Goal: Communication & Community: Answer question/provide support

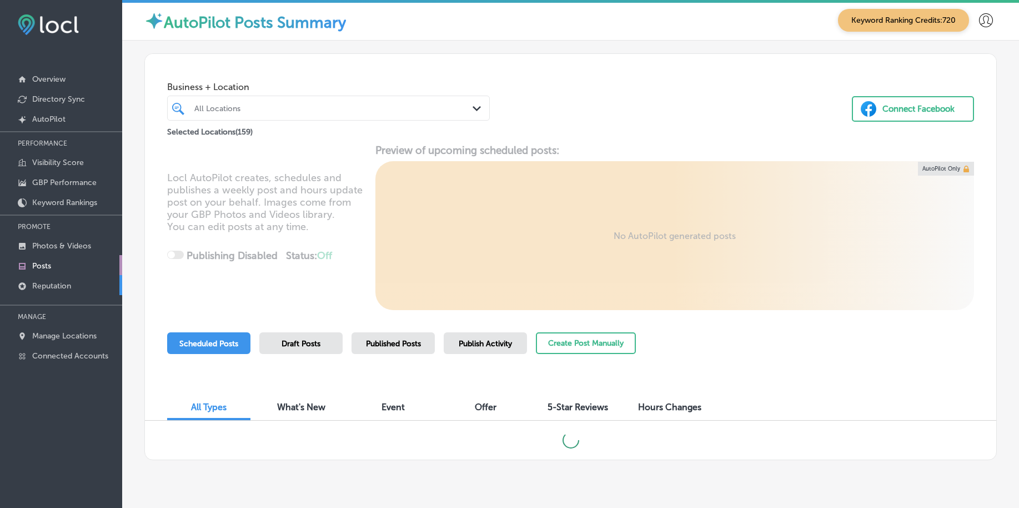
click at [53, 284] on p "Reputation" at bounding box center [51, 285] width 39 height 9
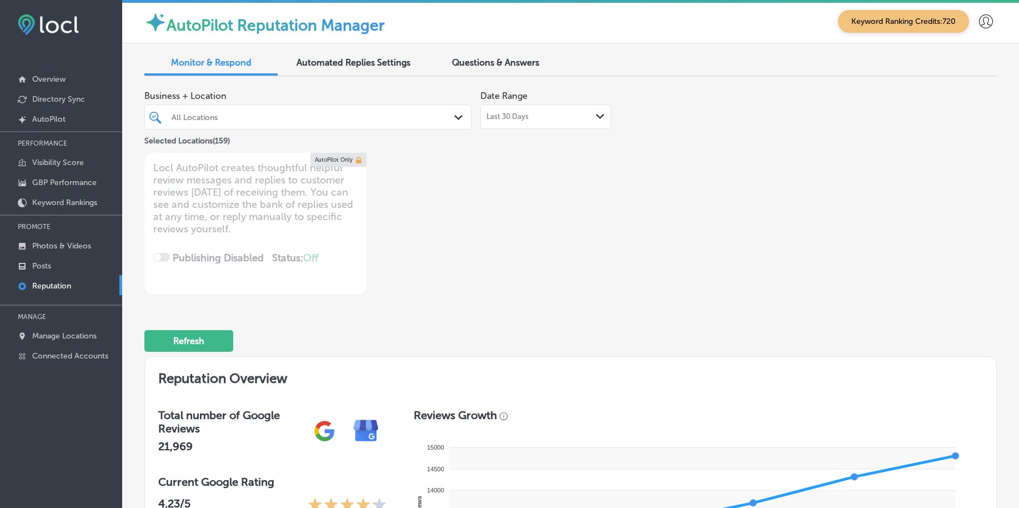
click at [864, 248] on div "Business + Location All Locations Path Created with Sketch. Selected Locations …" at bounding box center [570, 189] width 852 height 209
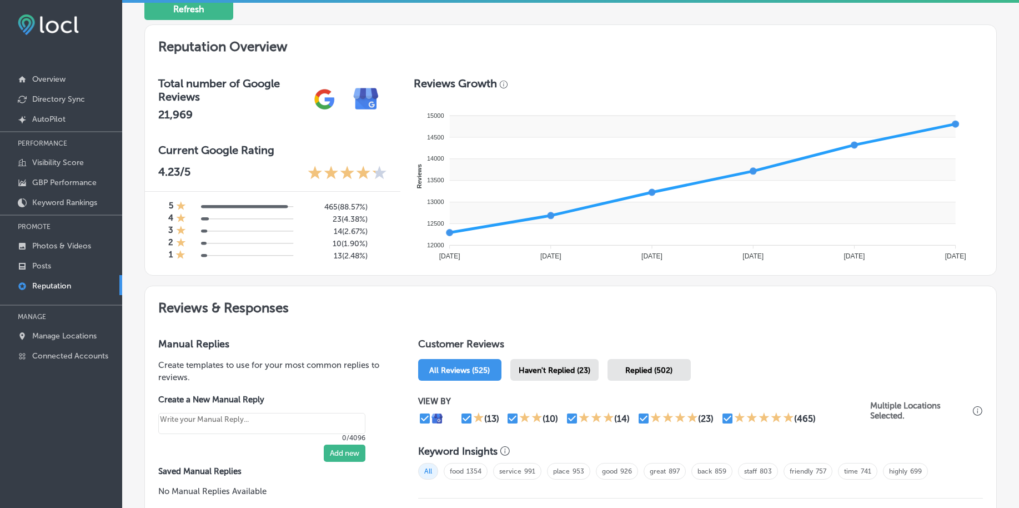
scroll to position [347, 0]
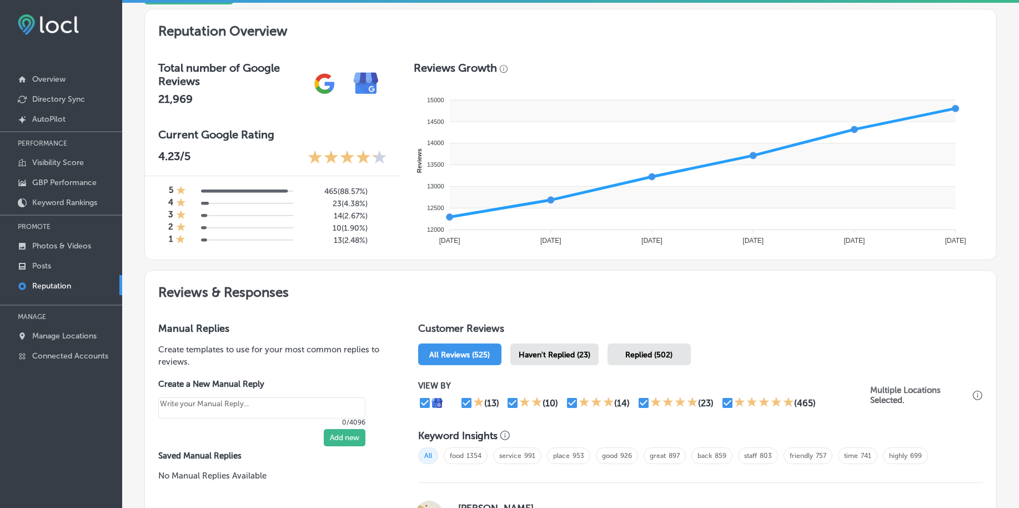
click at [541, 354] on span "Haven't Replied (23)" at bounding box center [555, 354] width 72 height 9
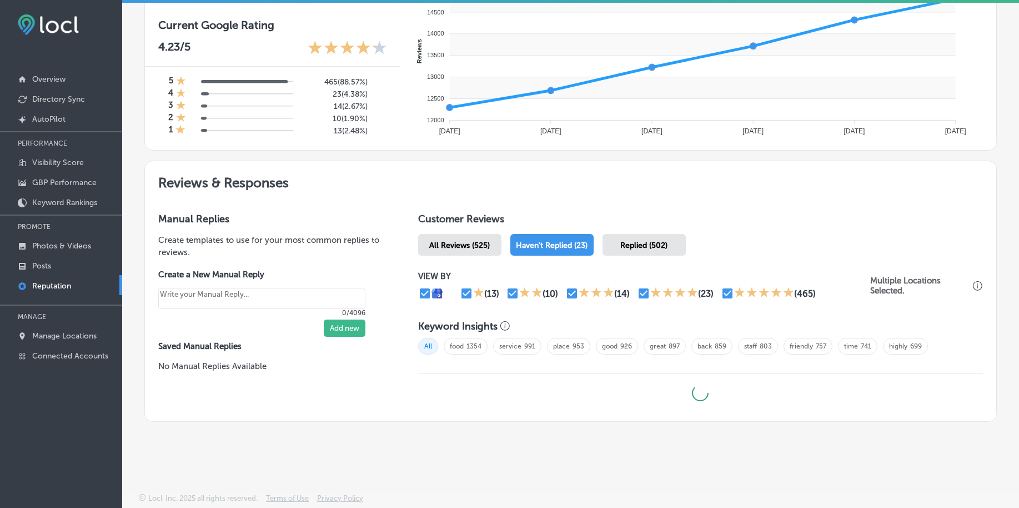
type textarea "x"
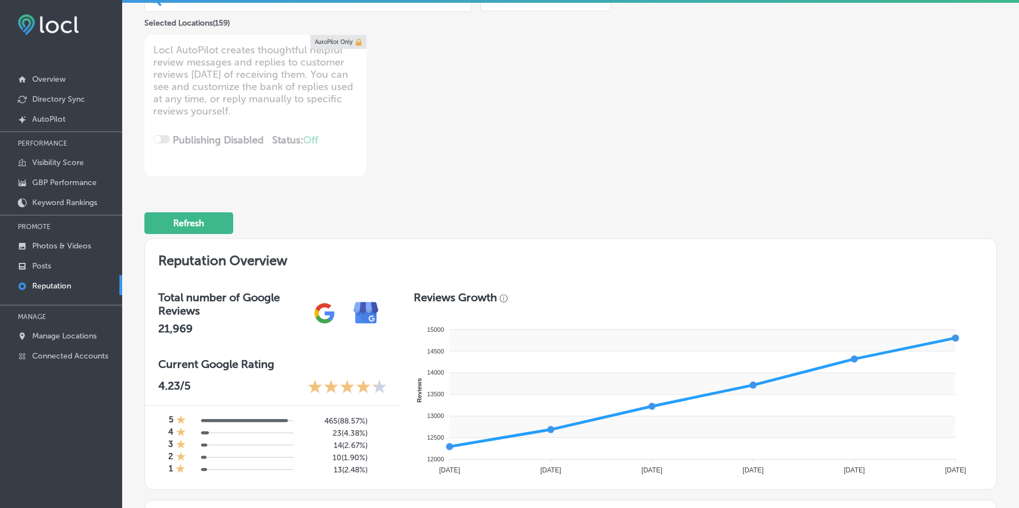
scroll to position [0, 0]
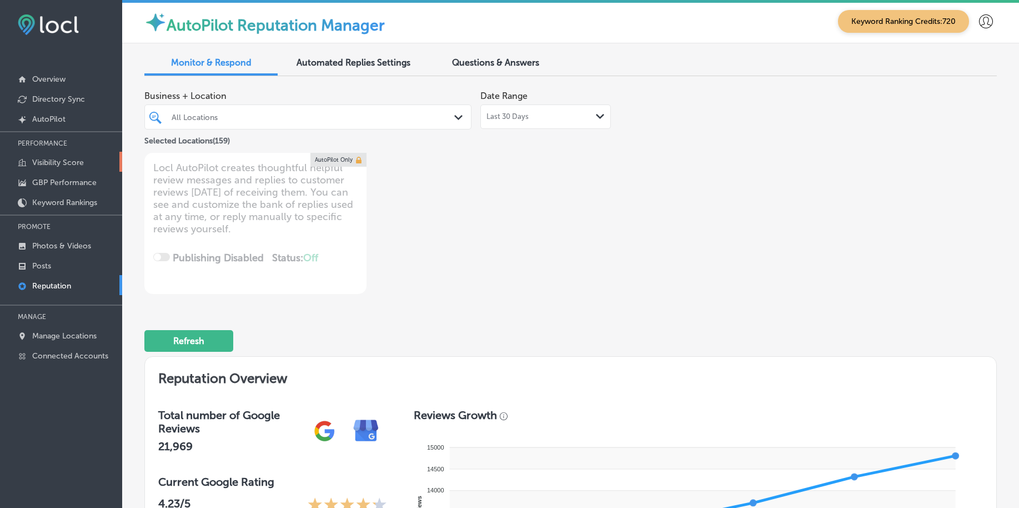
click at [56, 162] on p "Visibility Score" at bounding box center [58, 162] width 52 height 9
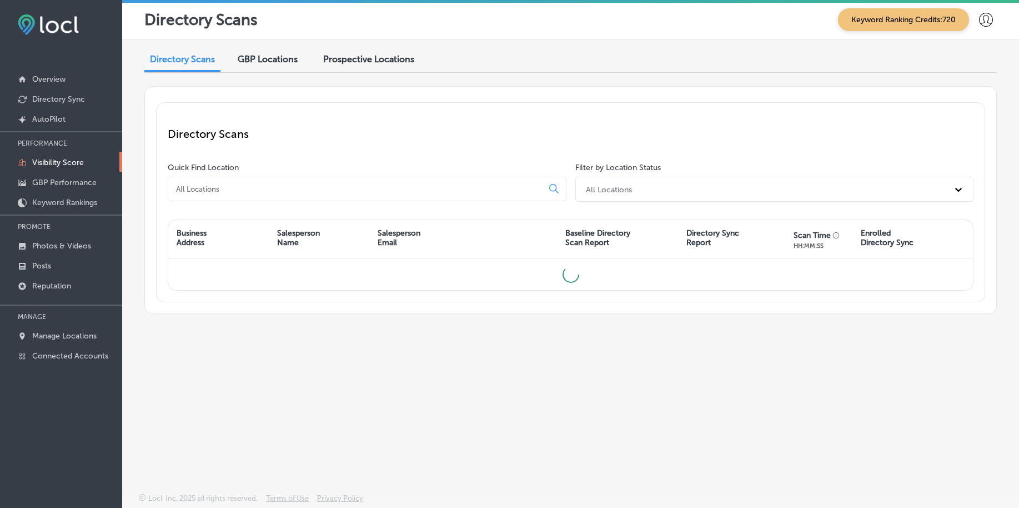
click at [280, 182] on div at bounding box center [367, 189] width 399 height 24
click at [280, 185] on input at bounding box center [357, 189] width 365 height 10
type input "ip works"
click at [75, 334] on p "Manage Locations" at bounding box center [64, 335] width 64 height 9
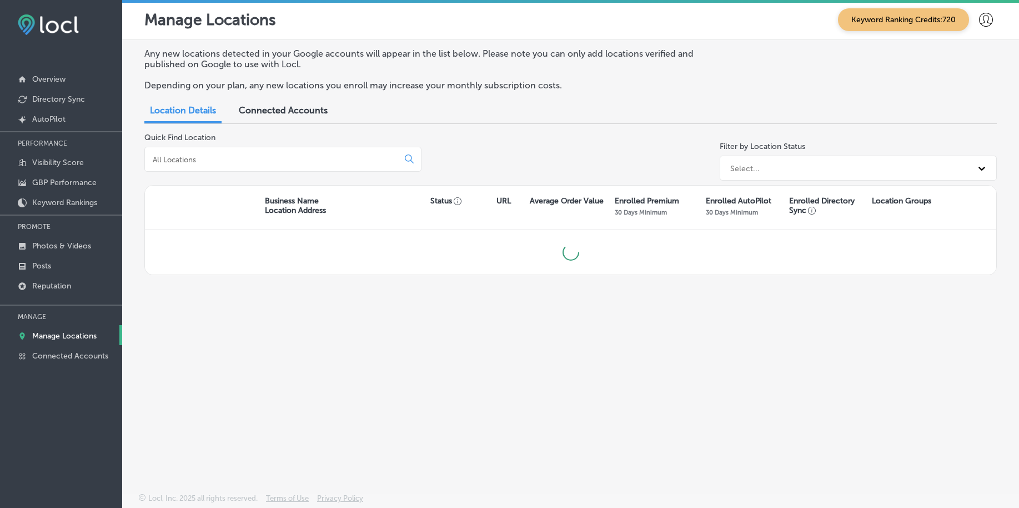
click at [182, 154] on input at bounding box center [274, 159] width 244 height 10
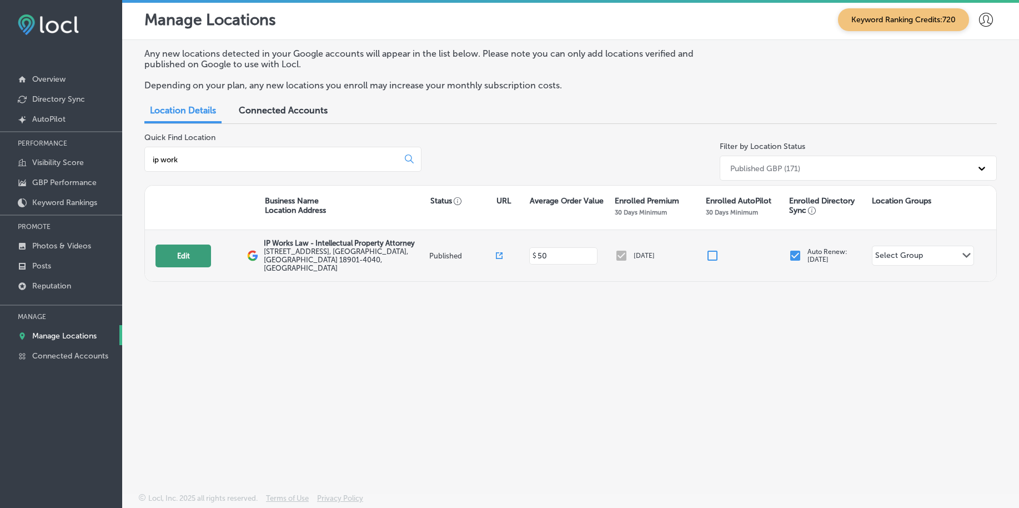
type input "ip work"
click at [174, 248] on button "Edit" at bounding box center [183, 255] width 56 height 23
select select "US"
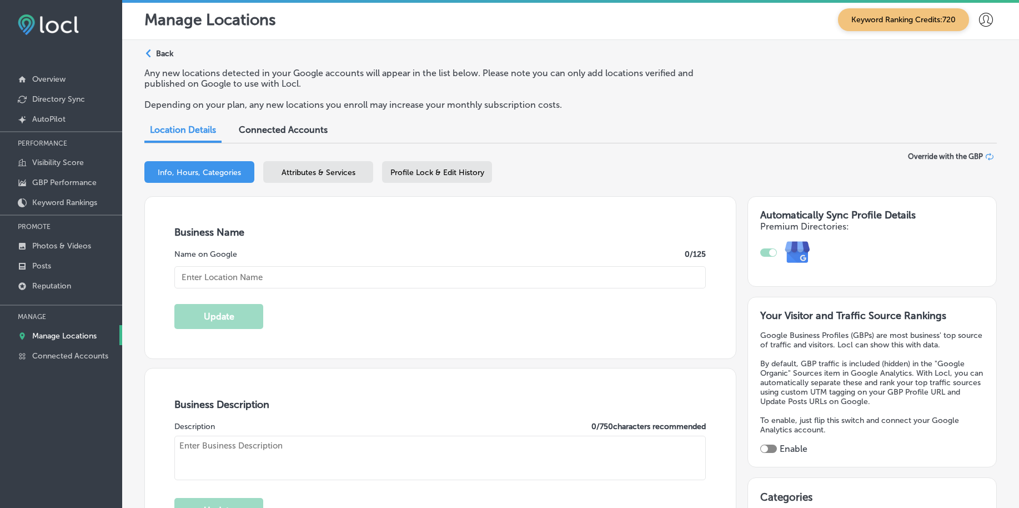
type input "IP Works Law - Intellectual Property Attorney"
type input "[STREET_ADDRESS]"
type input "[GEOGRAPHIC_DATA]"
type input "18901-4040"
type input "US"
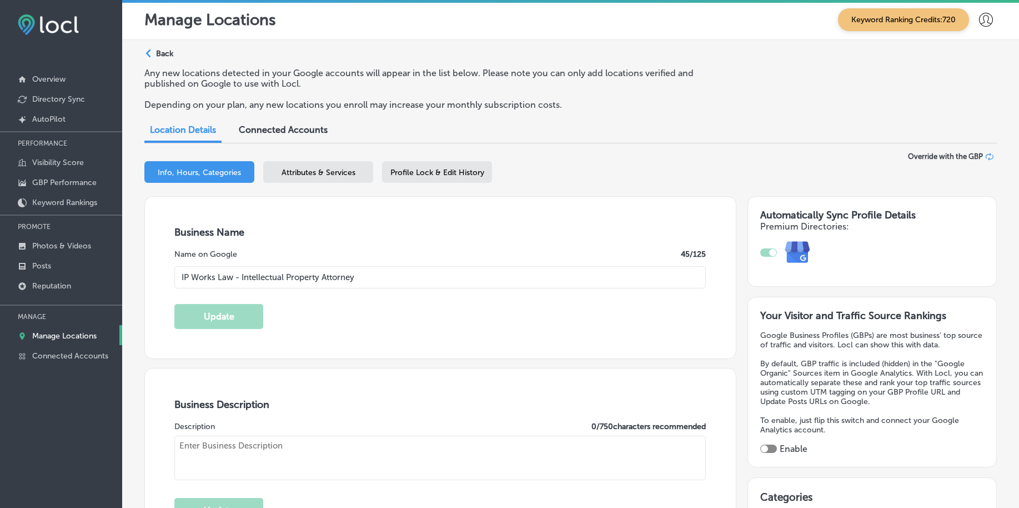
type input "[URL][DOMAIN_NAME]"
type textarea "Intellectual Property law firm in [GEOGRAPHIC_DATA] and [GEOGRAPHIC_DATA] Ford.…"
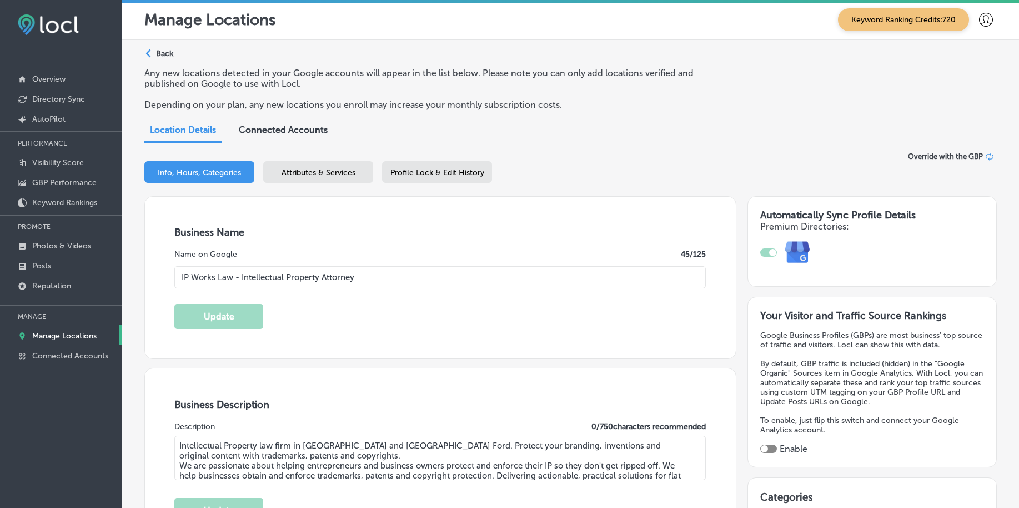
type input "[PHONE_NUMBER]"
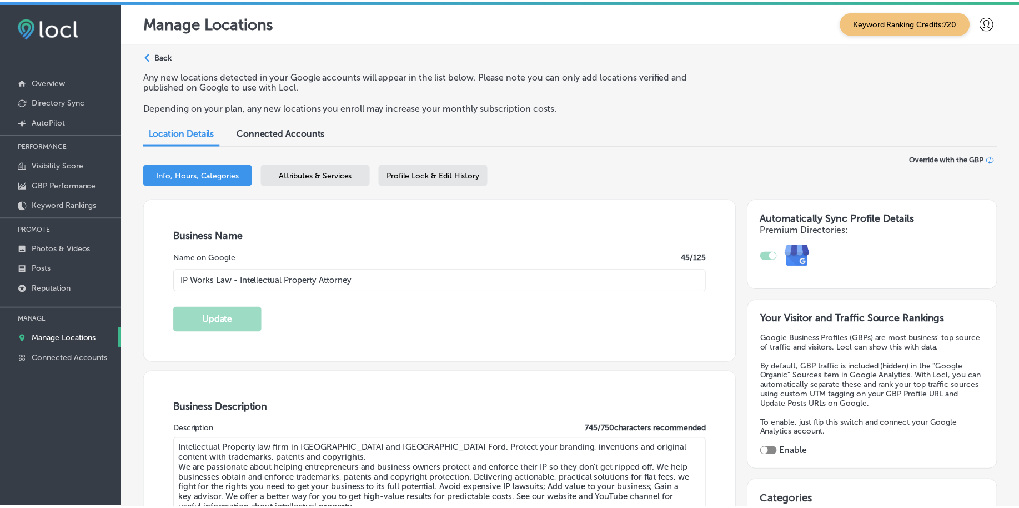
scroll to position [16, 0]
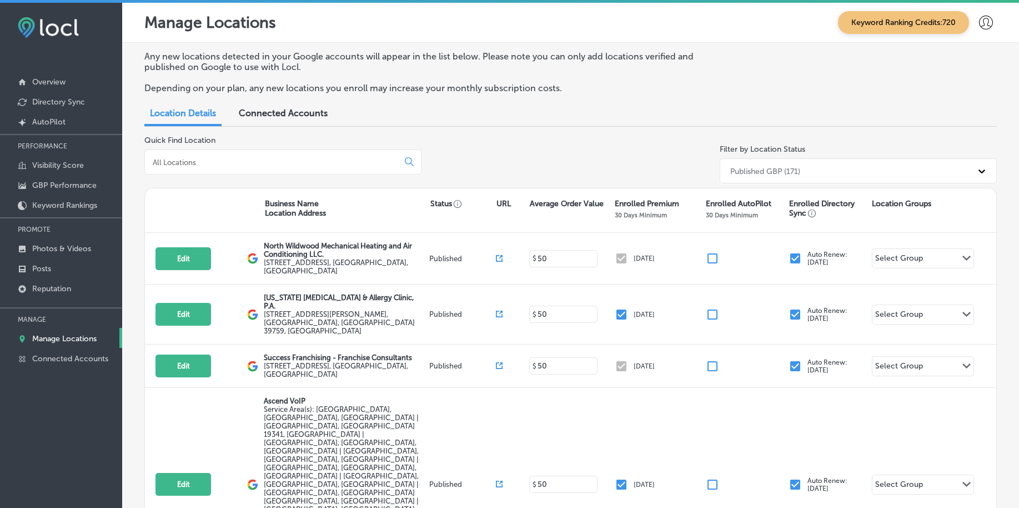
scroll to position [3, 0]
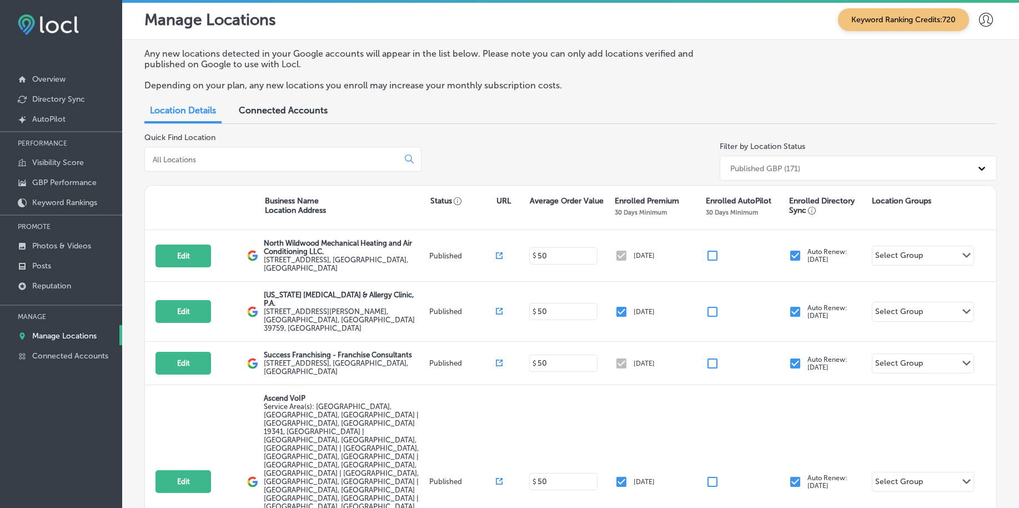
click at [320, 159] on input at bounding box center [274, 159] width 244 height 10
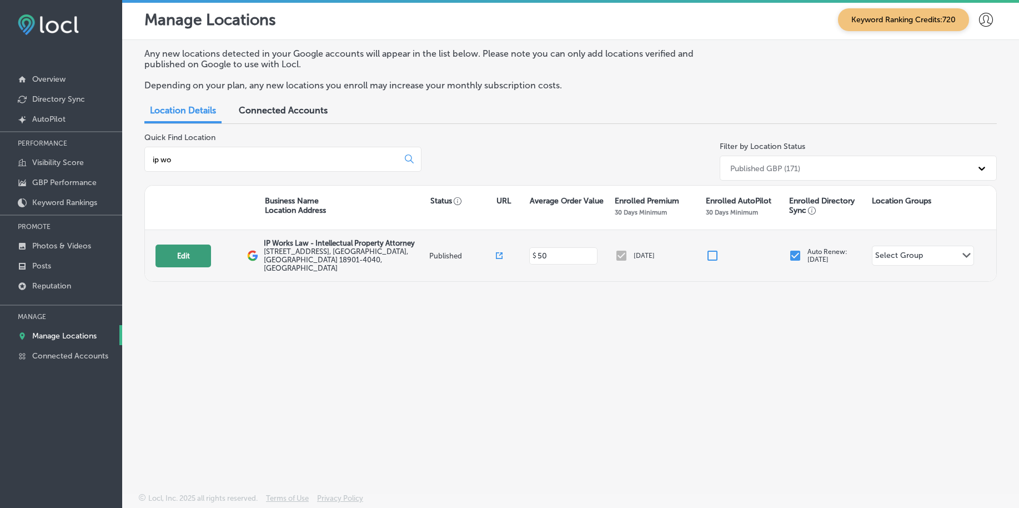
type input "ip wo"
click at [174, 249] on button "Edit" at bounding box center [183, 255] width 56 height 23
select select "US"
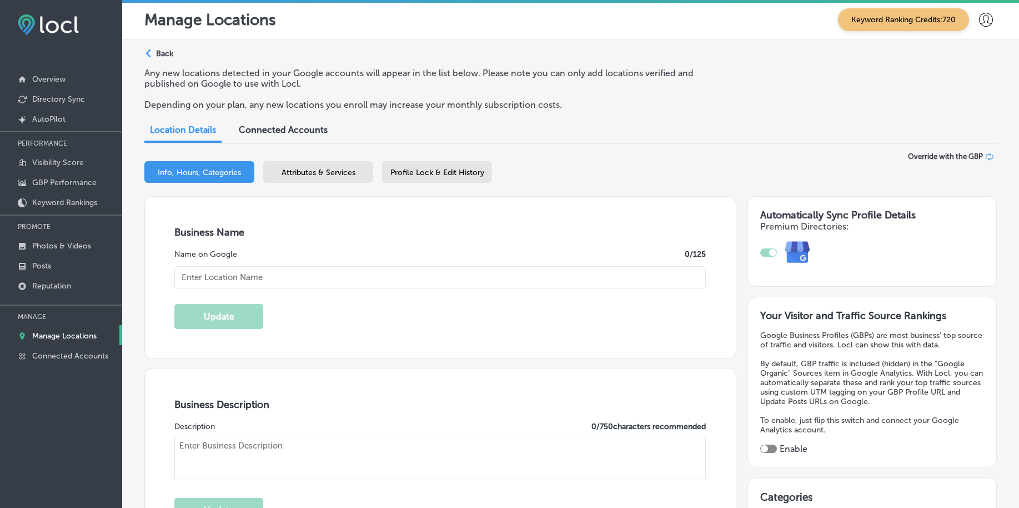
type input "IP Works Law - Intellectual Property Attorney"
type input "[STREET_ADDRESS]"
type input "[GEOGRAPHIC_DATA]"
type input "18901-4040"
type input "US"
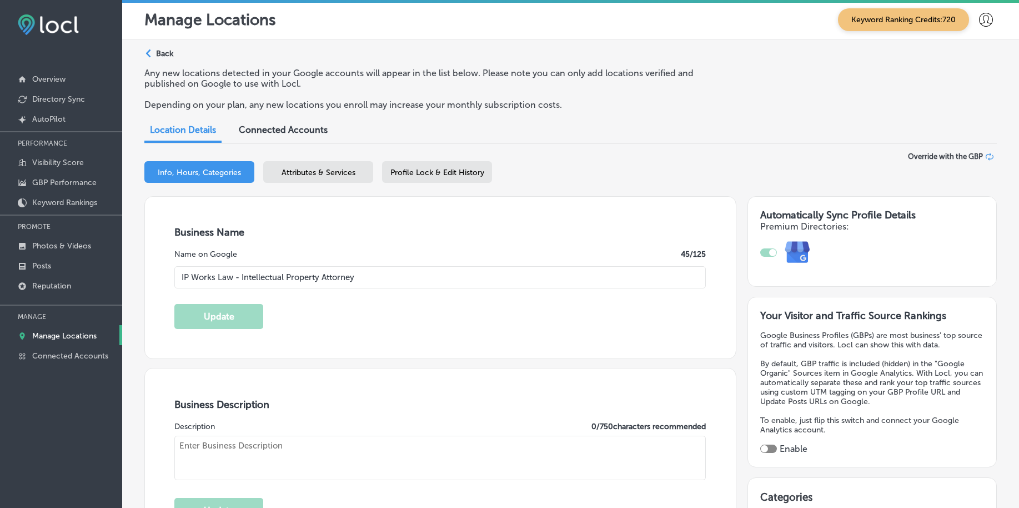
type input "[URL][DOMAIN_NAME]"
type textarea "Intellectual Property law firm in [GEOGRAPHIC_DATA] and [GEOGRAPHIC_DATA] Ford.…"
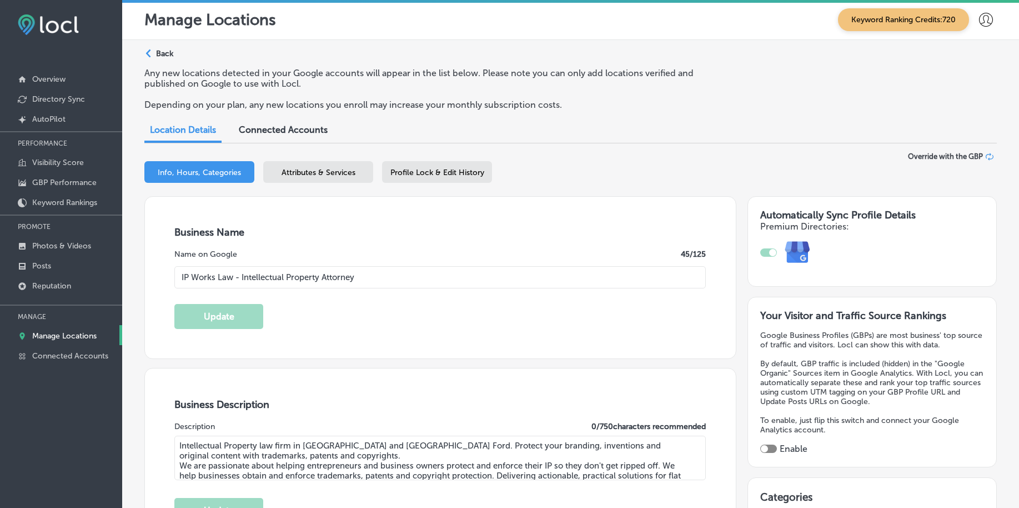
type input "[PHONE_NUMBER]"
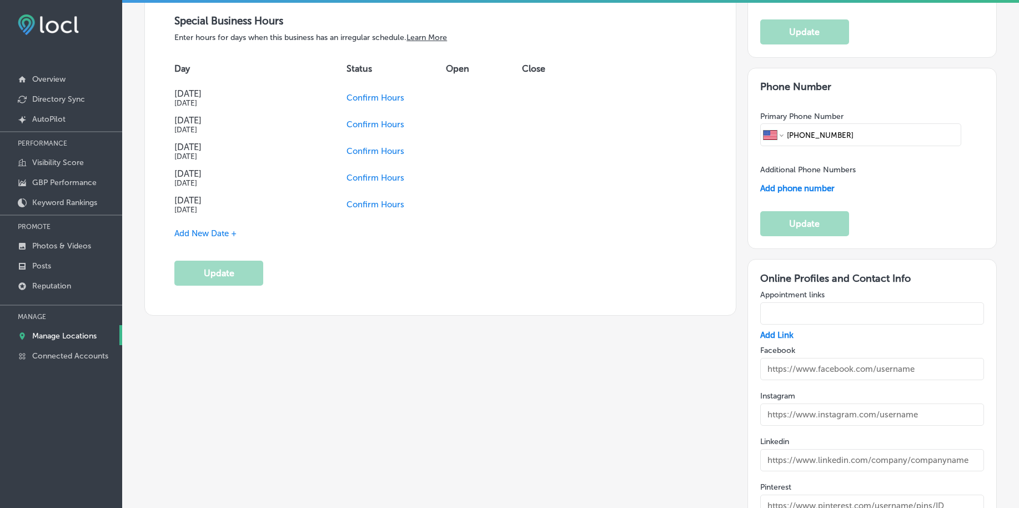
scroll to position [1219, 0]
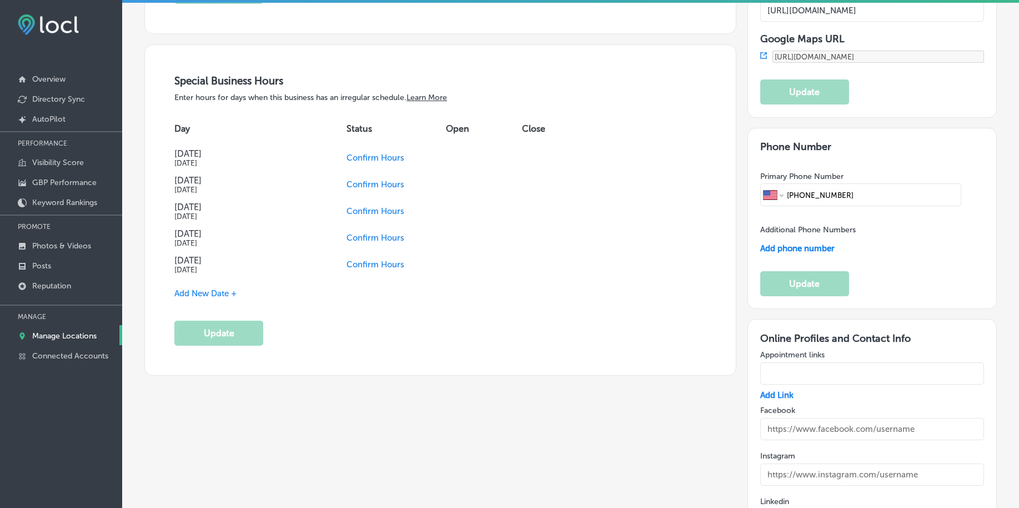
click at [363, 154] on span "Confirm Hours" at bounding box center [376, 158] width 58 height 10
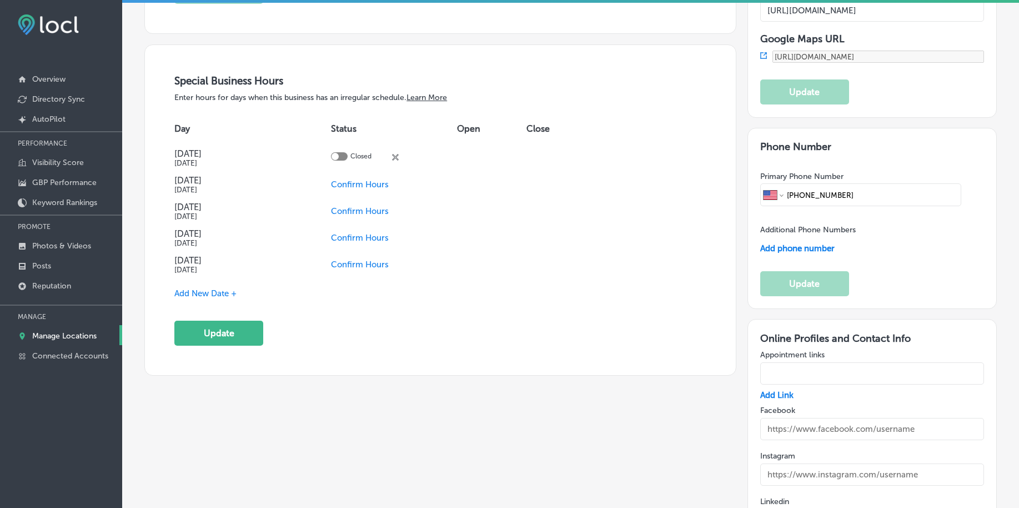
click at [364, 233] on span "Confirm Hours" at bounding box center [360, 238] width 58 height 10
click at [364, 259] on span "Confirm Hours" at bounding box center [360, 264] width 58 height 10
click at [233, 332] on button "Update" at bounding box center [218, 332] width 89 height 25
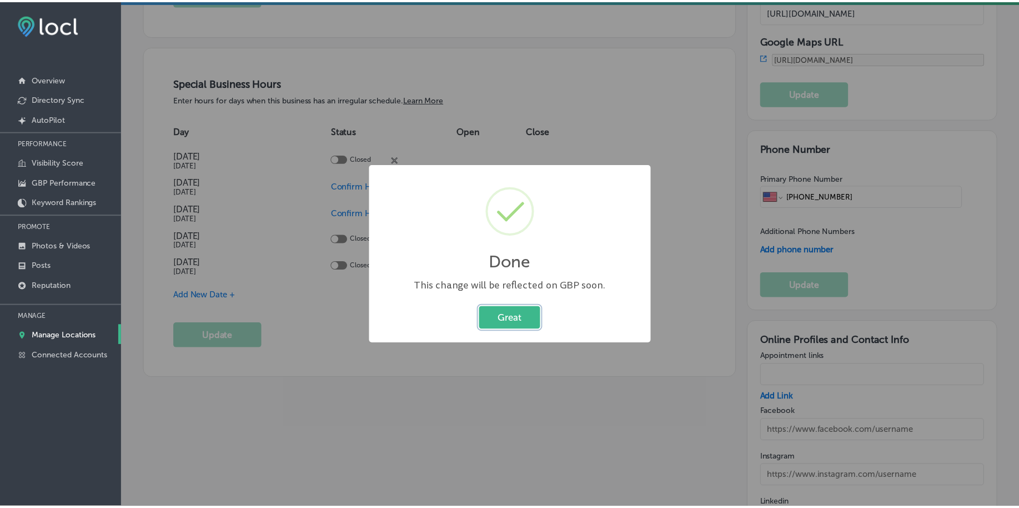
scroll to position [1221, 0]
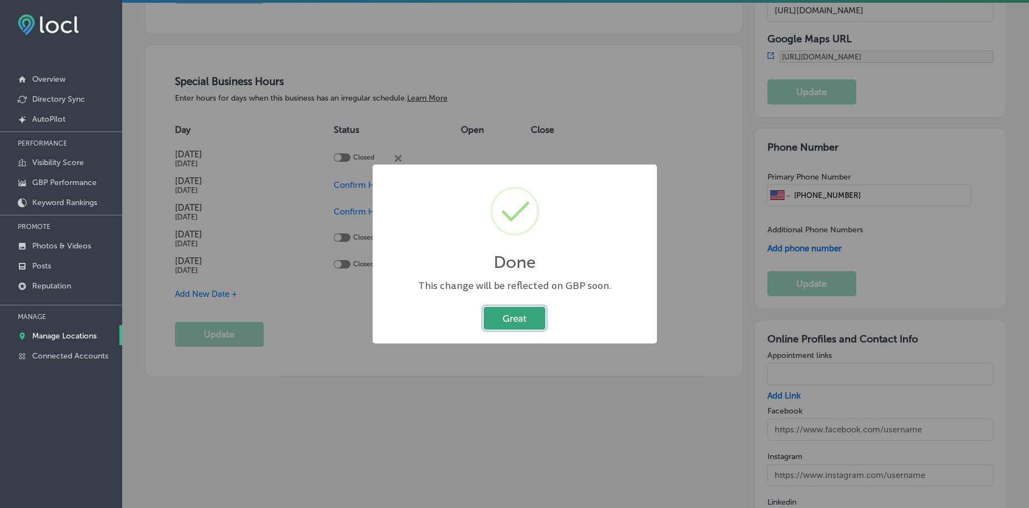
click at [534, 322] on button "Great" at bounding box center [515, 318] width 62 height 23
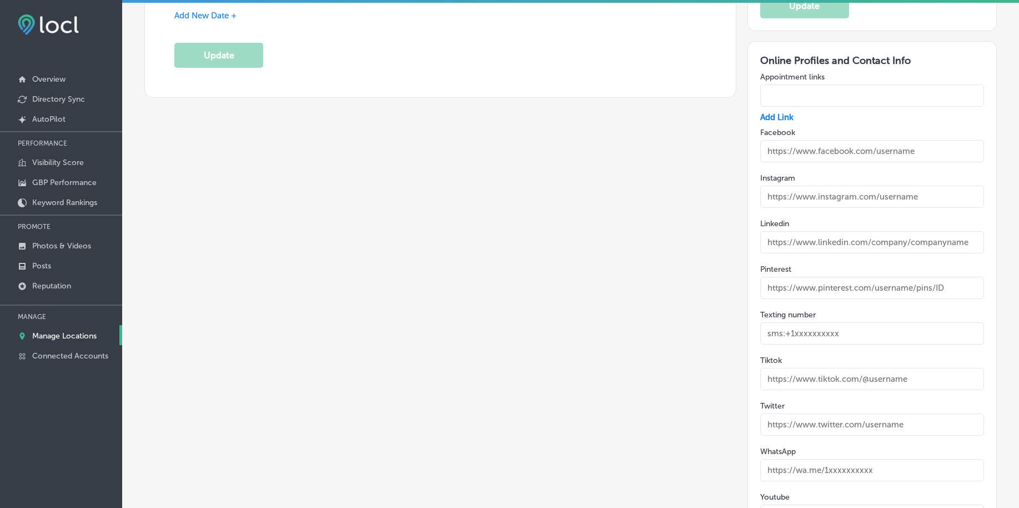
scroll to position [1774, 0]
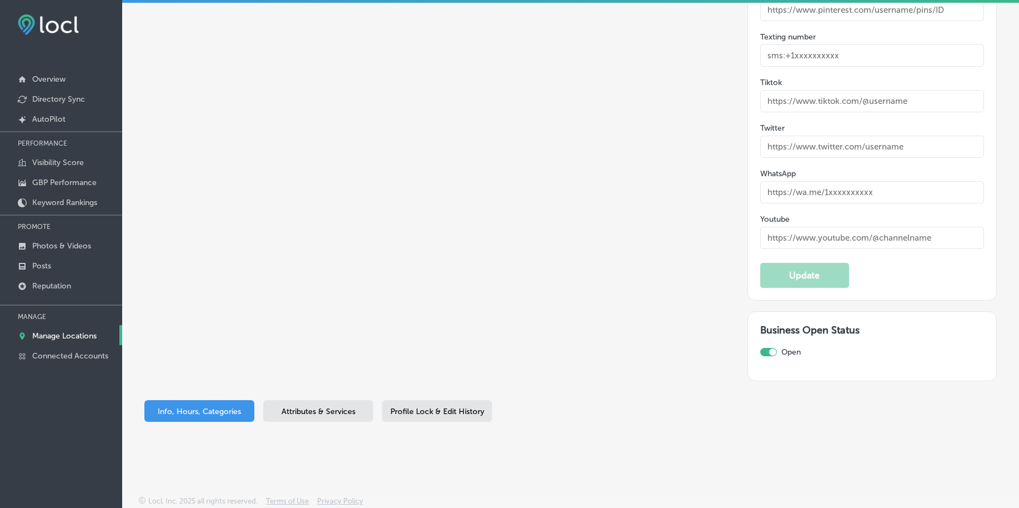
click at [335, 410] on span "Attributes & Services" at bounding box center [319, 410] width 74 height 9
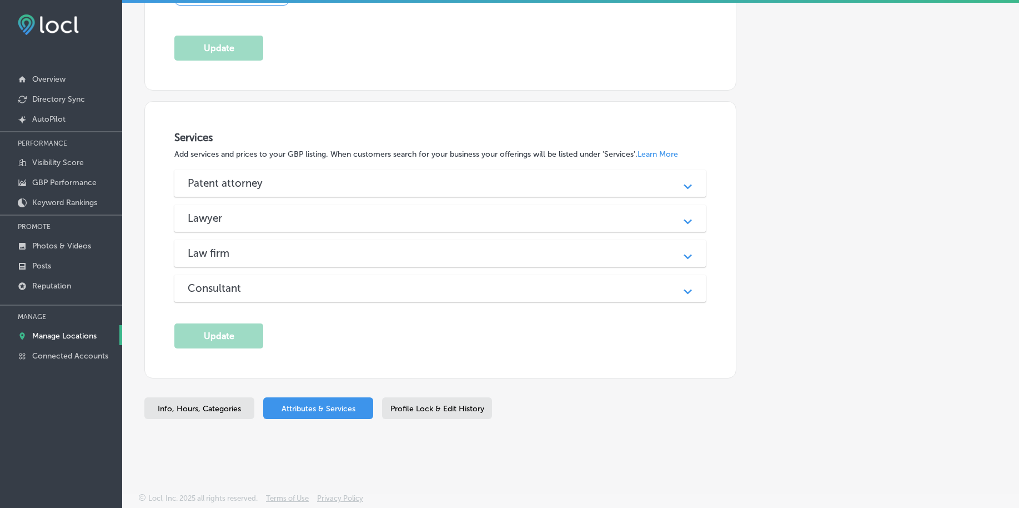
scroll to position [804, 0]
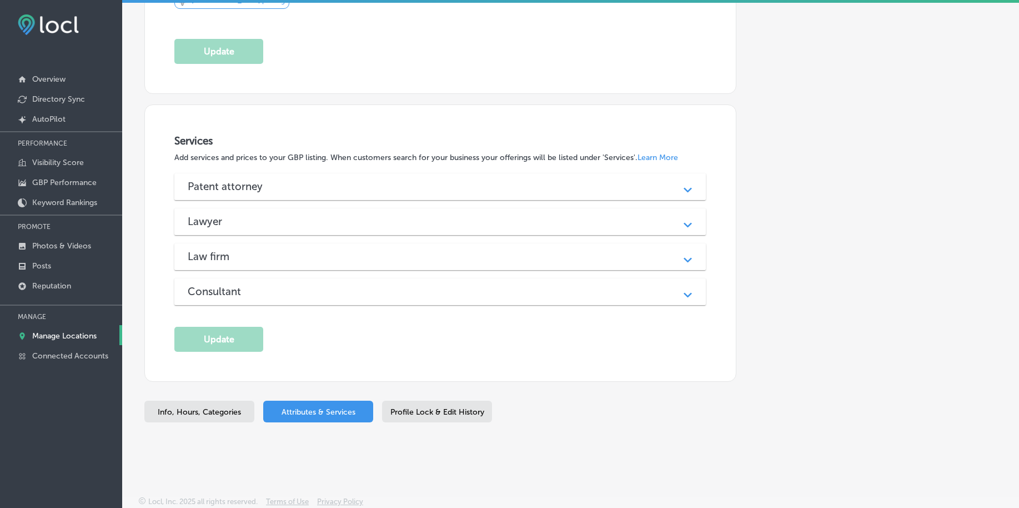
click at [421, 407] on span "Profile Lock & Edit History" at bounding box center [437, 411] width 94 height 9
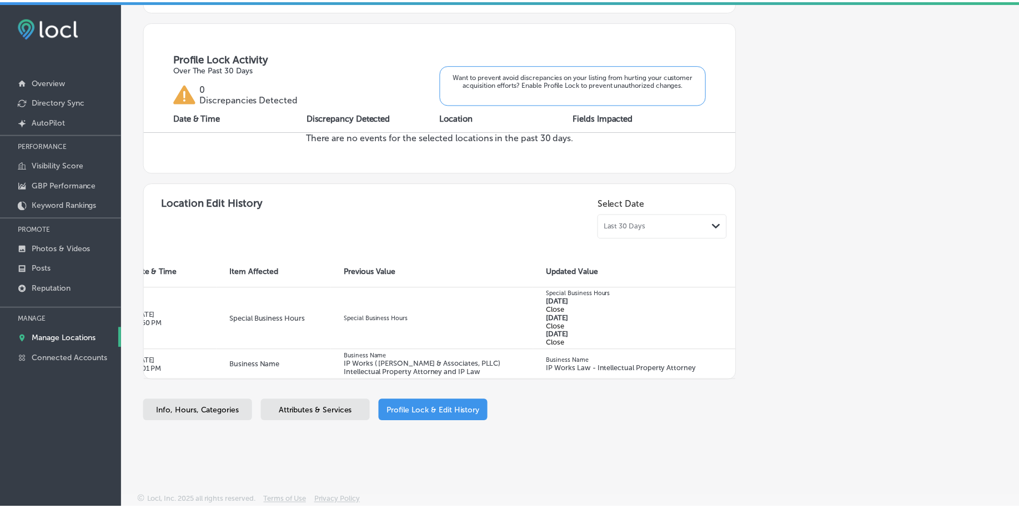
scroll to position [410, 0]
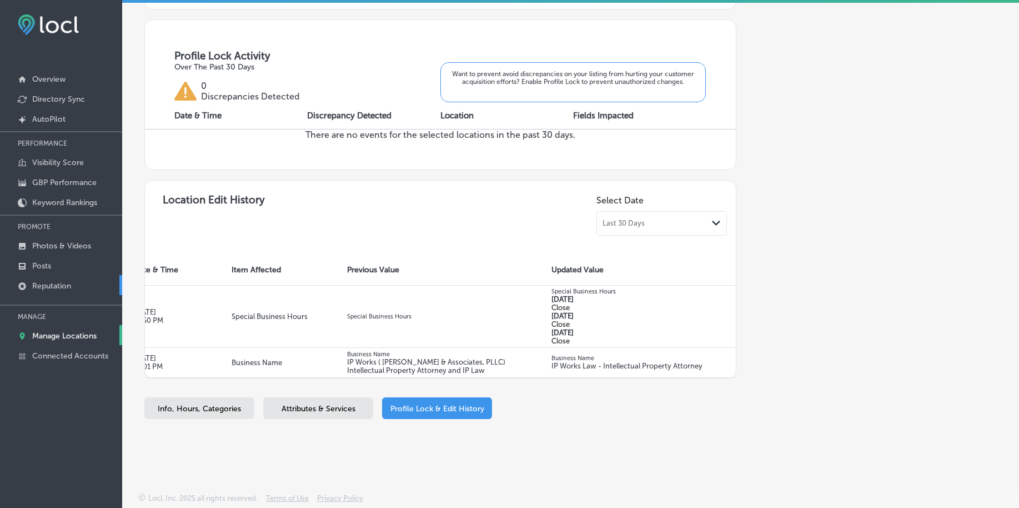
click at [81, 289] on link "Reputation" at bounding box center [61, 285] width 122 height 20
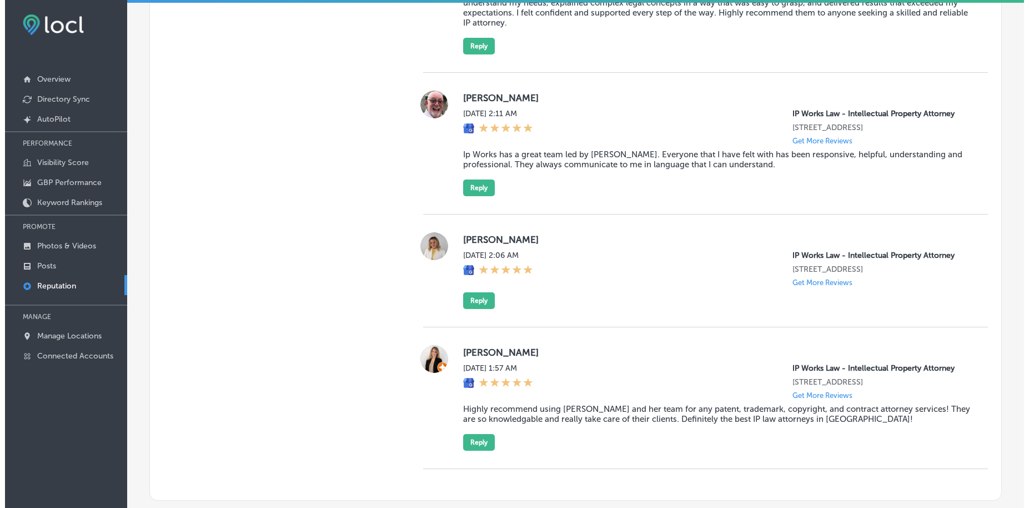
scroll to position [1048, 0]
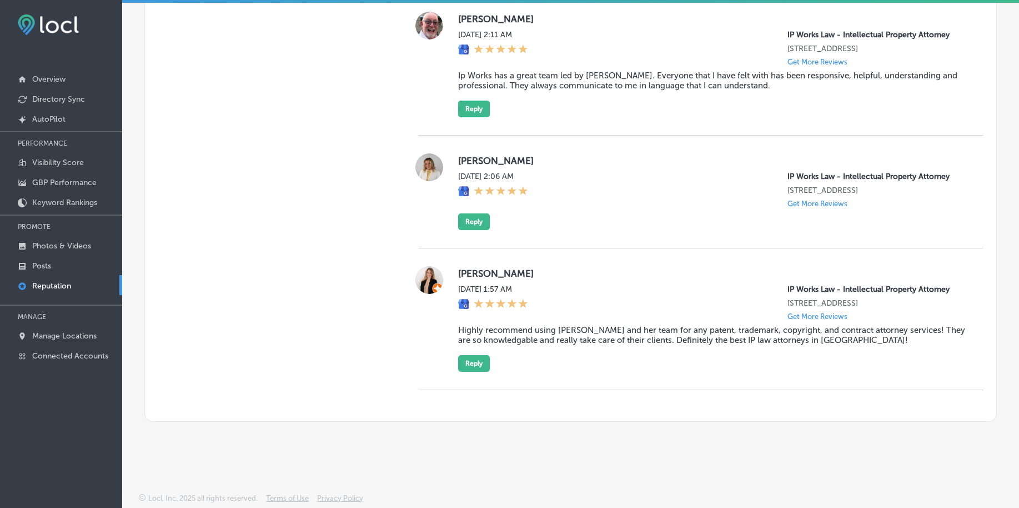
type textarea "x"
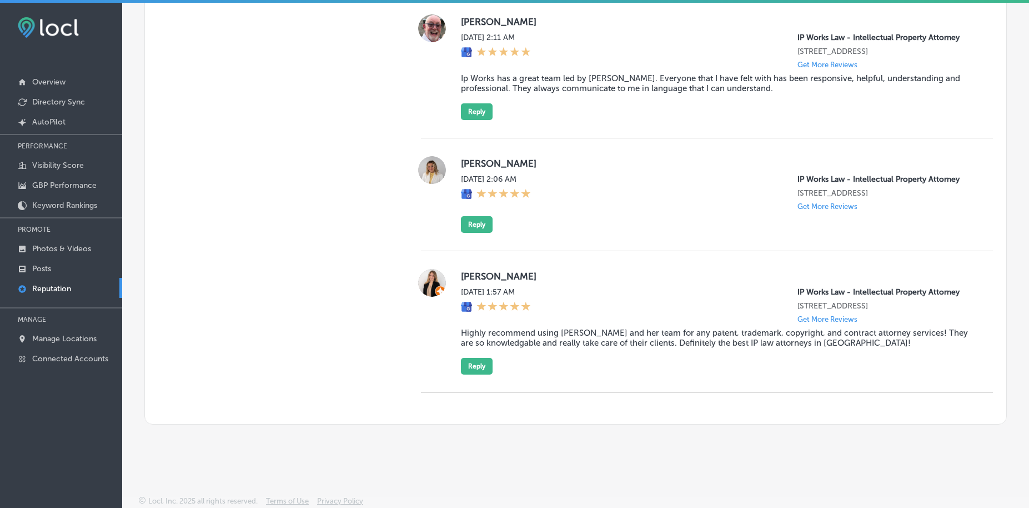
scroll to position [3, 0]
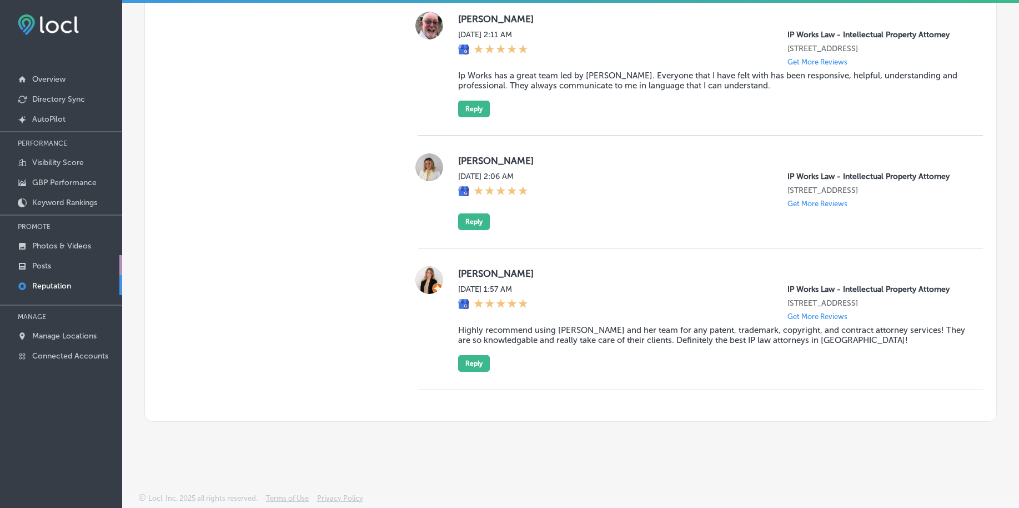
click at [74, 260] on link "Posts" at bounding box center [61, 265] width 122 height 20
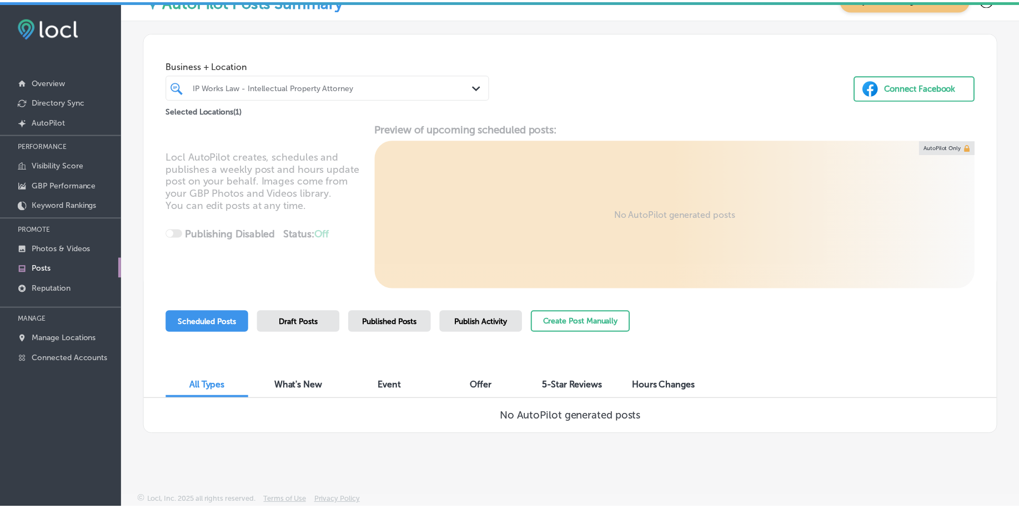
scroll to position [3, 0]
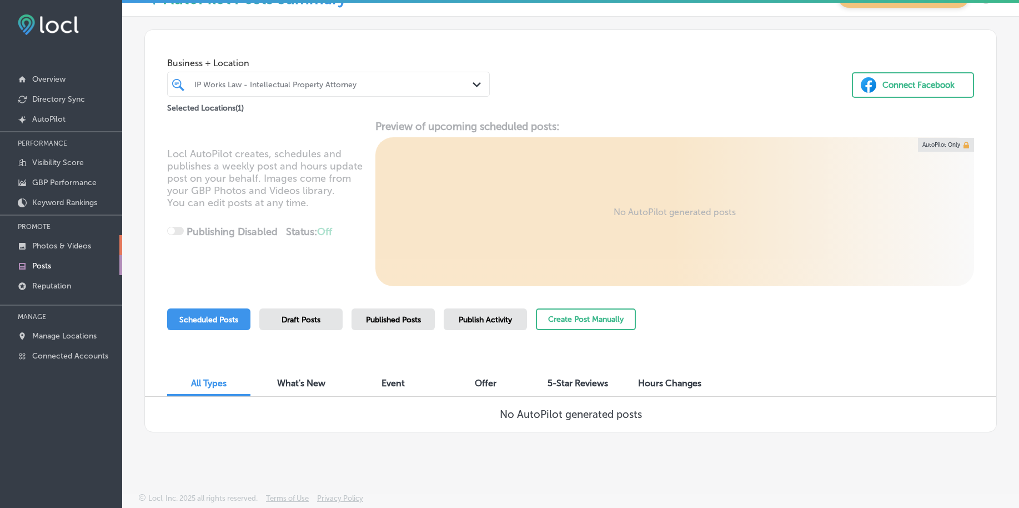
click at [90, 245] on p "Photos & Videos" at bounding box center [61, 245] width 59 height 9
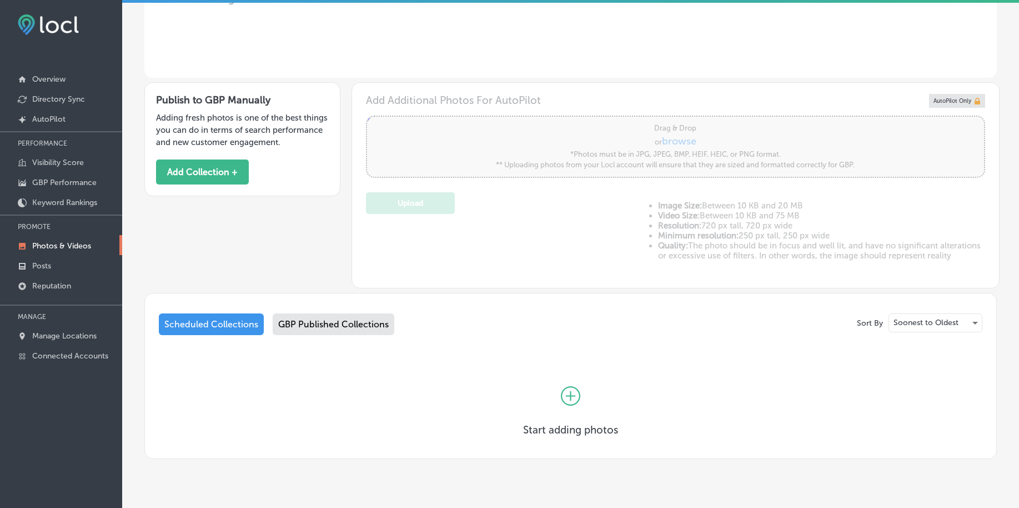
scroll to position [309, 0]
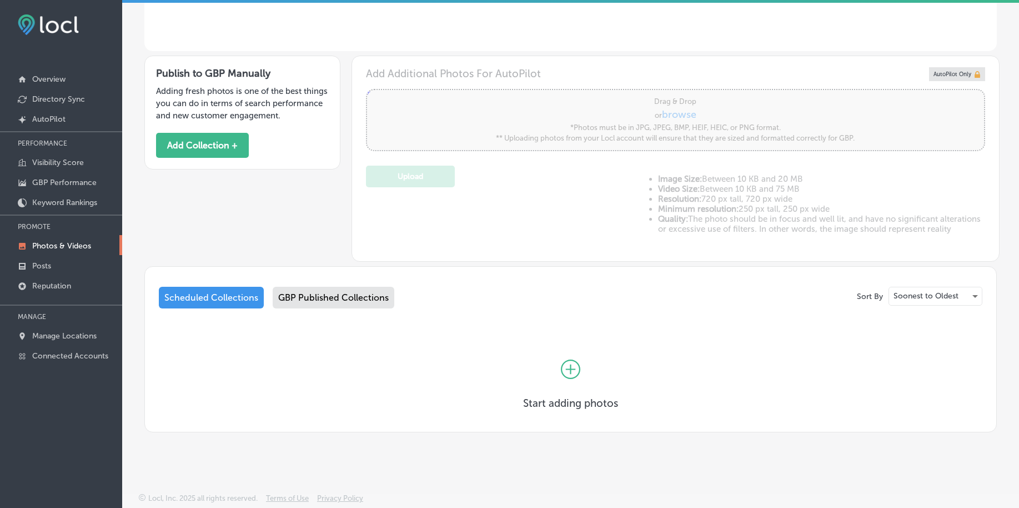
type input "5"
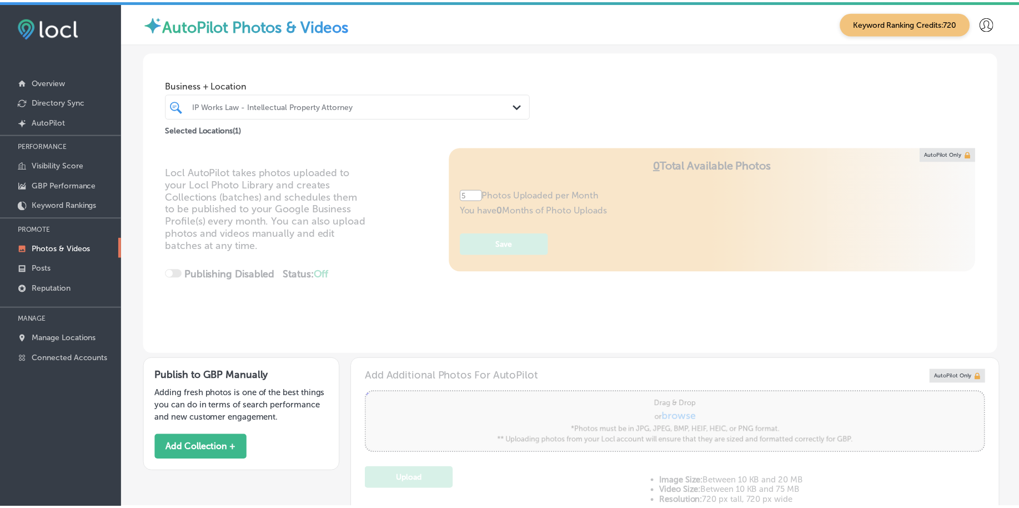
scroll to position [300, 0]
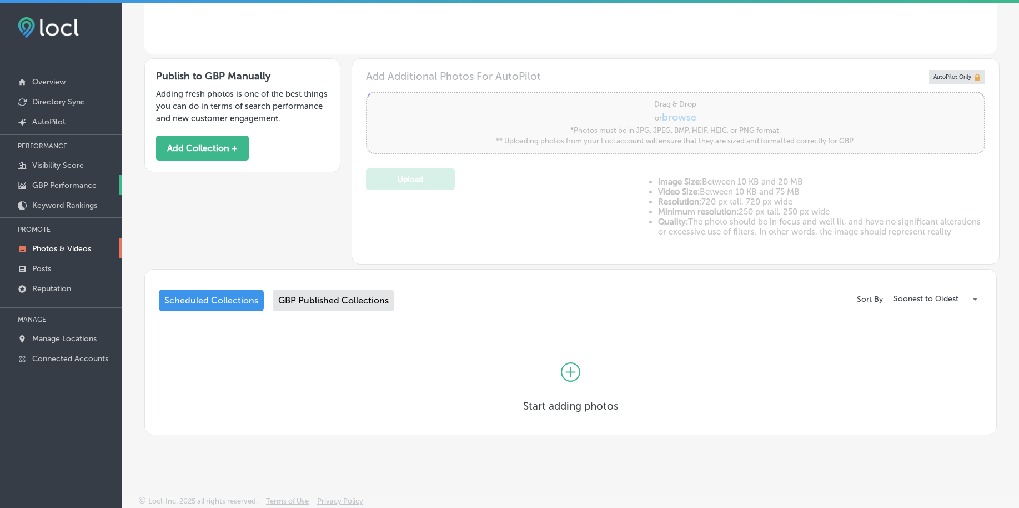
click at [68, 180] on link "GBP Performance" at bounding box center [61, 184] width 122 height 20
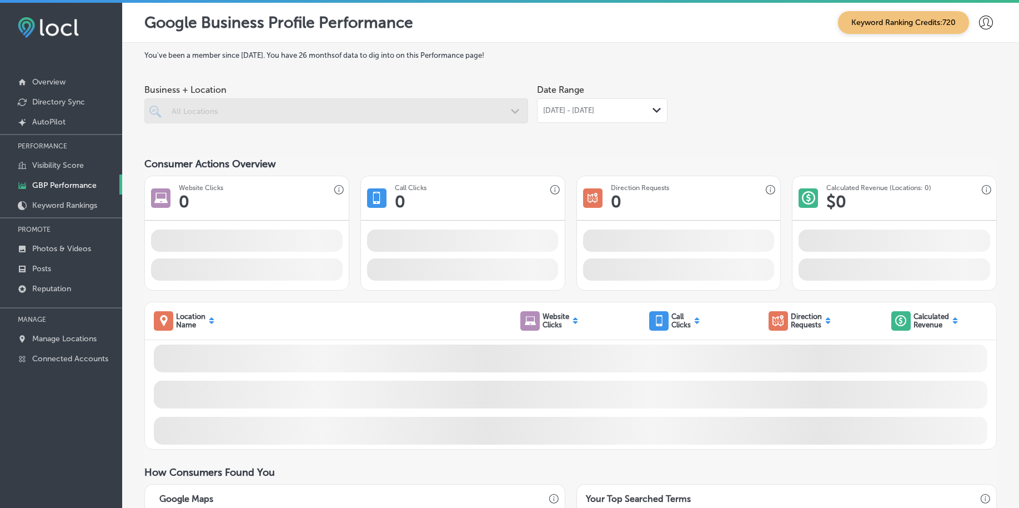
click at [566, 116] on div "Jul 01, 2025 - Jul 31, 2025 Path Created with Sketch." at bounding box center [602, 110] width 130 height 24
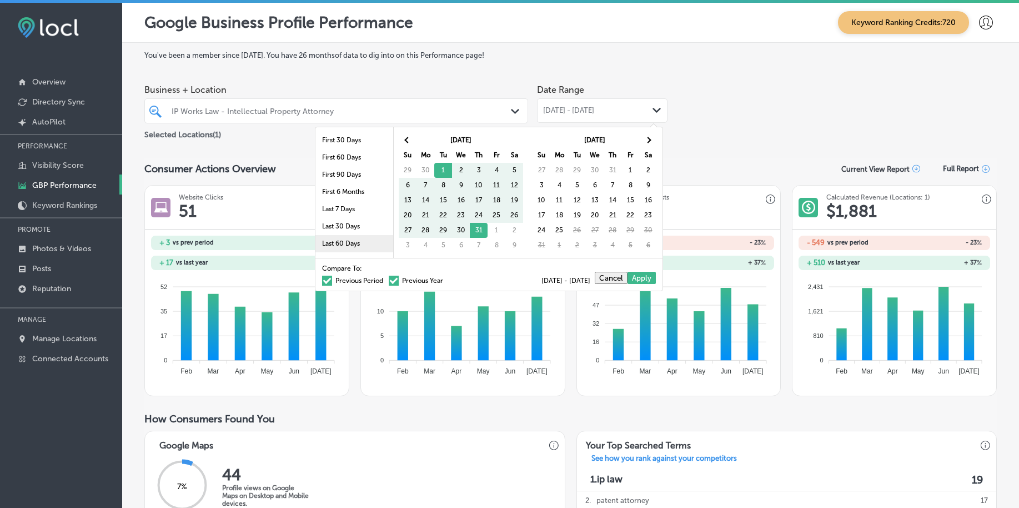
click at [348, 245] on li "Last 60 Days" at bounding box center [354, 243] width 78 height 17
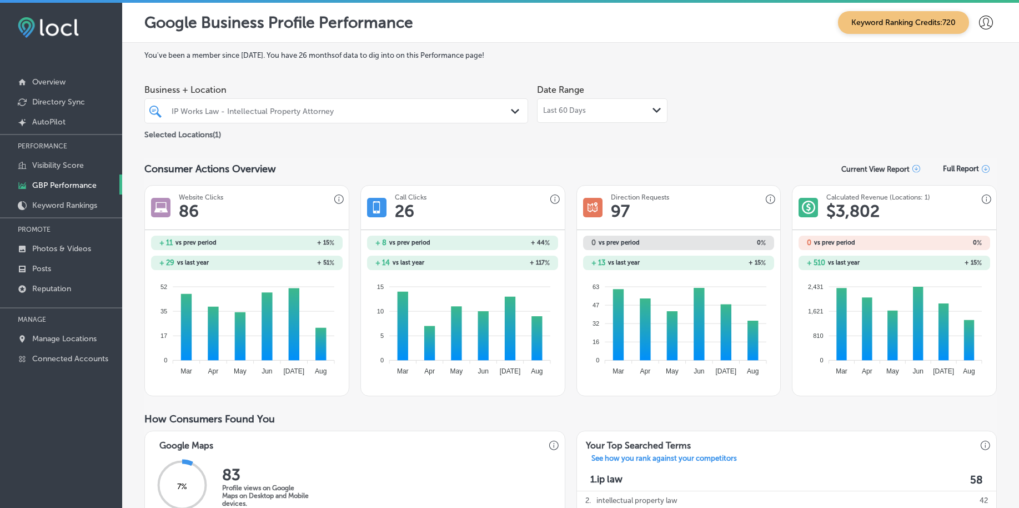
click at [606, 107] on div "Last 60 Days Path Created with Sketch." at bounding box center [602, 110] width 118 height 9
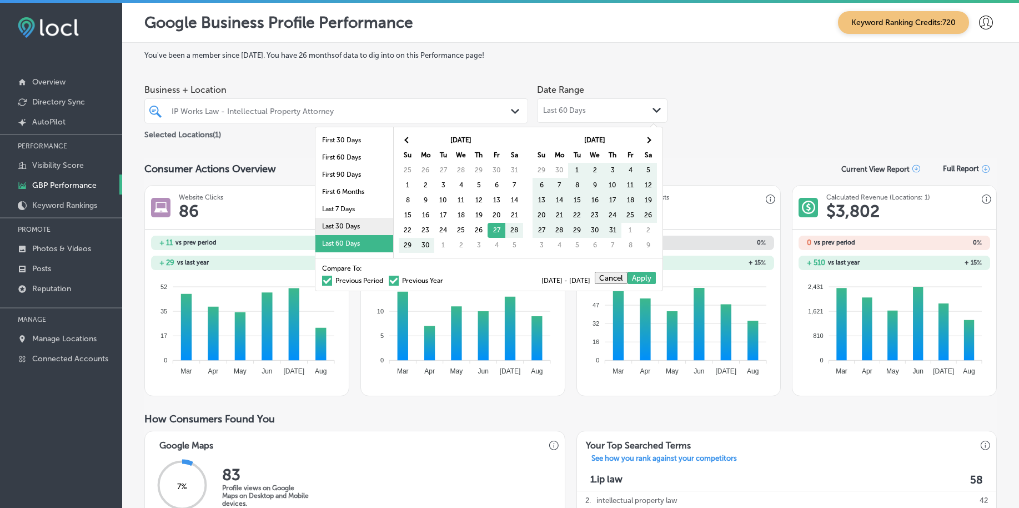
click at [347, 225] on li "Last 30 Days" at bounding box center [354, 226] width 78 height 17
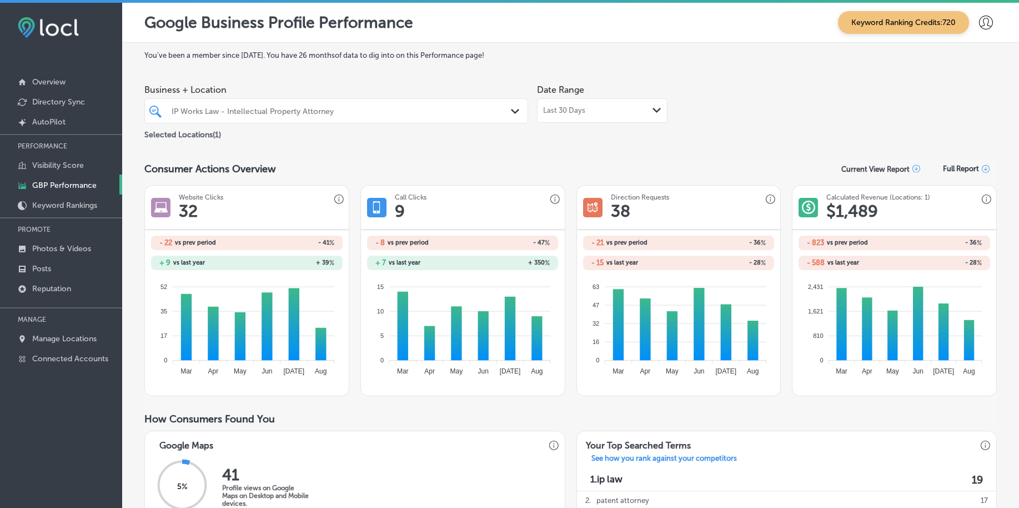
click at [563, 108] on span "Last 30 Days" at bounding box center [564, 110] width 42 height 9
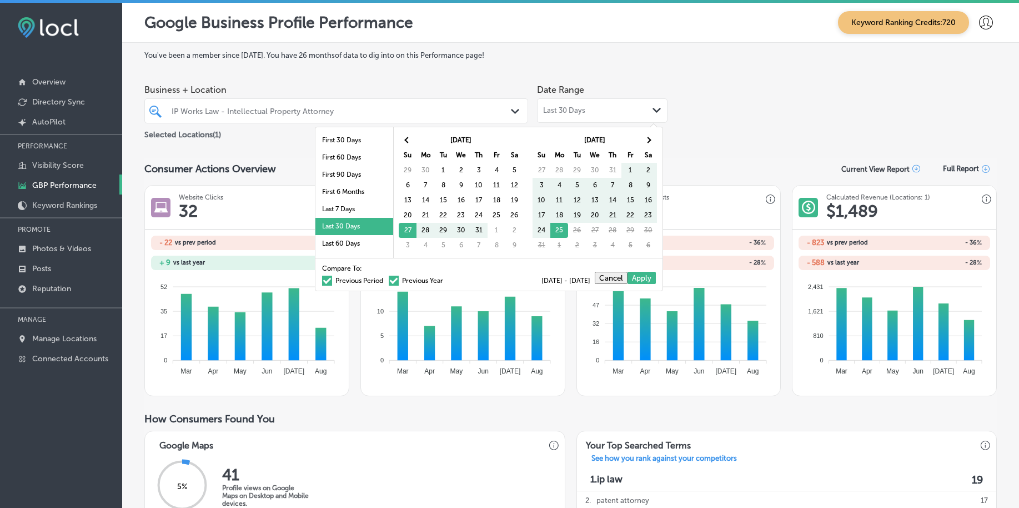
click at [564, 108] on span "Last 30 Days" at bounding box center [564, 110] width 42 height 9
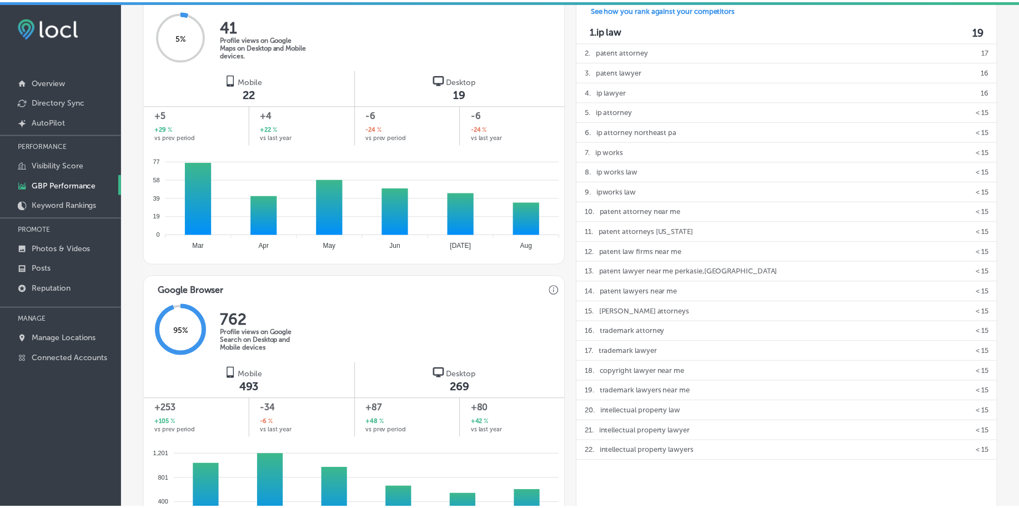
scroll to position [701, 0]
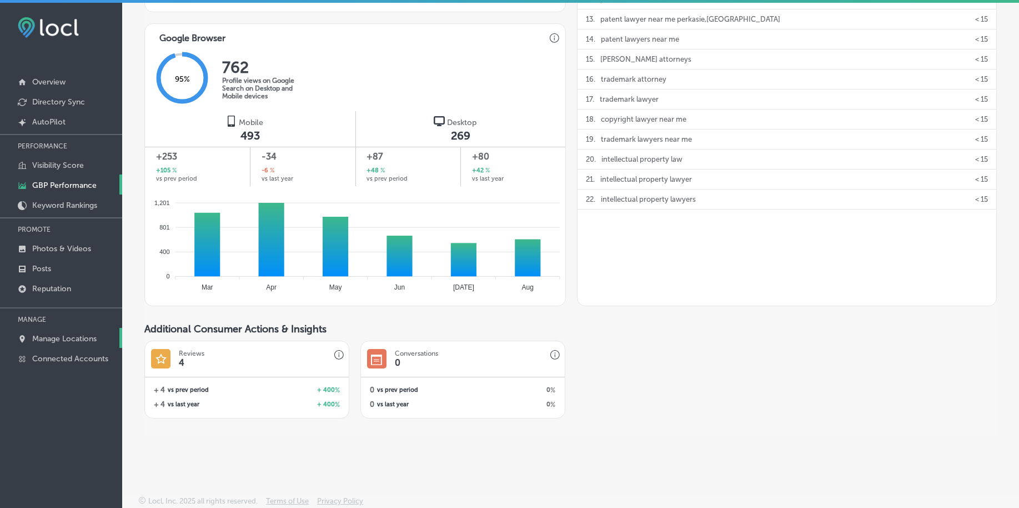
click at [66, 339] on p "Manage Locations" at bounding box center [64, 338] width 64 height 9
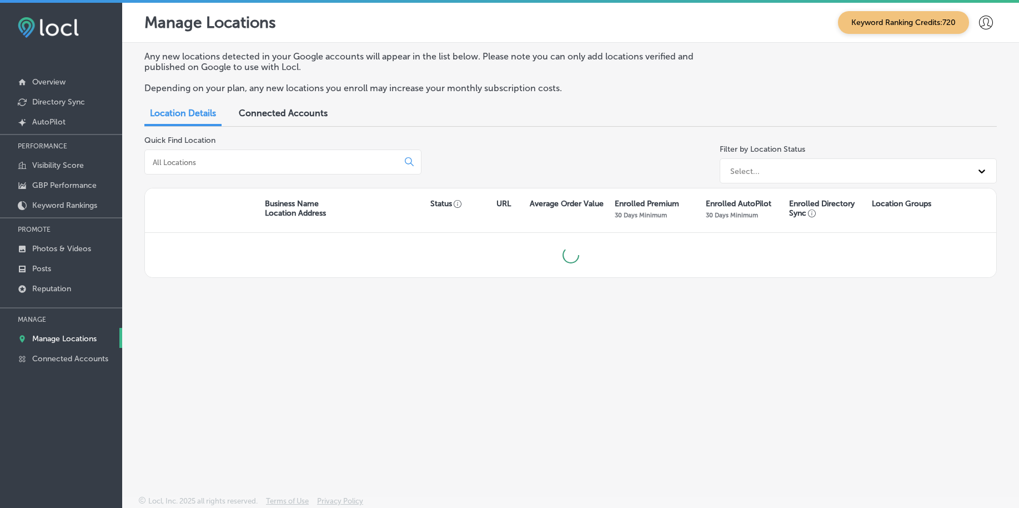
click at [214, 164] on input at bounding box center [274, 162] width 244 height 10
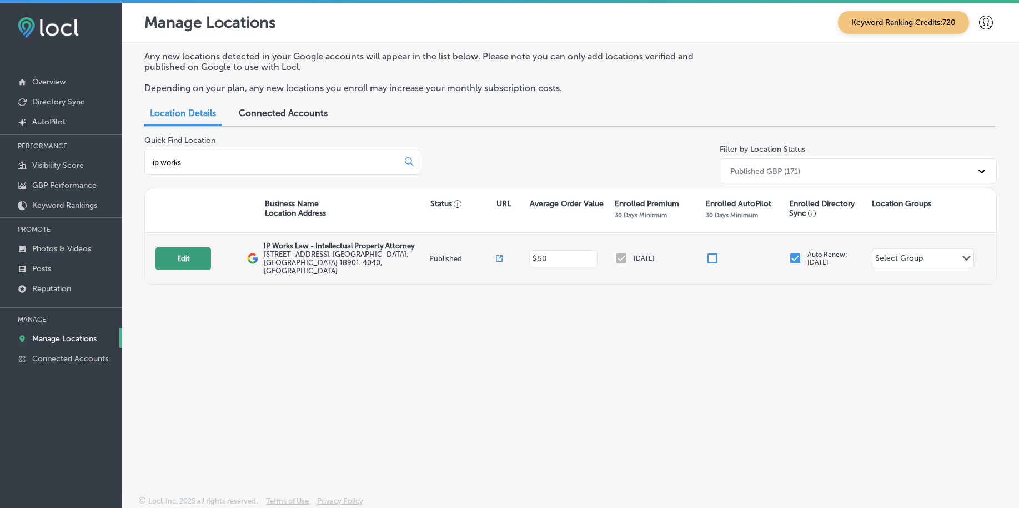
type input "ip works"
click at [177, 253] on button "Edit" at bounding box center [183, 258] width 56 height 23
select select "US"
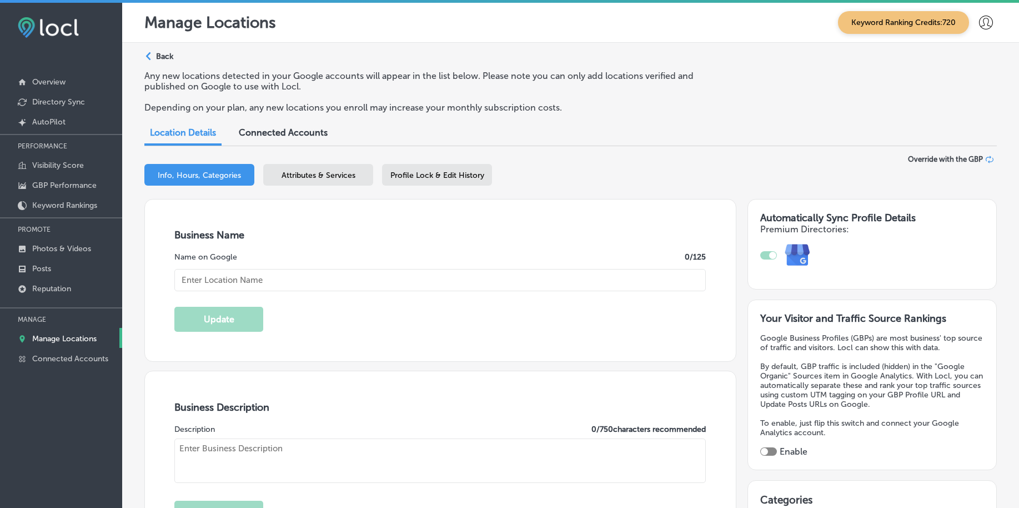
type input "IP Works Law - Intellectual Property Attorney"
type input "[STREET_ADDRESS]"
type input "[GEOGRAPHIC_DATA]"
type input "18901-4040"
type input "US"
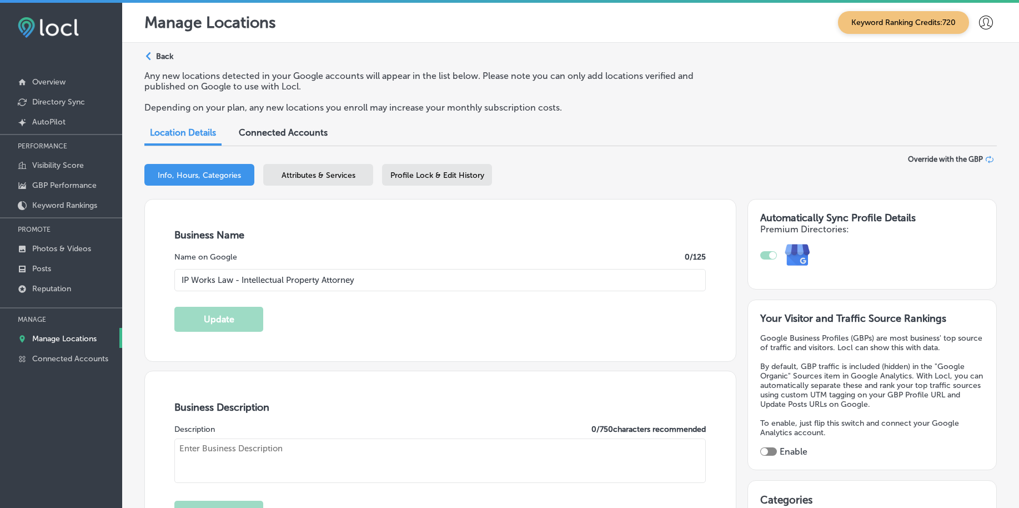
type input "[URL][DOMAIN_NAME]"
type input "[PHONE_NUMBER]"
type textarea "Intellectual Property law firm in [GEOGRAPHIC_DATA] and [GEOGRAPHIC_DATA] Ford.…"
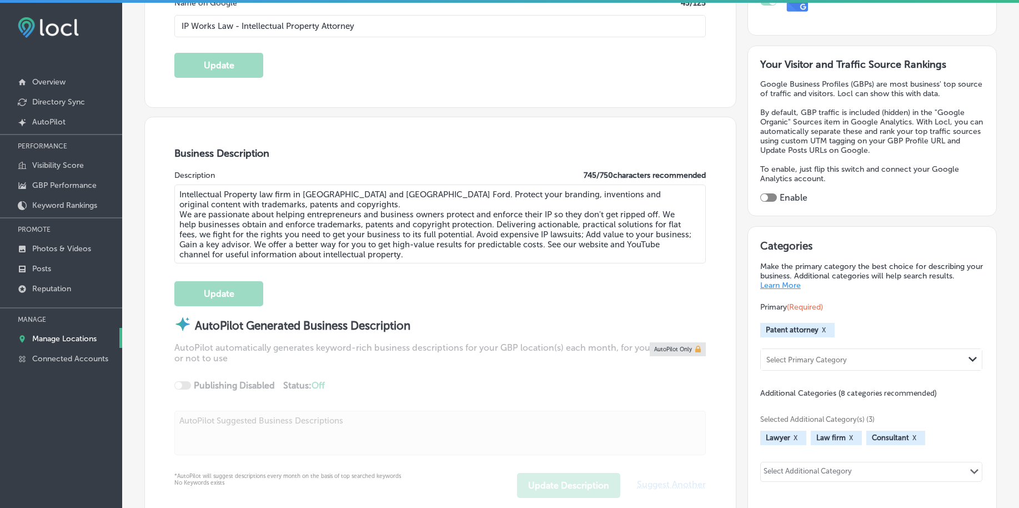
scroll to position [278, 0]
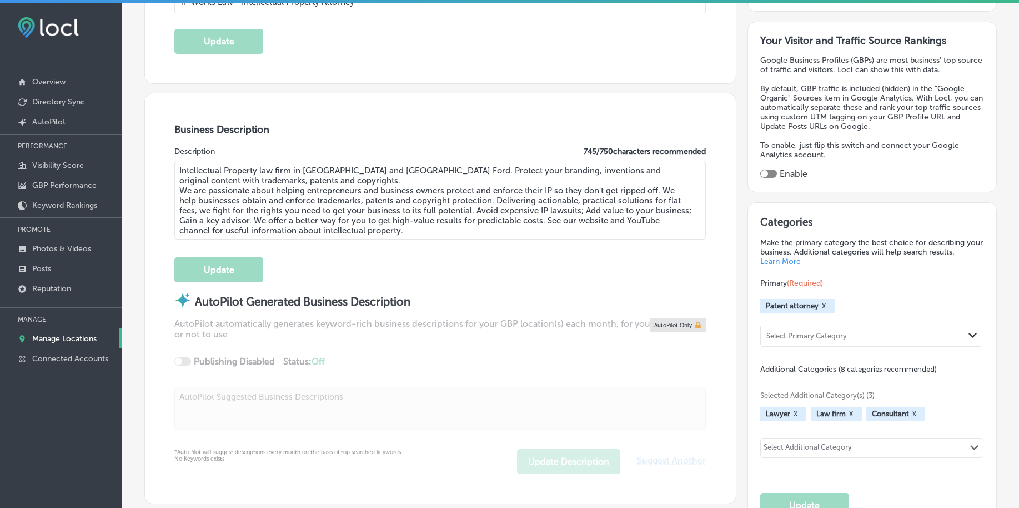
click at [764, 172] on div at bounding box center [768, 173] width 17 height 8
click at [761, 172] on div at bounding box center [764, 173] width 7 height 7
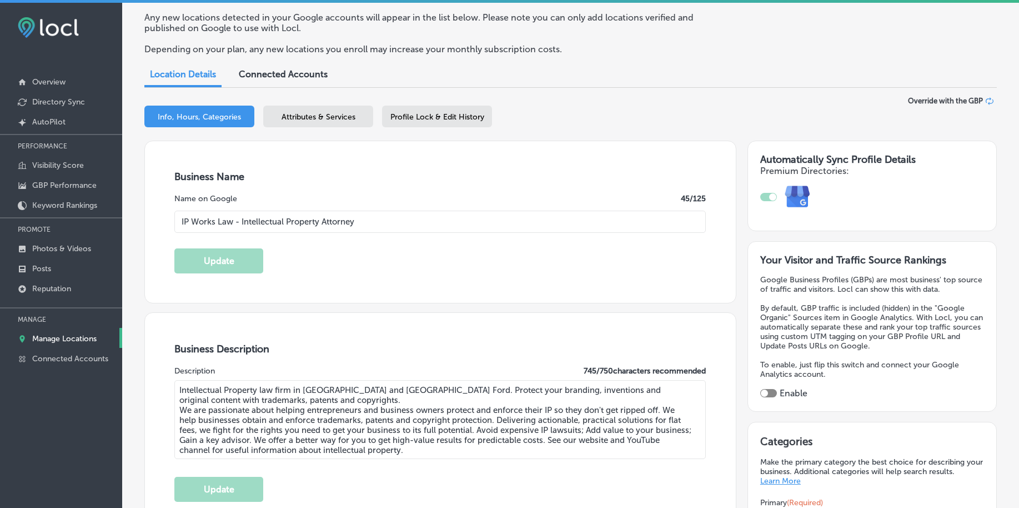
scroll to position [0, 0]
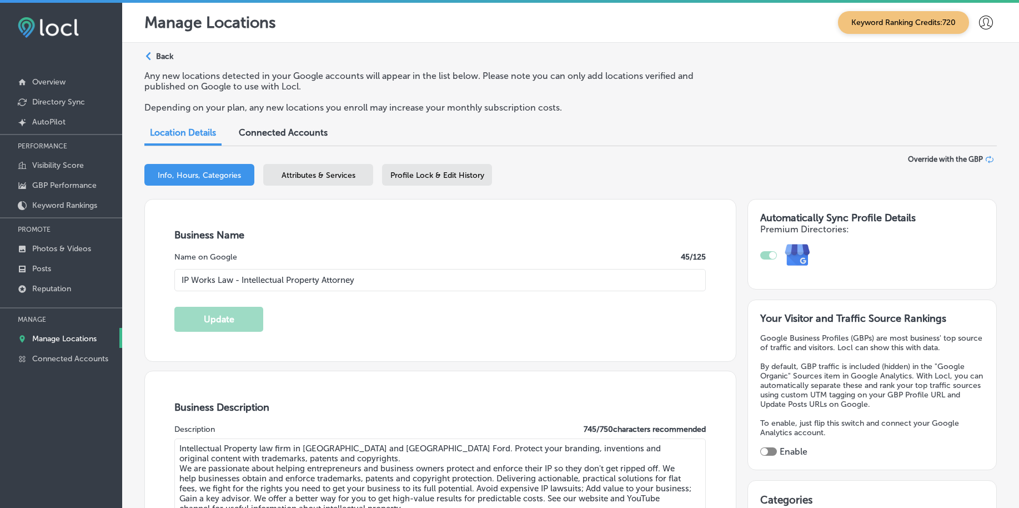
checkbox input "true"
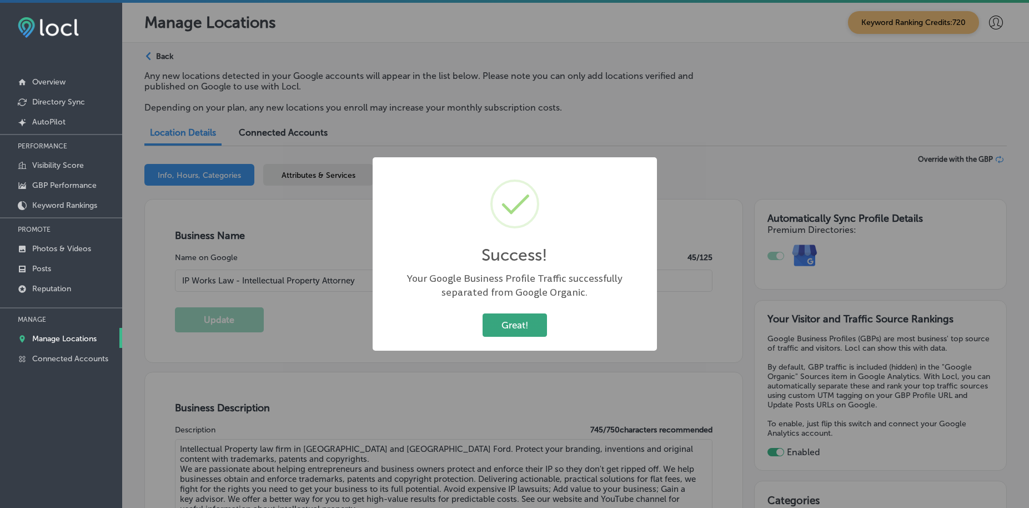
click at [521, 328] on button "Great!" at bounding box center [515, 324] width 64 height 23
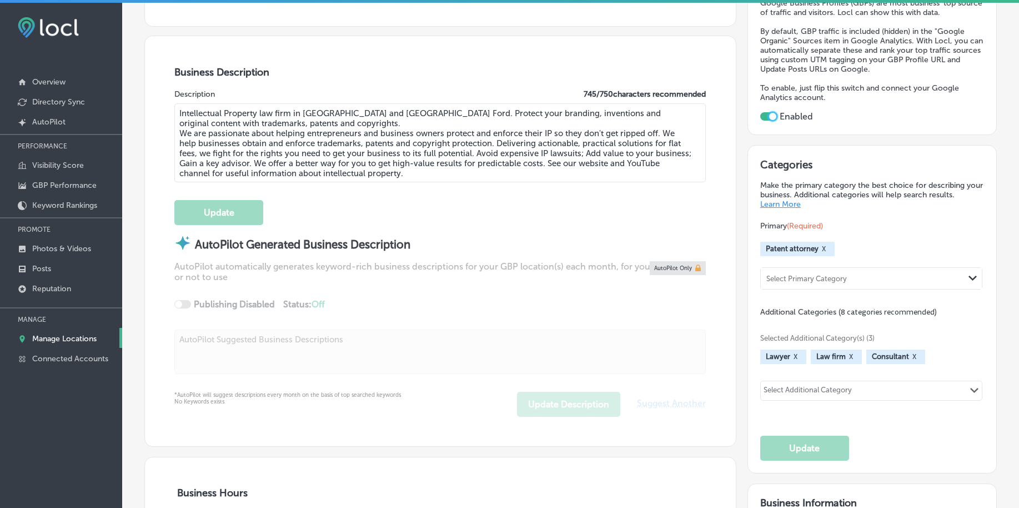
scroll to position [347, 0]
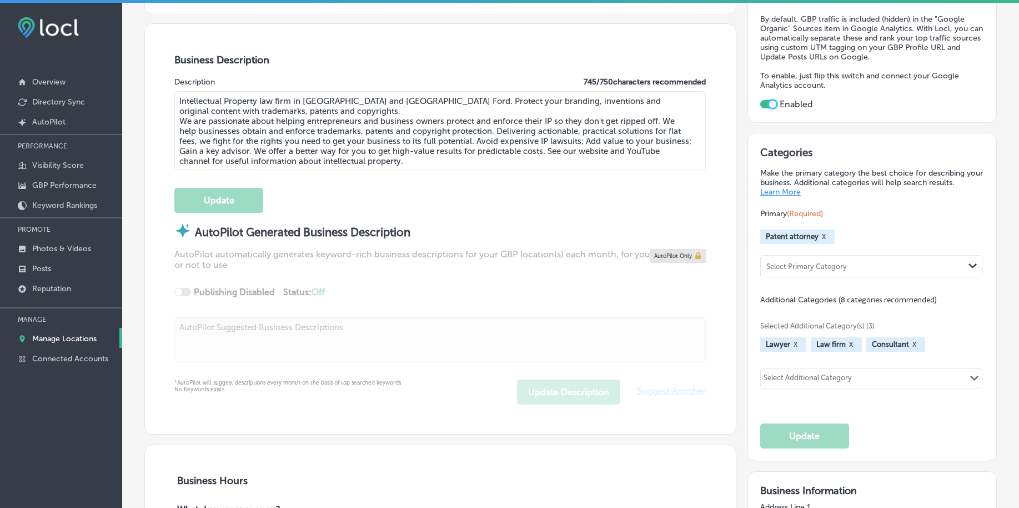
click at [816, 374] on div "Select Additional Category" at bounding box center [808, 379] width 88 height 13
type input "trademark"
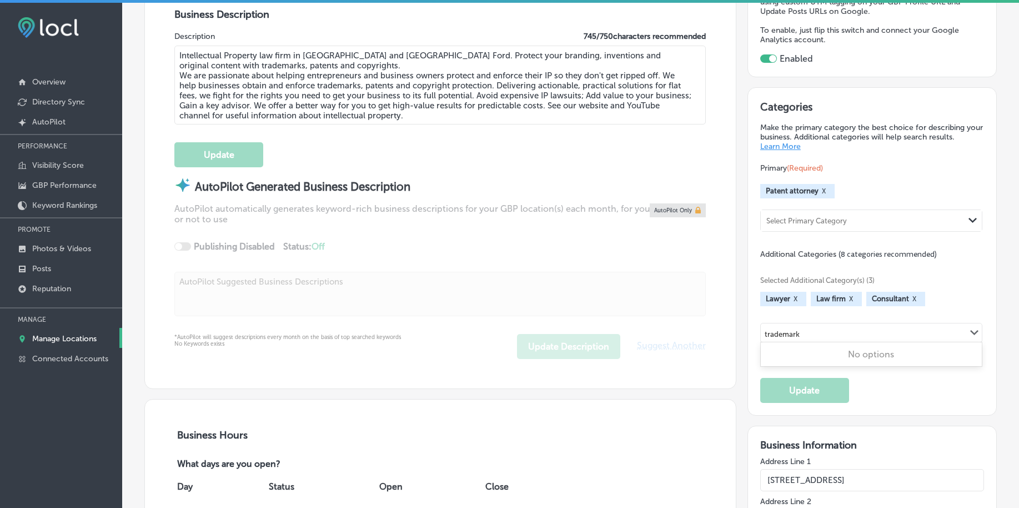
scroll to position [416, 0]
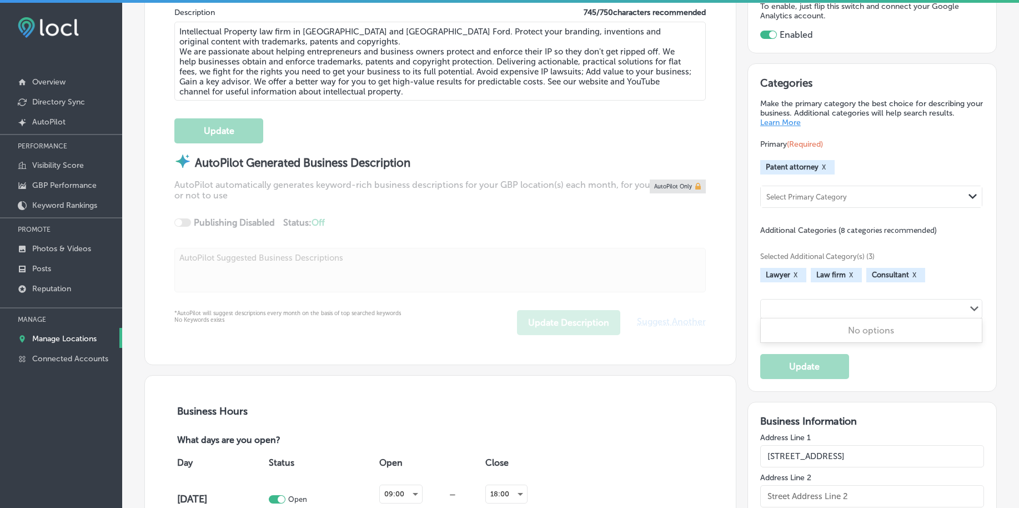
click at [818, 308] on div "trademark Path Created with Sketch." at bounding box center [871, 308] width 221 height 19
click at [817, 308] on div "Select Additional Category" at bounding box center [808, 310] width 88 height 13
type input "copyright"
click at [817, 308] on div "copyright Path Created with Sketch." at bounding box center [871, 308] width 221 height 19
click at [834, 309] on div "Select Additional Category" at bounding box center [808, 310] width 88 height 13
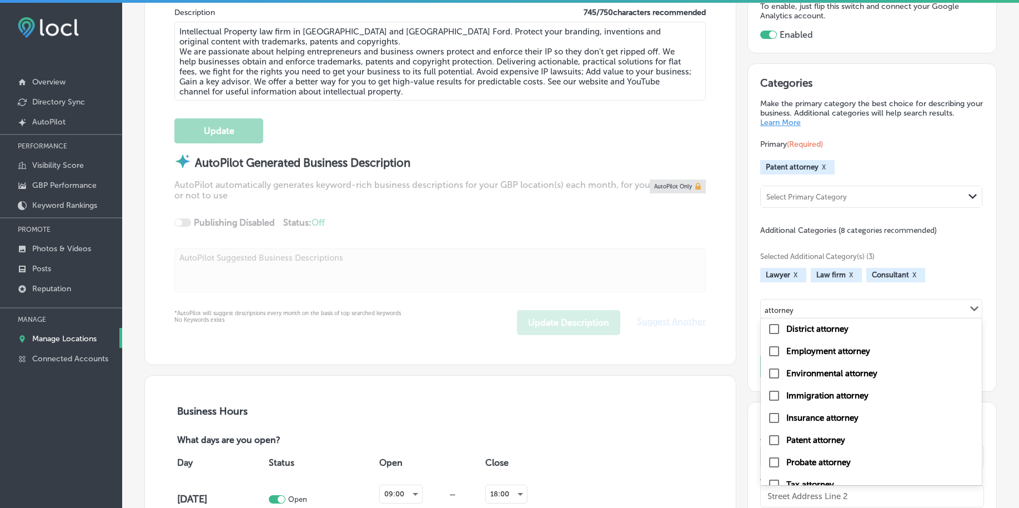
scroll to position [139, 0]
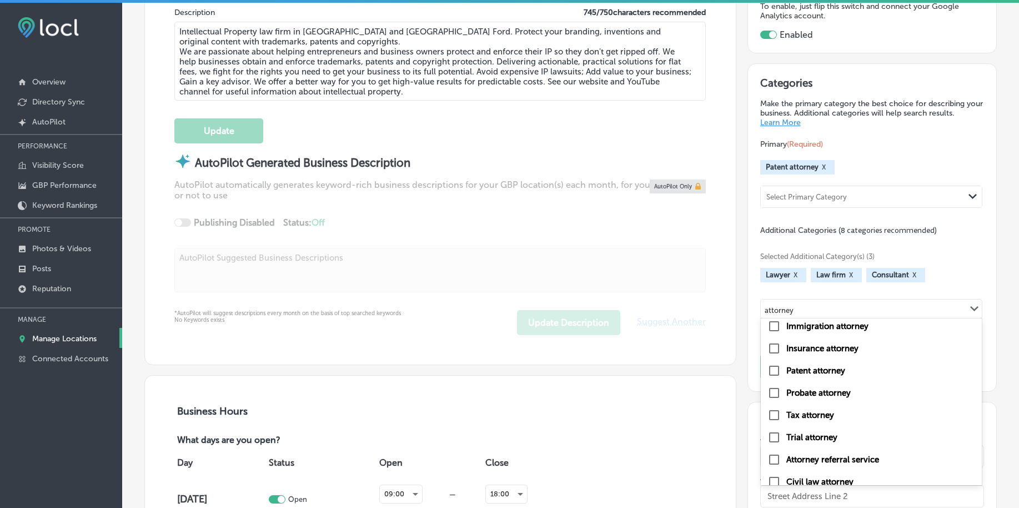
click at [767, 366] on input "checkbox" at bounding box center [773, 370] width 13 height 13
type input "attorney"
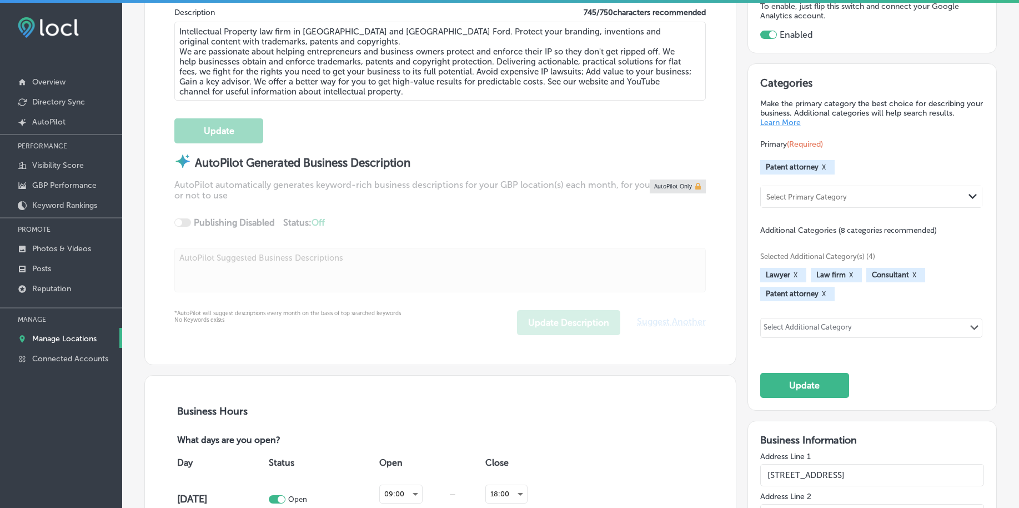
click at [860, 329] on div "Select Additional Category Path Created with Sketch." at bounding box center [871, 327] width 221 height 19
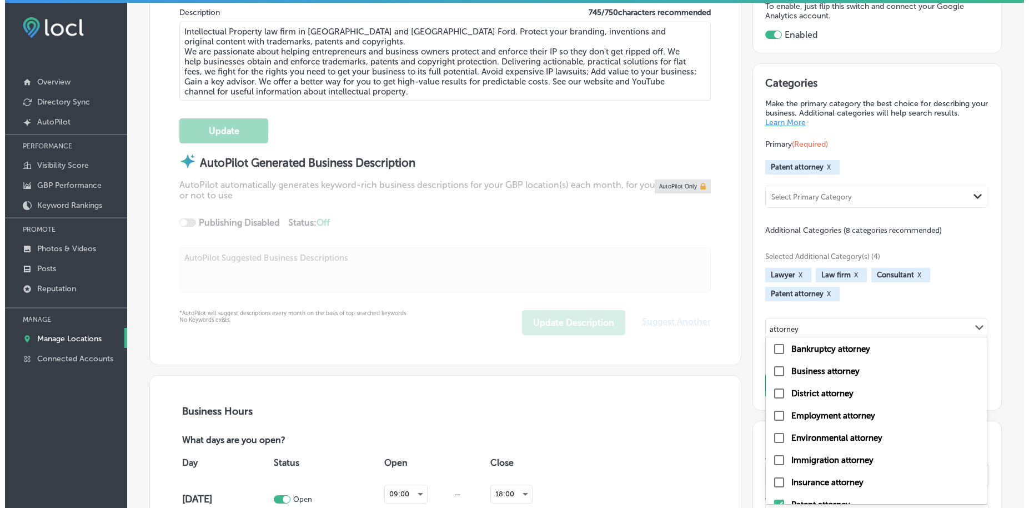
scroll to position [0, 0]
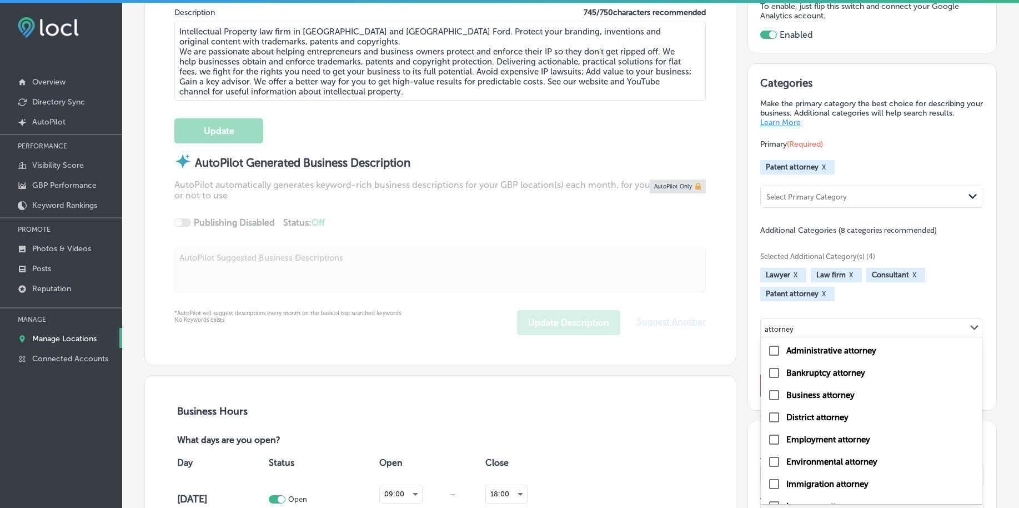
type input "attorney"
click at [941, 283] on div "Lawyer X Law firm X Consultant X Patent attorney X" at bounding box center [872, 284] width 224 height 33
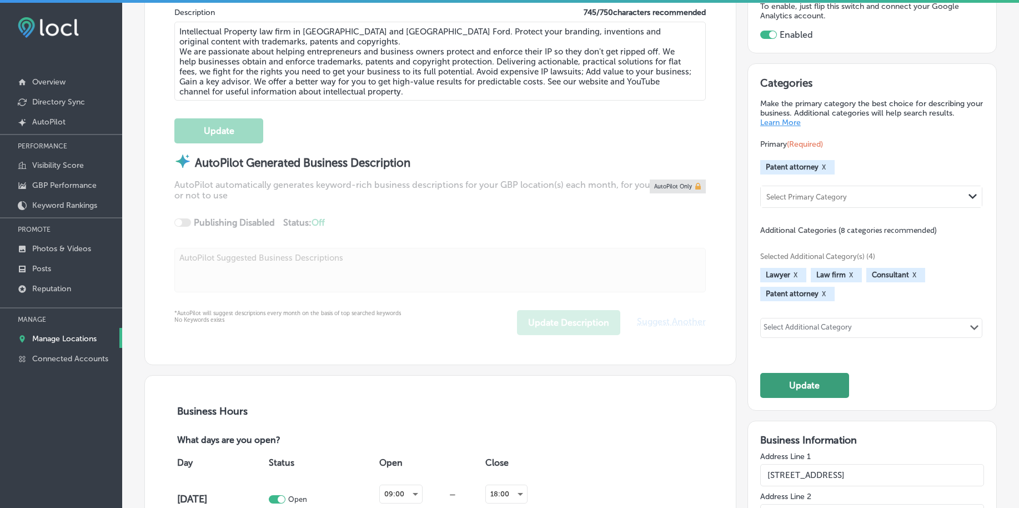
click at [768, 382] on button "Update" at bounding box center [804, 385] width 89 height 25
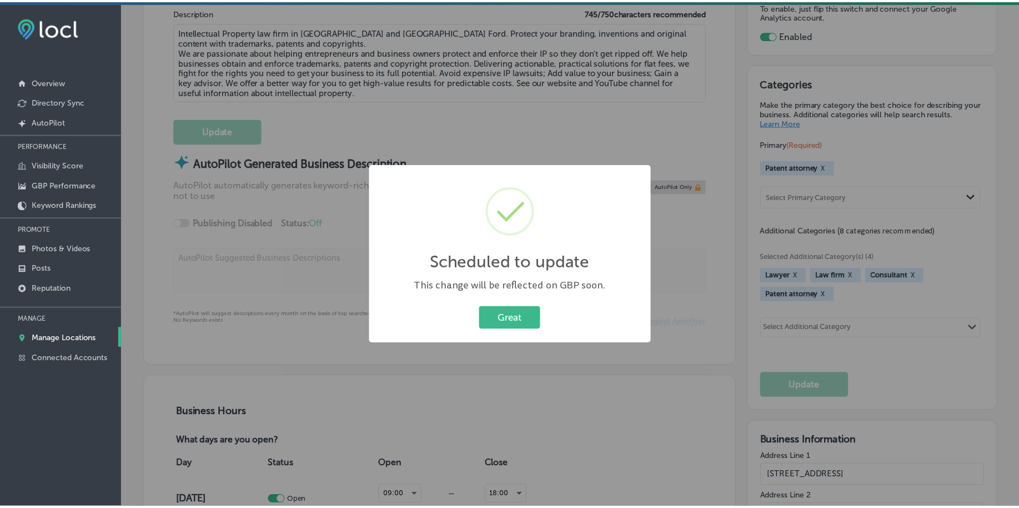
scroll to position [418, 0]
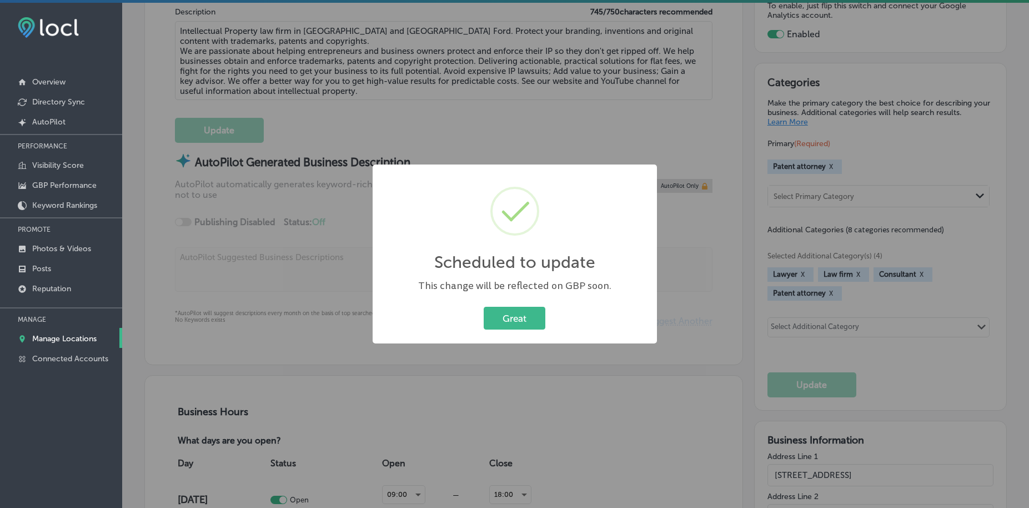
click at [522, 301] on div "Scheduled to update × This change will be reflected on GBP soon. Great Cancel" at bounding box center [515, 253] width 284 height 179
click at [513, 314] on button "Great" at bounding box center [515, 318] width 62 height 23
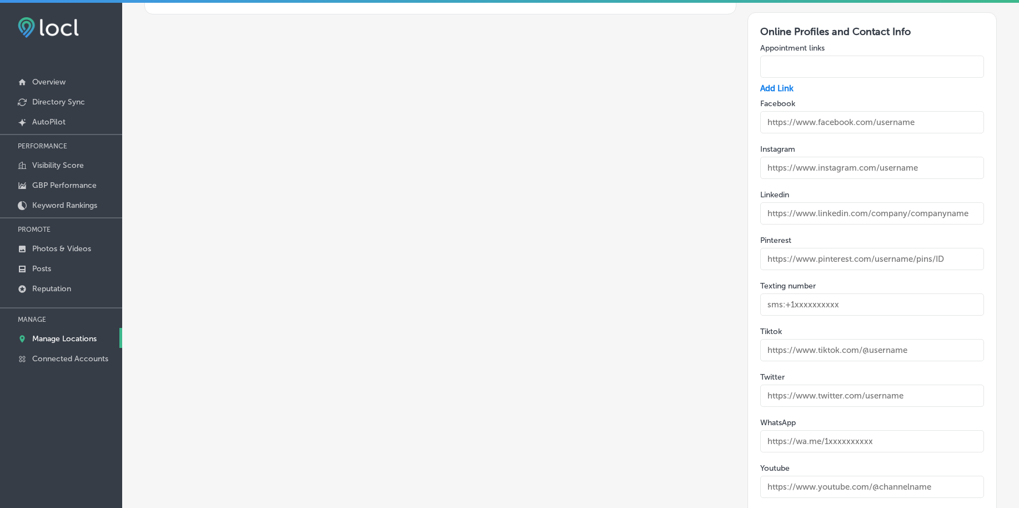
scroll to position [1666, 0]
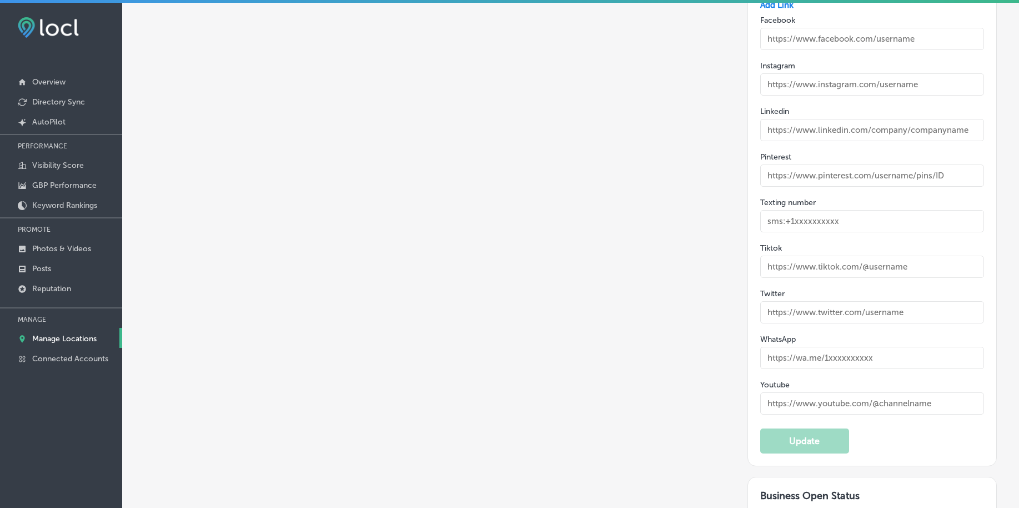
click at [774, 308] on input "text" at bounding box center [872, 312] width 224 height 22
paste input "https://x.com/ipworkslaw"
type input "https://x.com/ipworkslaw"
click at [793, 400] on input "text" at bounding box center [872, 403] width 224 height 22
paste input "https://www.youtube.com/@ipworkslaw1353"
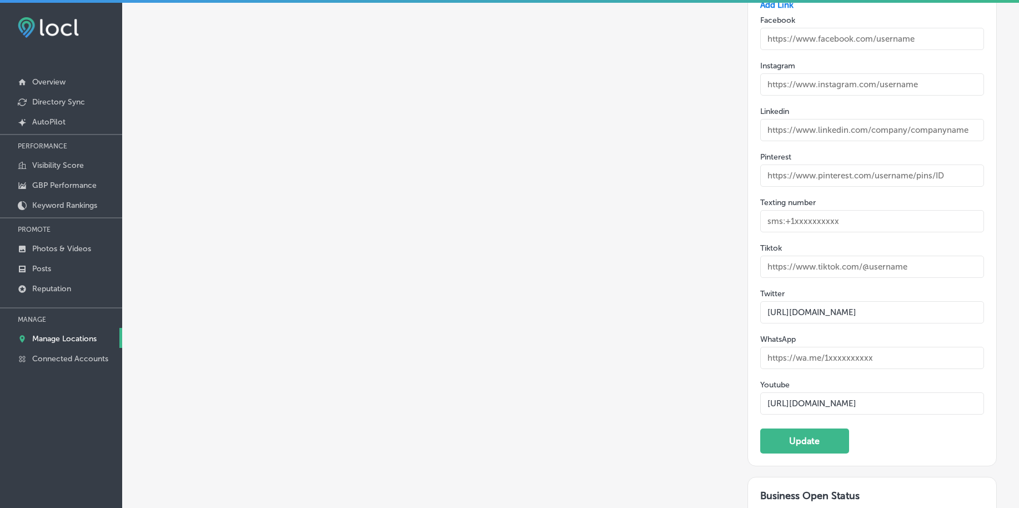
type input "https://www.youtube.com/@ipworkslaw1353"
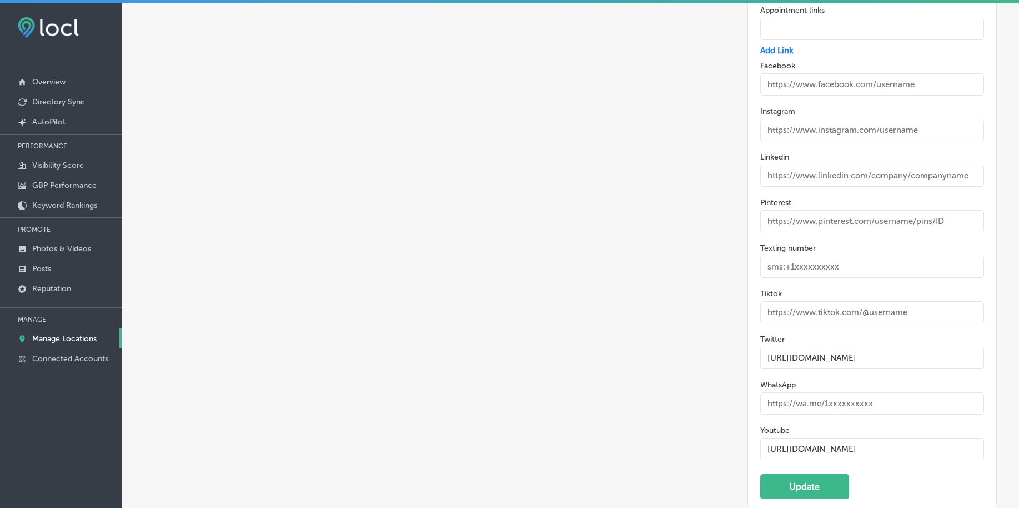
scroll to position [1597, 0]
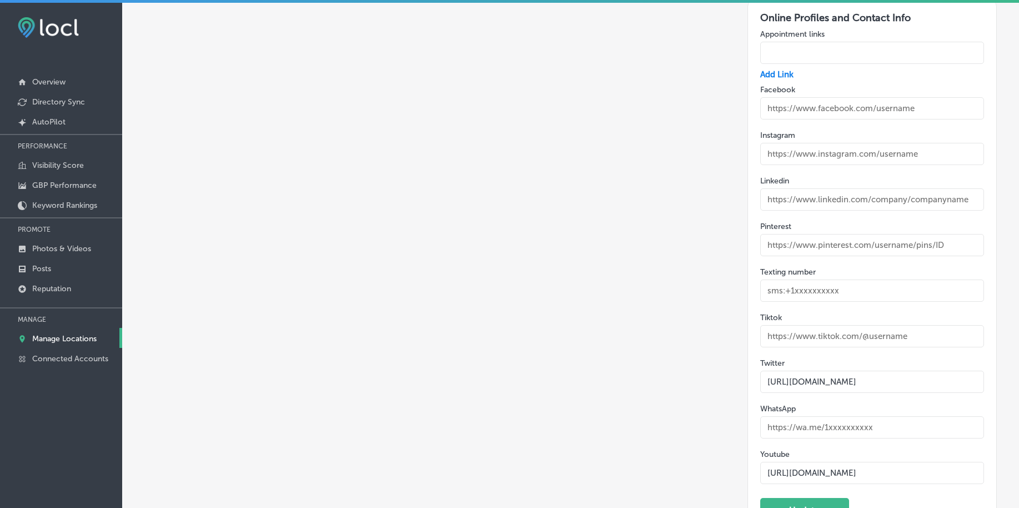
click at [810, 199] on input "text" at bounding box center [872, 199] width 224 height 22
paste input "https://www.linkedin.com/company/ip-works"
type input "https://www.linkedin.com/company/ip-works"
click at [810, 152] on input "text" at bounding box center [872, 154] width 224 height 22
paste input "https://www.instagram.com/ipworkslaw"
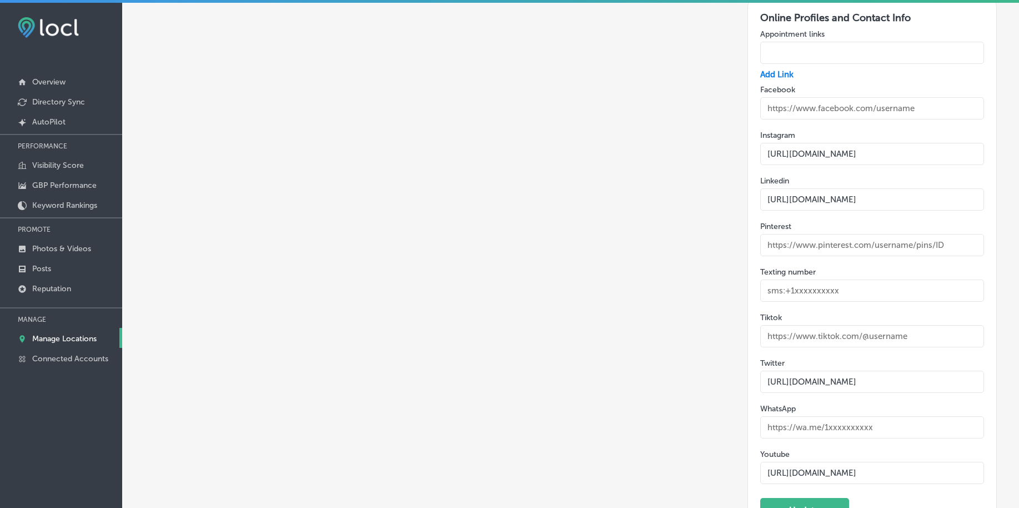
type input "https://www.instagram.com/ipworkslaw"
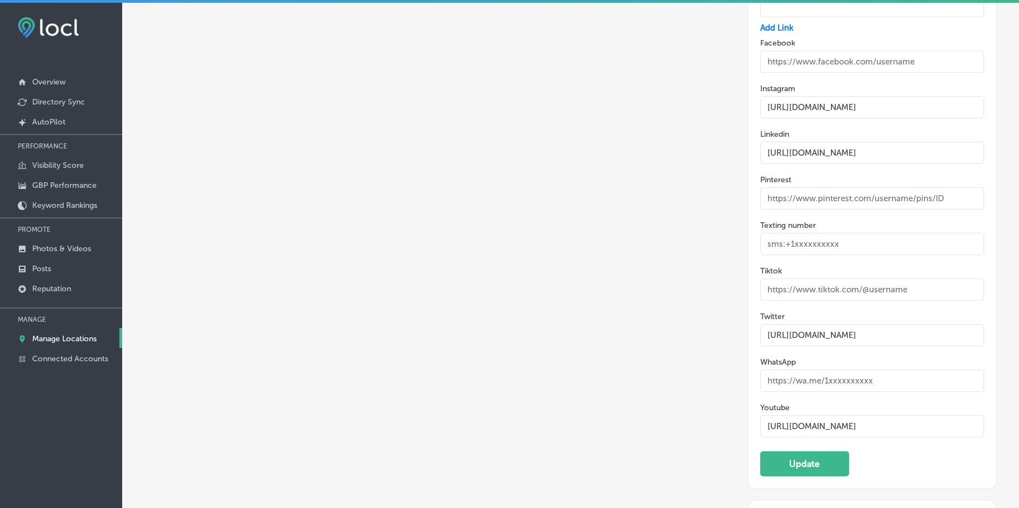
scroll to position [1735, 0]
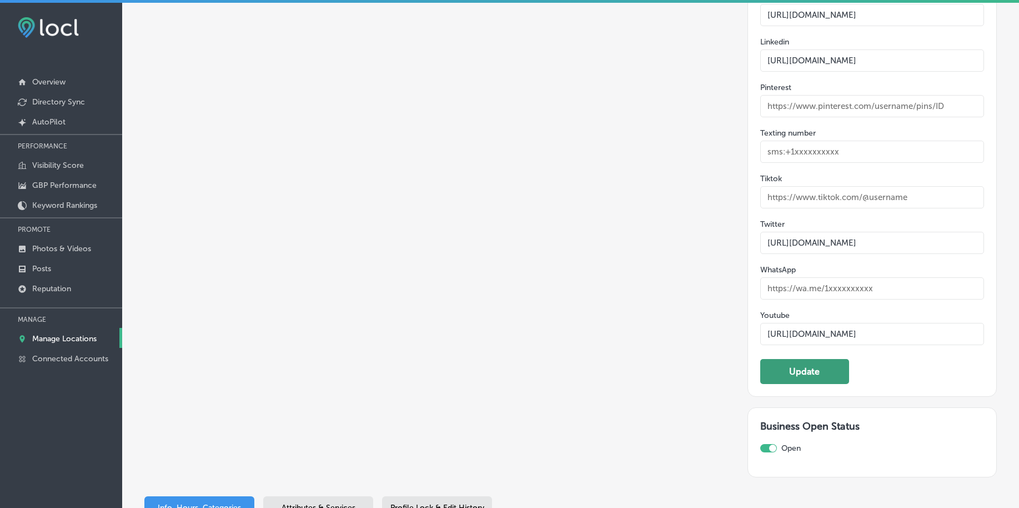
click at [815, 373] on button "Update" at bounding box center [804, 371] width 89 height 25
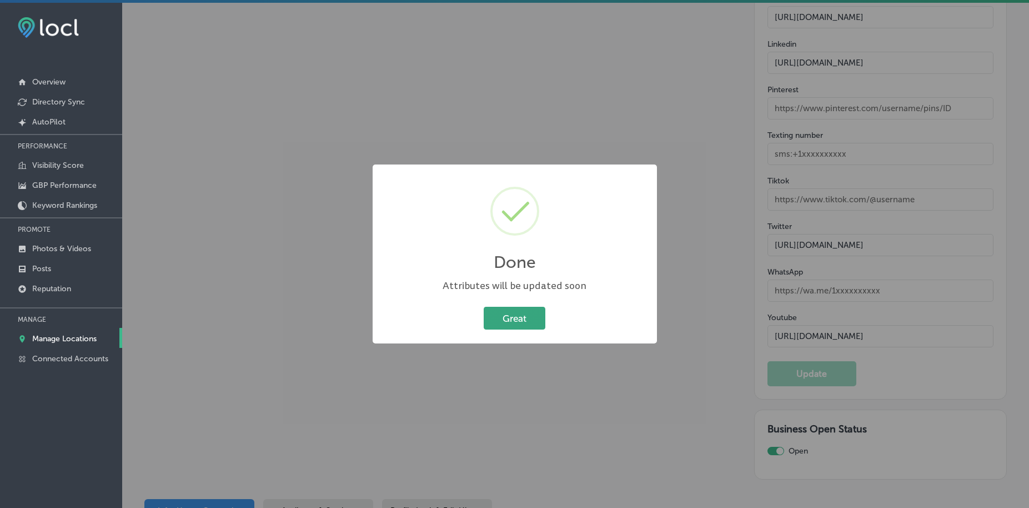
click at [529, 322] on button "Great" at bounding box center [515, 318] width 62 height 23
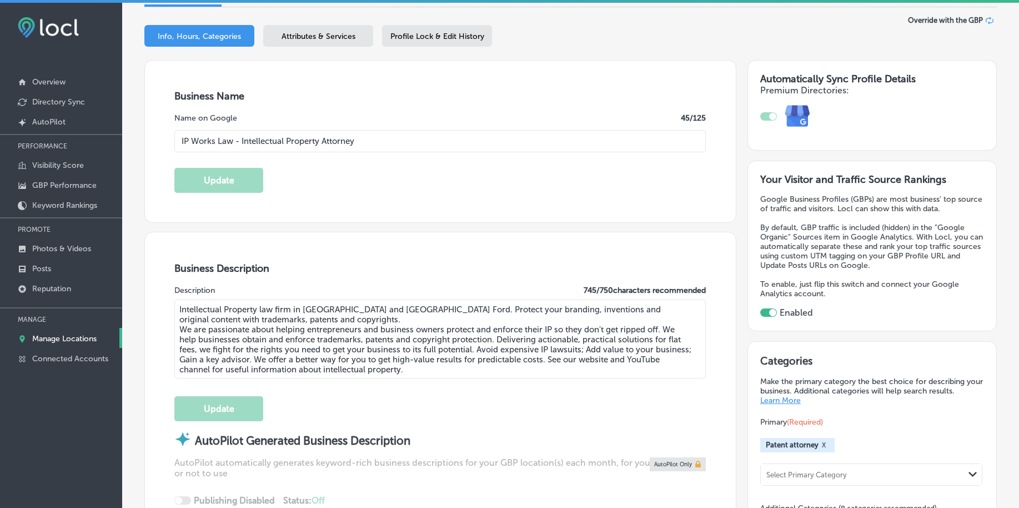
scroll to position [0, 0]
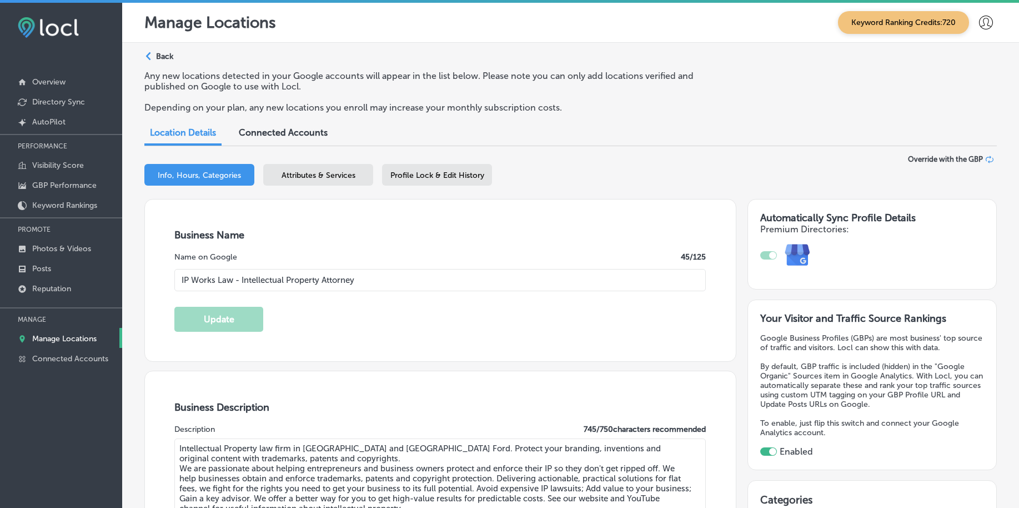
click at [333, 176] on span "Attributes & Services" at bounding box center [319, 174] width 74 height 9
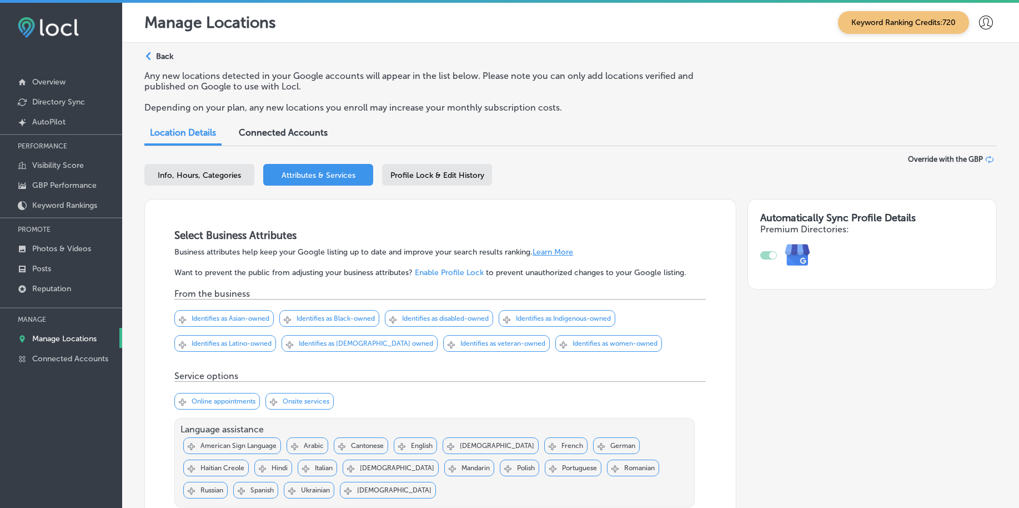
click at [573, 342] on p "Identifies as women-owned" at bounding box center [615, 343] width 85 height 8
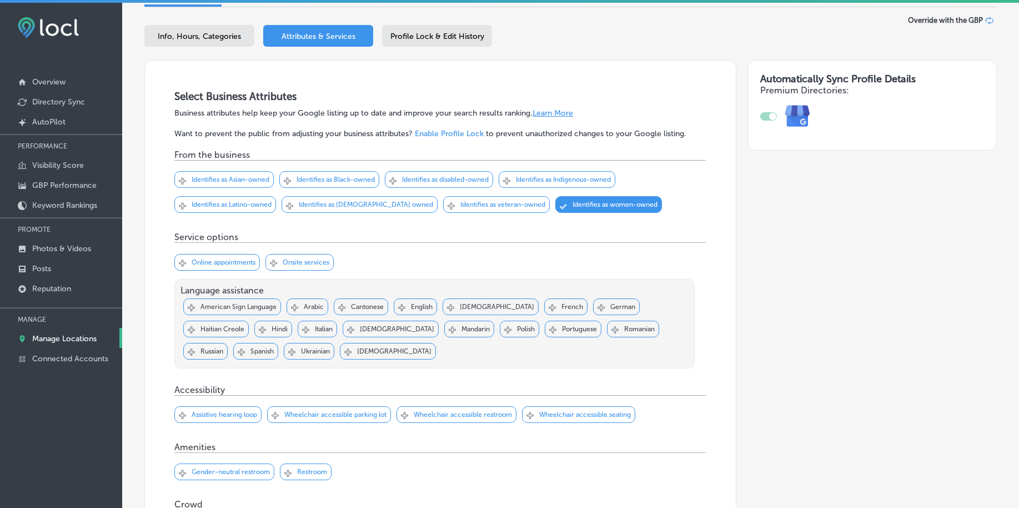
scroll to position [208, 0]
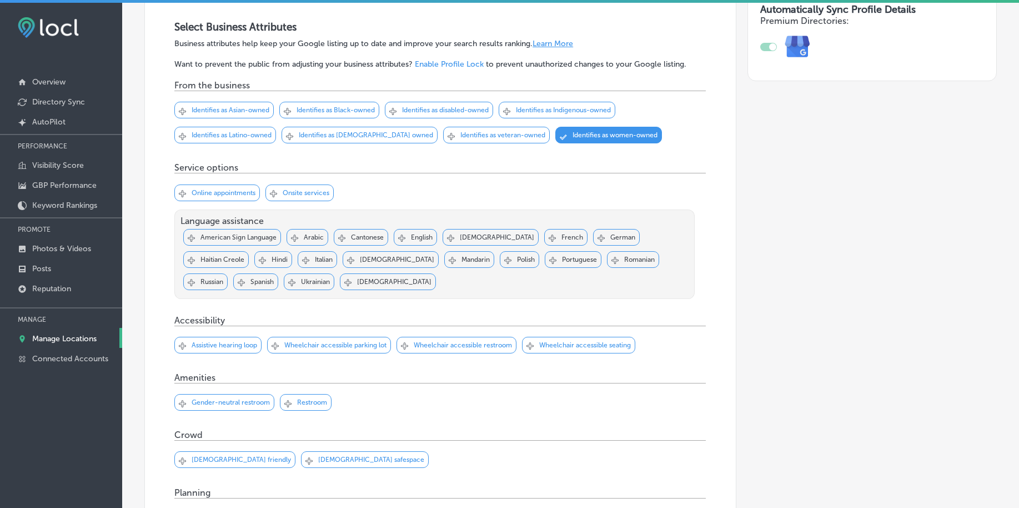
click at [335, 350] on div "Svg Vector Icons : http://www.onlinewebfonts.com/icon Checked Created with Sket…" at bounding box center [329, 345] width 124 height 17
click at [421, 345] on p "Wheelchair accessible restroom" at bounding box center [463, 345] width 98 height 8
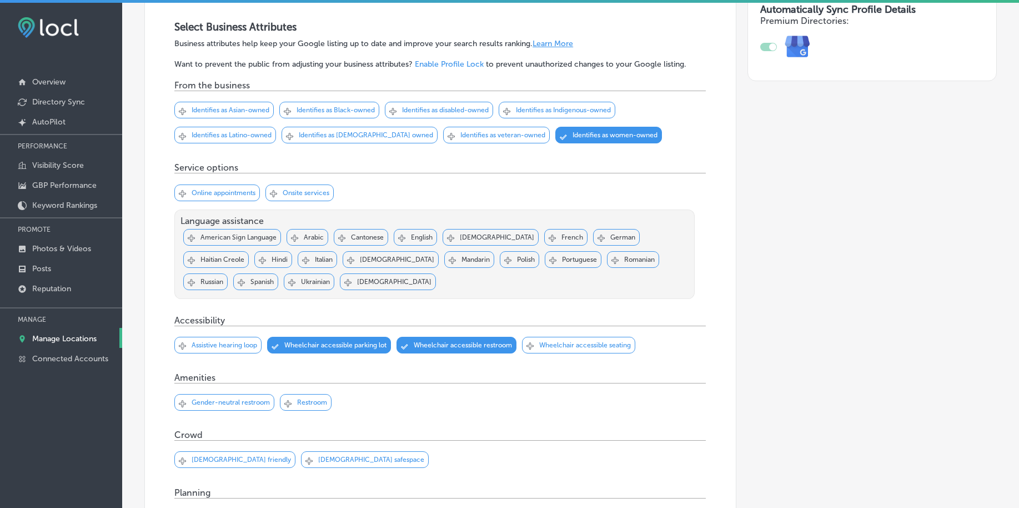
click at [563, 341] on p "Wheelchair accessible seating" at bounding box center [585, 345] width 92 height 8
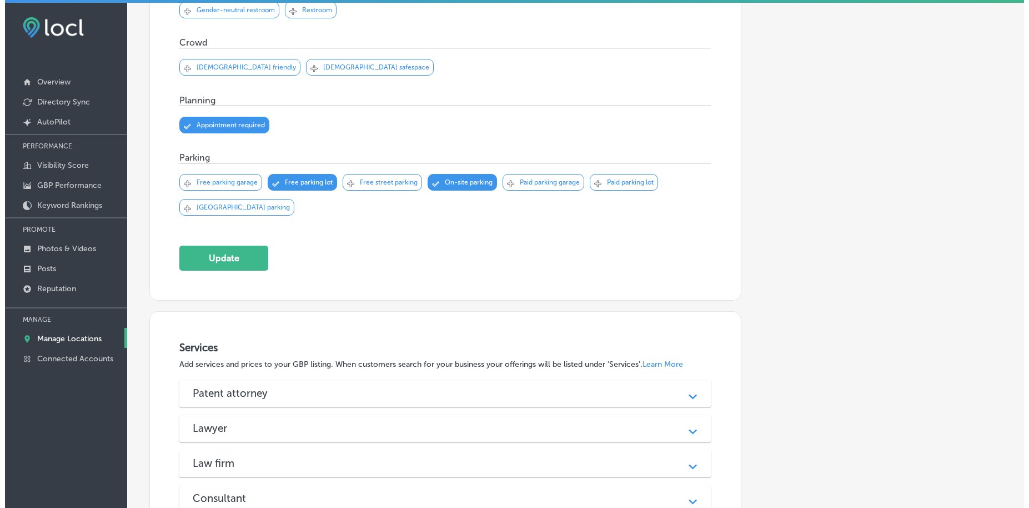
scroll to position [625, 0]
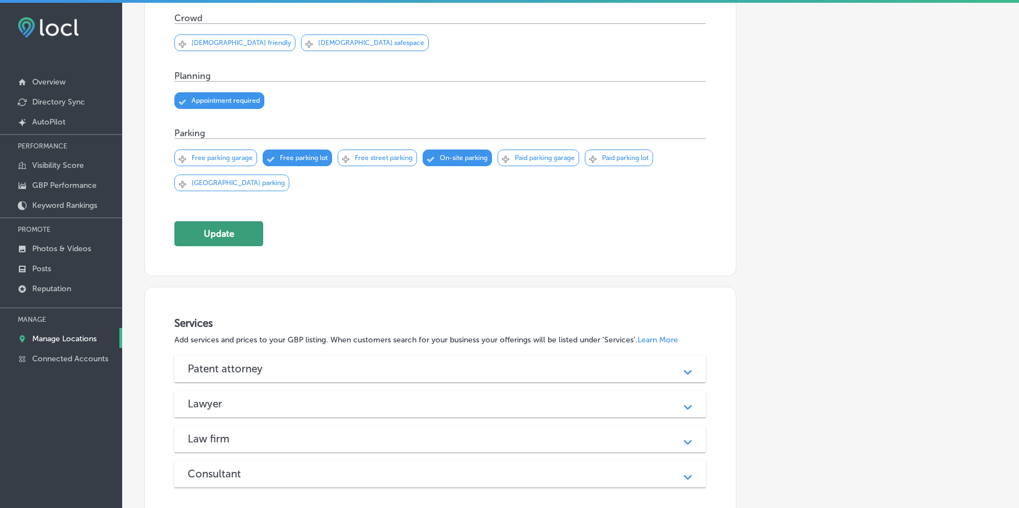
click at [228, 235] on button "Update" at bounding box center [218, 233] width 89 height 25
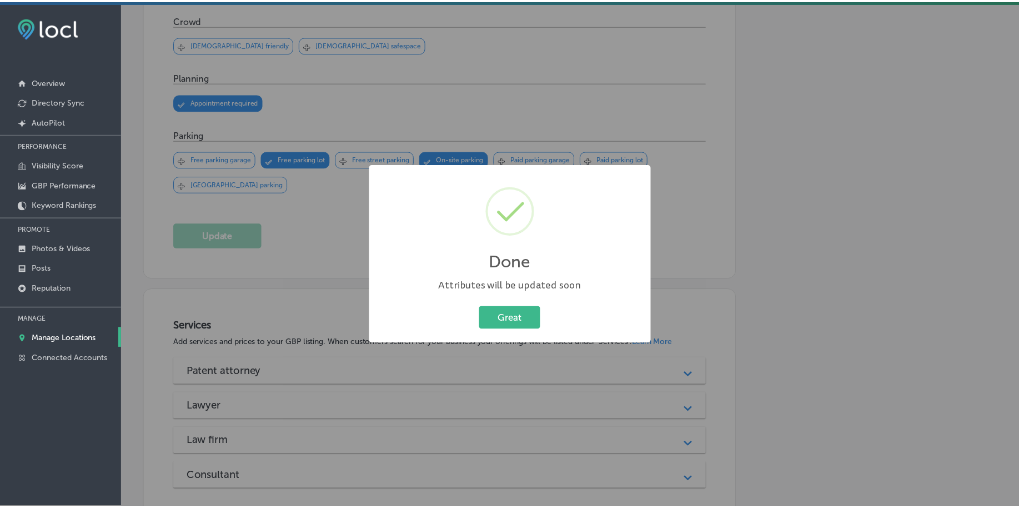
scroll to position [626, 0]
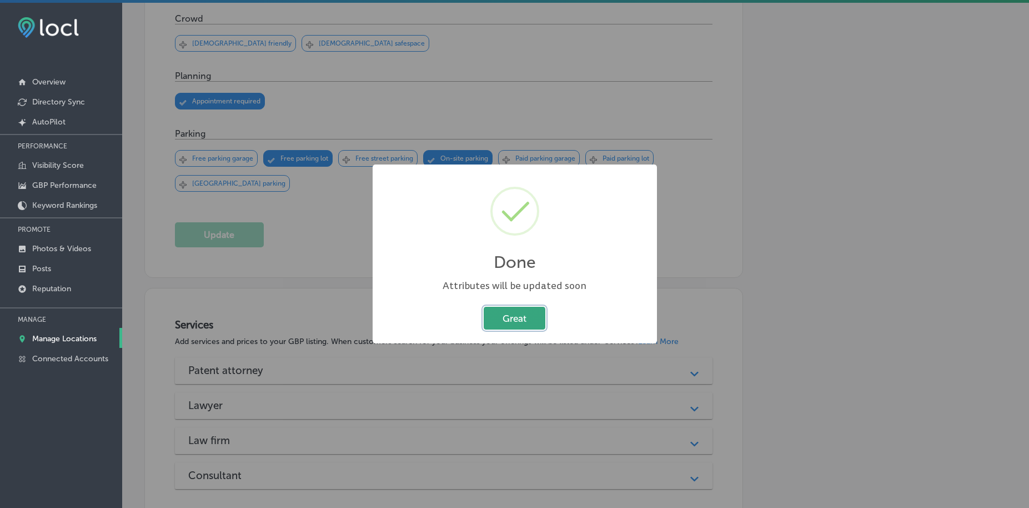
click at [509, 325] on button "Great" at bounding box center [515, 318] width 62 height 23
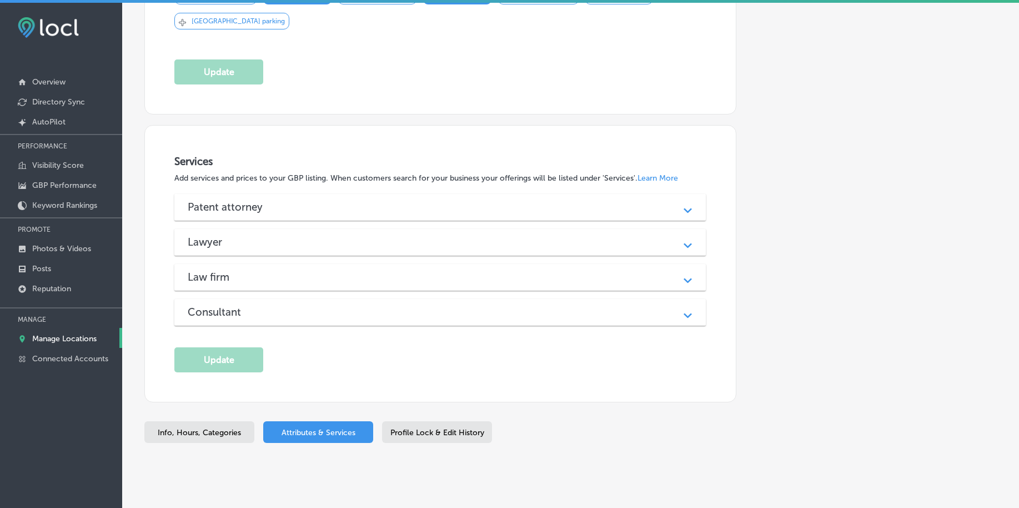
scroll to position [804, 0]
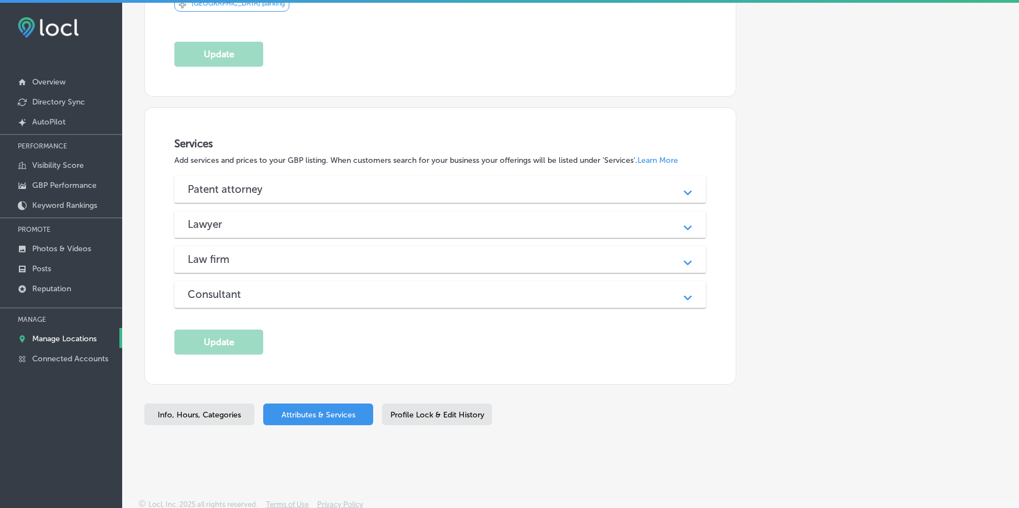
click at [285, 185] on div "Patent attorney" at bounding box center [440, 189] width 505 height 13
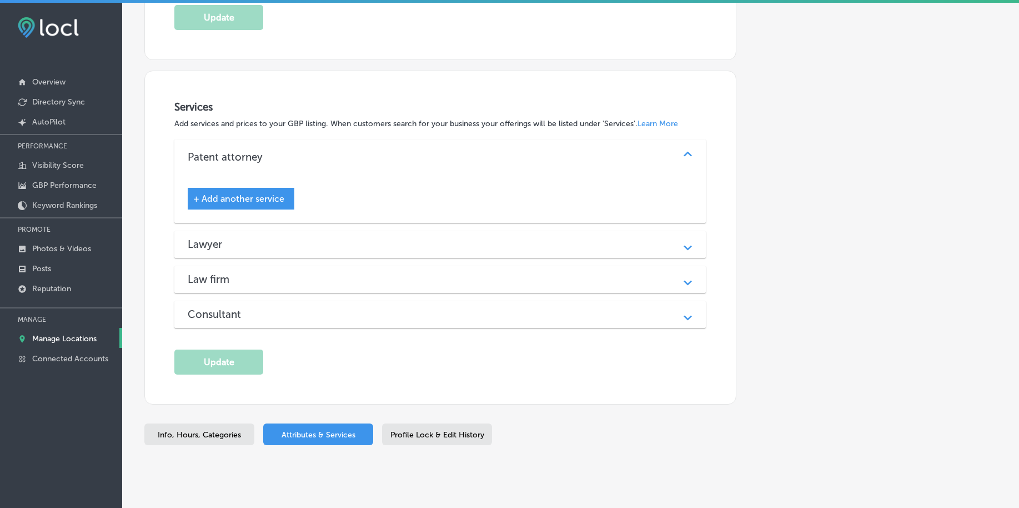
scroll to position [861, 0]
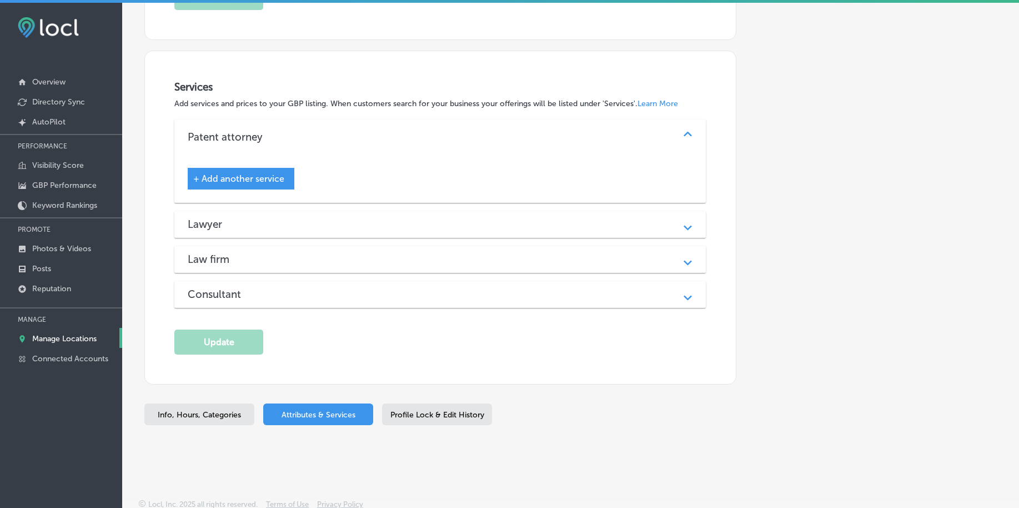
click at [377, 132] on div "Patent attorney" at bounding box center [440, 136] width 505 height 13
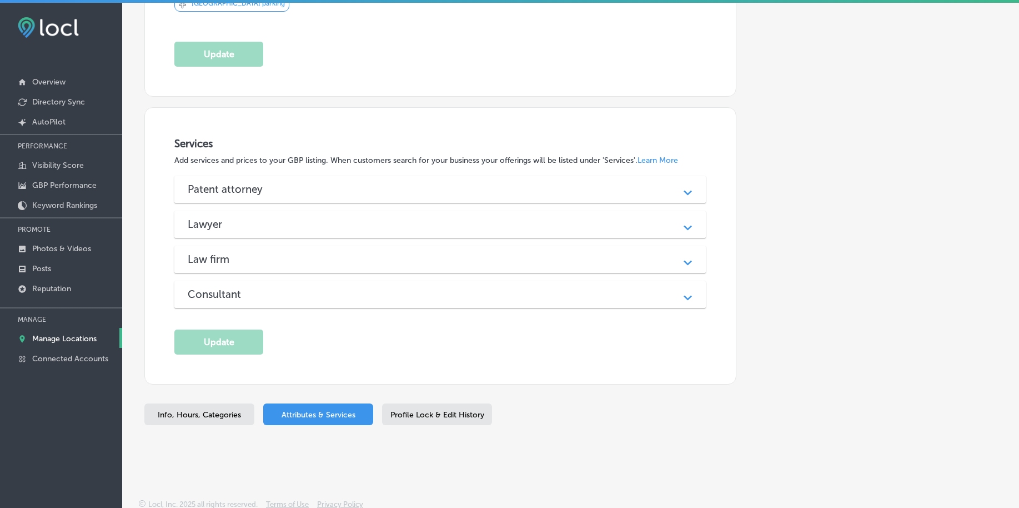
scroll to position [804, 0]
drag, startPoint x: 176, startPoint y: 176, endPoint x: 222, endPoint y: 221, distance: 64.0
click at [222, 221] on div "Patent attorney Path Created with Sketch. + Add another service Lawyer Path Cre…" at bounding box center [439, 242] width 531 height 132
click at [233, 183] on h3 "Patent attorney" at bounding box center [234, 189] width 93 height 13
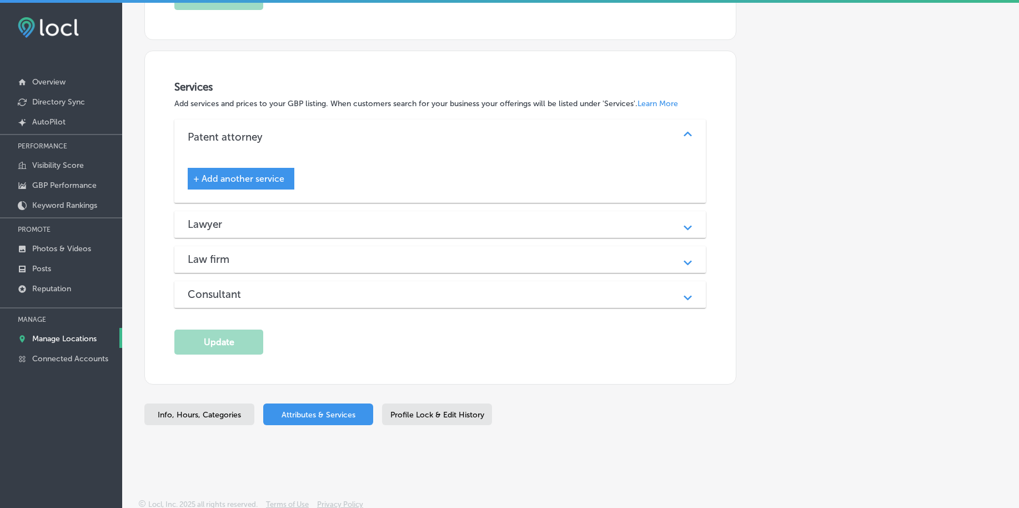
click at [250, 173] on span "+ Add another service" at bounding box center [238, 178] width 91 height 11
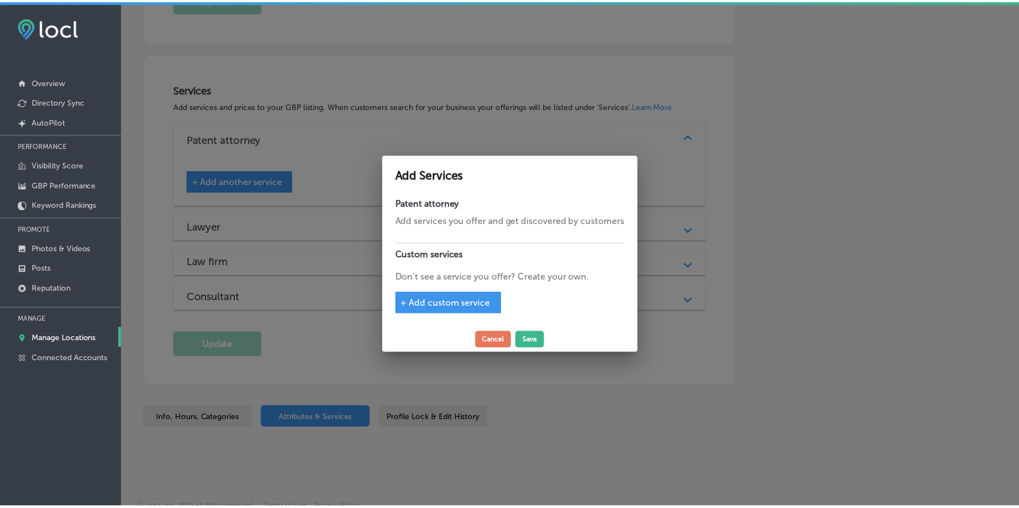
scroll to position [863, 0]
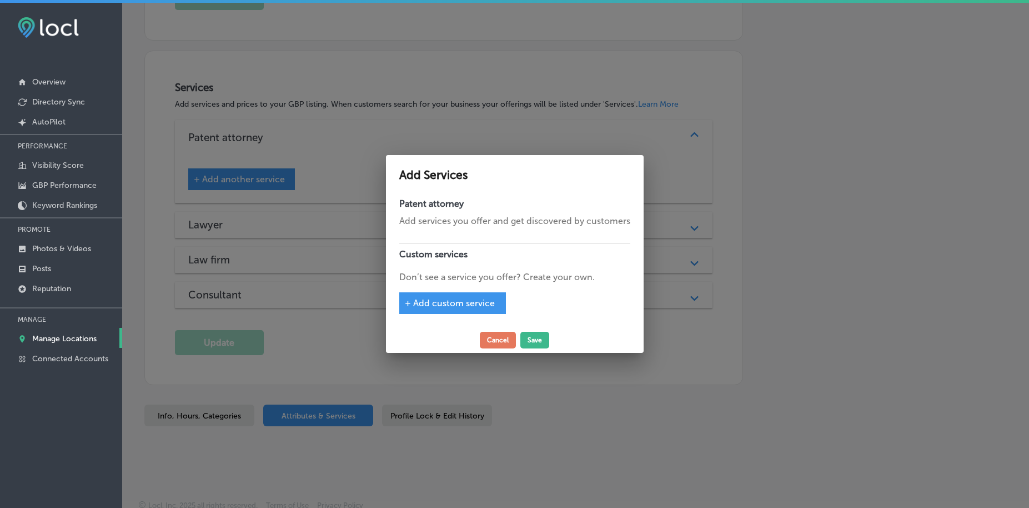
click at [440, 301] on span "+ Add custom service" at bounding box center [450, 303] width 90 height 11
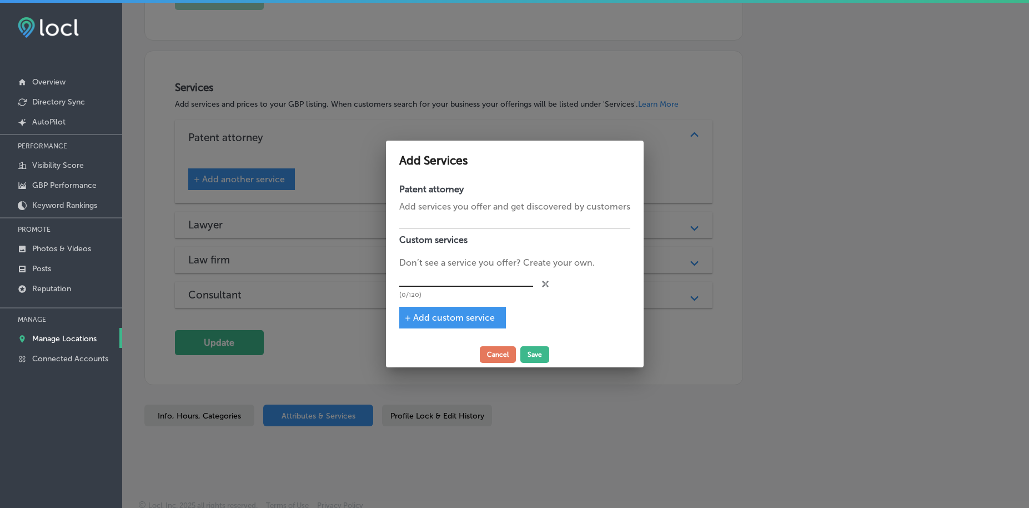
click at [420, 277] on input "text" at bounding box center [466, 277] width 134 height 17
paste input "Patent Licensing Agreements"
type input "Patent Licensing Agreements"
click at [429, 318] on span "+ Add custom service" at bounding box center [450, 317] width 90 height 11
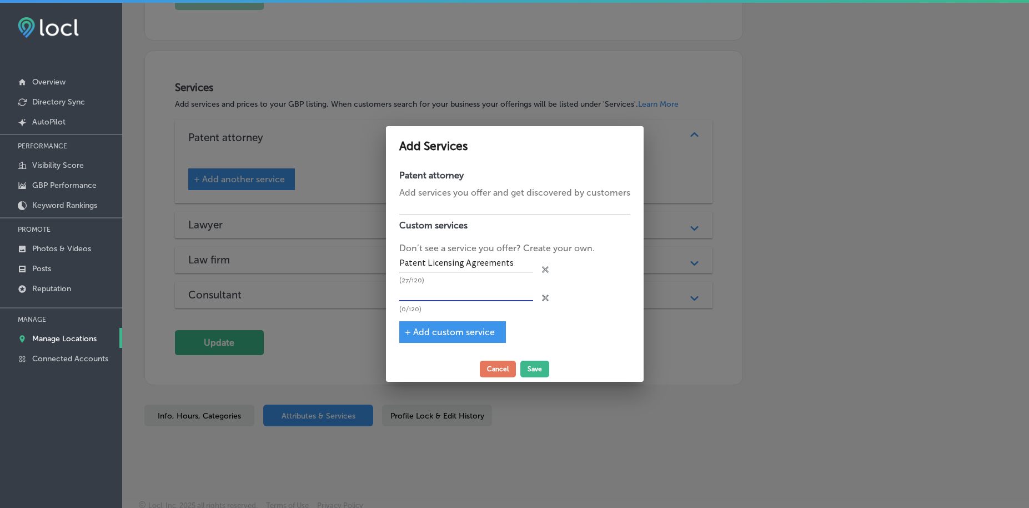
click at [422, 289] on input "text" at bounding box center [466, 292] width 134 height 17
paste input "Patent Enforcement"
type input "Patent Enforcement"
click at [420, 338] on div "+ Add custom service" at bounding box center [452, 332] width 107 height 22
click at [420, 329] on span "+ Add custom service" at bounding box center [450, 332] width 90 height 11
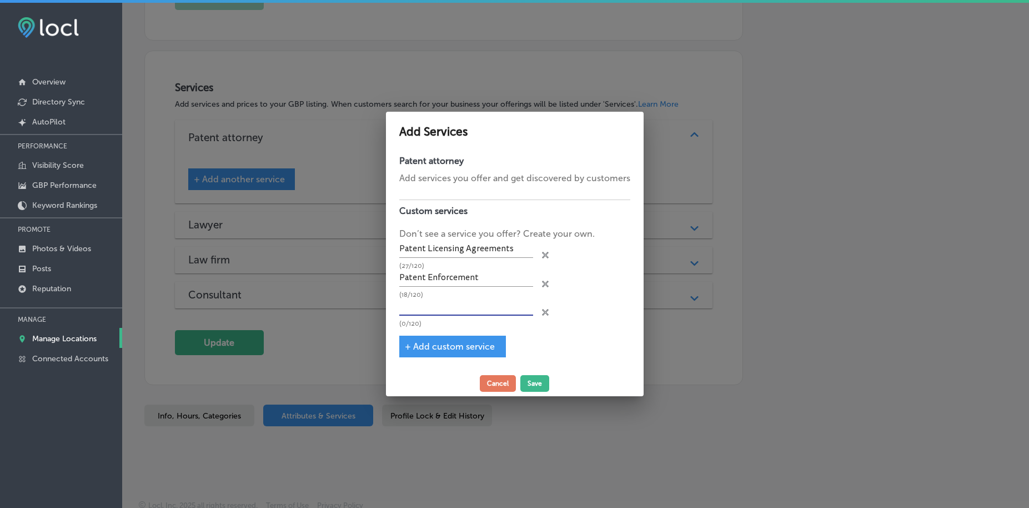
click at [420, 314] on input "text" at bounding box center [466, 306] width 134 height 17
paste input "Patent Filing & Prosecution"
type input "Patent Filing & Prosecution"
click at [438, 347] on span "+ Add custom service" at bounding box center [450, 346] width 90 height 11
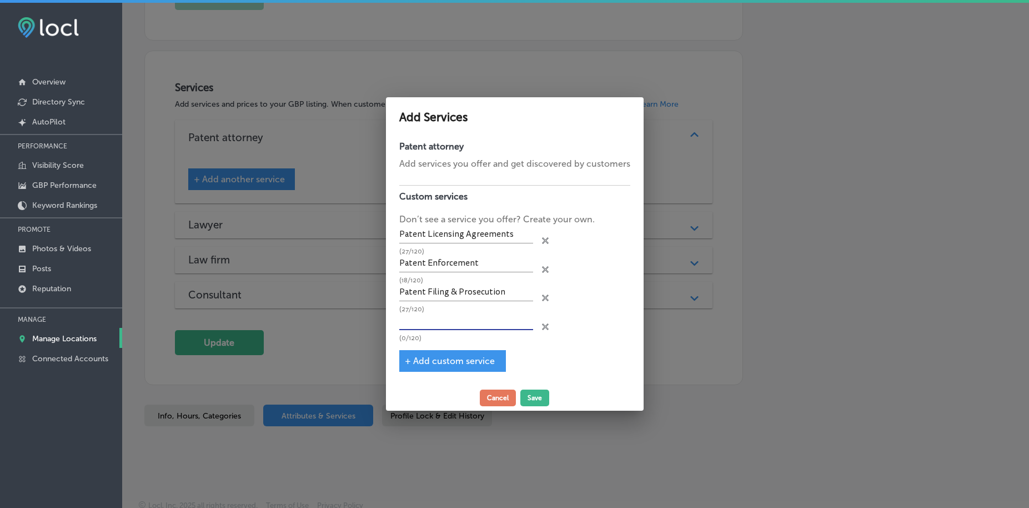
click at [428, 323] on input "text" at bounding box center [466, 321] width 134 height 17
paste input "Patent Planning"
type input "Patent Planning"
click at [416, 360] on span "+ Add custom service" at bounding box center [450, 360] width 90 height 11
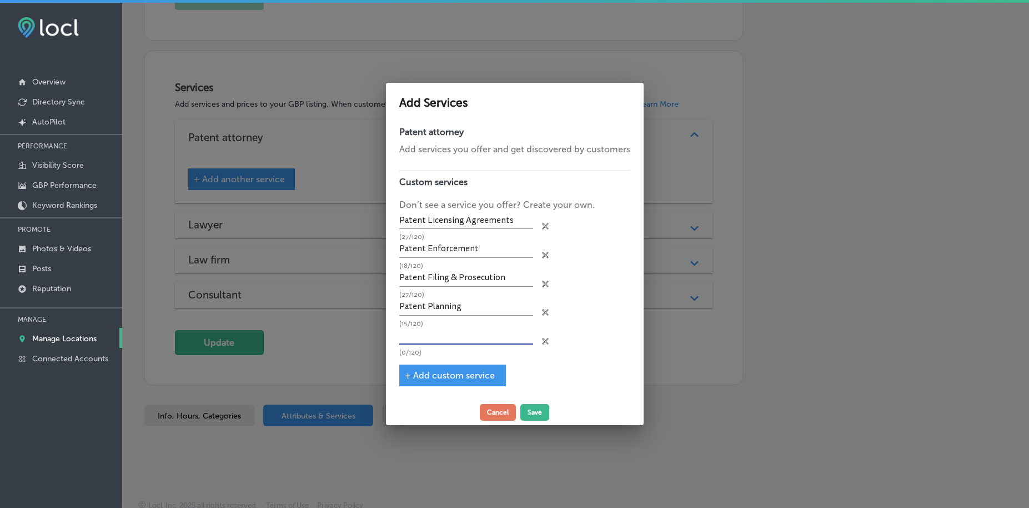
click at [423, 341] on input "text" at bounding box center [466, 335] width 134 height 17
paste input "Patent Research & Analysis"
type input "Patent Research & Analysis"
click at [430, 377] on span "+ Add custom service" at bounding box center [450, 375] width 90 height 11
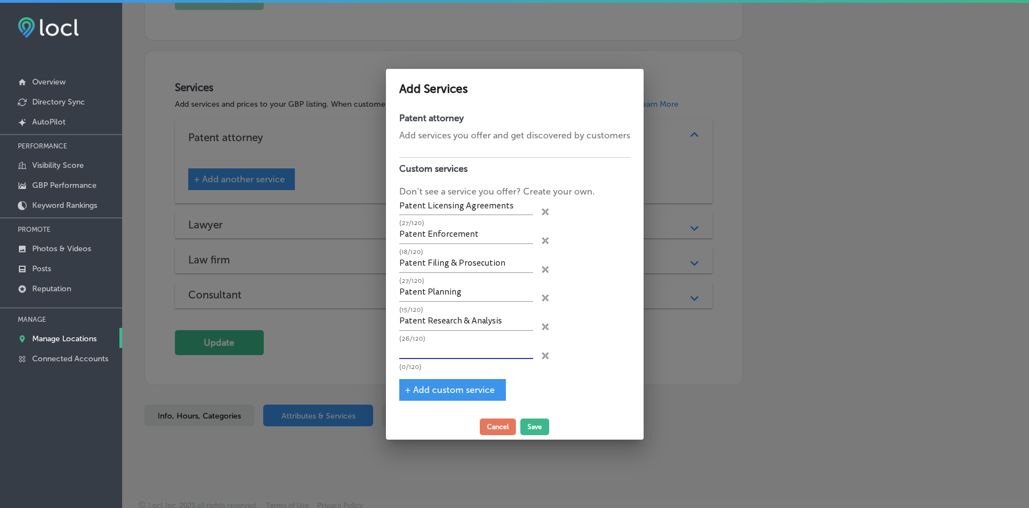
click at [428, 350] on input "text" at bounding box center [466, 350] width 134 height 17
paste input "Patent Research & Analysis"
click at [445, 350] on input "Patent Research & Analysis" at bounding box center [466, 350] width 134 height 17
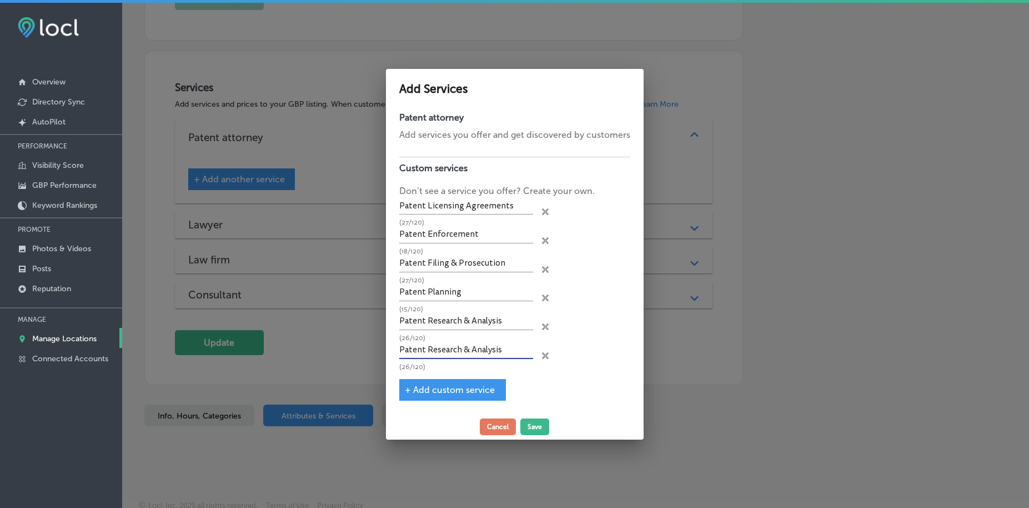
paste input "Design Patent"
type input "Design Patents"
click at [439, 386] on span "+ Add custom service" at bounding box center [450, 389] width 90 height 11
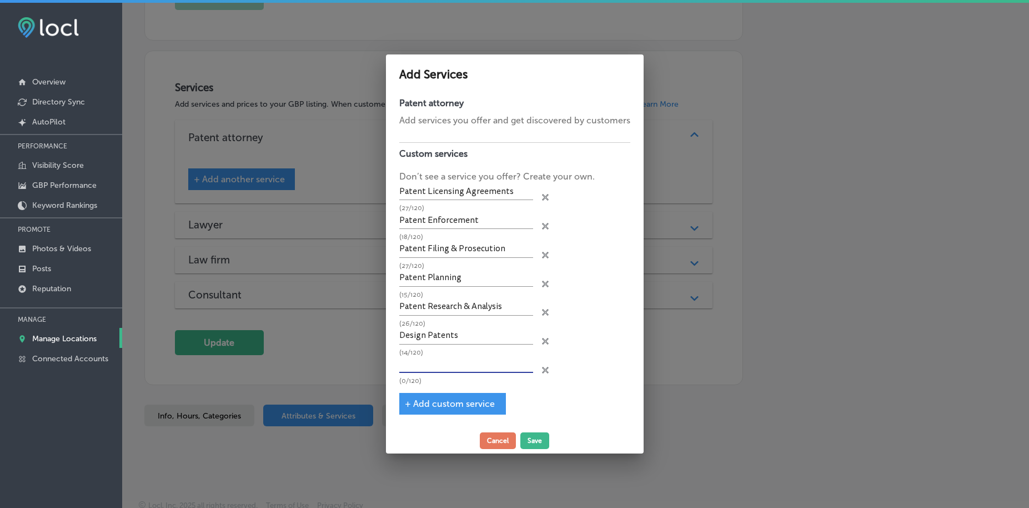
click at [432, 363] on input "text" at bounding box center [466, 364] width 134 height 17
paste input "Utility Patents"
type input "Utility Patents"
click at [429, 401] on span "+ Add custom service" at bounding box center [450, 403] width 90 height 11
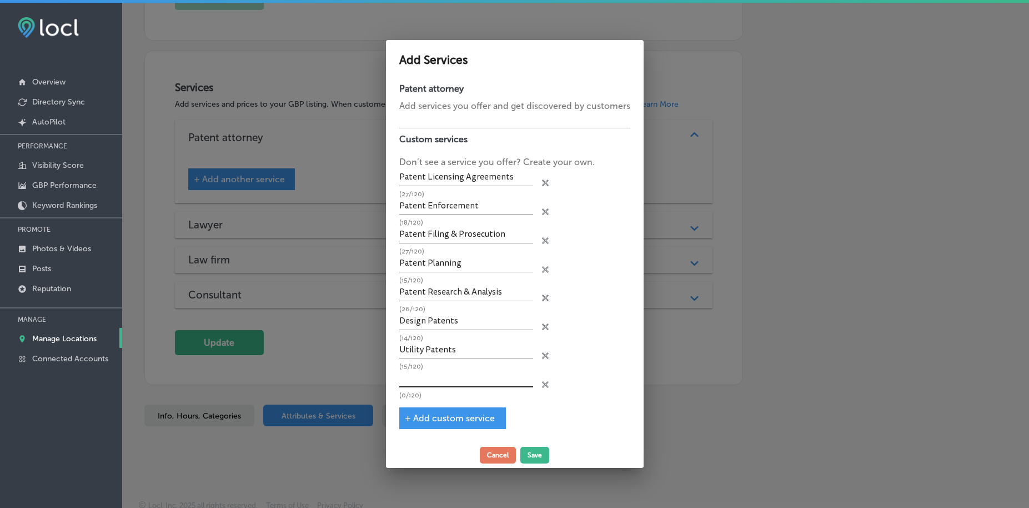
click at [430, 380] on input "text" at bounding box center [466, 378] width 134 height 17
click at [545, 186] on icon at bounding box center [545, 182] width 7 height 7
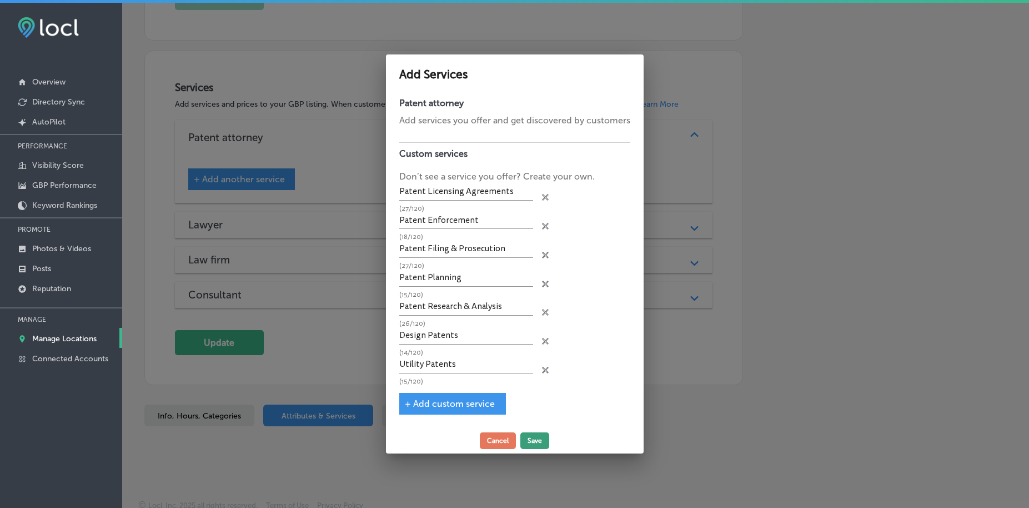
click at [534, 438] on button "Save" at bounding box center [534, 440] width 29 height 17
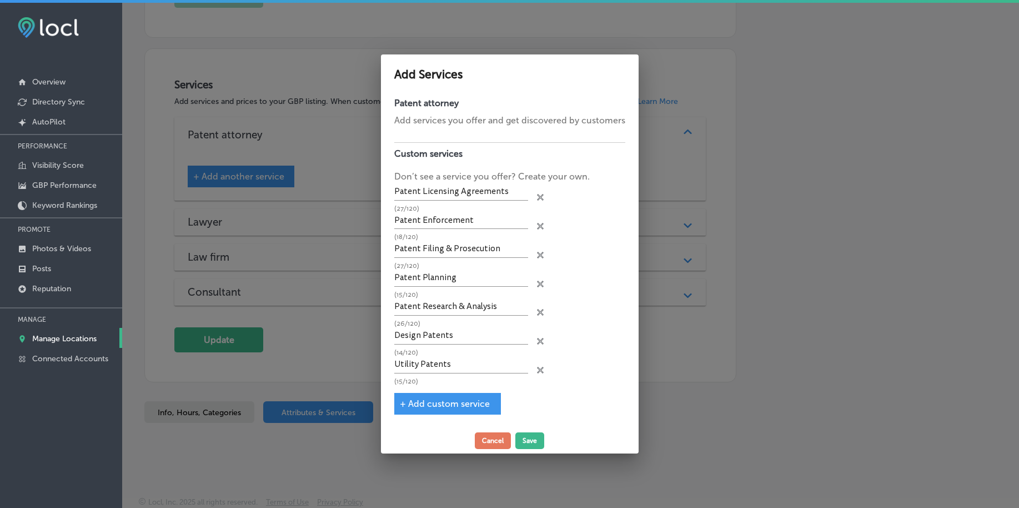
scroll to position [861, 0]
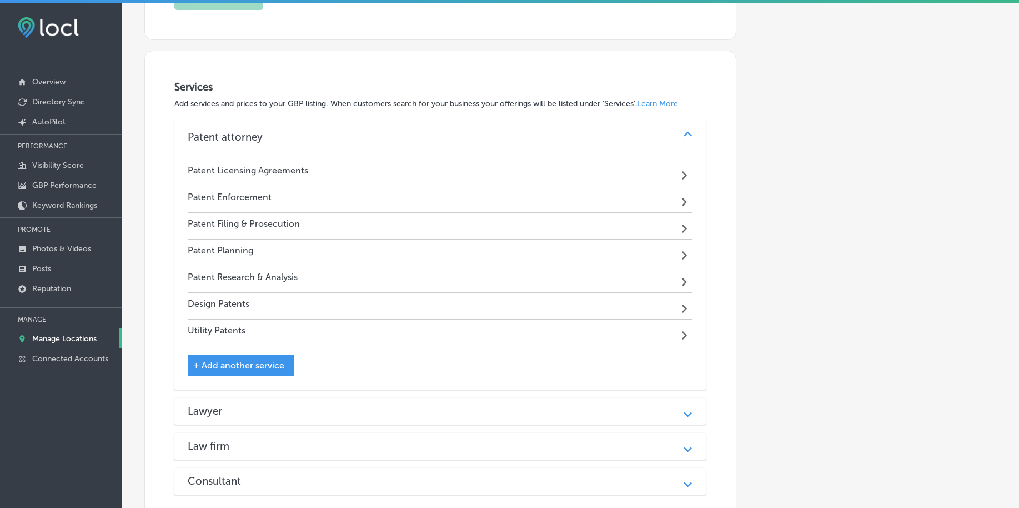
click at [223, 410] on h3 "Lawyer" at bounding box center [214, 410] width 52 height 13
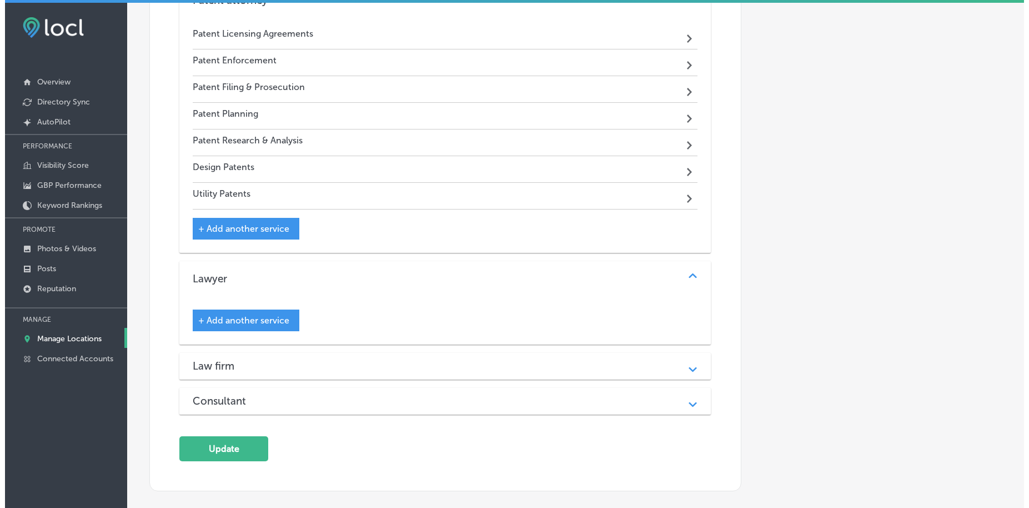
scroll to position [1000, 0]
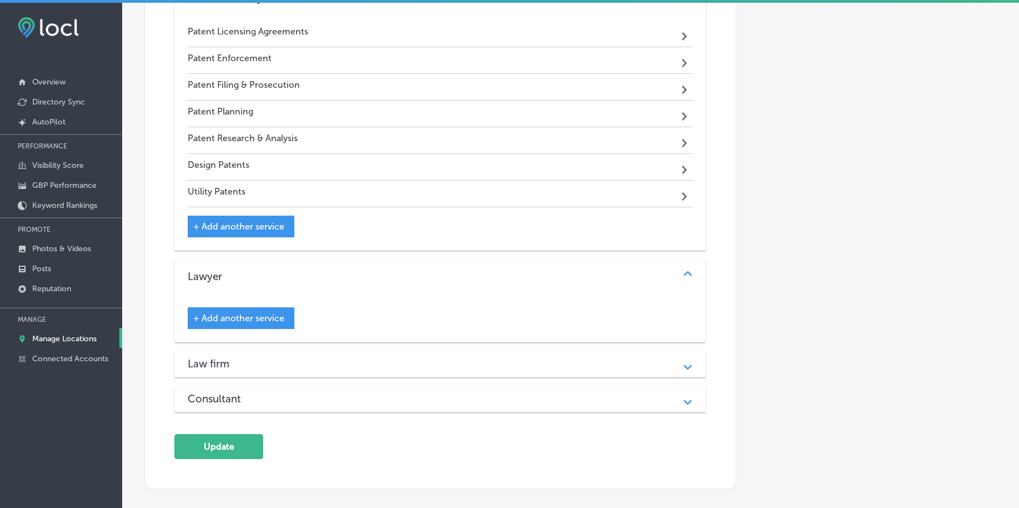
click at [237, 313] on span "+ Add another service" at bounding box center [238, 318] width 91 height 11
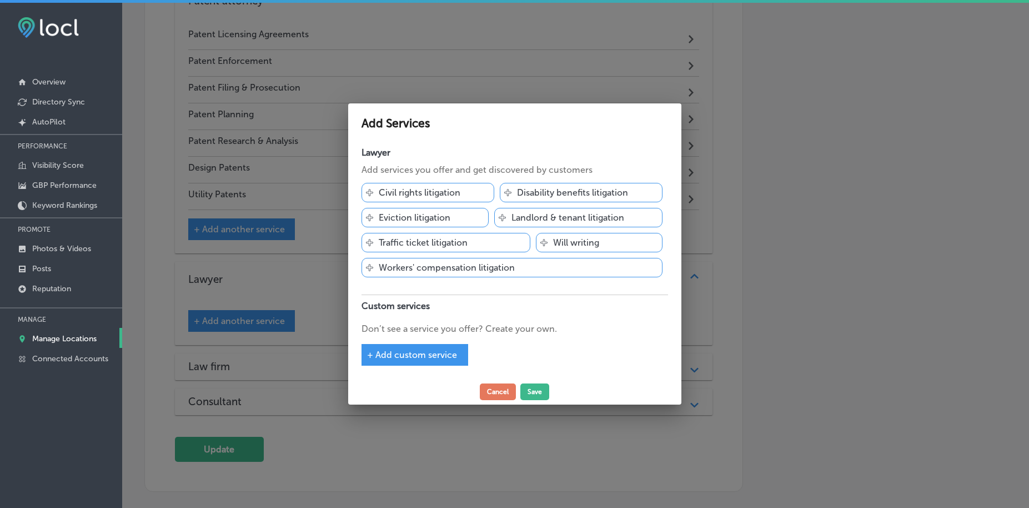
click at [415, 358] on span "+ Add custom service" at bounding box center [412, 354] width 90 height 11
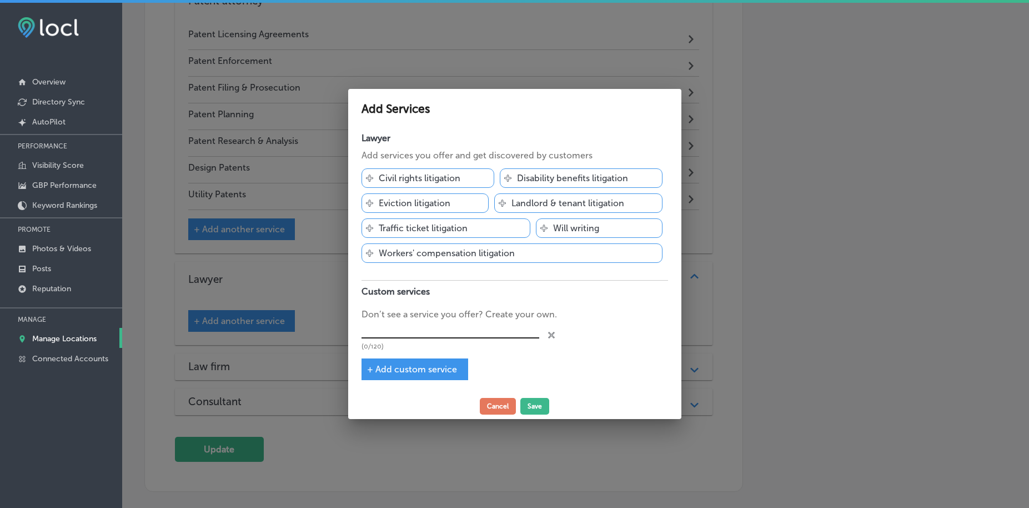
click at [405, 329] on input "text" at bounding box center [451, 329] width 178 height 17
paste input "Intellectual Property Enforcement"
type input "Intellectual Property Enforcement"
click at [403, 369] on span "+ Add custom service" at bounding box center [412, 369] width 90 height 11
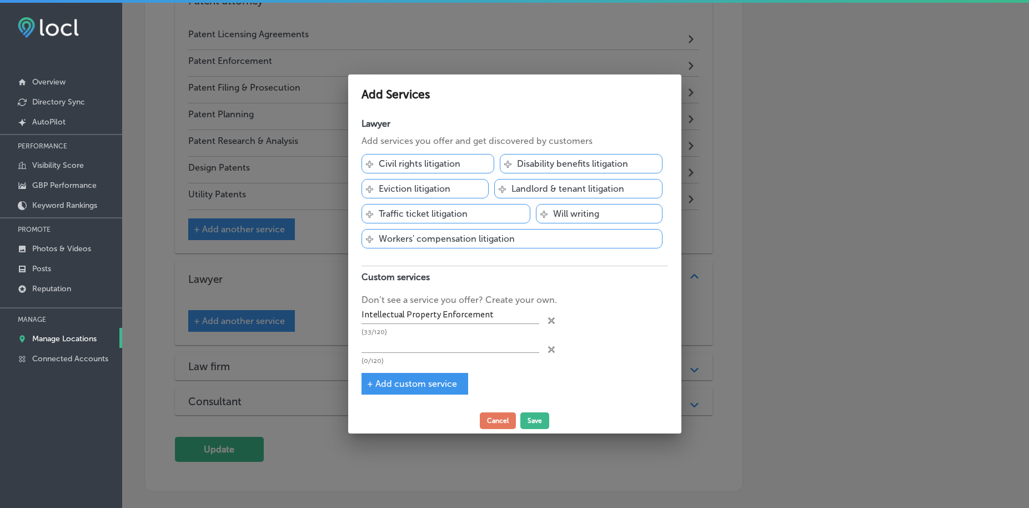
click at [400, 353] on div "(0/120)" at bounding box center [451, 349] width 178 height 29
click at [397, 342] on input "text" at bounding box center [451, 343] width 178 height 17
paste input "IP Litigation"
type input "IP Litigation"
click at [393, 387] on span "+ Add custom service" at bounding box center [412, 383] width 90 height 11
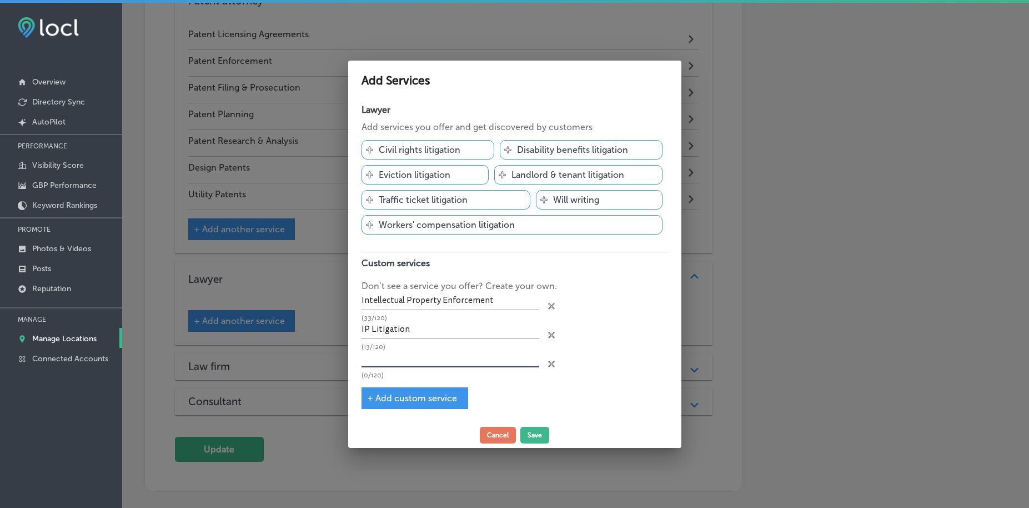
click at [393, 359] on input "text" at bounding box center [451, 358] width 178 height 17
paste input "Cease & Desist Letters"
type input "Cease & Desist Letters"
click at [395, 398] on span "+ Add custom service" at bounding box center [412, 398] width 90 height 11
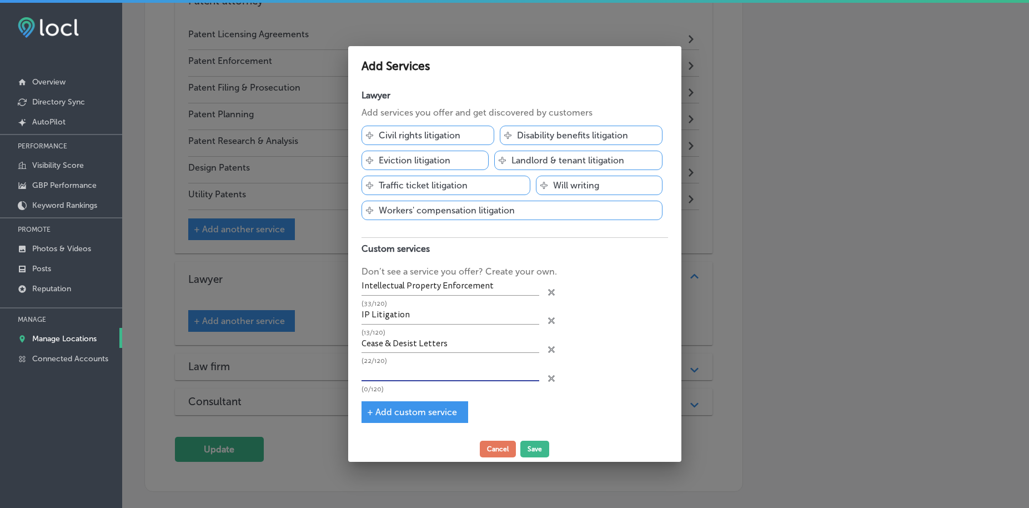
click at [395, 374] on input "text" at bounding box center [451, 372] width 178 height 17
paste input "Copyright Enforcement"
type input "Copyright Enforcement"
click at [400, 419] on div "+ Add custom service" at bounding box center [415, 412] width 107 height 22
click at [403, 415] on span "+ Add custom service" at bounding box center [412, 411] width 90 height 11
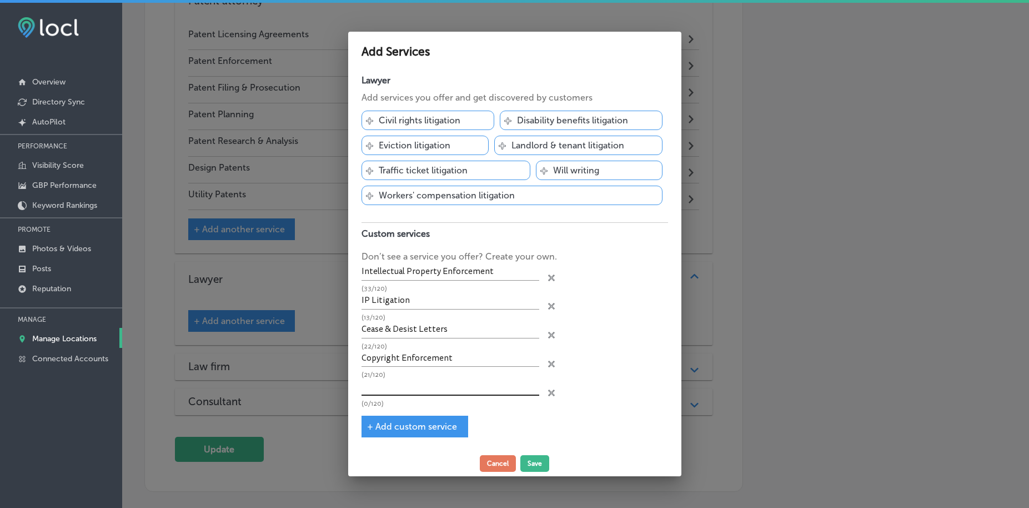
click at [401, 386] on input "text" at bounding box center [451, 387] width 178 height 17
paste input "Copyright Registration"
type input "Copyright Registration"
click at [403, 424] on span "+ Add custom service" at bounding box center [412, 426] width 90 height 11
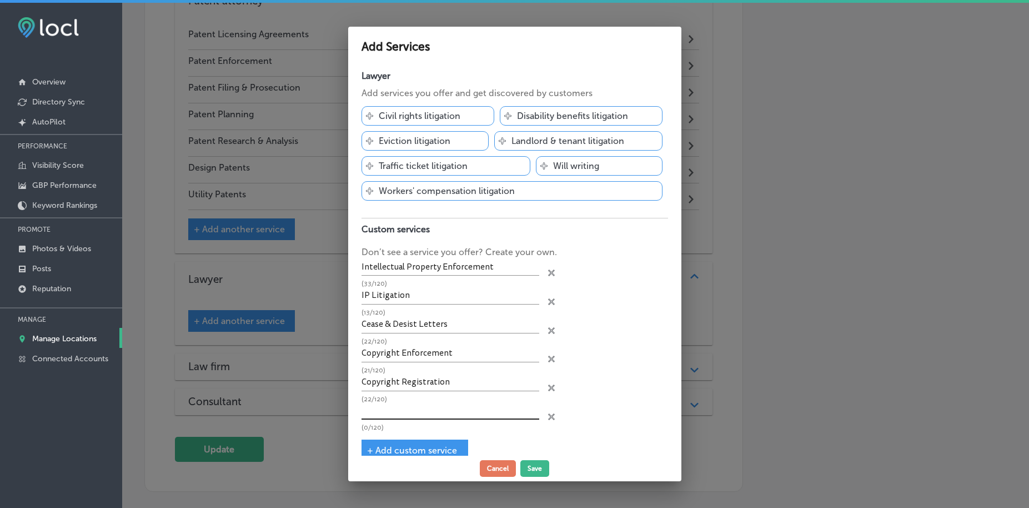
click at [403, 403] on input "text" at bounding box center [451, 411] width 178 height 17
paste input "Trademark Enforcement"
type input "Trademark Enforcement"
click at [389, 449] on span "+ Add custom service" at bounding box center [412, 450] width 90 height 11
click at [399, 442] on input "text" at bounding box center [451, 439] width 178 height 17
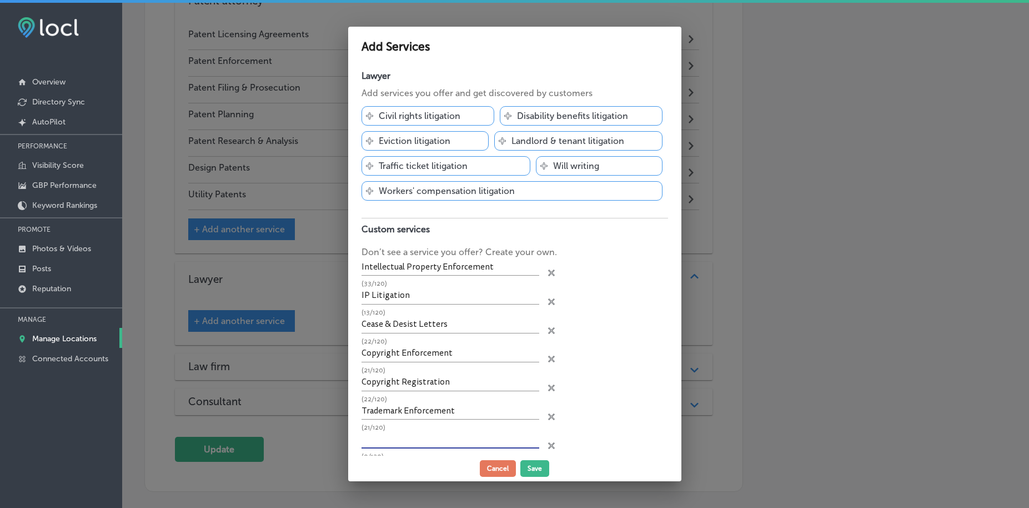
paste input "Trademark Registration"
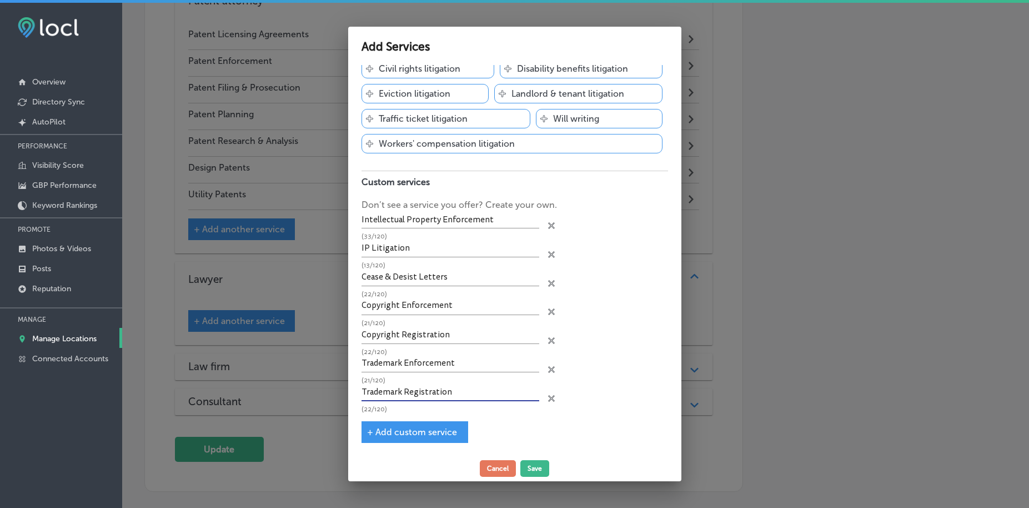
type input "Trademark Registration"
click at [418, 429] on span "+ Add custom service" at bounding box center [412, 431] width 90 height 11
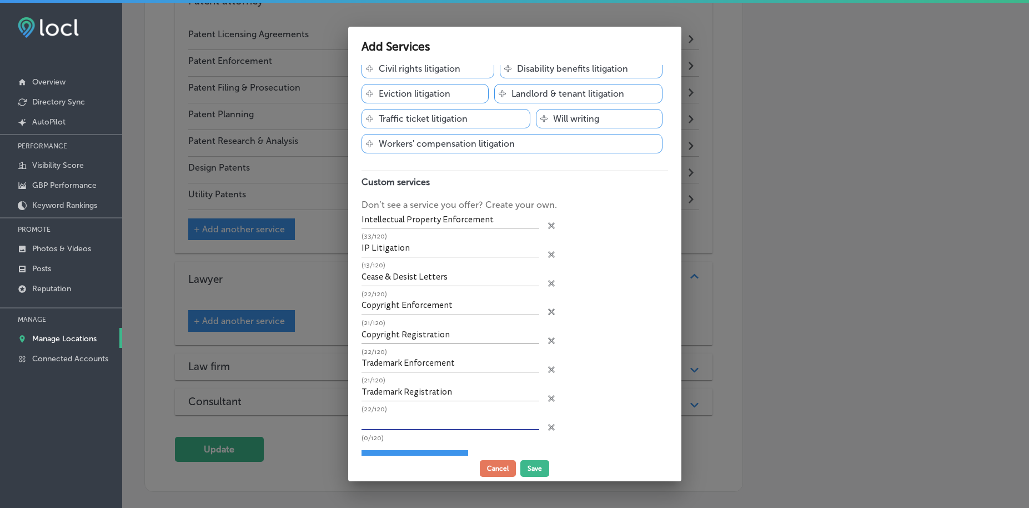
click at [402, 425] on input "text" at bounding box center [451, 421] width 178 height 17
paste input "Patent Licensing Agreements"
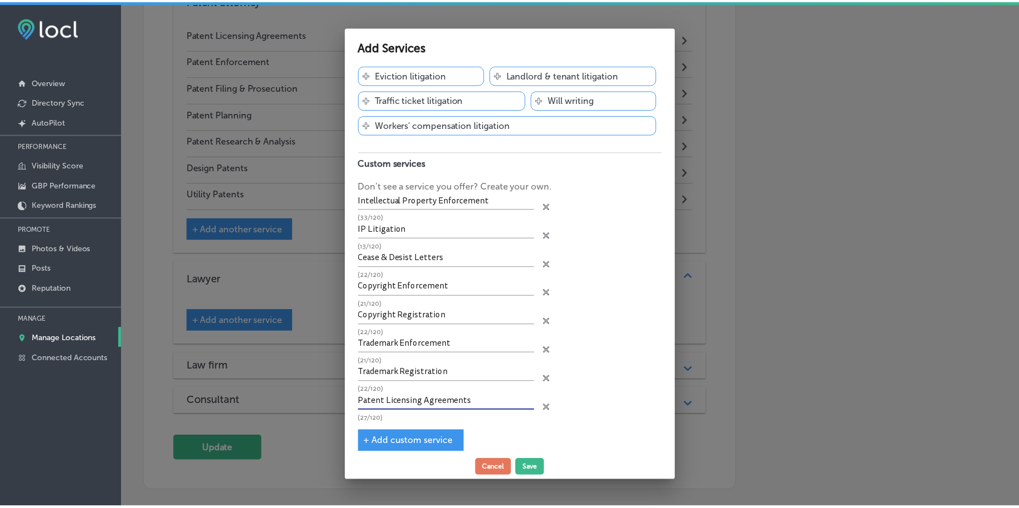
scroll to position [76, 0]
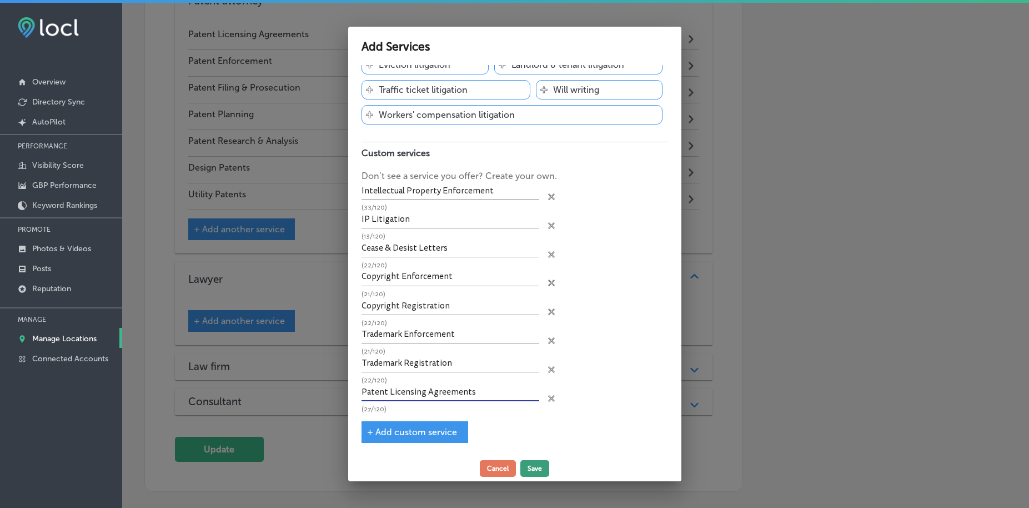
type input "Patent Licensing Agreements"
click at [534, 467] on button "Save" at bounding box center [534, 468] width 29 height 17
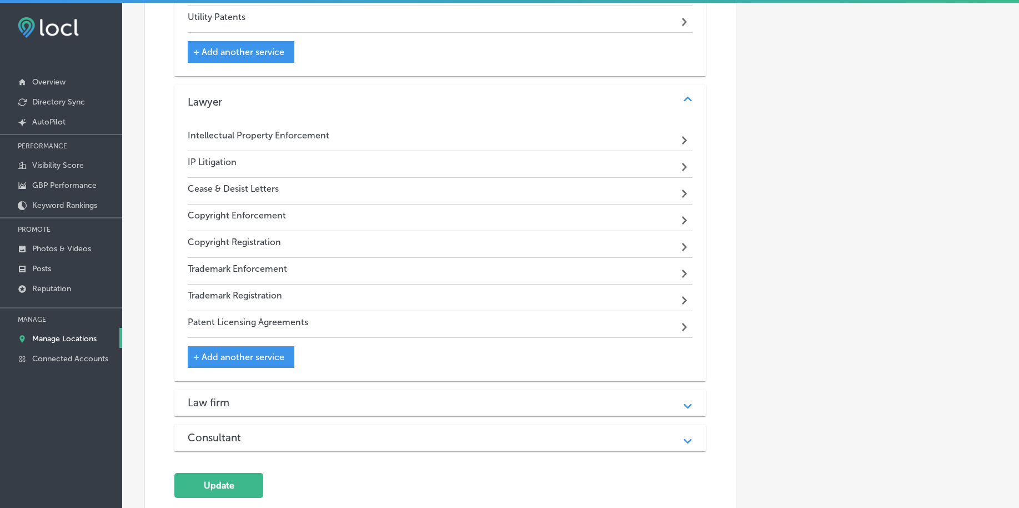
scroll to position [1205, 0]
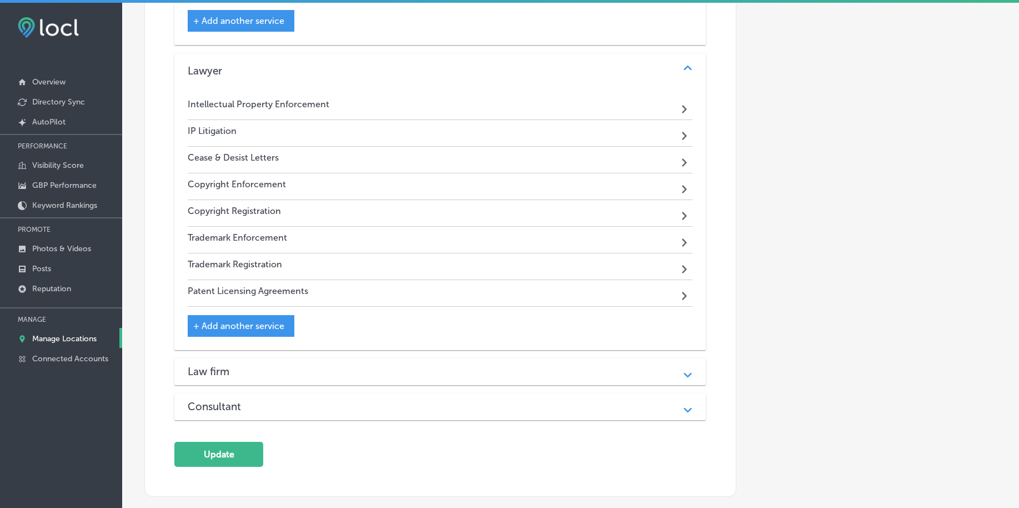
click at [263, 371] on div "Law firm" at bounding box center [440, 371] width 505 height 13
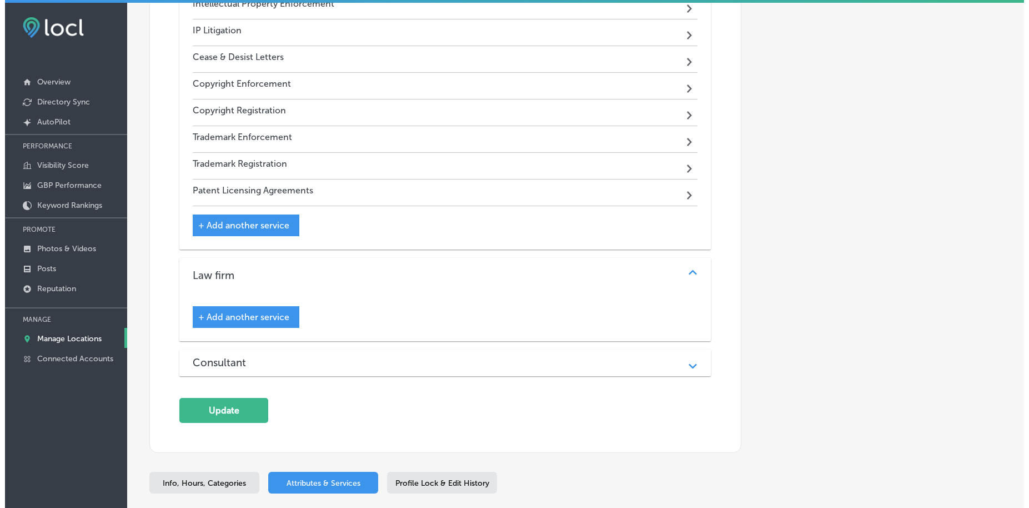
scroll to position [1344, 0]
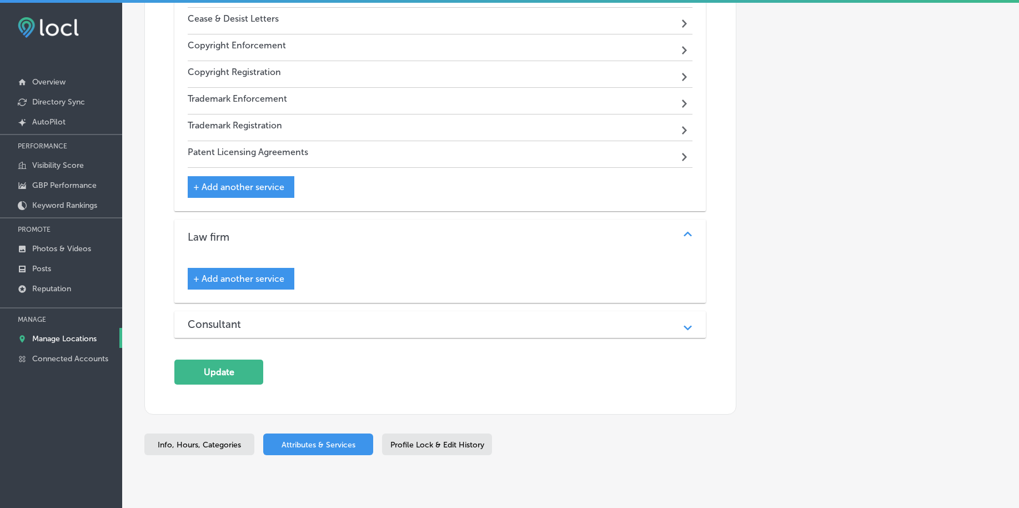
click at [277, 269] on div "+ Add another service" at bounding box center [241, 279] width 107 height 22
click at [242, 275] on span "+ Add another service" at bounding box center [238, 278] width 91 height 11
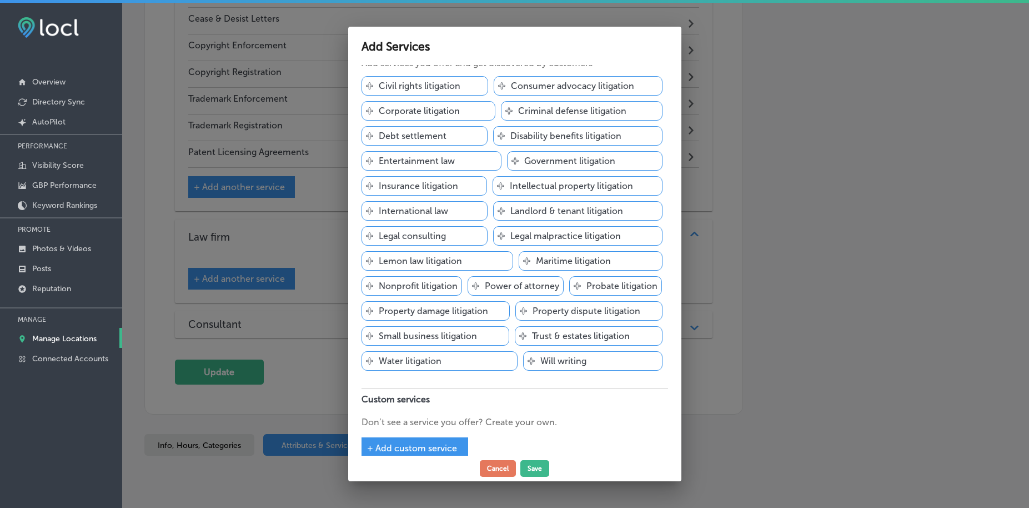
scroll to position [46, 0]
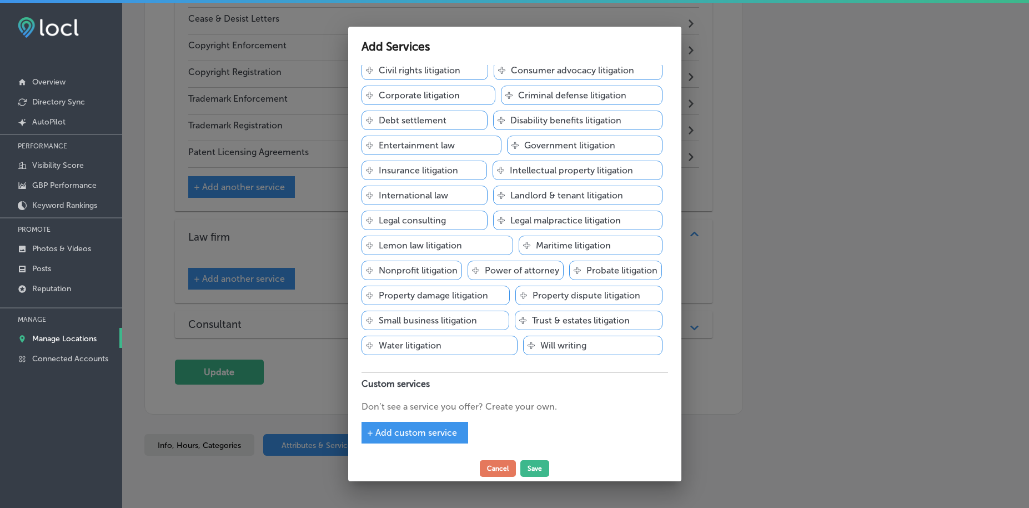
click at [393, 431] on span "+ Add custom service" at bounding box center [412, 432] width 90 height 11
click at [388, 419] on input "text" at bounding box center [451, 421] width 178 height 17
paste input "IP Dispute Resolution"
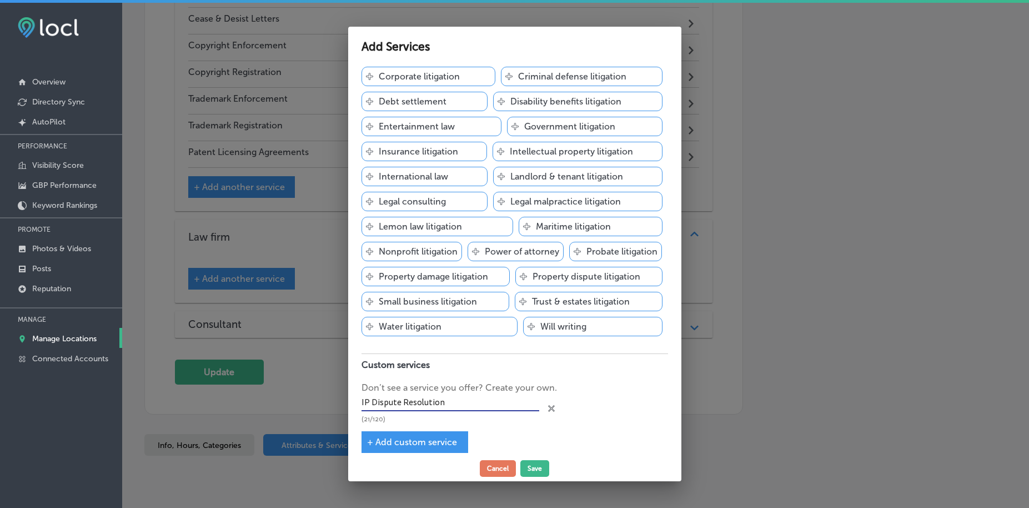
scroll to position [74, 0]
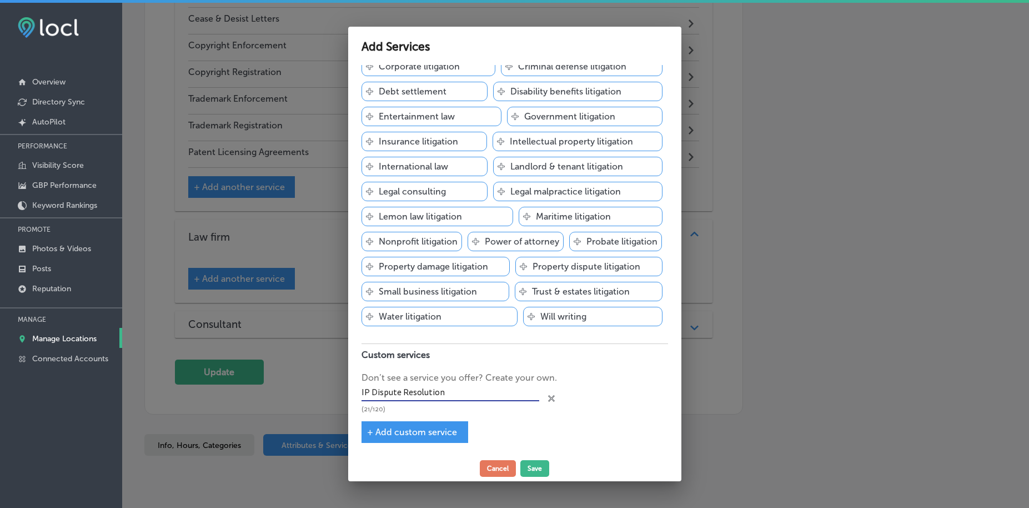
type input "IP Dispute Resolution"
click at [397, 428] on span "+ Add custom service" at bounding box center [412, 431] width 90 height 11
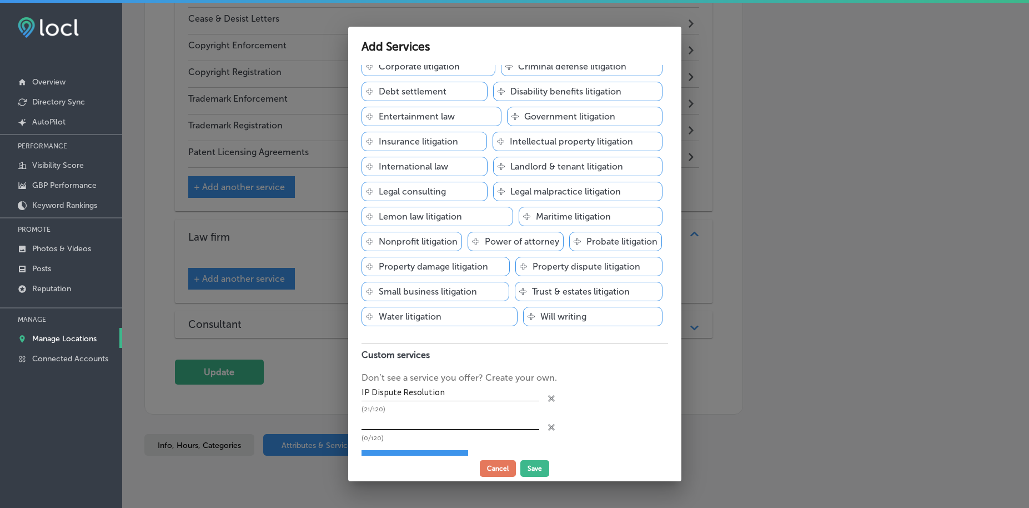
click at [395, 418] on input "text" at bounding box center [451, 421] width 178 height 17
paste input "IP Portfolio Management"
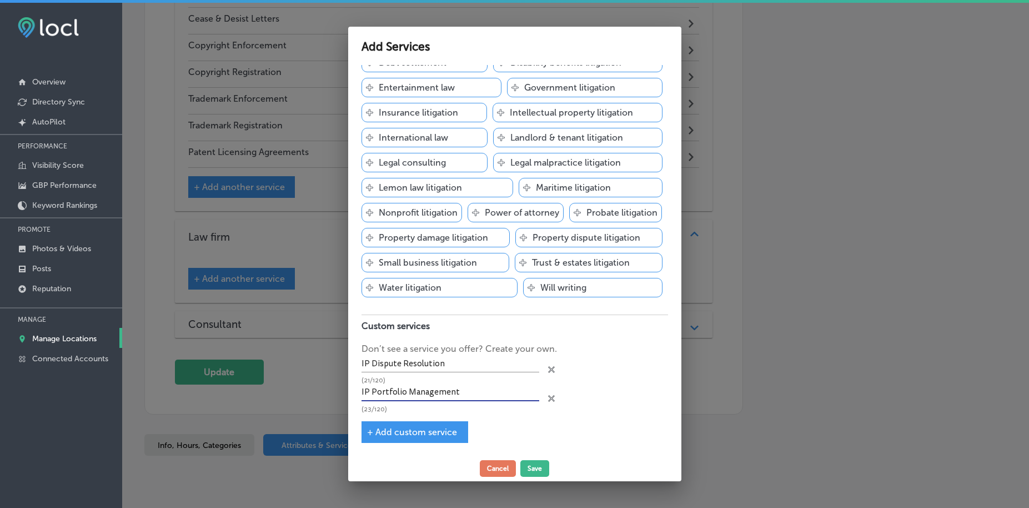
type input "IP Portfolio Management"
click at [406, 430] on span "+ Add custom service" at bounding box center [412, 431] width 90 height 11
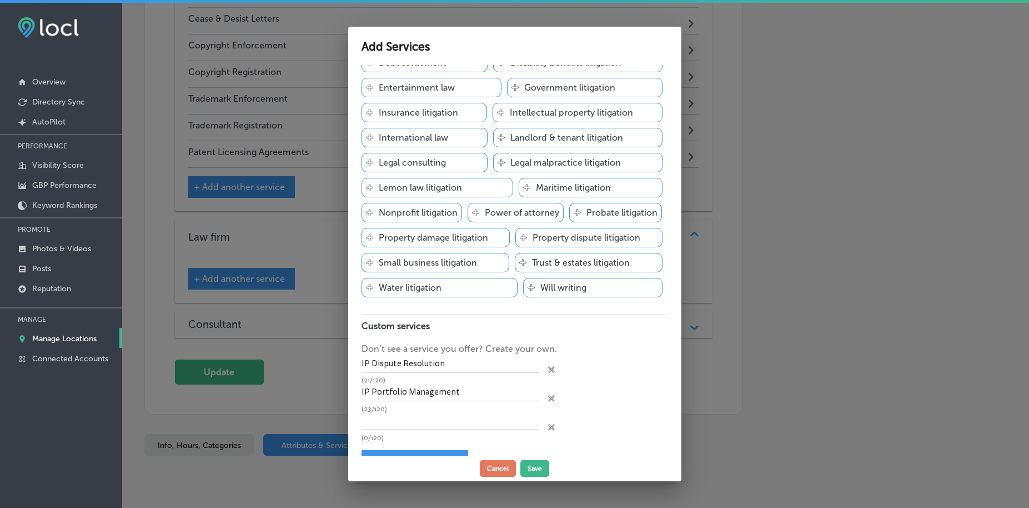
click at [391, 431] on div "(0/120)" at bounding box center [451, 427] width 178 height 29
click at [391, 427] on input "text" at bounding box center [451, 421] width 178 height 17
paste input "Business Legal Solutions"
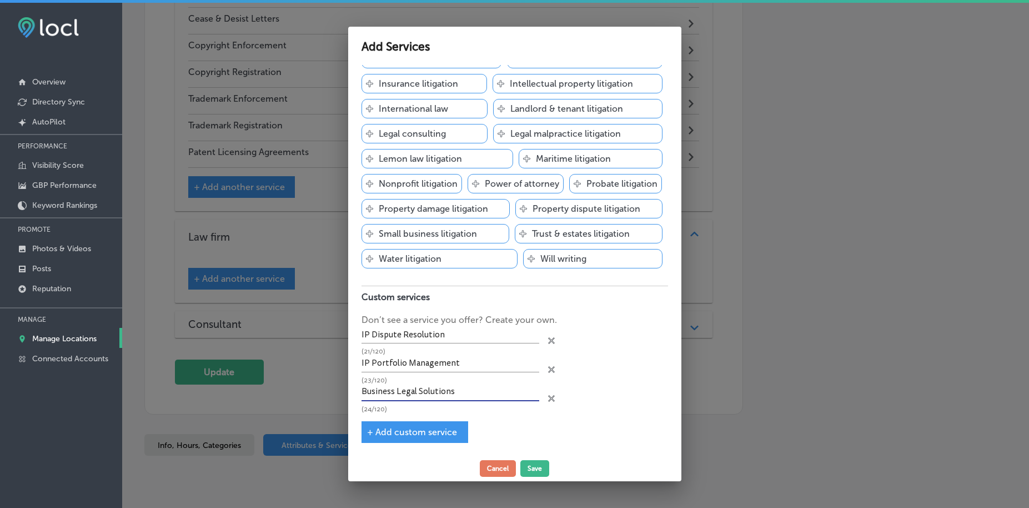
type input "Business Legal Solutions"
click at [398, 431] on span "+ Add custom service" at bounding box center [412, 431] width 90 height 11
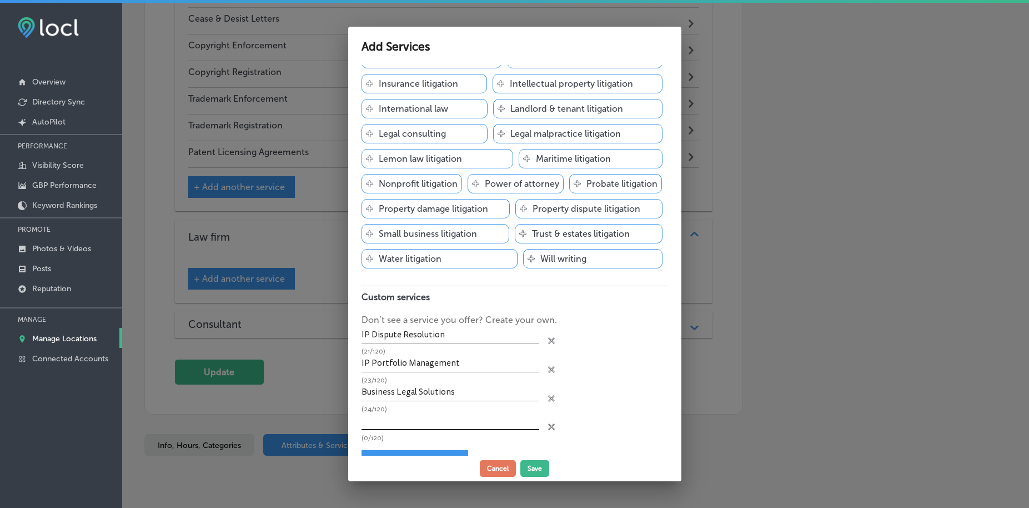
click at [404, 415] on input "text" at bounding box center [451, 421] width 178 height 17
paste input "Trade Secret Protection"
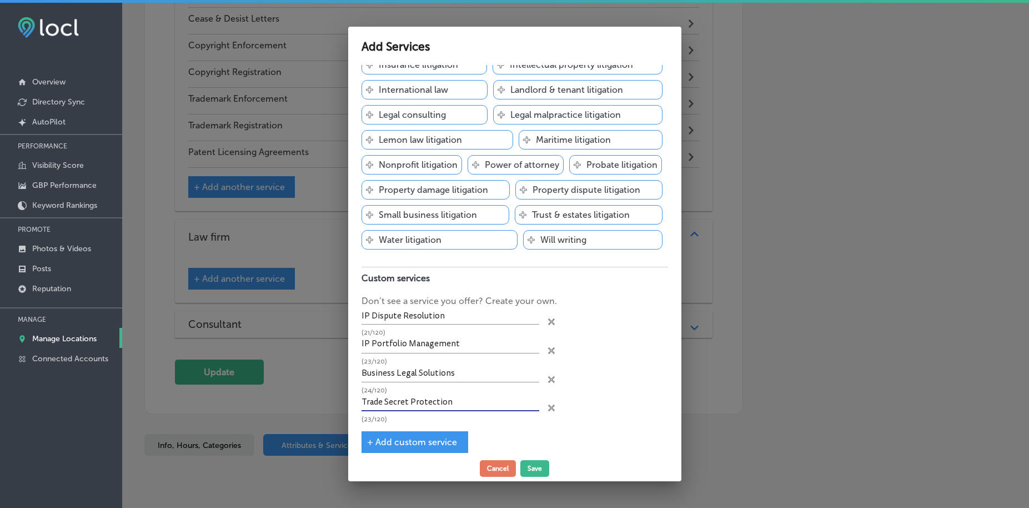
scroll to position [161, 0]
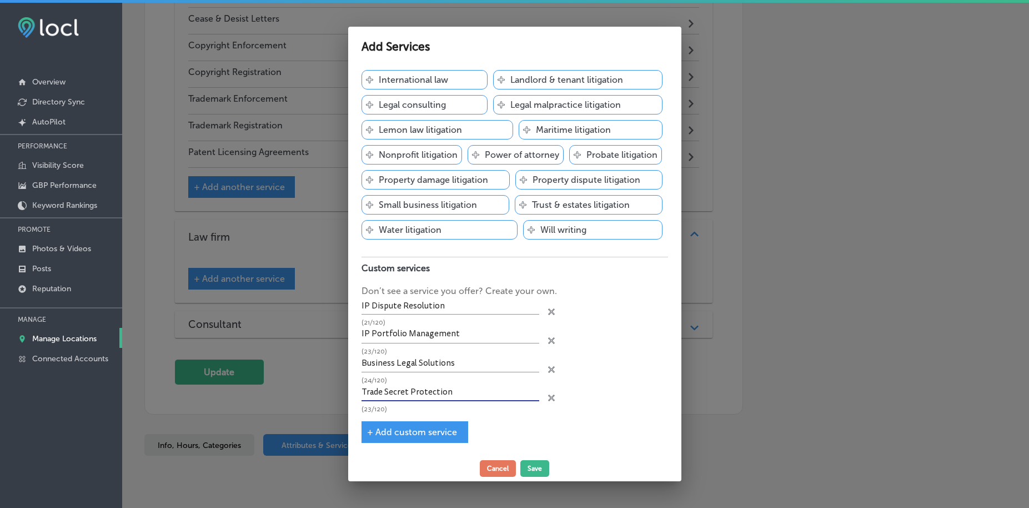
type input "Trade Secret Protection"
click at [410, 434] on span "+ Add custom service" at bounding box center [412, 431] width 90 height 11
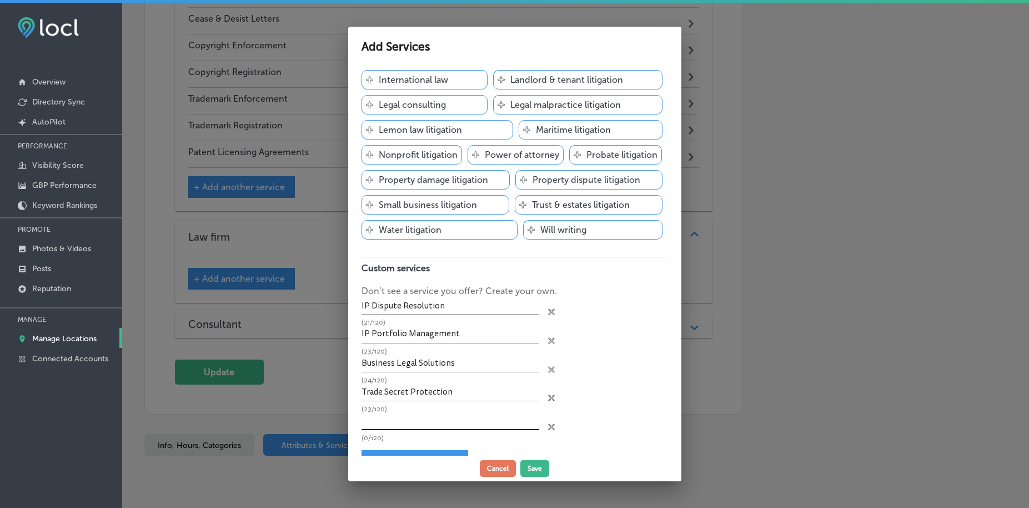
click at [415, 422] on input "text" at bounding box center [451, 421] width 178 height 17
paste input "License Agreements"
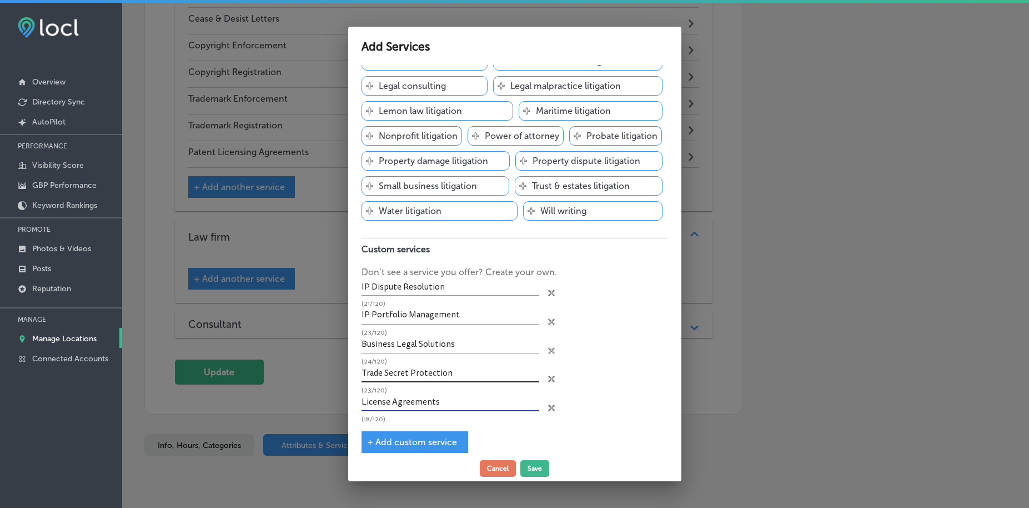
scroll to position [189, 0]
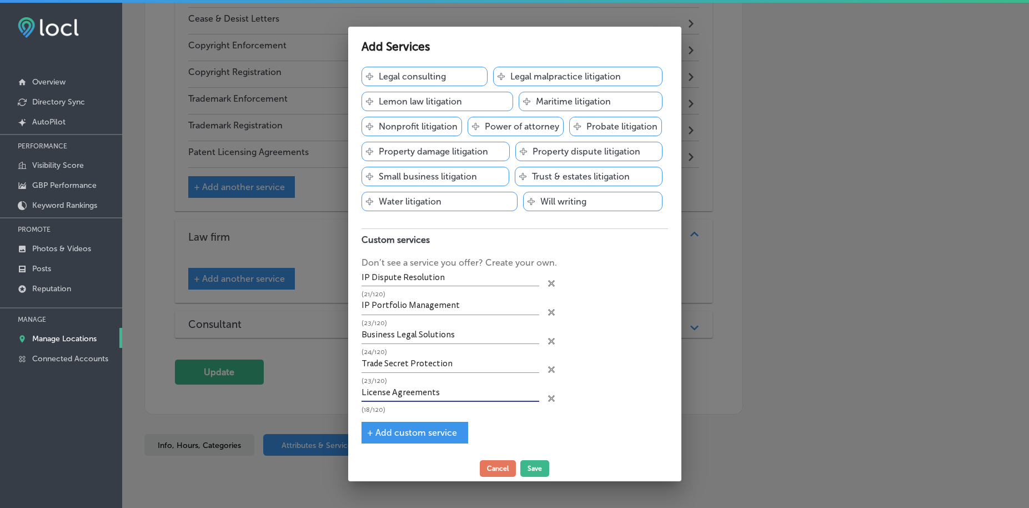
type input "License Agreements"
click at [405, 431] on span "+ Add custom service" at bounding box center [412, 432] width 90 height 11
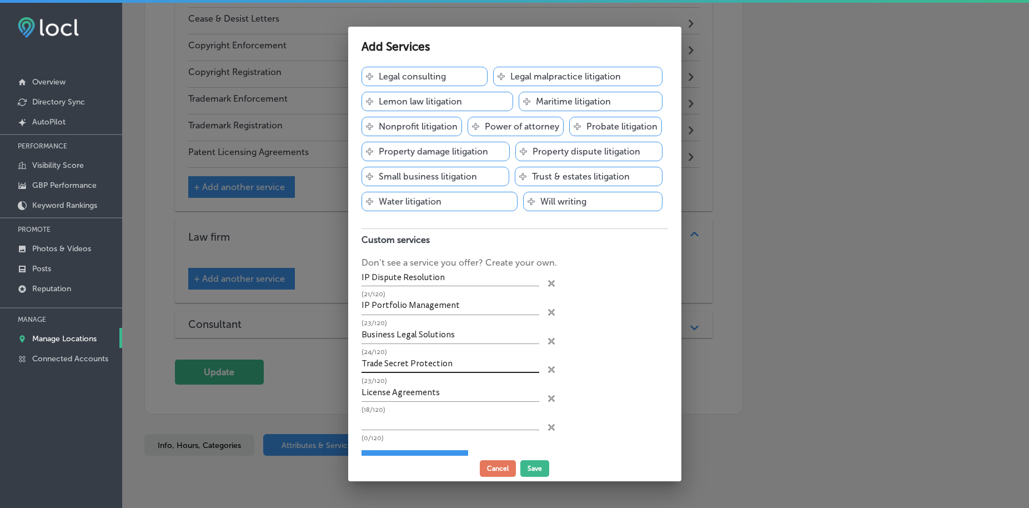
scroll to position [1, 0]
click at [379, 422] on input "text" at bounding box center [451, 421] width 178 height 17
paste input "Contract Drafting & Negotiation"
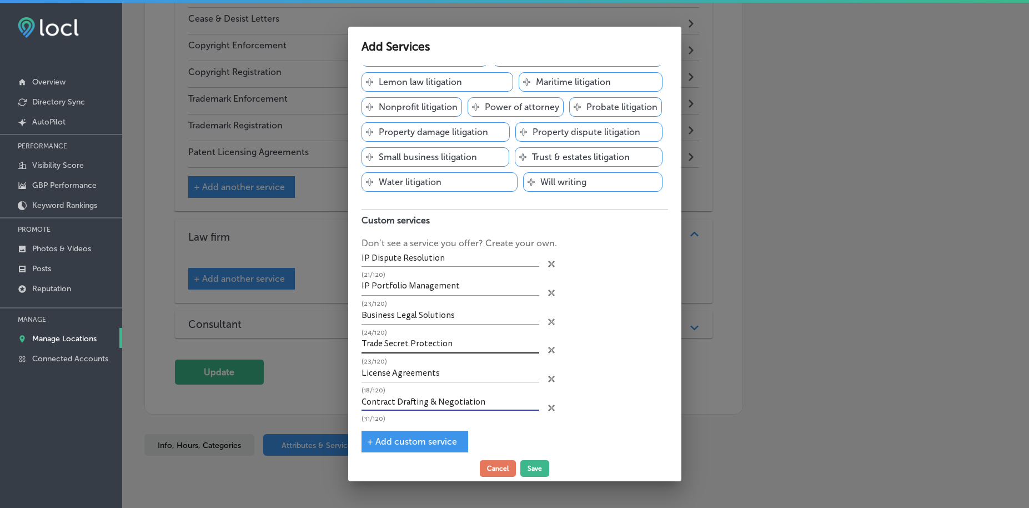
scroll to position [218, 0]
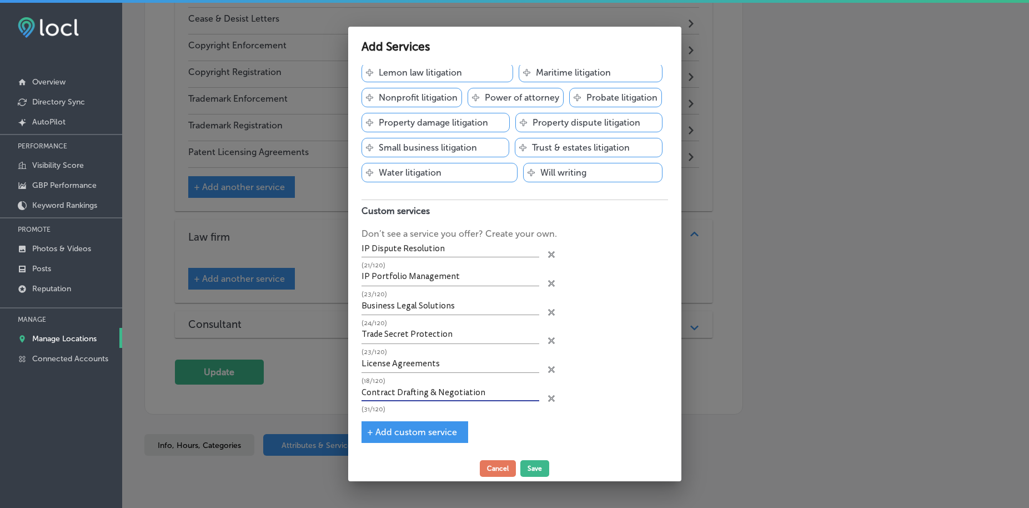
type input "Contract Drafting & Negotiation"
click at [410, 433] on span "+ Add custom service" at bounding box center [412, 431] width 90 height 11
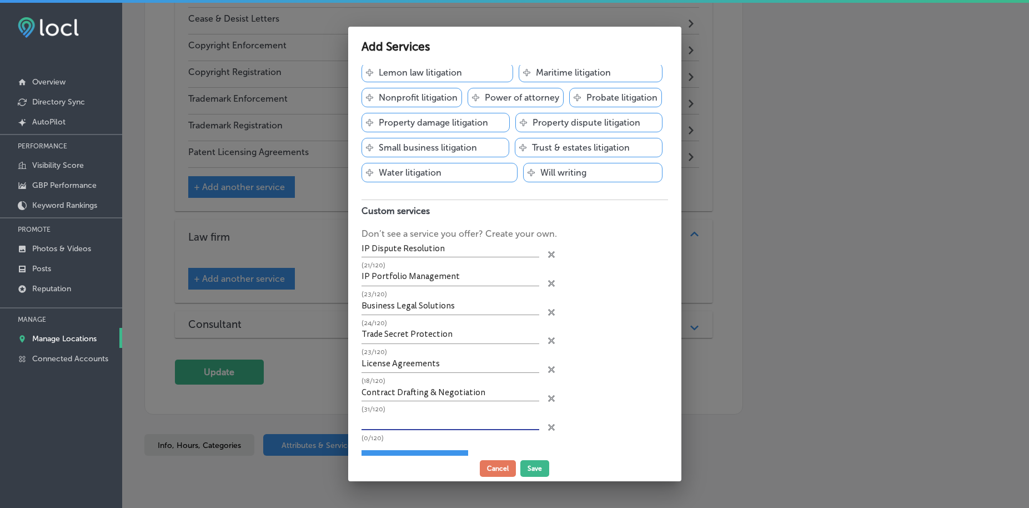
click at [409, 419] on input "text" at bounding box center [451, 421] width 178 height 17
paste input "Intellectual Property Law"
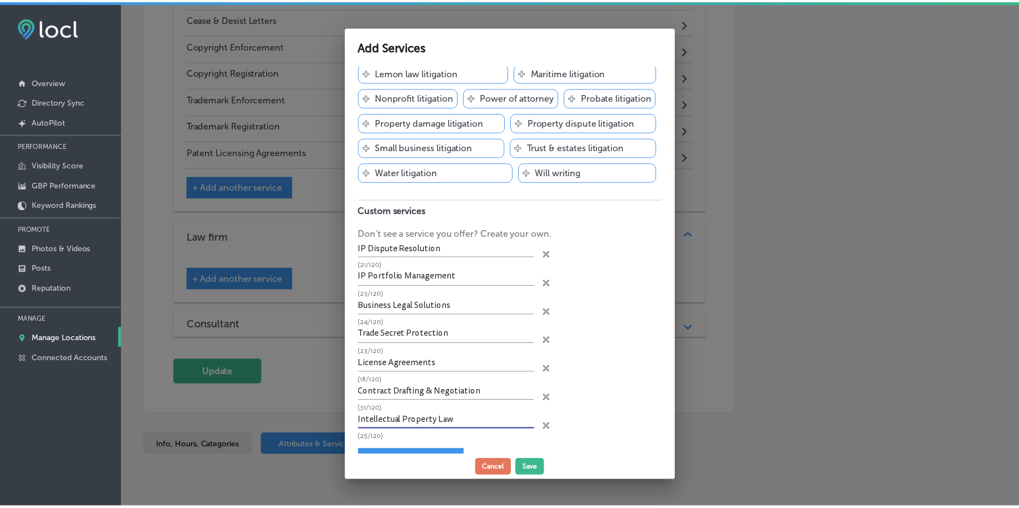
scroll to position [247, 0]
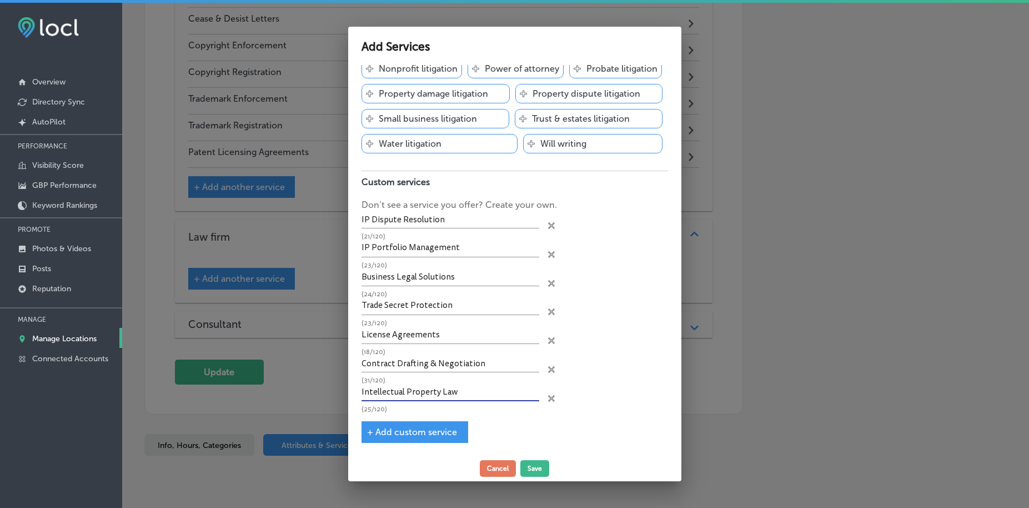
type input "Intellectual Property Law"
click at [407, 431] on span "+ Add custom service" at bounding box center [412, 431] width 90 height 11
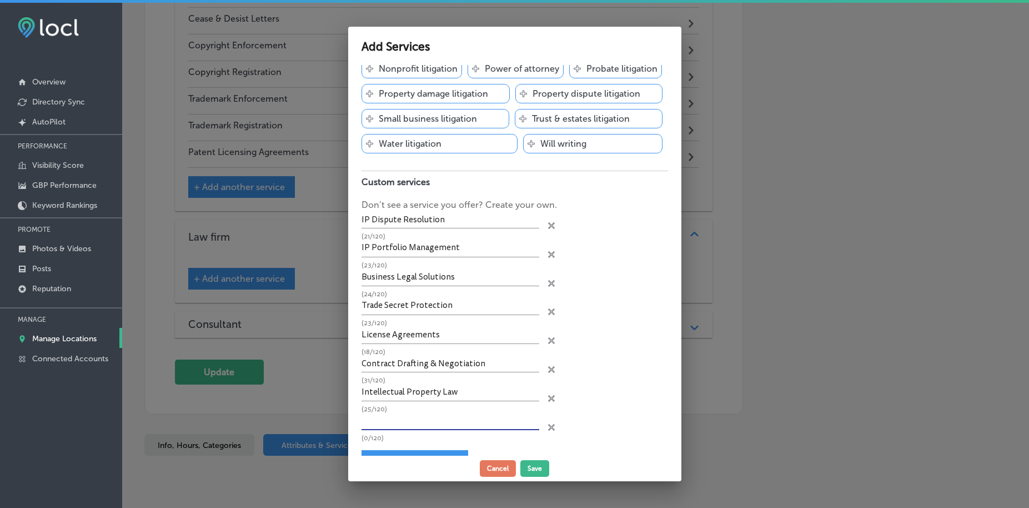
click at [404, 414] on input "text" at bounding box center [451, 421] width 178 height 17
click at [548, 229] on icon at bounding box center [551, 225] width 7 height 7
click at [527, 465] on button "Save" at bounding box center [534, 468] width 29 height 17
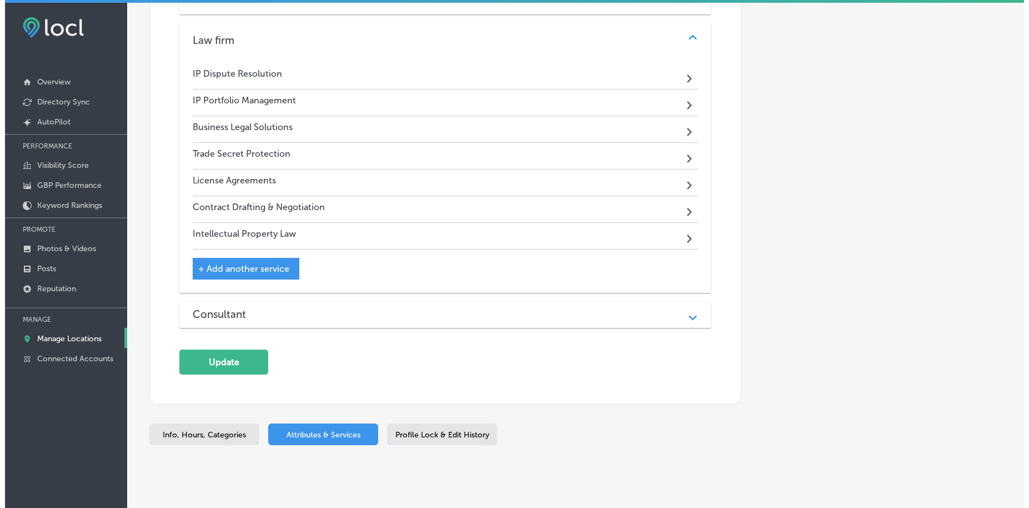
scroll to position [1560, 0]
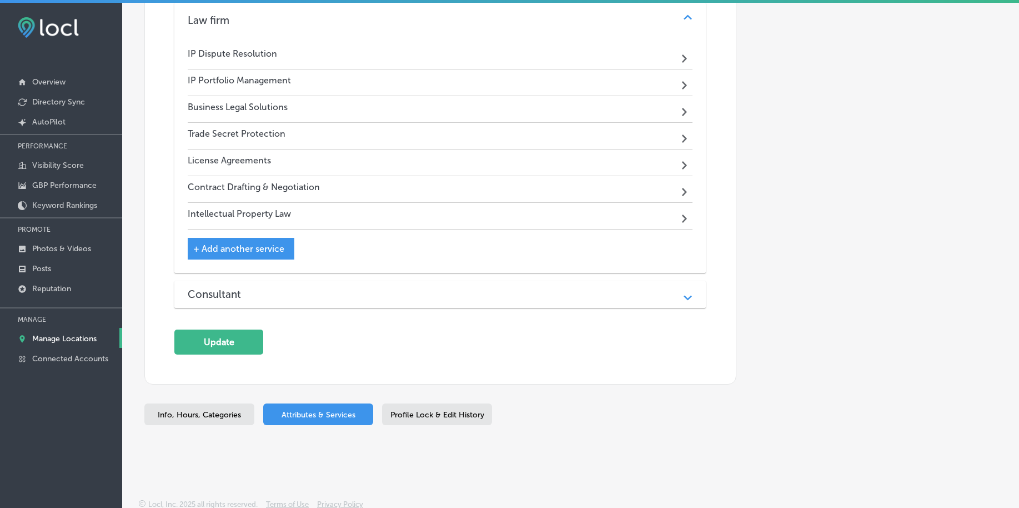
click at [265, 297] on div "Consultant" at bounding box center [440, 294] width 505 height 13
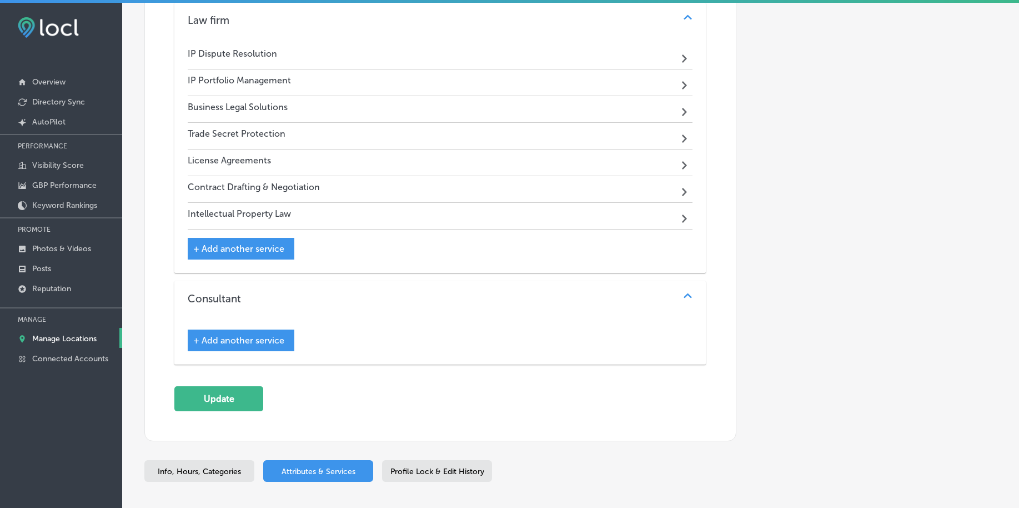
click at [247, 339] on span "+ Add another service" at bounding box center [238, 340] width 91 height 11
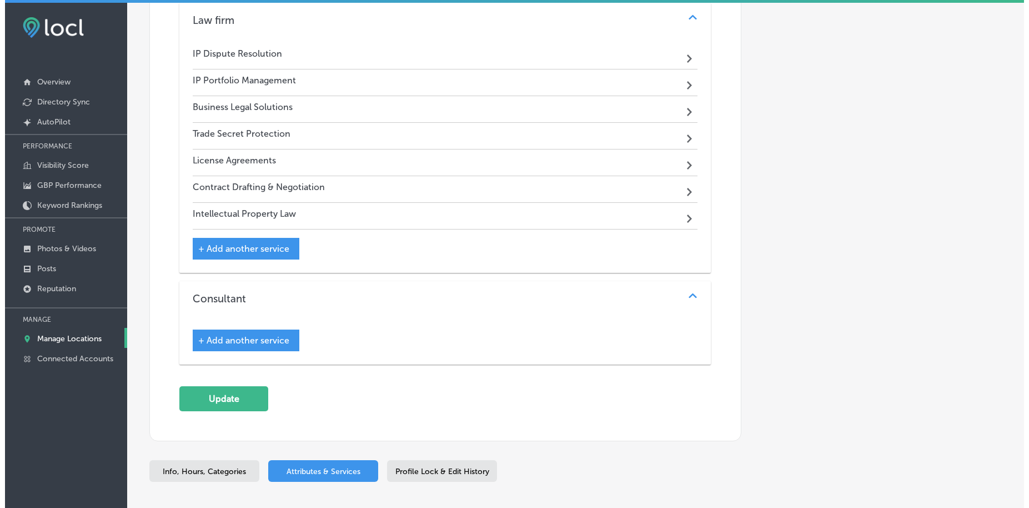
scroll to position [1563, 0]
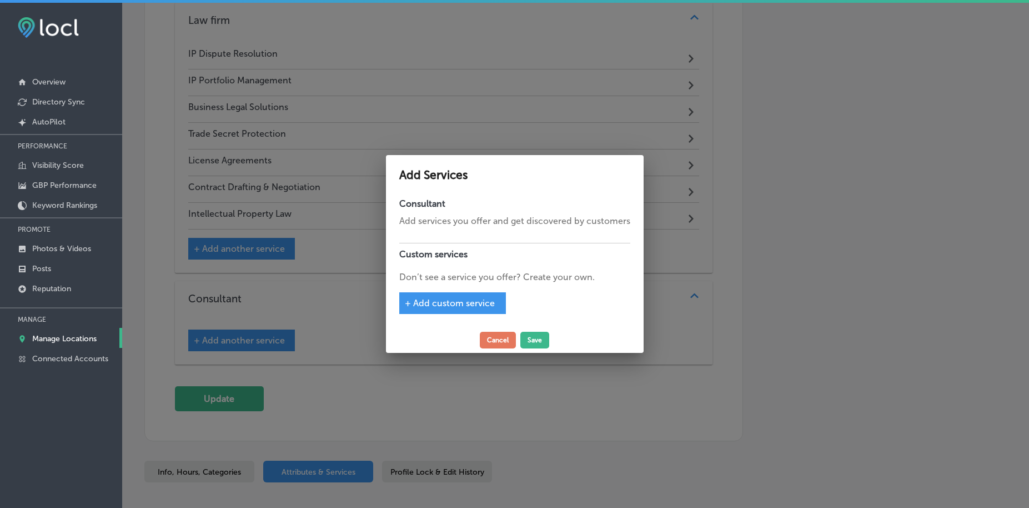
click at [479, 308] on span "+ Add custom service" at bounding box center [450, 303] width 90 height 11
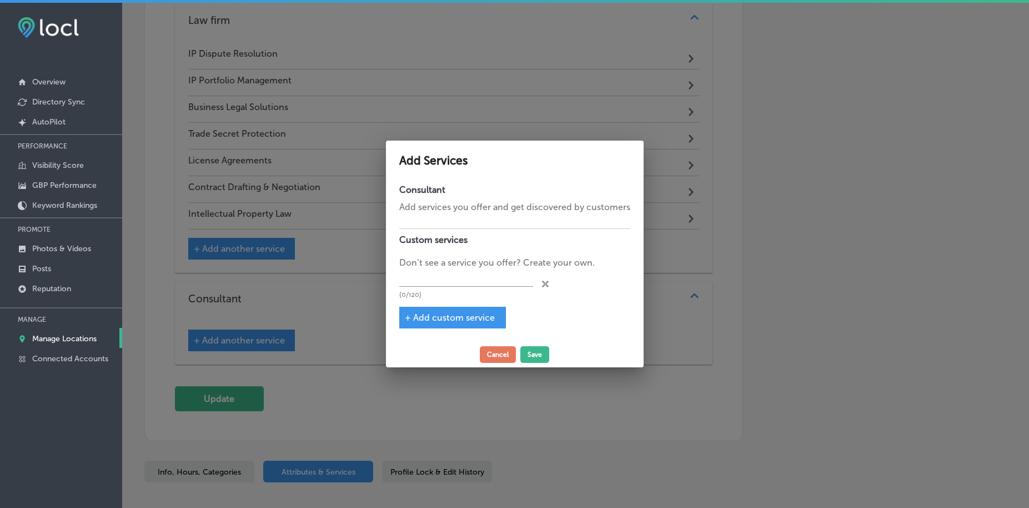
click at [471, 320] on span "+ Add custom service" at bounding box center [450, 317] width 90 height 11
click at [438, 315] on span "+ Add custom service" at bounding box center [450, 317] width 90 height 11
click at [444, 281] on input "text" at bounding box center [466, 277] width 134 height 17
paste input "Brand Protection Strategy"
type input "Brand Protection Strategy"
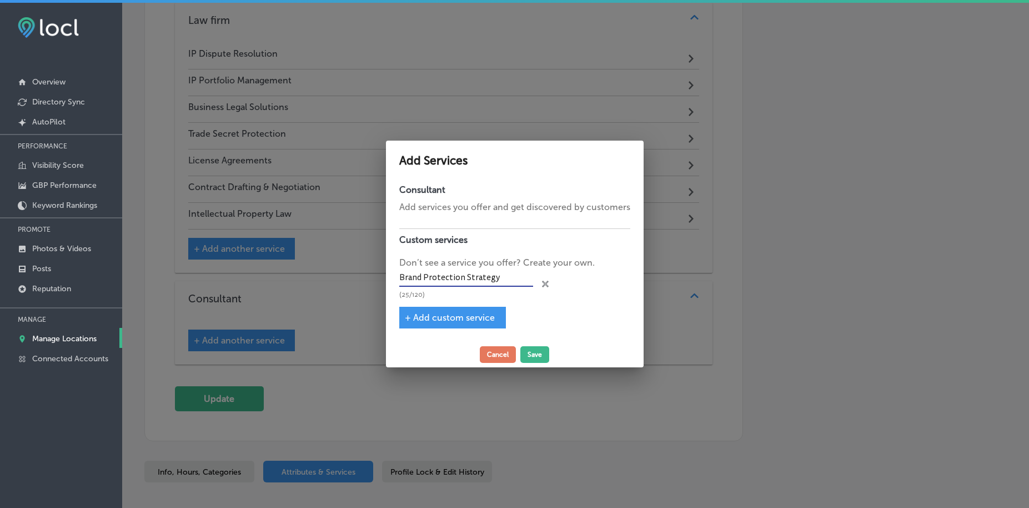
click at [425, 321] on span "+ Add custom service" at bounding box center [450, 317] width 90 height 11
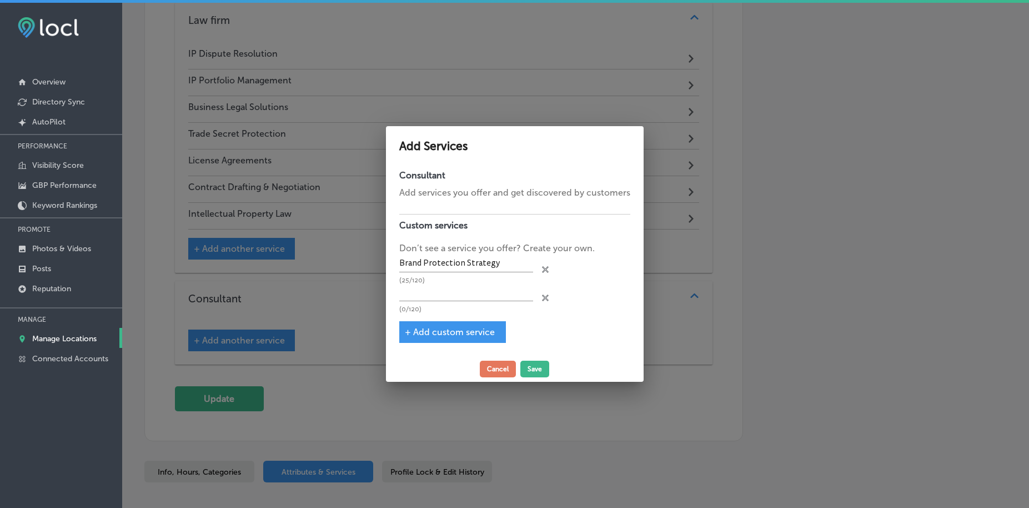
click at [429, 304] on div "(0/120)" at bounding box center [466, 298] width 134 height 29
click at [429, 297] on input "text" at bounding box center [466, 292] width 134 height 17
paste input "Business IP Planning"
type input "Business IP Planning"
click at [429, 325] on div "+ Add custom service" at bounding box center [452, 332] width 107 height 22
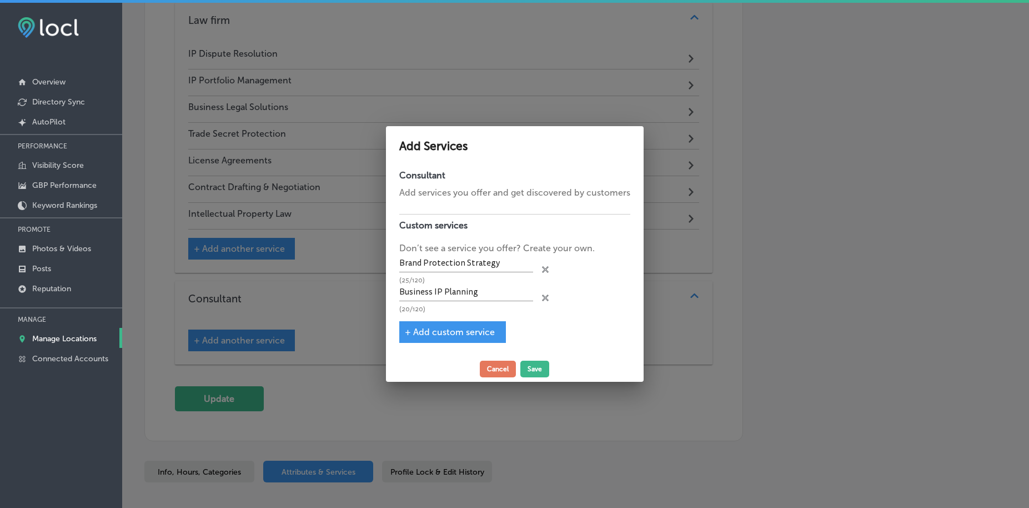
click at [431, 332] on span "+ Add custom service" at bounding box center [450, 332] width 90 height 11
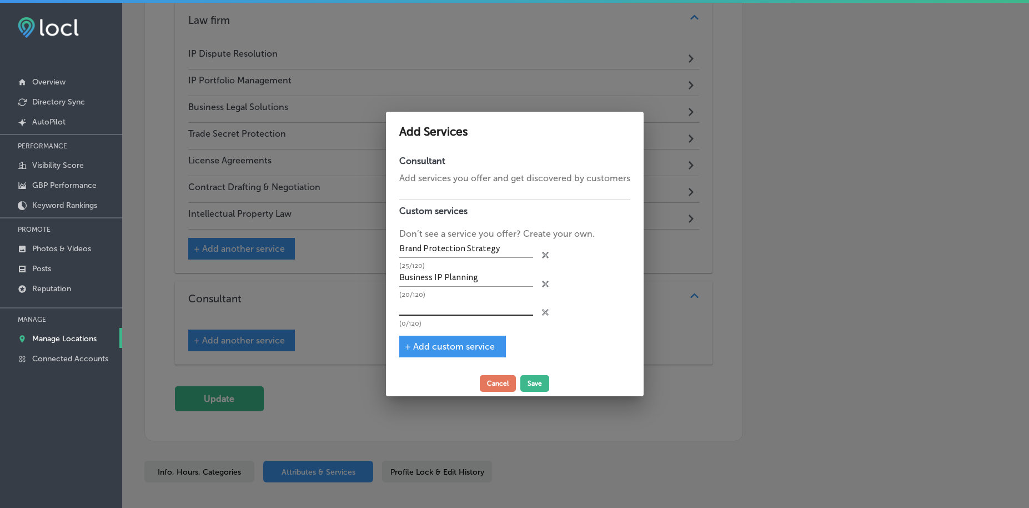
click at [430, 307] on input "text" at bounding box center [466, 306] width 134 height 17
paste input "IP Risk Assessment"
type input "IP Risk Assessment"
click at [431, 345] on span "+ Add custom service" at bounding box center [450, 346] width 90 height 11
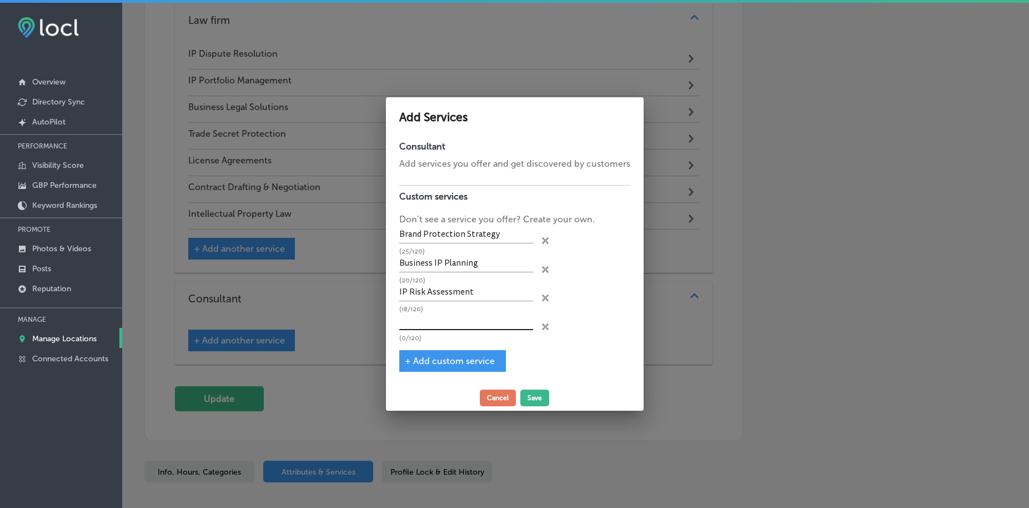
click at [434, 317] on input "text" at bounding box center [466, 321] width 134 height 17
paste input "Copyright Protection Strategy"
type input "Copyright Protection Strategy"
click at [421, 361] on span "+ Add custom service" at bounding box center [450, 360] width 90 height 11
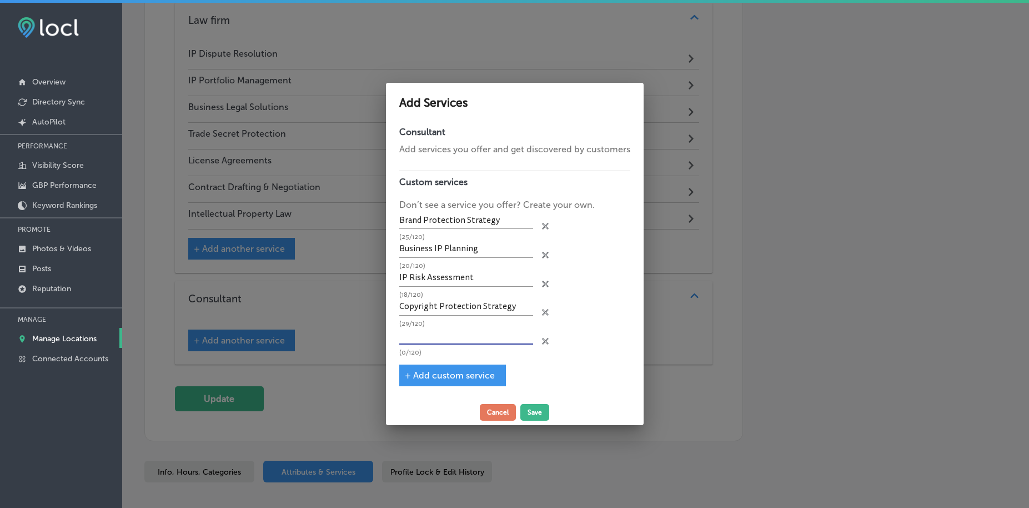
click at [425, 329] on input "text" at bounding box center [466, 335] width 134 height 17
paste input "Trademark Portfolio Planning"
type input "Trademark Portfolio Planning"
click at [439, 374] on span "+ Add custom service" at bounding box center [450, 375] width 90 height 11
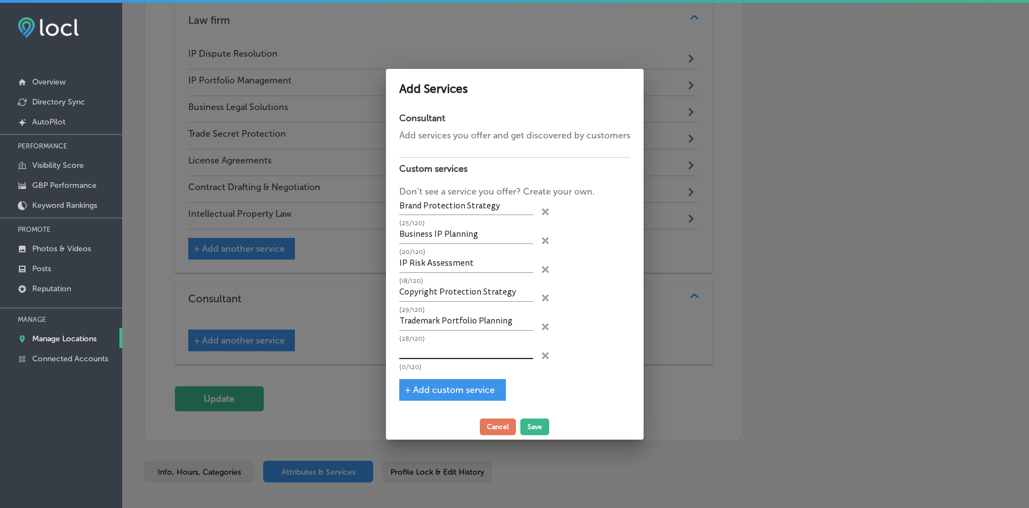
click at [436, 348] on input "text" at bounding box center [466, 350] width 134 height 17
paste input "Patent Portfolio Planning"
type input "Patent Portfolio Planning"
click at [462, 386] on span "+ Add custom service" at bounding box center [450, 389] width 90 height 11
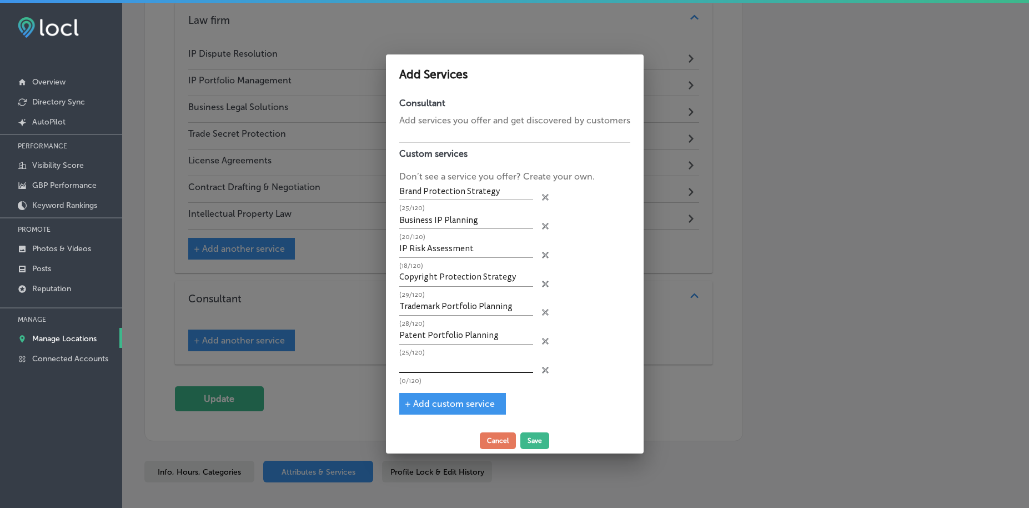
click at [443, 364] on input "text" at bounding box center [466, 364] width 134 height 17
paste input "Patent Portfolio Planning"
click at [469, 364] on input "Patent Portfolio Planning" at bounding box center [466, 364] width 134 height 17
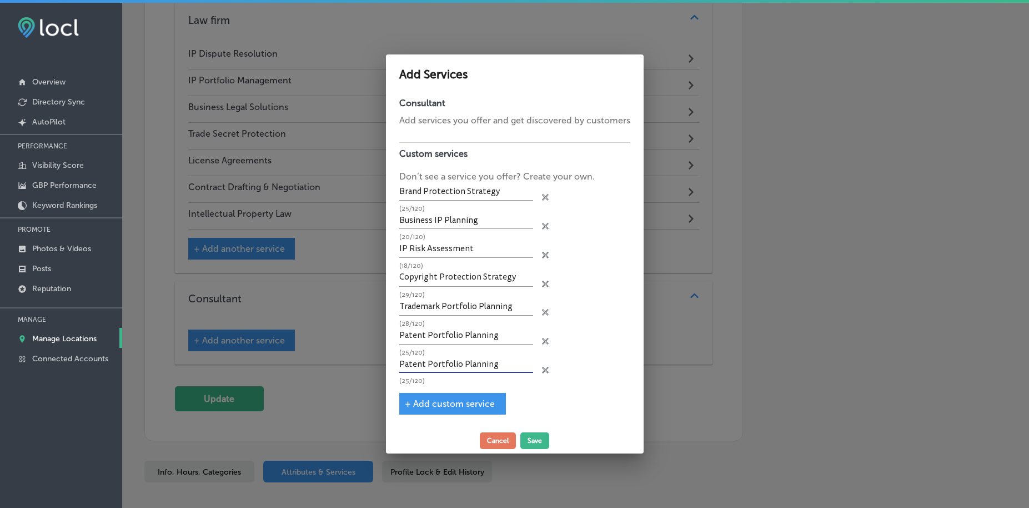
paste input "Intellectual Property Strategy Consult"
type input "Intellectual Property Strategy Consulting"
click at [533, 435] on button "Save" at bounding box center [534, 440] width 29 height 17
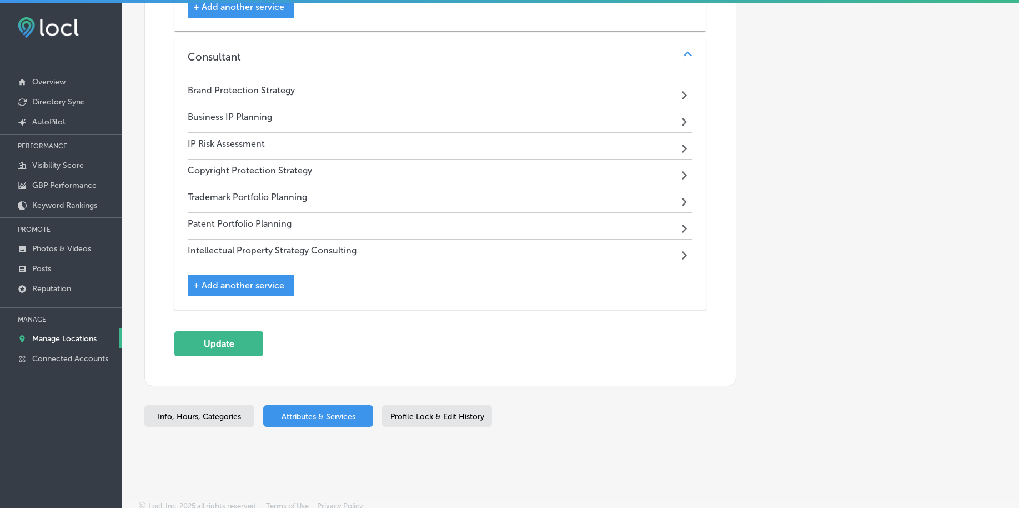
scroll to position [1804, 0]
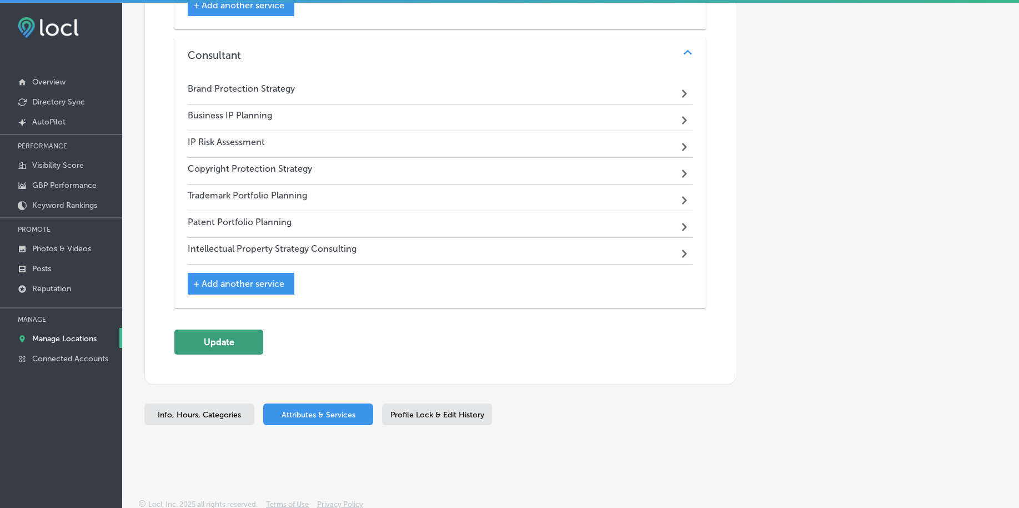
click at [228, 343] on button "Update" at bounding box center [218, 341] width 89 height 25
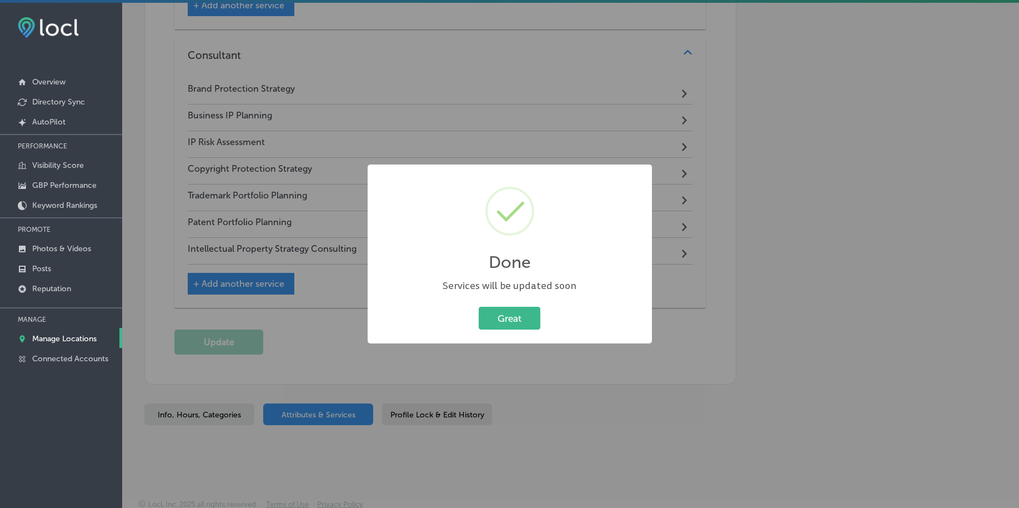
scroll to position [1806, 0]
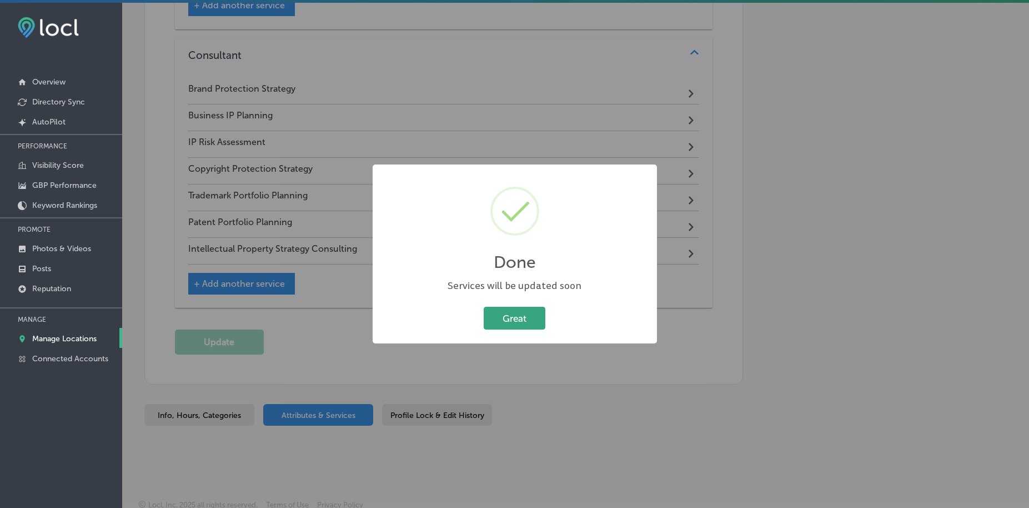
click at [518, 316] on button "Great" at bounding box center [515, 318] width 62 height 23
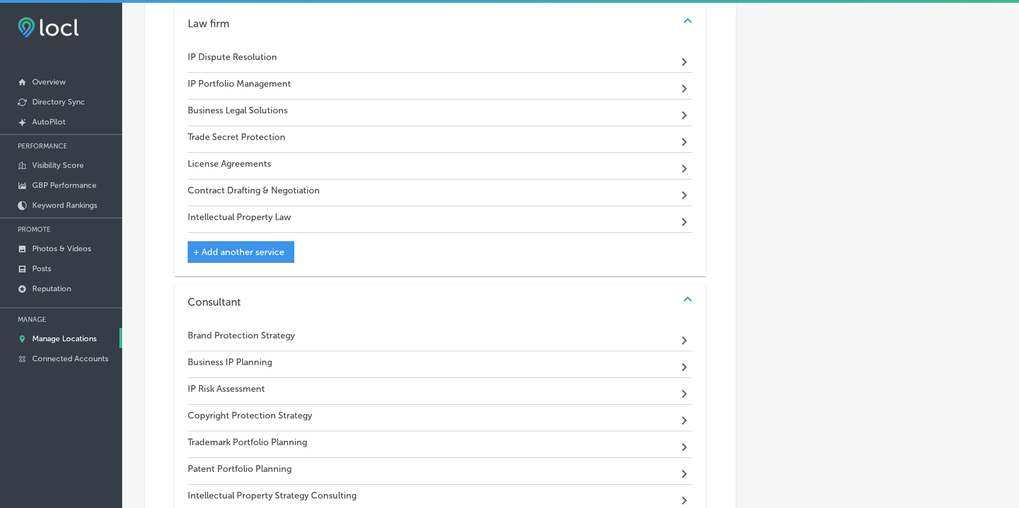
scroll to position [1526, 0]
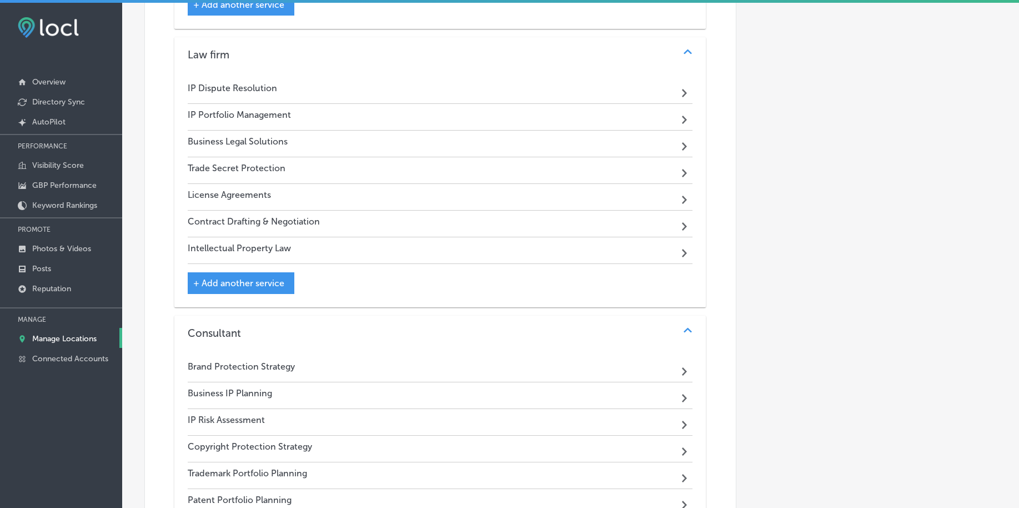
click at [327, 340] on div "Consultant Path Created with Sketch." at bounding box center [439, 333] width 531 height 36
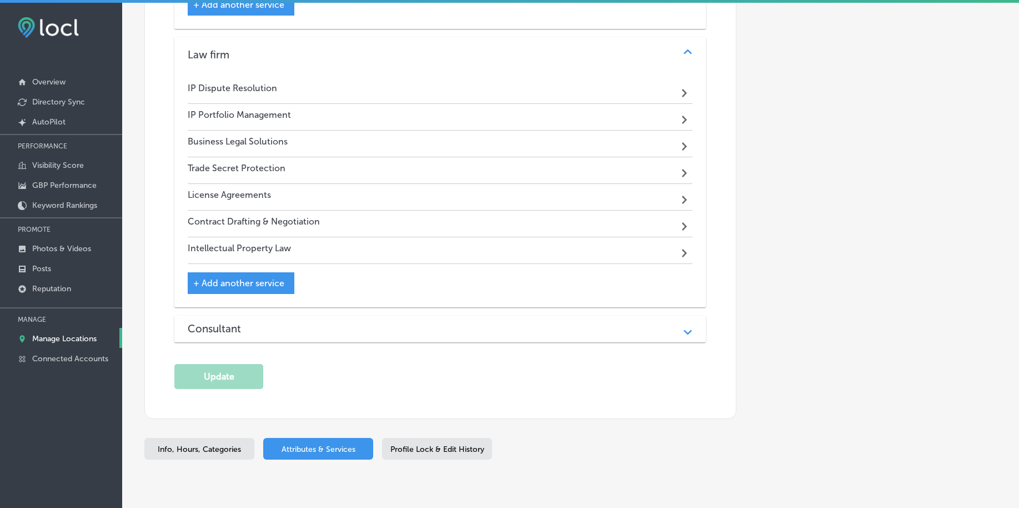
click at [295, 55] on div "Law firm" at bounding box center [440, 54] width 505 height 13
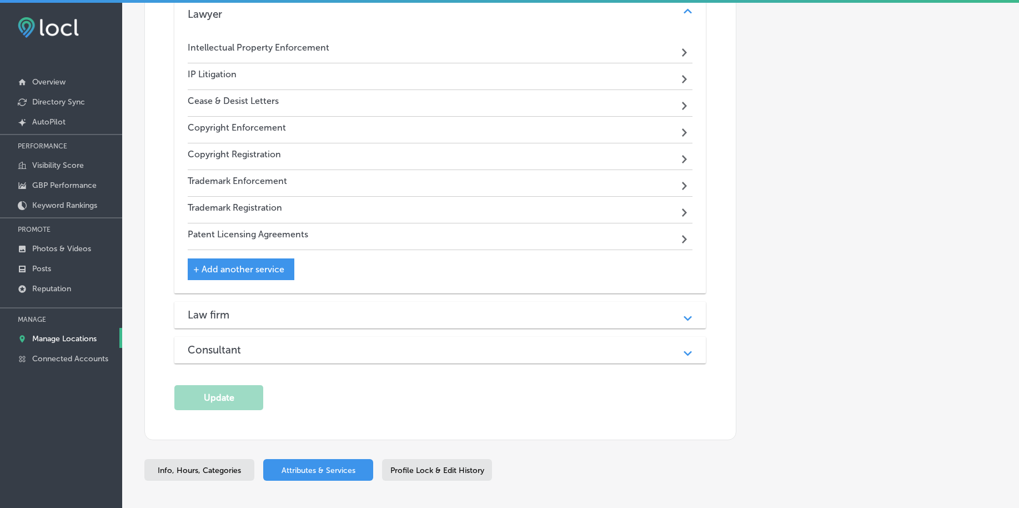
scroll to position [1181, 0]
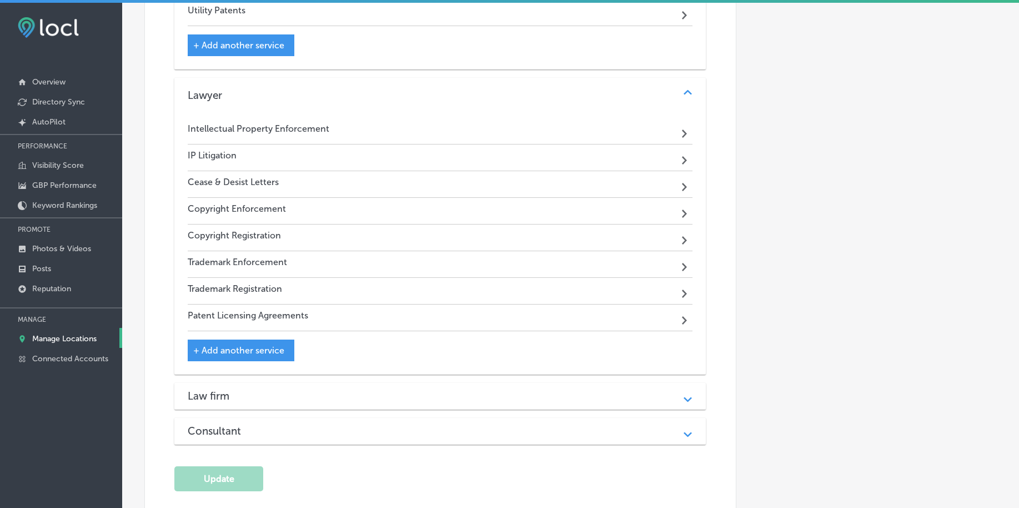
click at [268, 91] on div "Lawyer" at bounding box center [440, 95] width 505 height 13
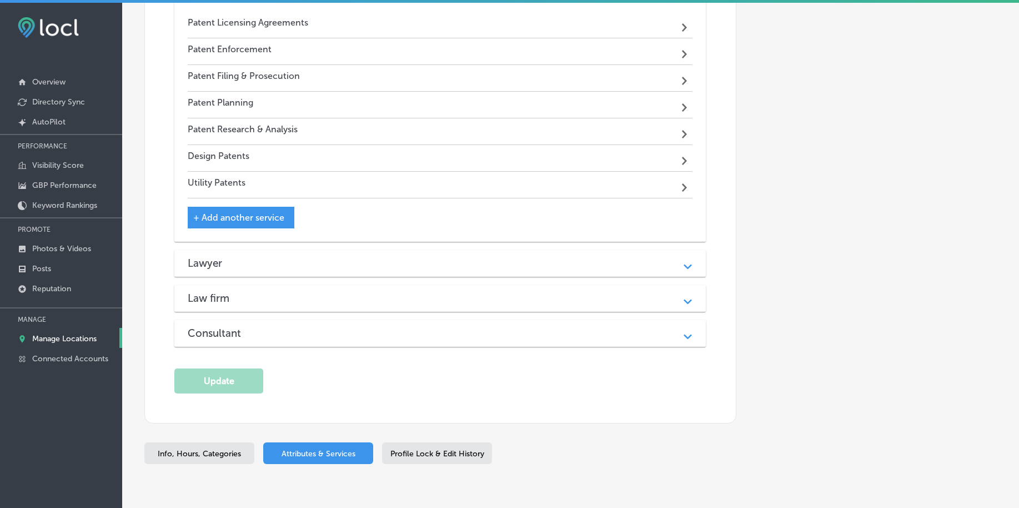
scroll to position [916, 0]
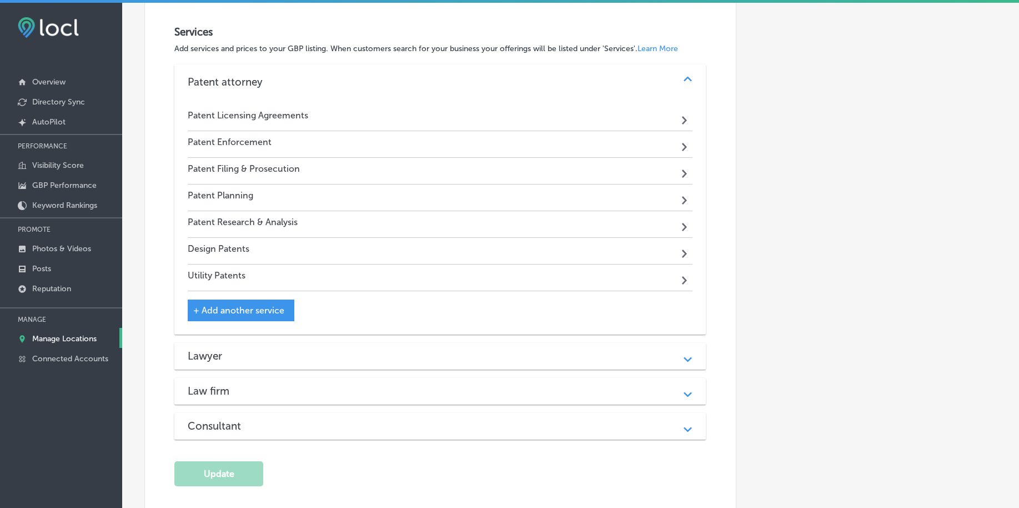
click at [272, 87] on div "Patent attorney Path Created with Sketch." at bounding box center [439, 82] width 531 height 36
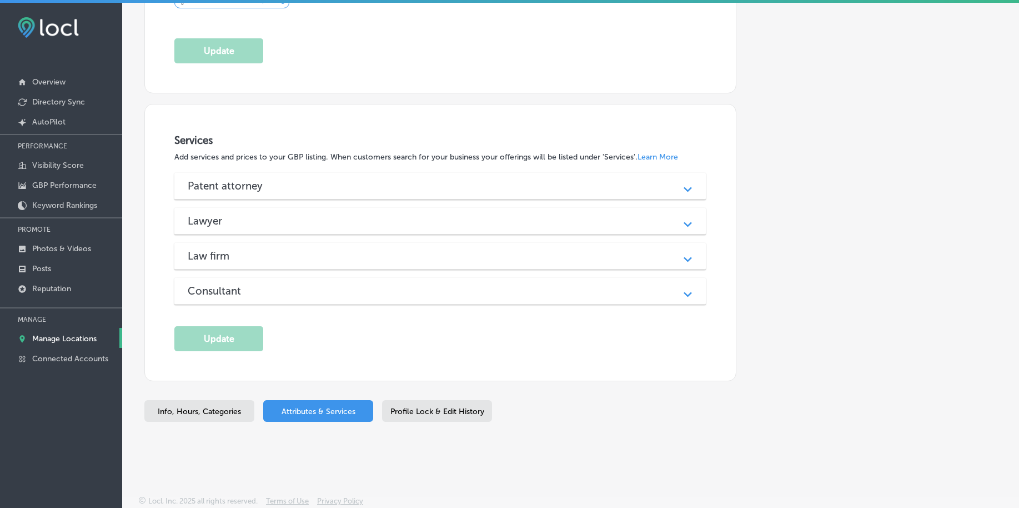
scroll to position [804, 0]
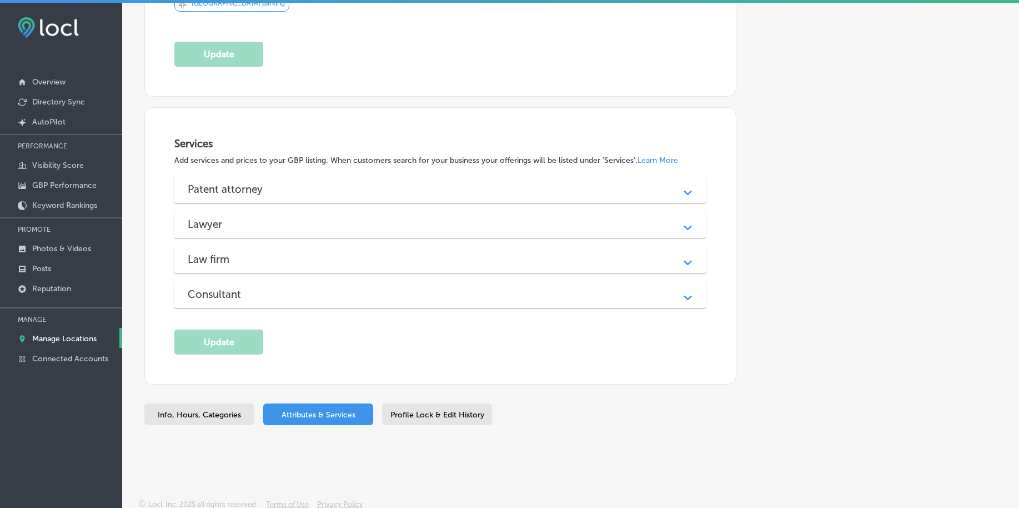
click at [270, 288] on div "Consultant" at bounding box center [440, 294] width 505 height 13
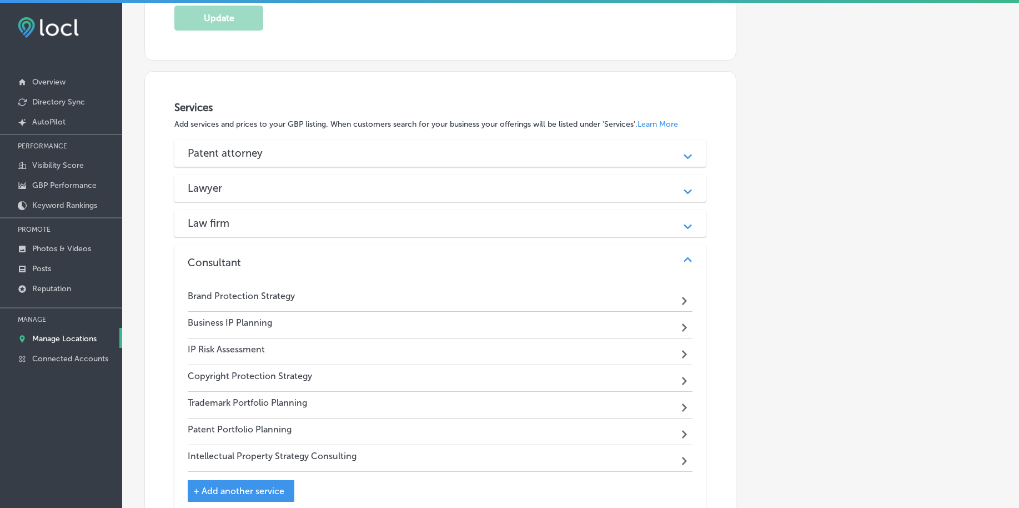
scroll to position [874, 0]
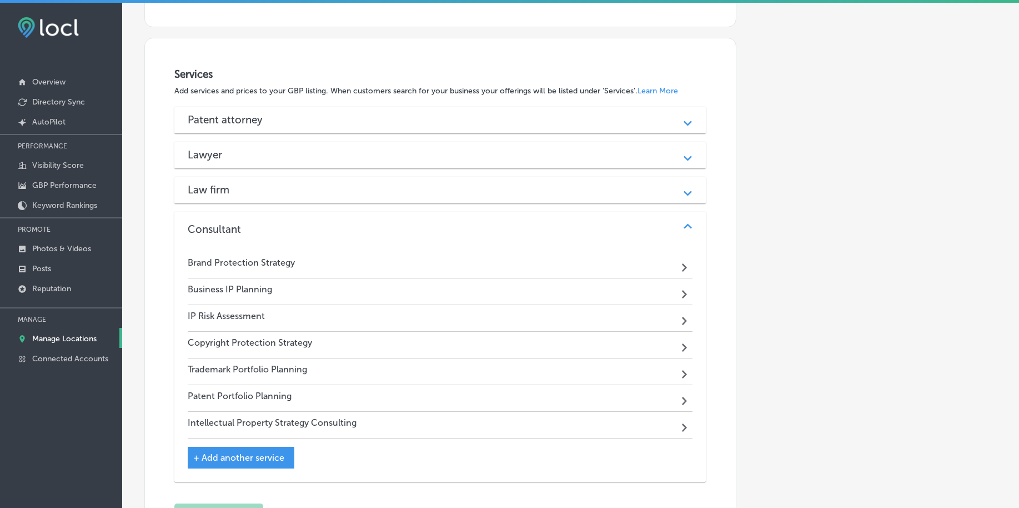
click at [260, 185] on div "Law firm" at bounding box center [440, 189] width 505 height 13
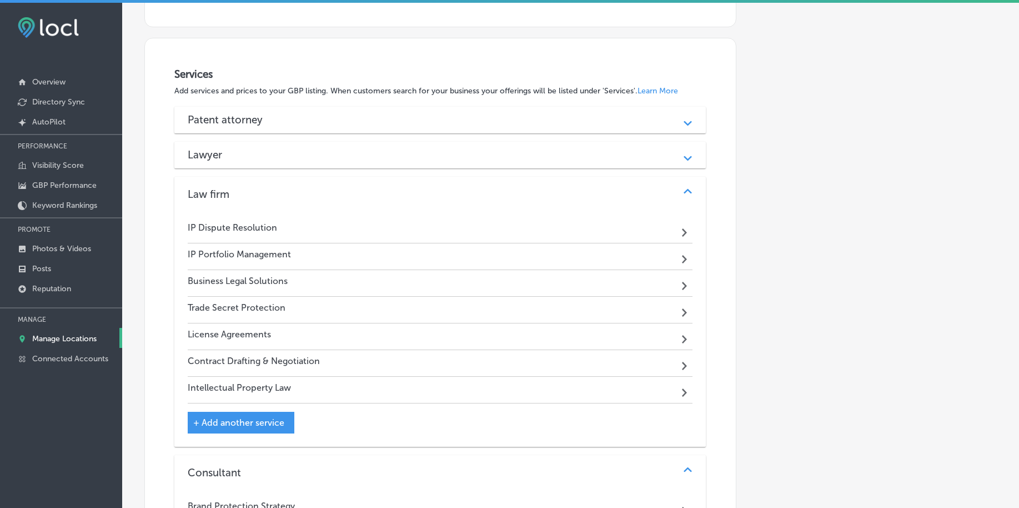
click at [260, 153] on div "Lawyer" at bounding box center [440, 154] width 505 height 13
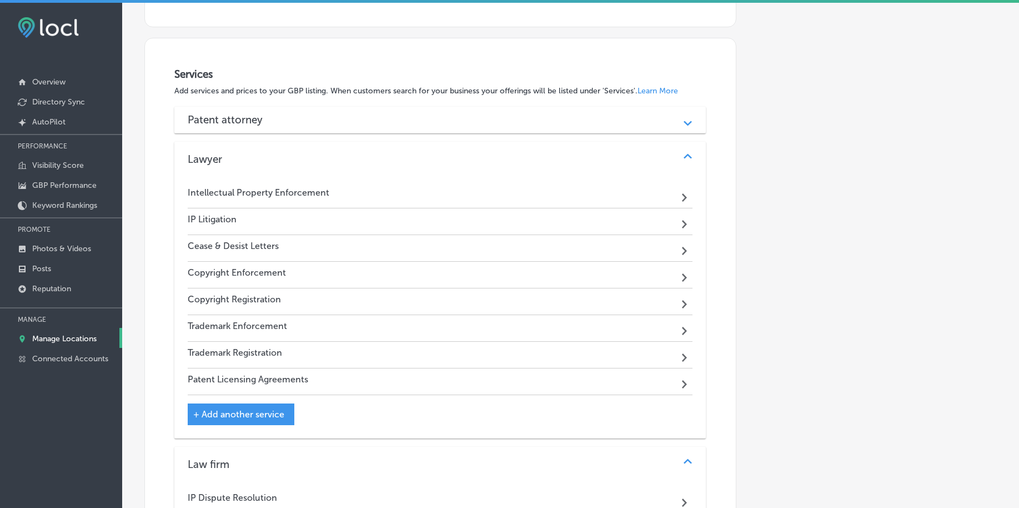
click at [265, 114] on h3 "Patent attorney" at bounding box center [234, 119] width 93 height 13
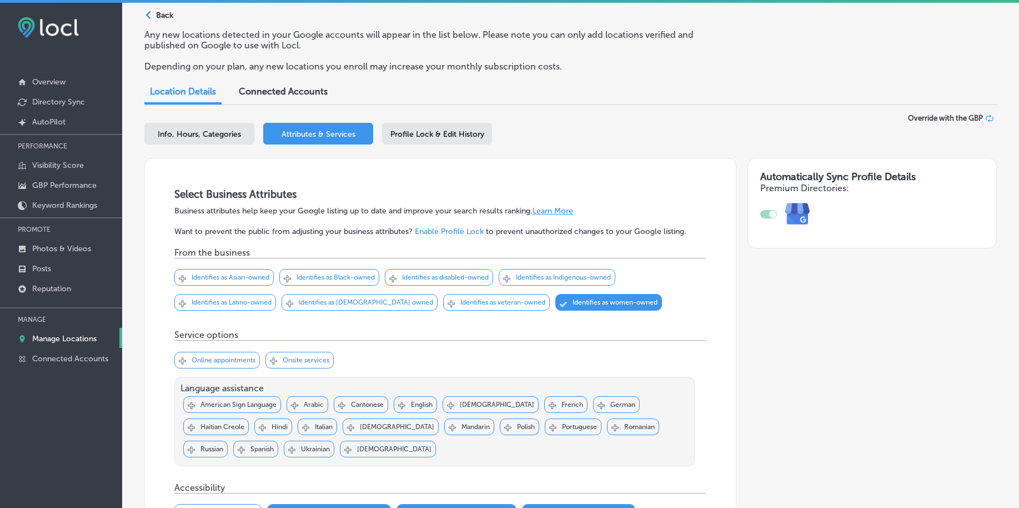
scroll to position [41, 0]
click at [428, 135] on span "Profile Lock & Edit History" at bounding box center [437, 134] width 94 height 9
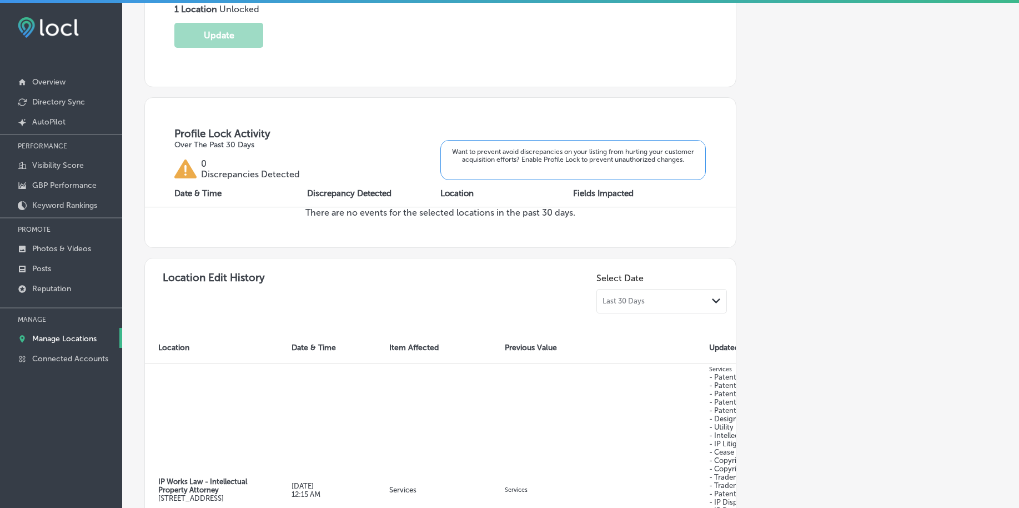
scroll to position [41, 0]
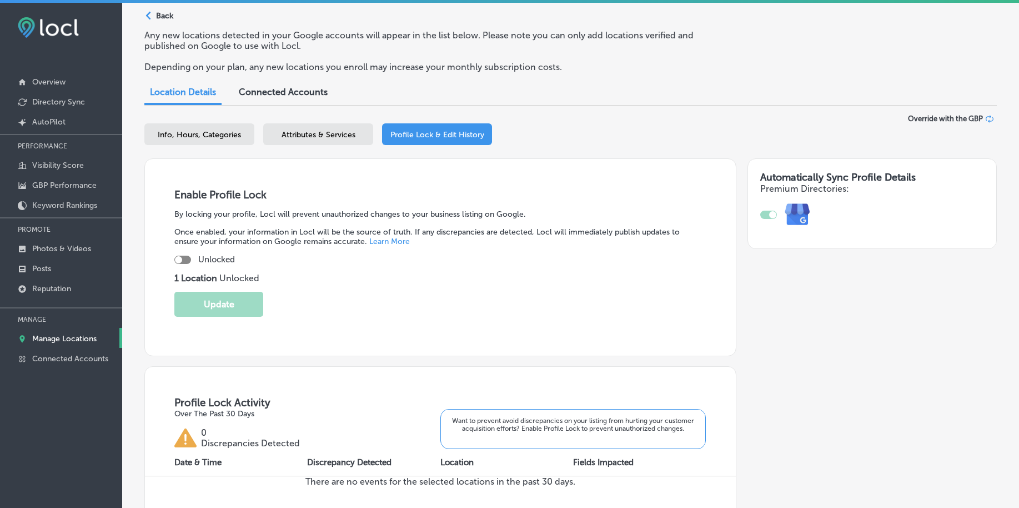
click at [186, 258] on div at bounding box center [182, 259] width 17 height 8
checkbox input "true"
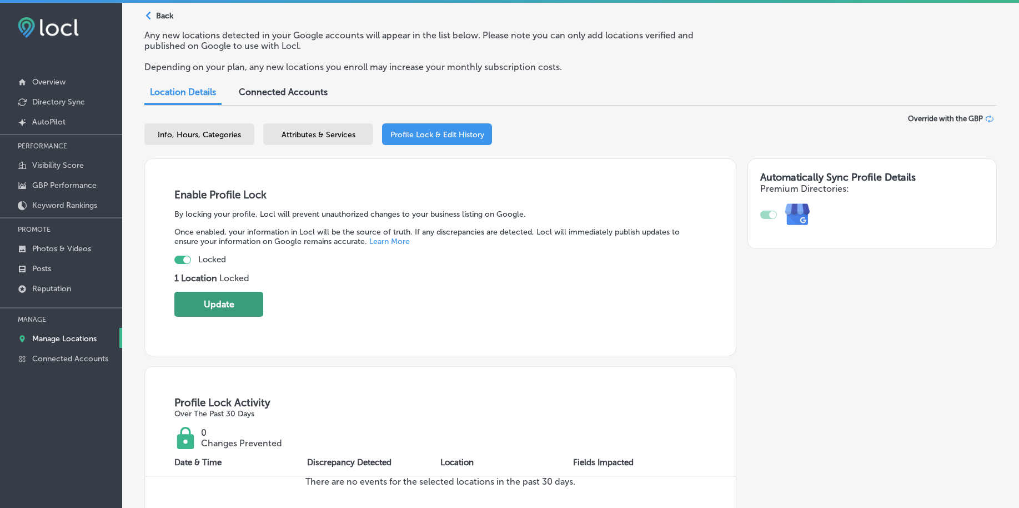
click at [219, 299] on button "Update" at bounding box center [218, 304] width 89 height 25
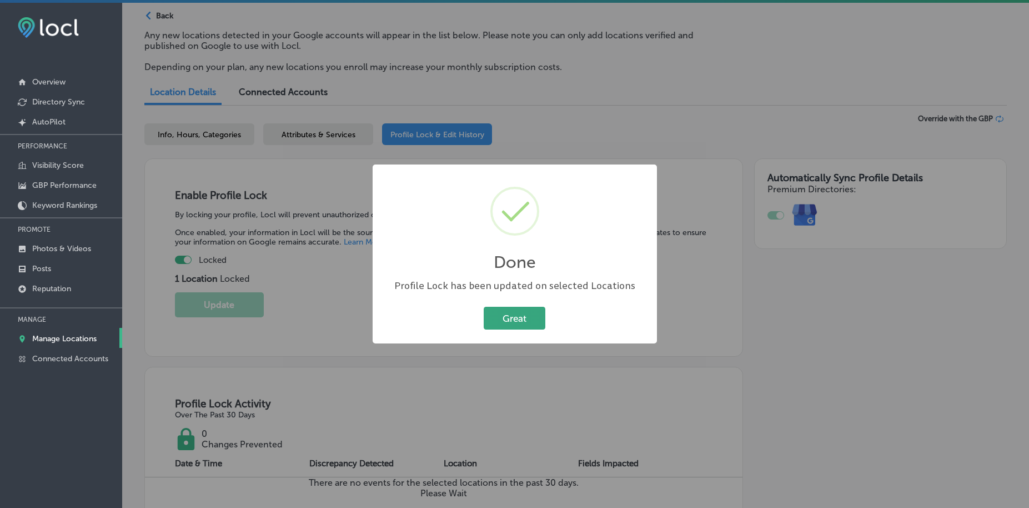
click at [509, 323] on button "Great" at bounding box center [515, 318] width 62 height 23
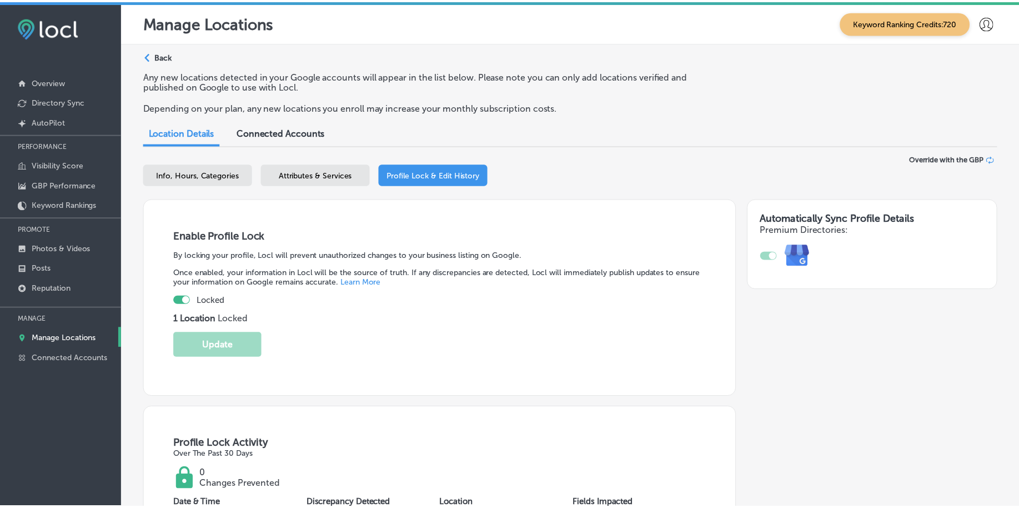
scroll to position [16, 0]
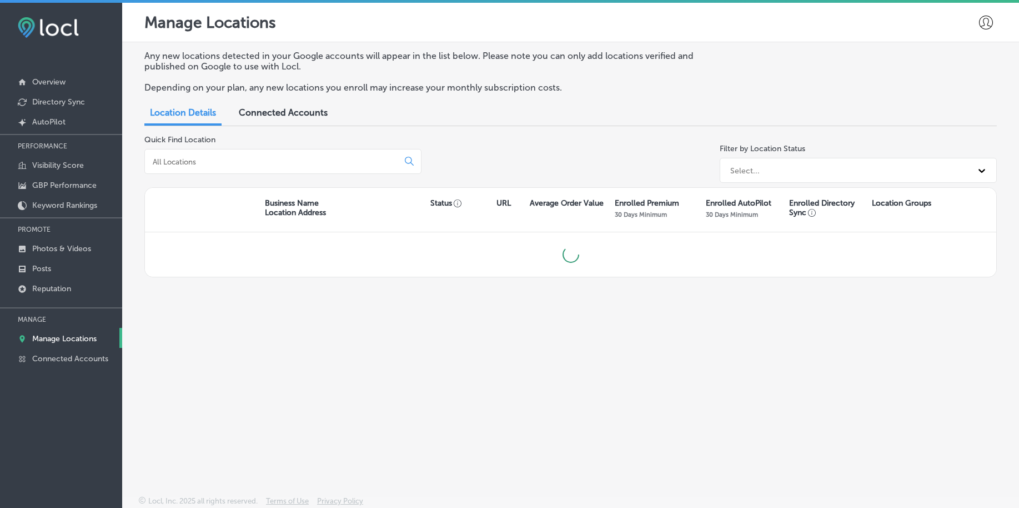
click at [829, 335] on div "Any new locations detected in your Google accounts will appear in the list belo…" at bounding box center [570, 242] width 897 height 401
click at [310, 154] on div at bounding box center [282, 161] width 277 height 25
click at [306, 163] on input at bounding box center [274, 162] width 244 height 10
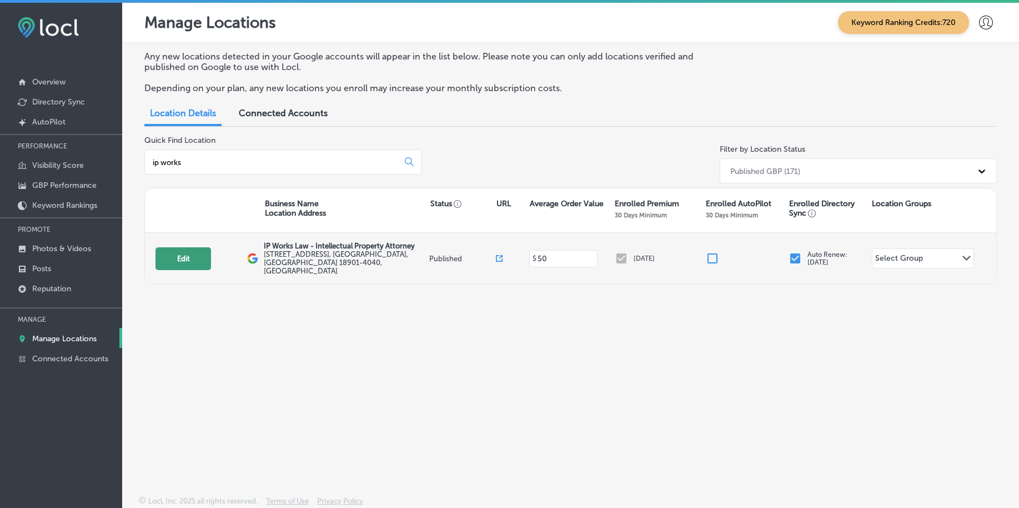
type input "ip works"
click at [200, 252] on button "Edit" at bounding box center [183, 258] width 56 height 23
select select "US"
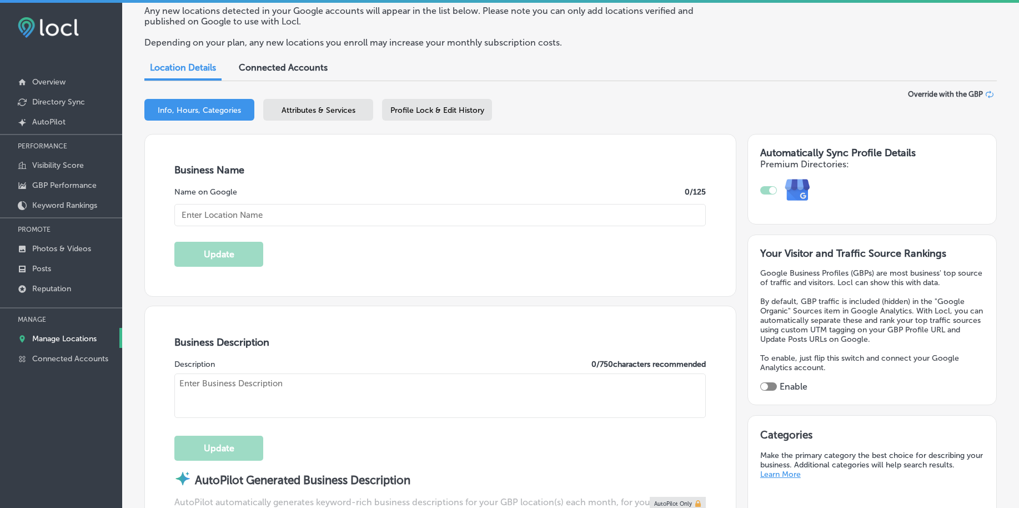
type input "IP Works Law - Intellectual Property Attorney"
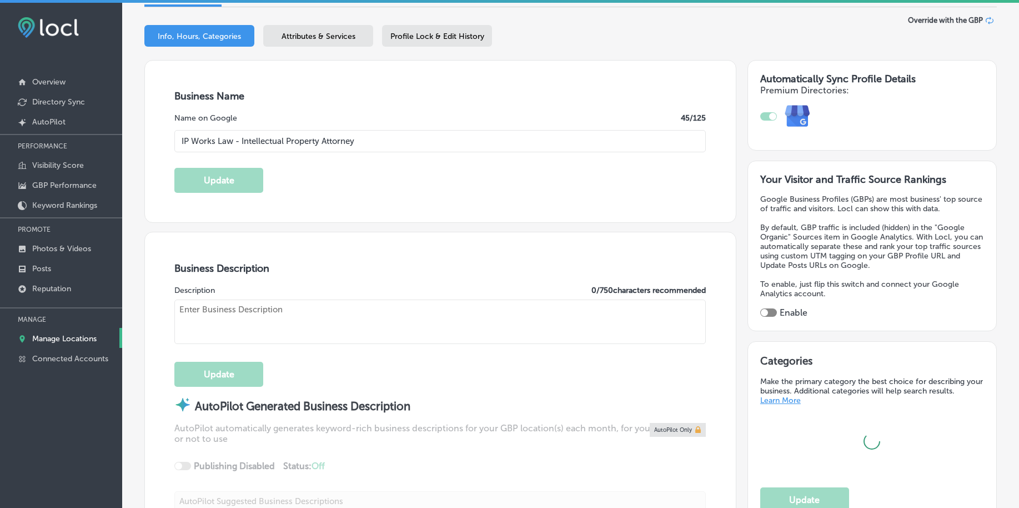
type input "[STREET_ADDRESS]"
type input "[GEOGRAPHIC_DATA]"
type input "18901-4040"
type input "US"
type input "[URL][DOMAIN_NAME]"
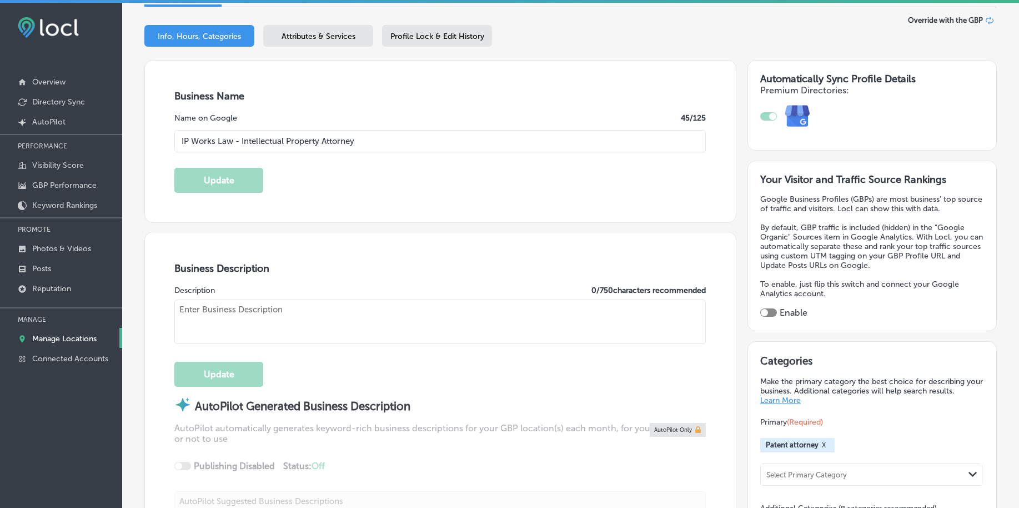
checkbox input "true"
type textarea "Intellectual Property law firm in [GEOGRAPHIC_DATA] and [GEOGRAPHIC_DATA] Ford.…"
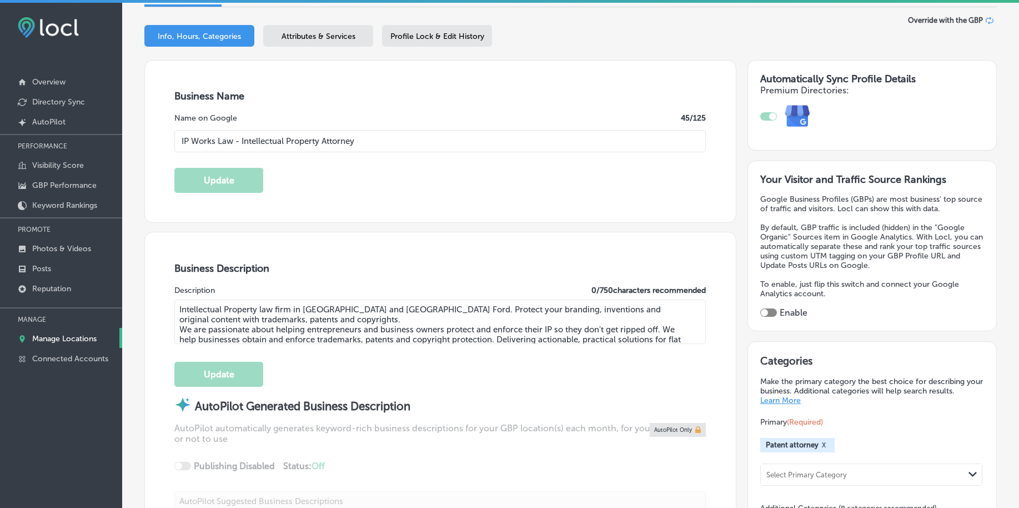
click at [458, 32] on span "Profile Lock & Edit History" at bounding box center [437, 36] width 94 height 9
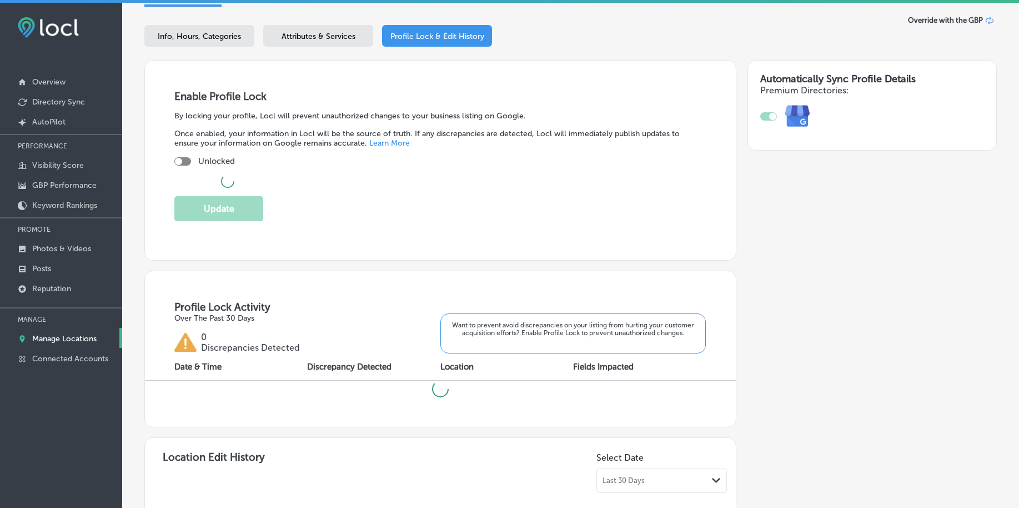
checkbox input "true"
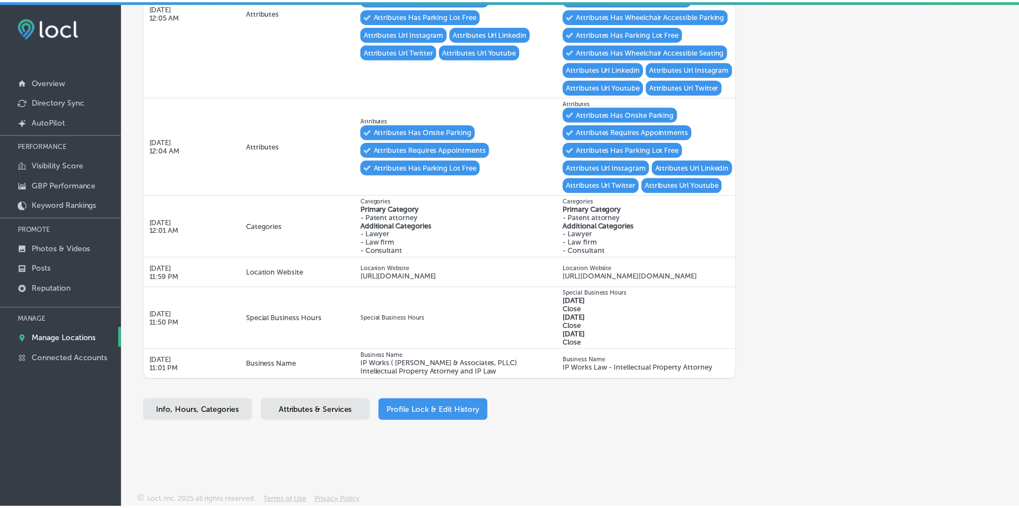
scroll to position [1040, 0]
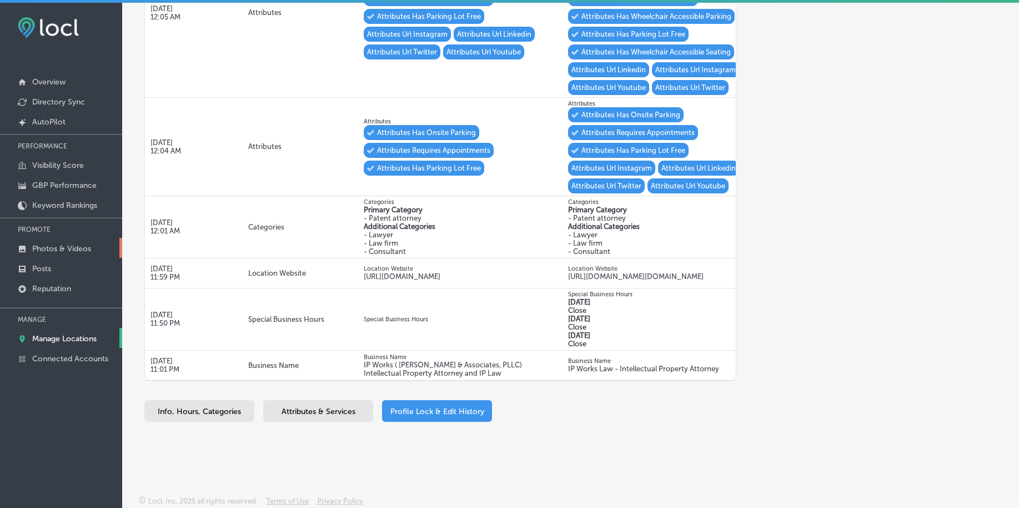
click at [68, 247] on p "Photos & Videos" at bounding box center [61, 248] width 59 height 9
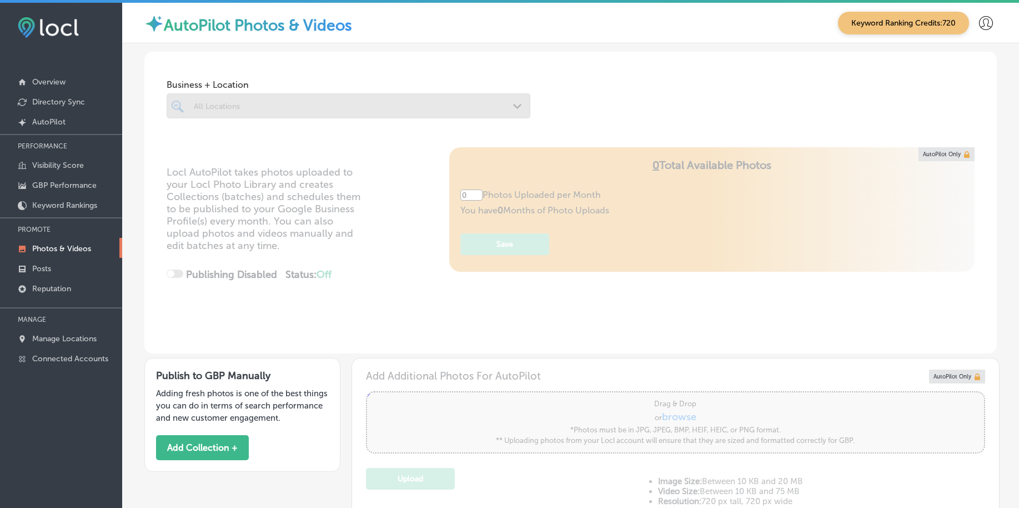
click at [378, 109] on div at bounding box center [349, 105] width 364 height 25
type input "5"
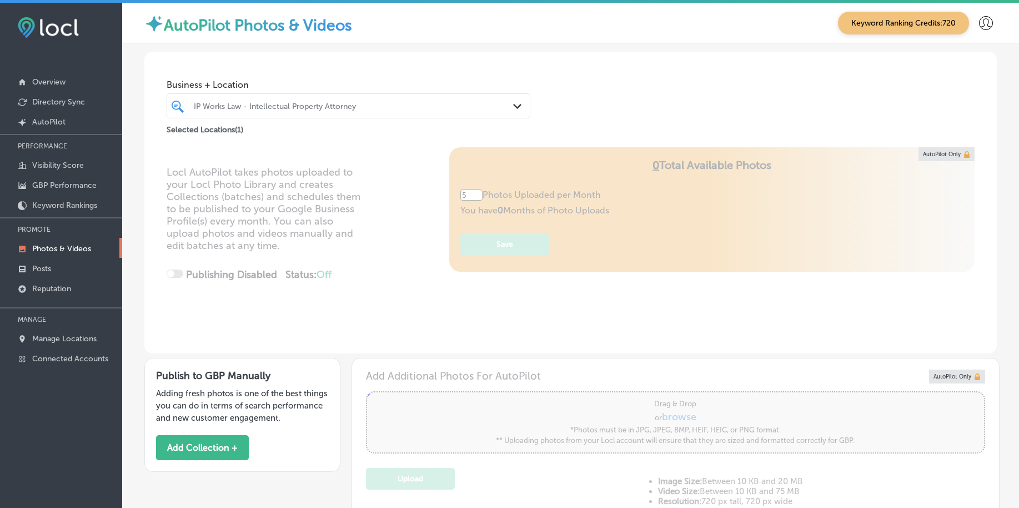
click at [378, 109] on div "IP Works Law - Intellectual Property Attorney" at bounding box center [354, 105] width 320 height 9
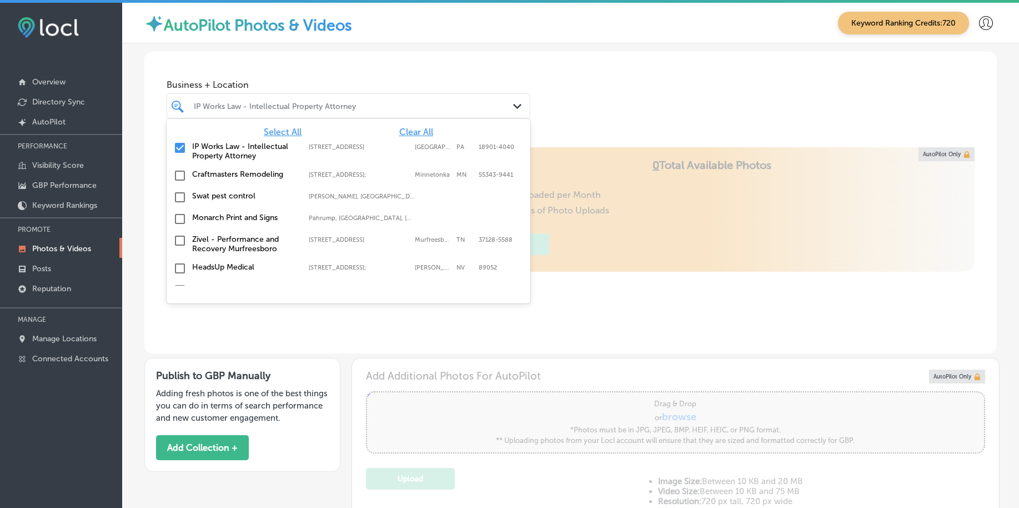
click at [378, 109] on div "IP Works Law - Intellectual Property Attorney" at bounding box center [354, 105] width 320 height 9
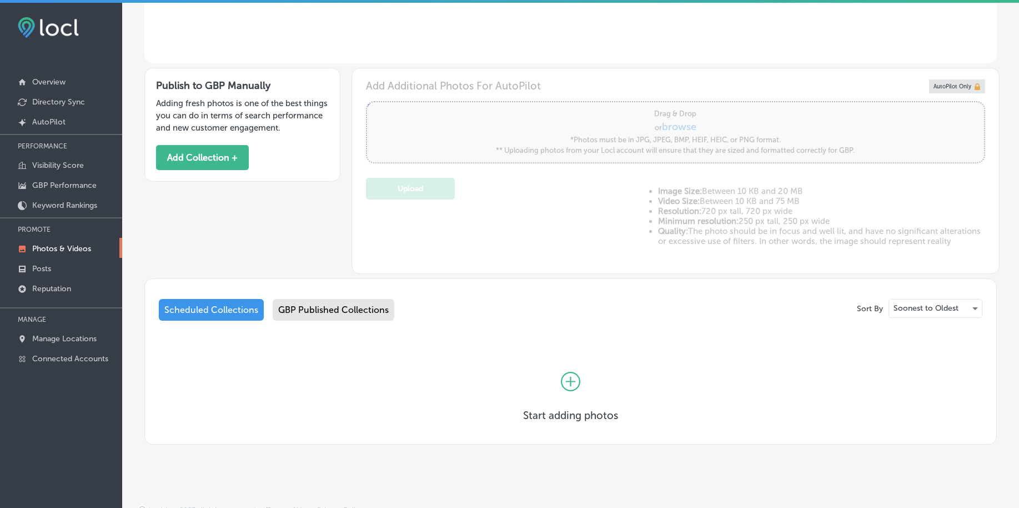
scroll to position [309, 0]
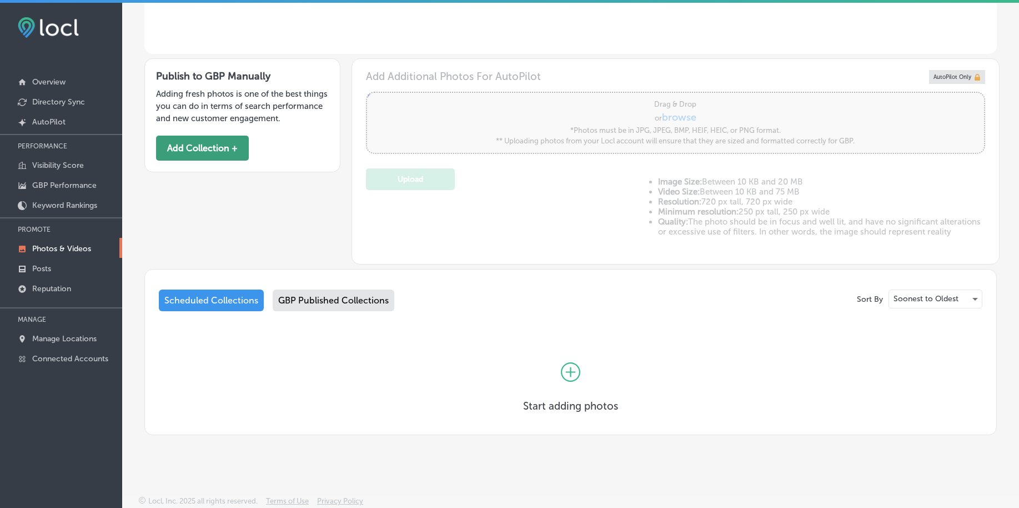
click at [209, 144] on button "Add Collection +" at bounding box center [202, 147] width 93 height 25
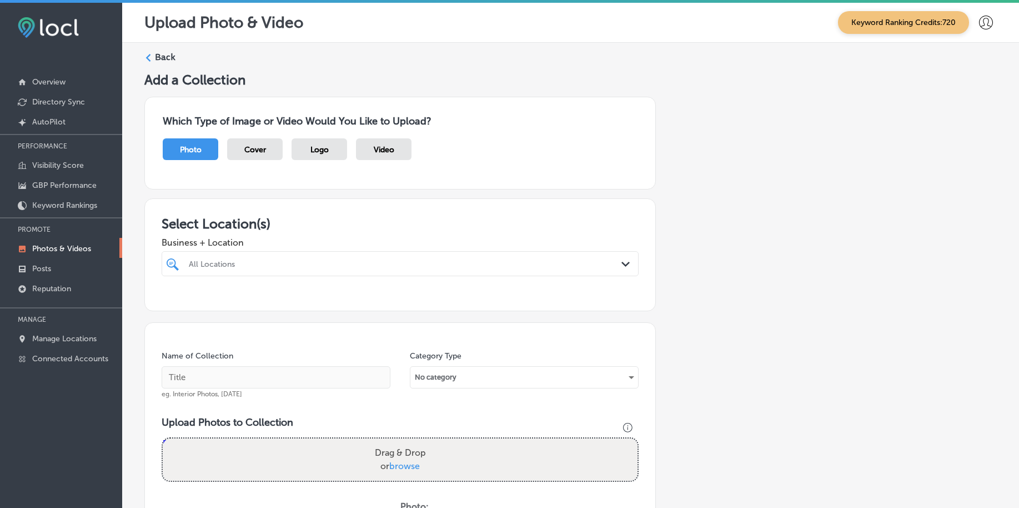
click at [257, 274] on div "All Locations Path Created with Sketch." at bounding box center [400, 263] width 477 height 25
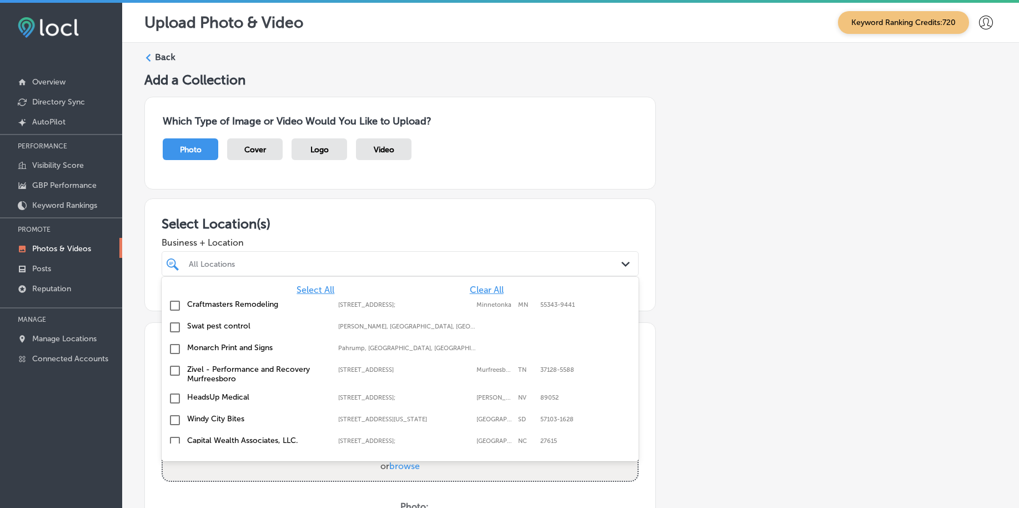
click at [483, 288] on span "Clear All" at bounding box center [487, 289] width 34 height 11
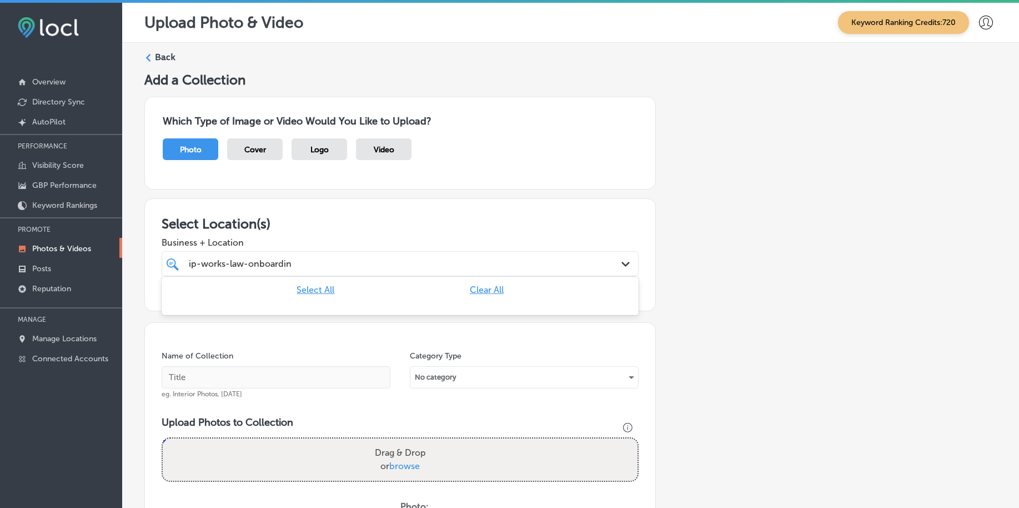
type input "ip-works-law-onboarding"
click at [267, 263] on input "ip-works-law-onboarding" at bounding box center [243, 263] width 108 height 11
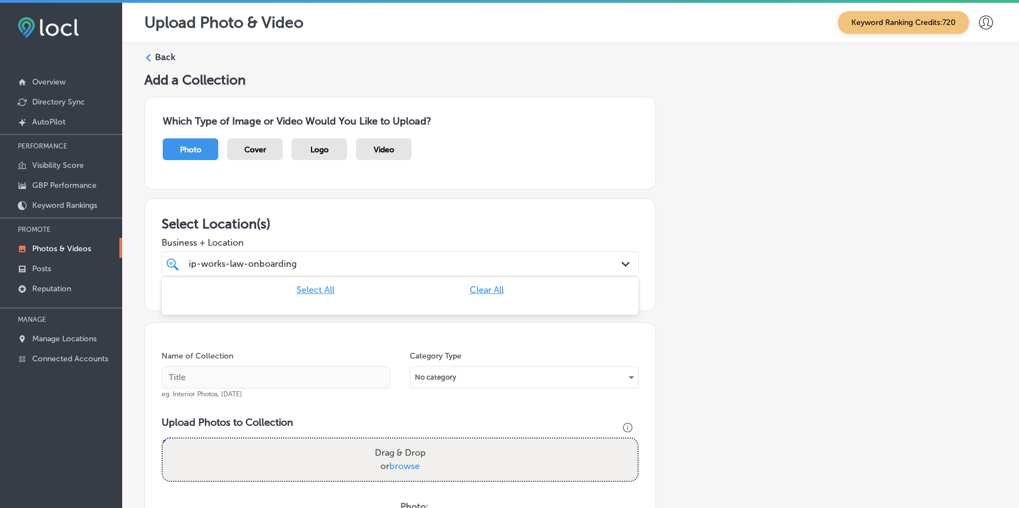
click at [267, 263] on input "ip-works-law-onboarding" at bounding box center [243, 263] width 108 height 11
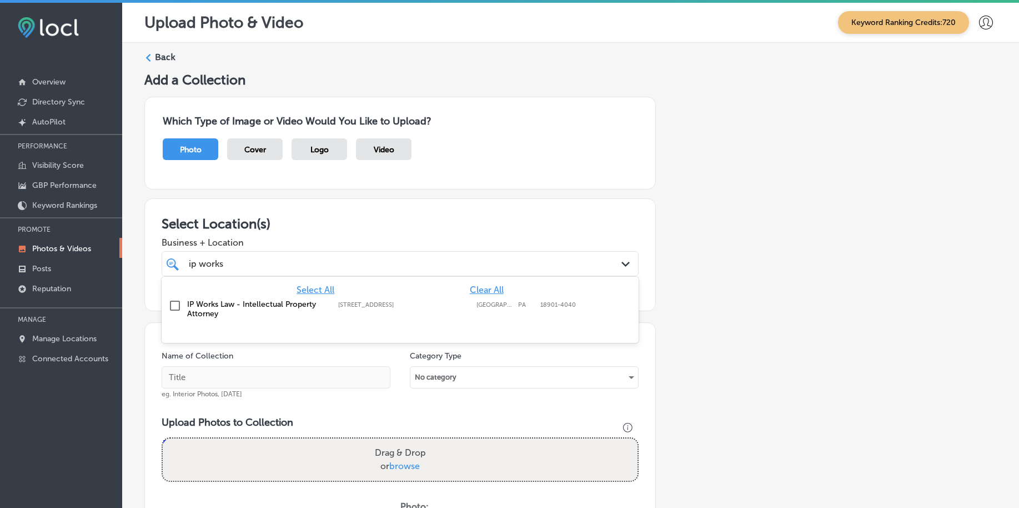
click at [220, 308] on label "IP Works Law - Intellectual Property Attorney" at bounding box center [257, 308] width 140 height 19
type input "ip works"
click at [295, 245] on span "Business + Location" at bounding box center [400, 242] width 477 height 11
click at [329, 270] on div "ip works ip works" at bounding box center [379, 263] width 383 height 15
click at [329, 269] on div "ip works ip works" at bounding box center [379, 263] width 383 height 15
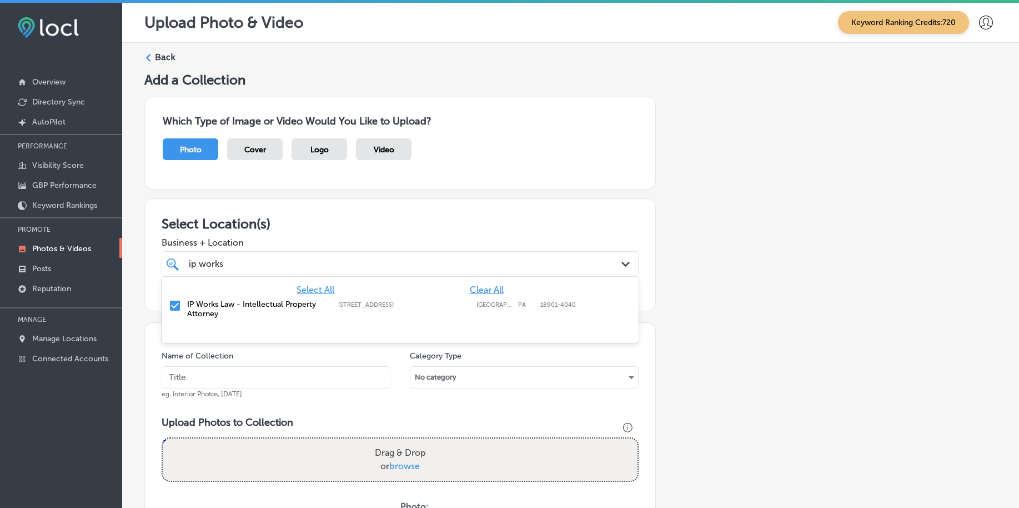
click at [329, 269] on div "ip works ip works" at bounding box center [379, 263] width 383 height 15
click at [269, 370] on input "text" at bounding box center [276, 377] width 229 height 22
paste input "ip-works-law-onboarding"
type input "ip-works-law-onboarding"
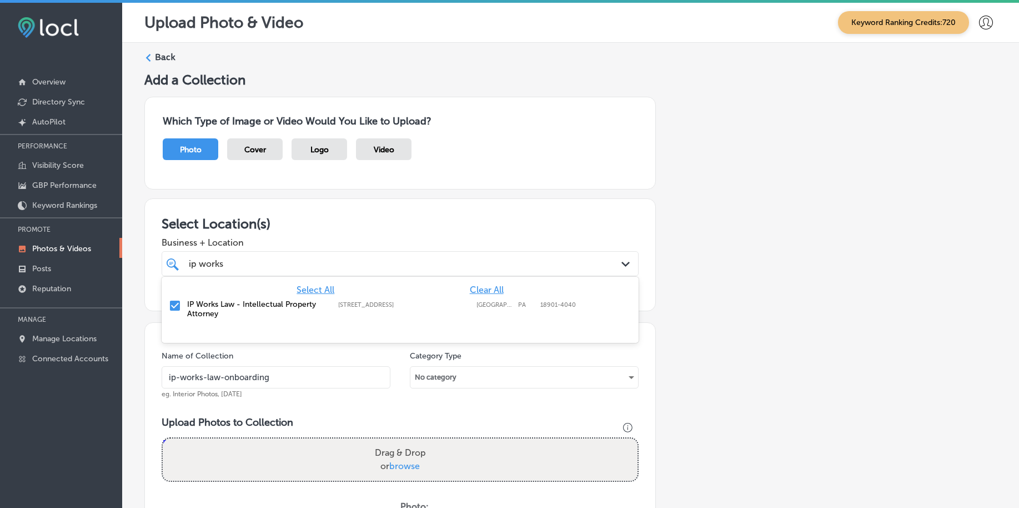
click at [314, 268] on div "ip works ip works" at bounding box center [379, 263] width 383 height 15
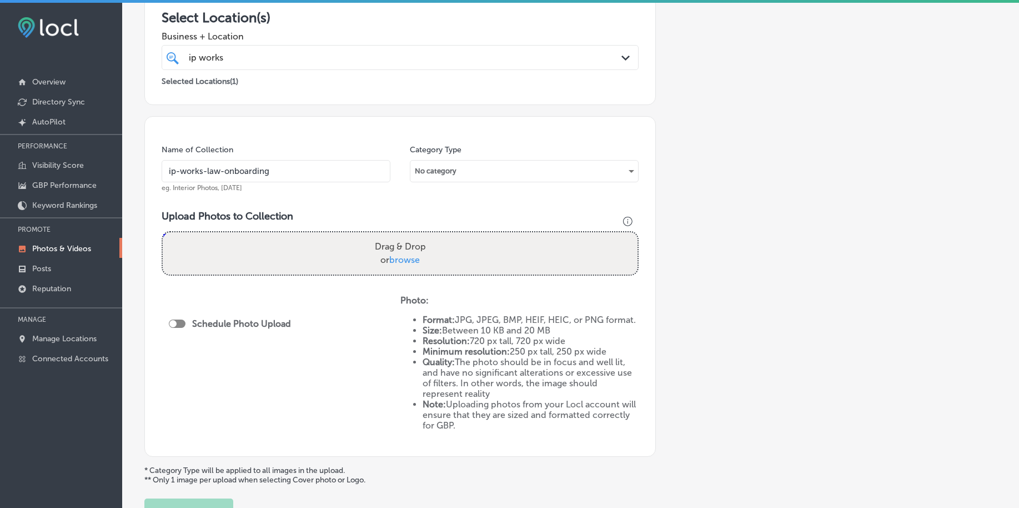
scroll to position [278, 0]
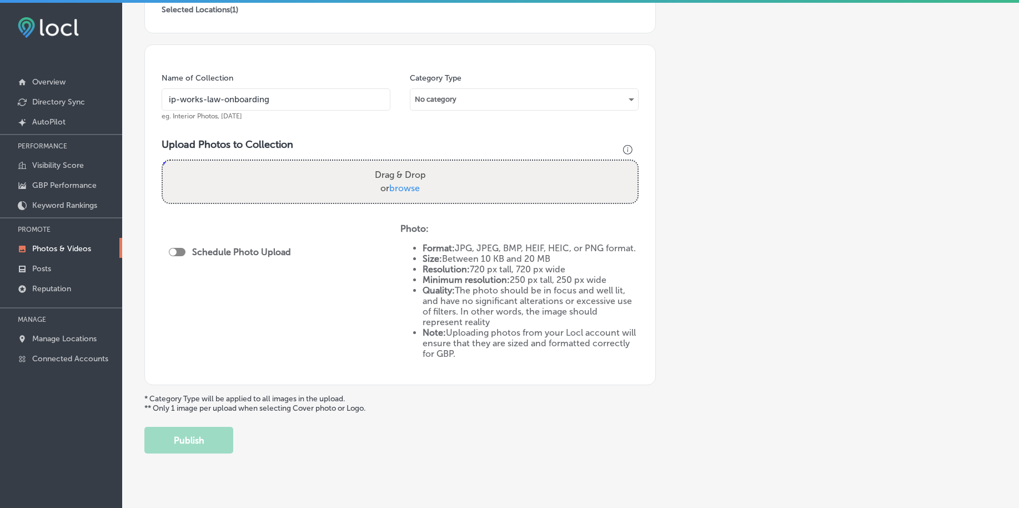
click at [401, 191] on span "browse" at bounding box center [404, 188] width 31 height 11
click at [401, 164] on input "Drag & Drop or browse" at bounding box center [400, 161] width 475 height 3
type input "C:\fakepath\copyright-infringement-enforcement-ip-works-law-[GEOGRAPHIC_DATA]-[…"
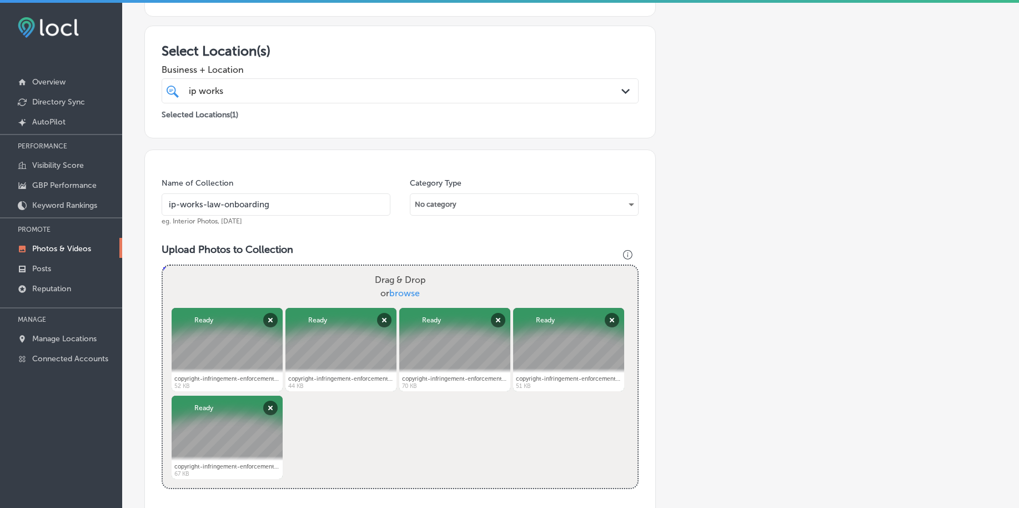
scroll to position [139, 0]
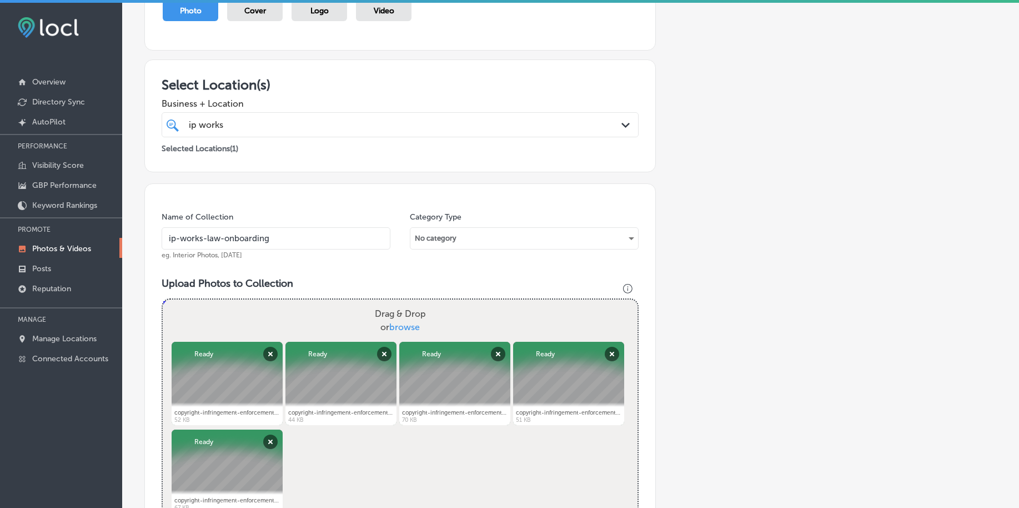
click at [354, 126] on div "ip works ip works" at bounding box center [379, 124] width 383 height 15
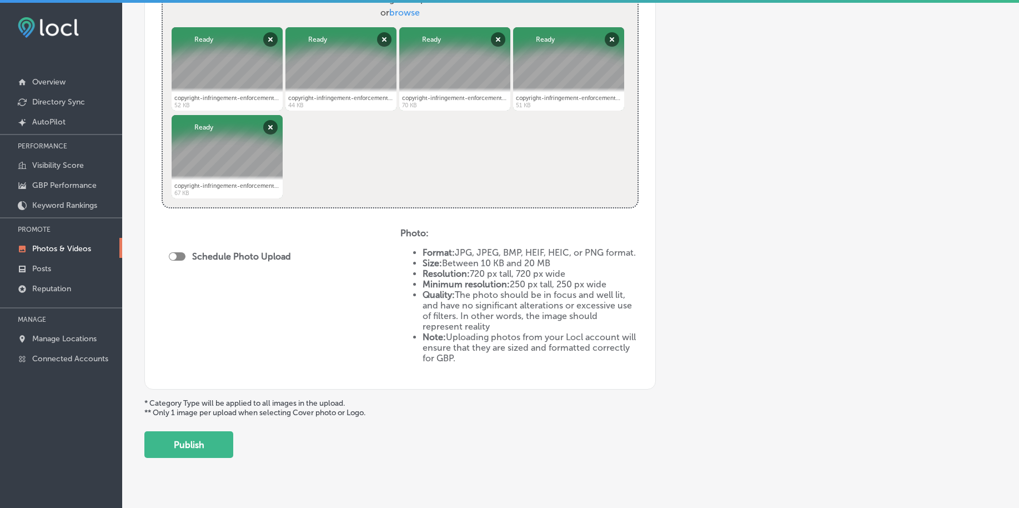
scroll to position [486, 0]
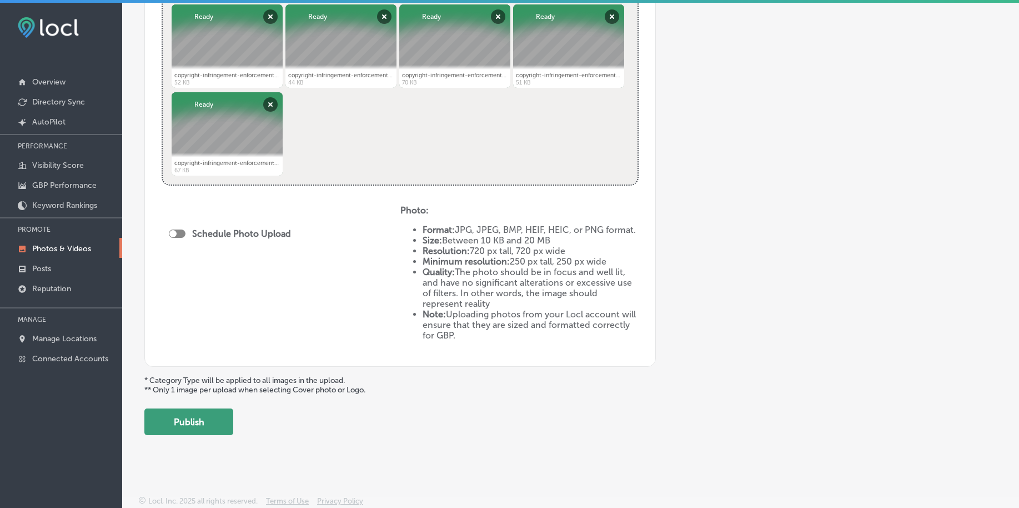
click at [200, 421] on button "Publish" at bounding box center [188, 421] width 89 height 27
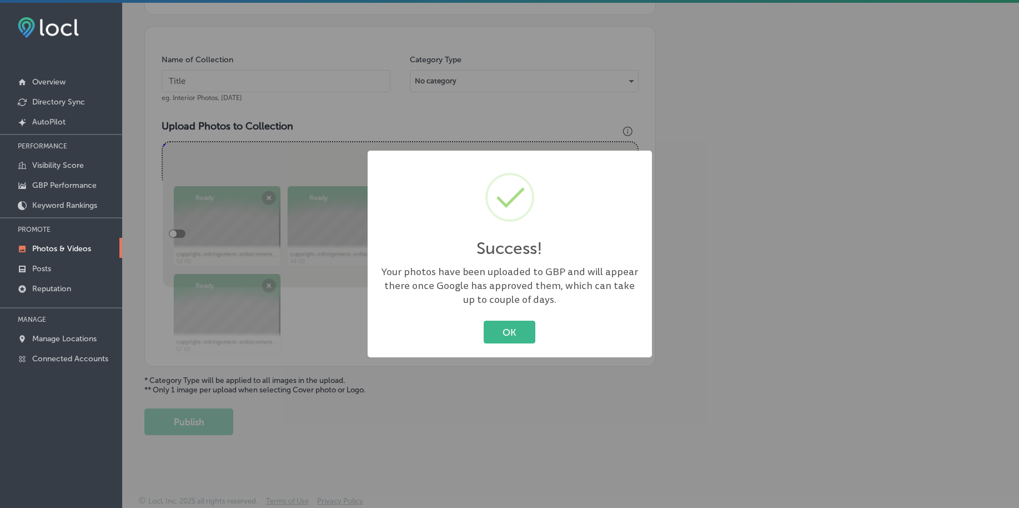
scroll to position [296, 0]
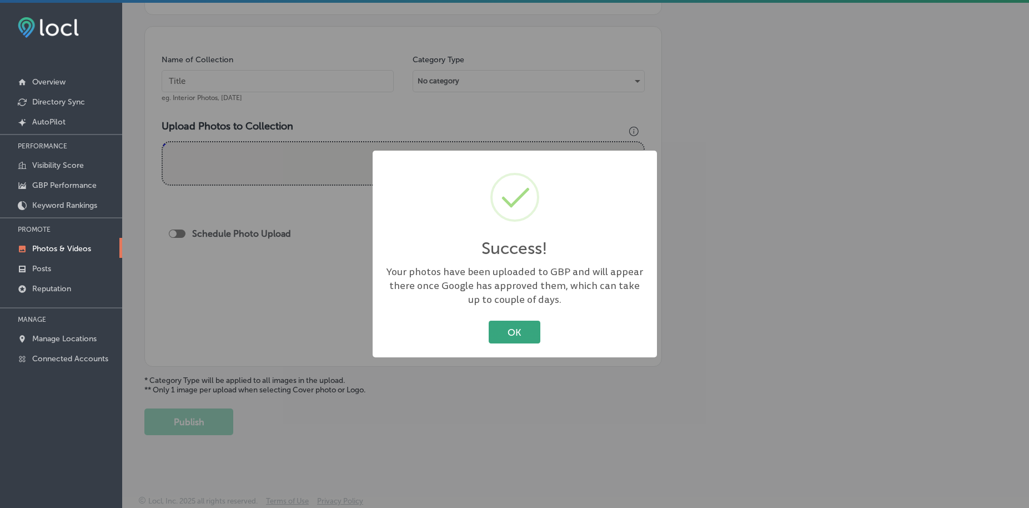
click at [533, 332] on button "OK" at bounding box center [515, 331] width 52 height 23
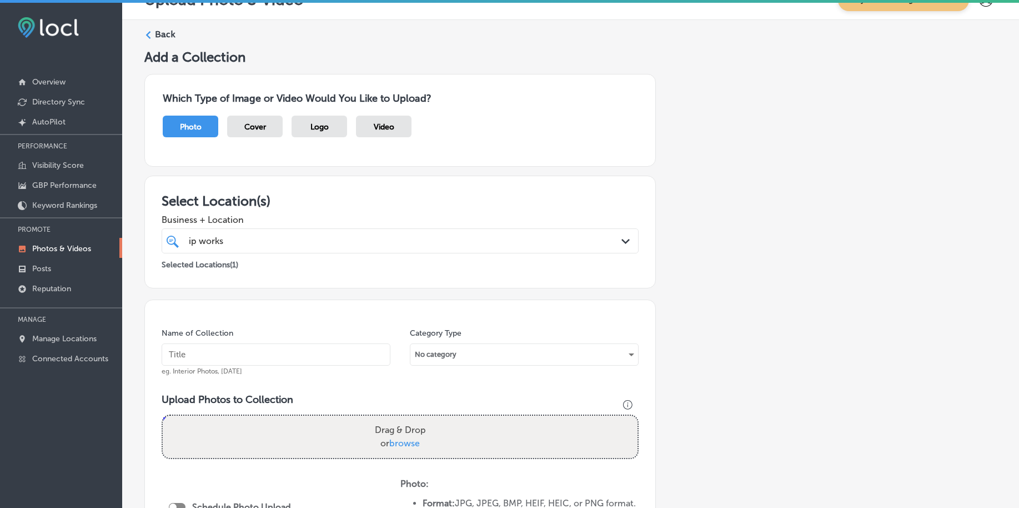
scroll to position [0, 0]
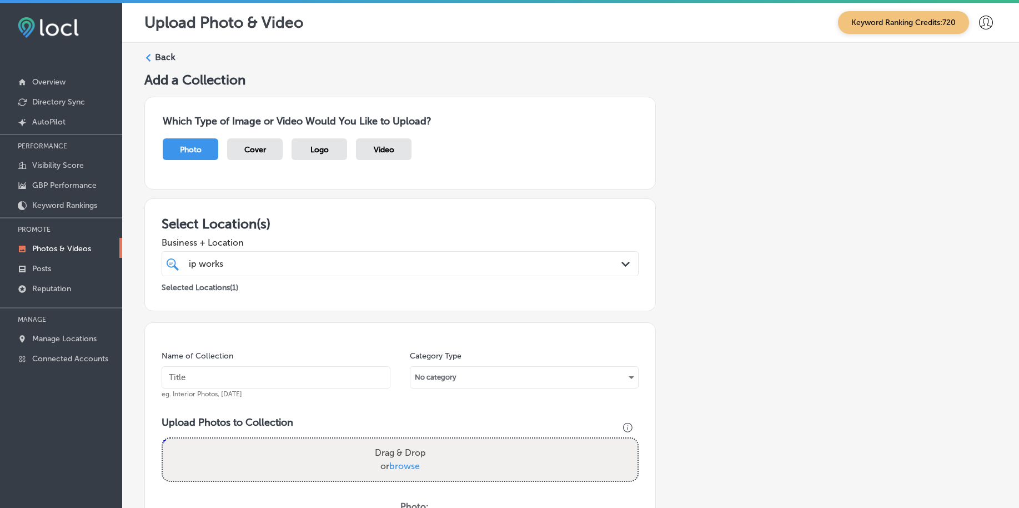
click at [259, 255] on div "ip works ip works" at bounding box center [400, 263] width 434 height 17
click at [243, 378] on input "text" at bounding box center [276, 377] width 229 height 22
paste input "ip-works-law-onboarding"
click at [277, 375] on input "ip-works-law-onboarding" at bounding box center [276, 377] width 229 height 22
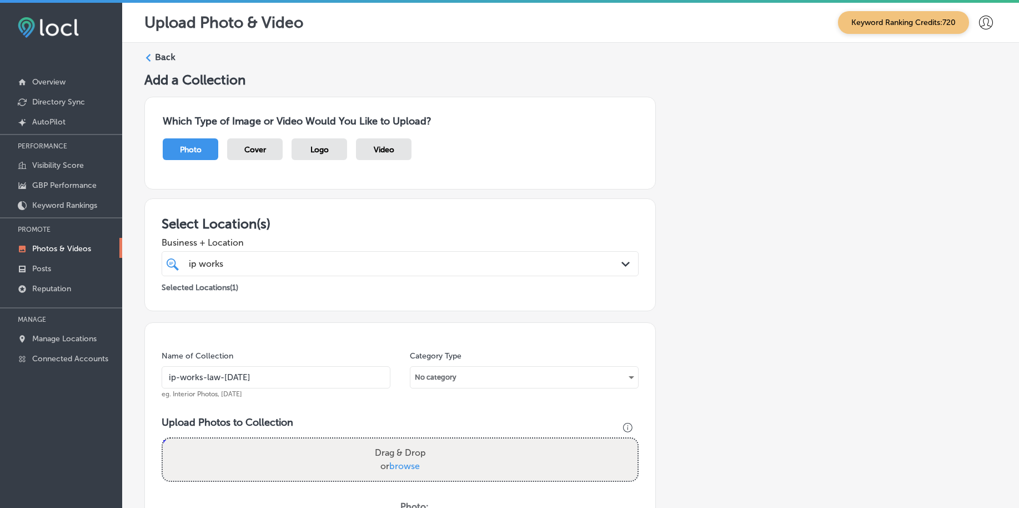
click at [277, 375] on input "ip-works-law-[DATE]" at bounding box center [276, 377] width 229 height 22
click at [278, 375] on input "ip-works-law-[DATE]" at bounding box center [276, 377] width 229 height 22
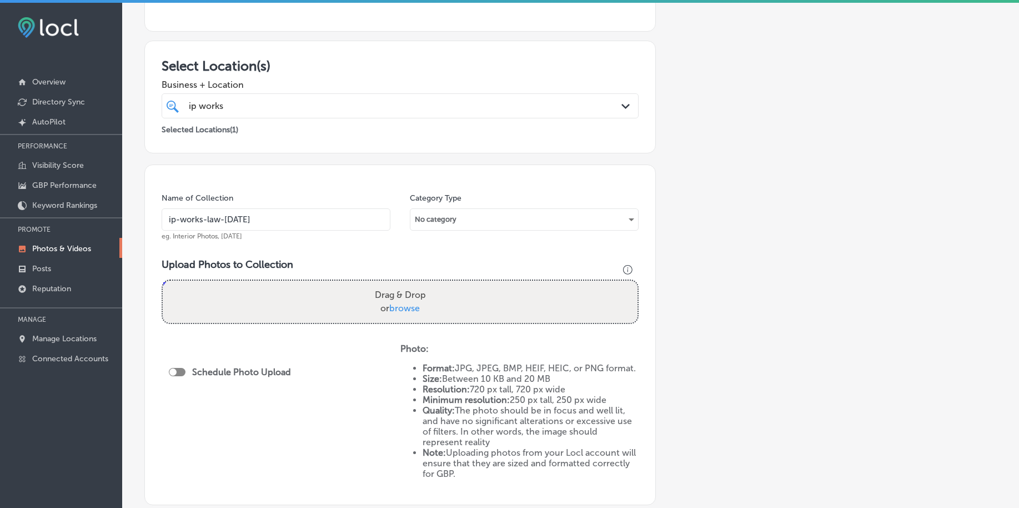
scroll to position [208, 0]
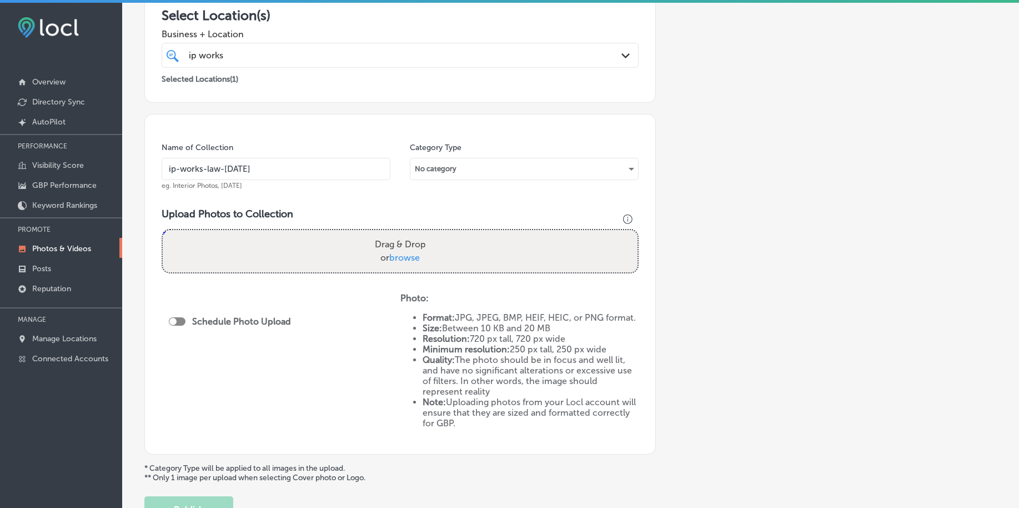
type input "ip-works-law-[DATE]"
click at [406, 258] on span "browse" at bounding box center [404, 257] width 31 height 11
click at [406, 233] on input "Drag & Drop or browse" at bounding box center [400, 231] width 475 height 3
type input "C:\fakepath\copyright-infringement-enforcement-ip-works-law-[GEOGRAPHIC_DATA]-[…"
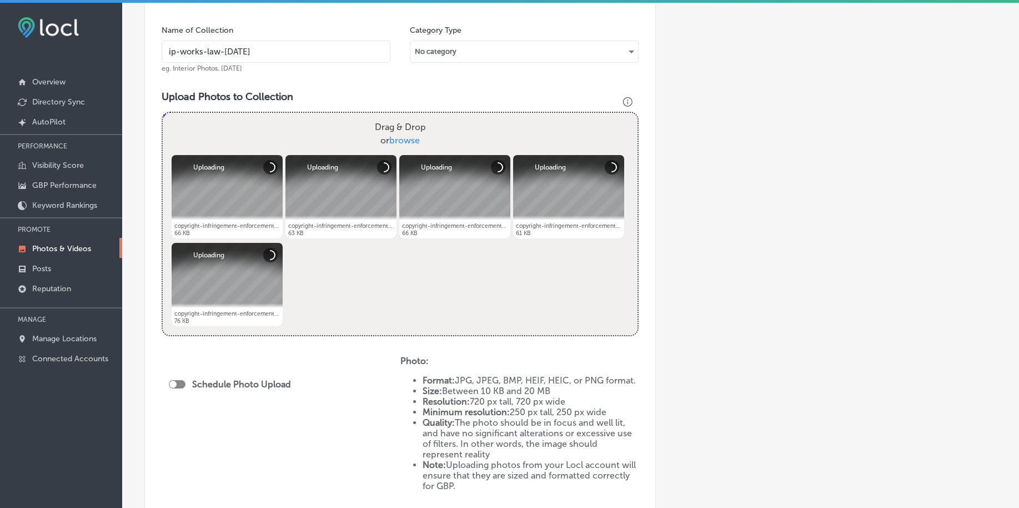
scroll to position [416, 0]
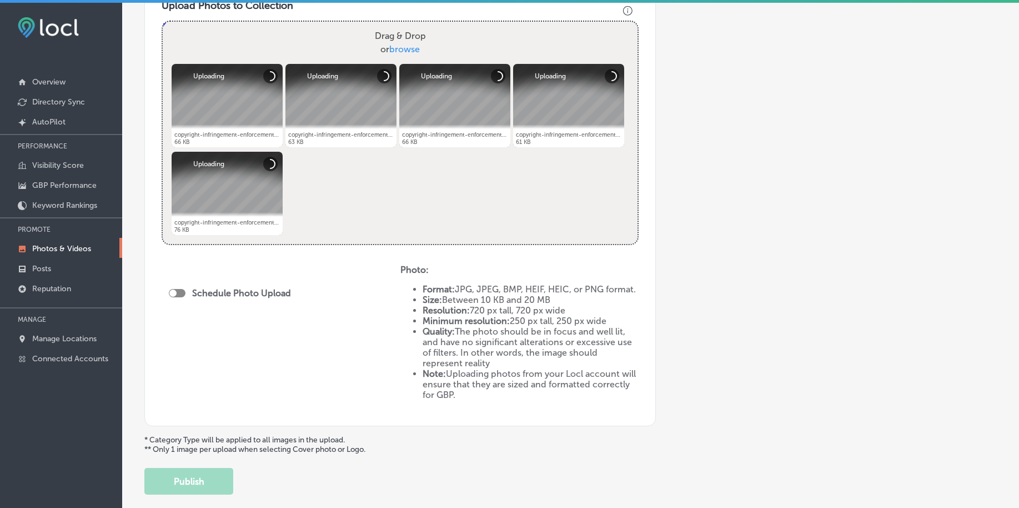
click at [177, 289] on div at bounding box center [177, 293] width 17 height 8
checkbox input "true"
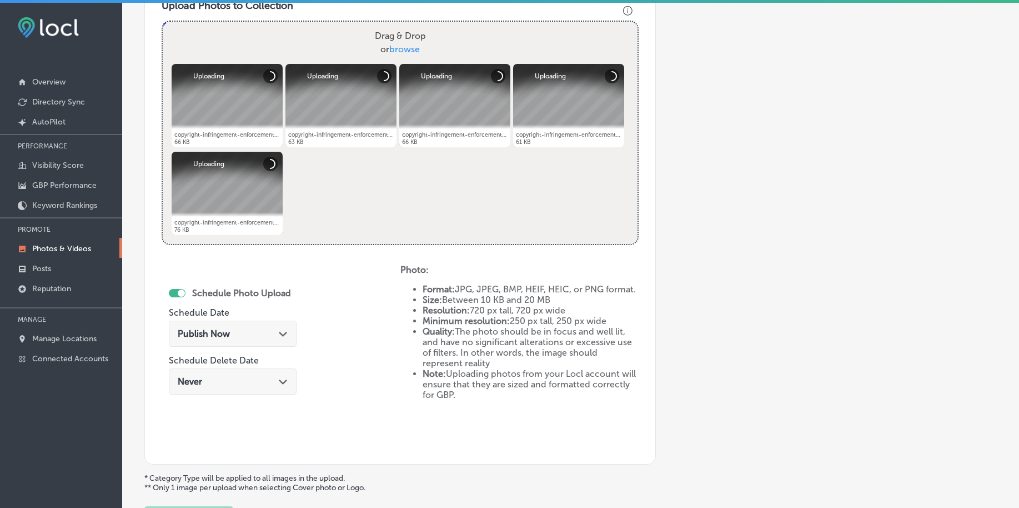
click at [203, 332] on span "Publish Now" at bounding box center [204, 333] width 52 height 11
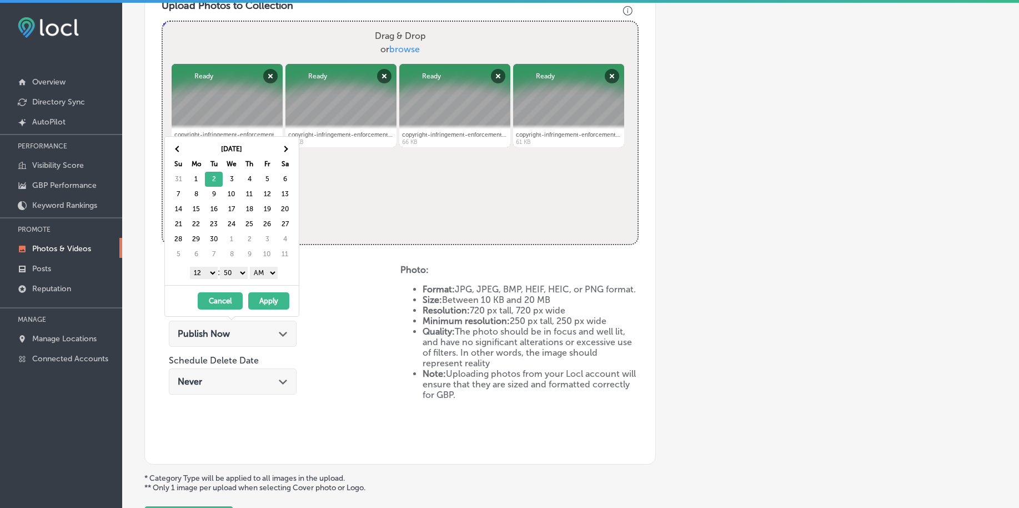
click at [201, 272] on select "1 2 3 4 5 6 7 8 9 10 11 12" at bounding box center [204, 273] width 28 height 12
click at [235, 273] on select "00 10 20 30 40 50" at bounding box center [234, 273] width 28 height 12
click at [262, 274] on select "AM PM" at bounding box center [264, 273] width 28 height 12
click at [268, 299] on button "Apply" at bounding box center [268, 300] width 41 height 17
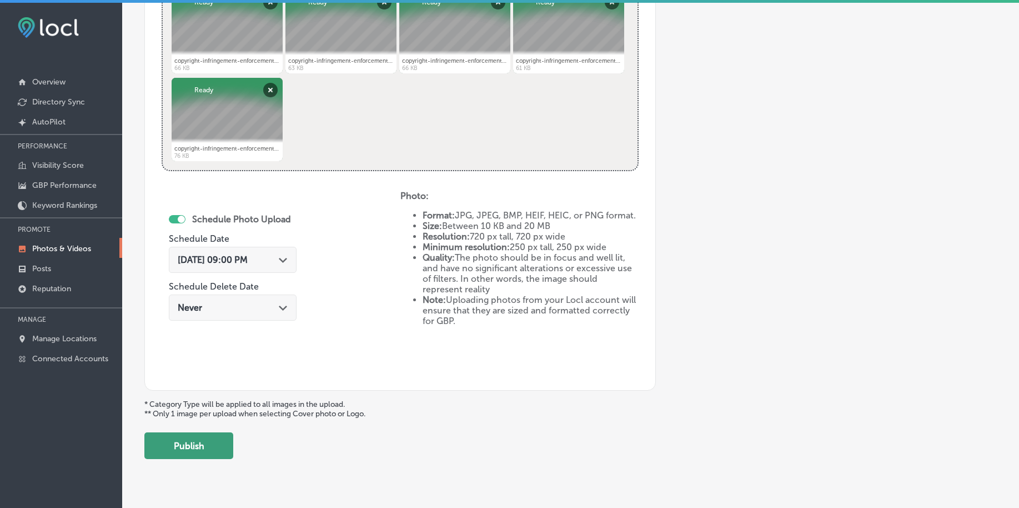
scroll to position [514, 0]
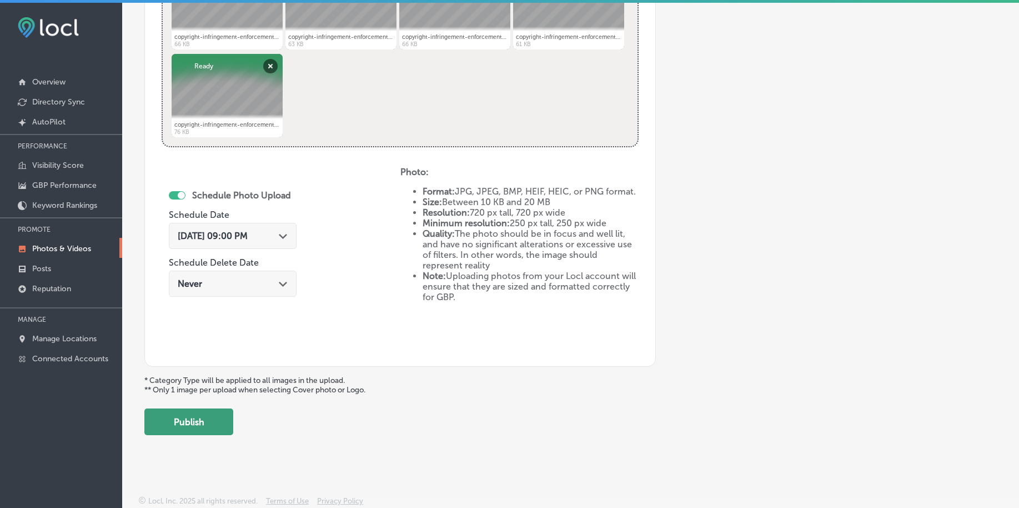
click at [182, 429] on button "Publish" at bounding box center [188, 421] width 89 height 27
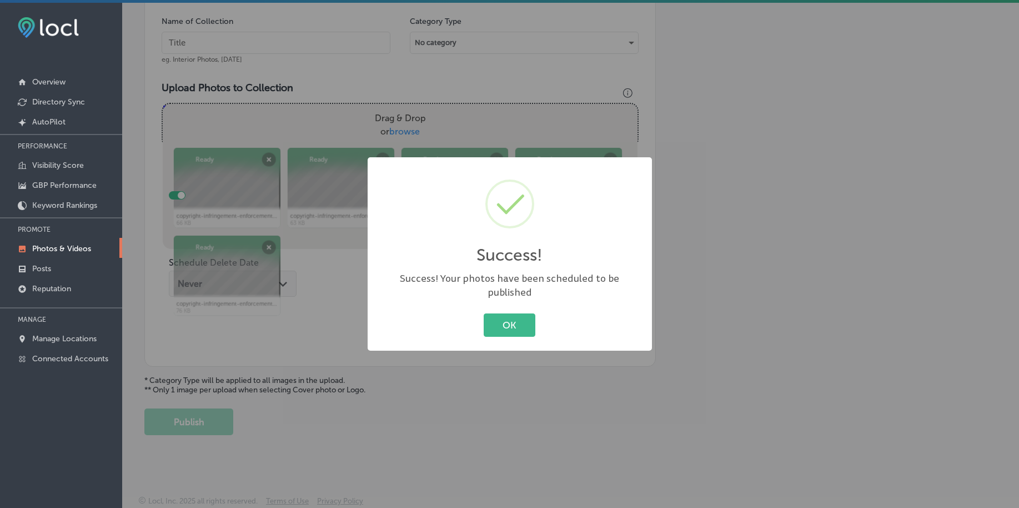
scroll to position [334, 0]
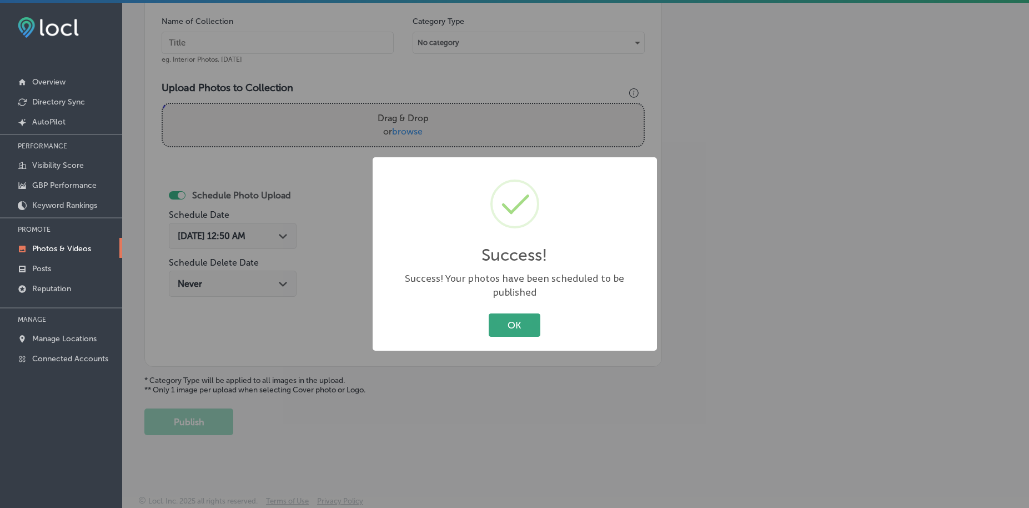
click at [498, 317] on button "OK" at bounding box center [515, 324] width 52 height 23
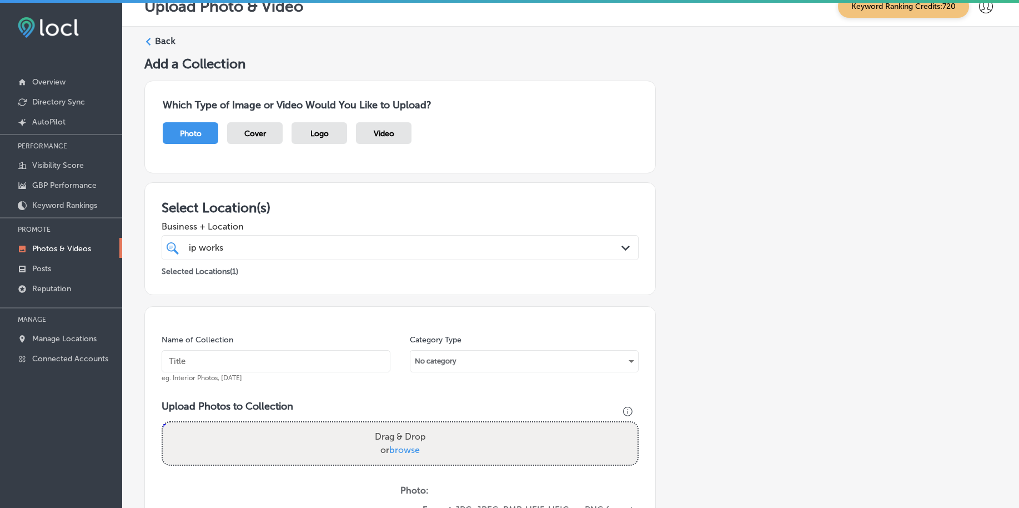
scroll to position [0, 0]
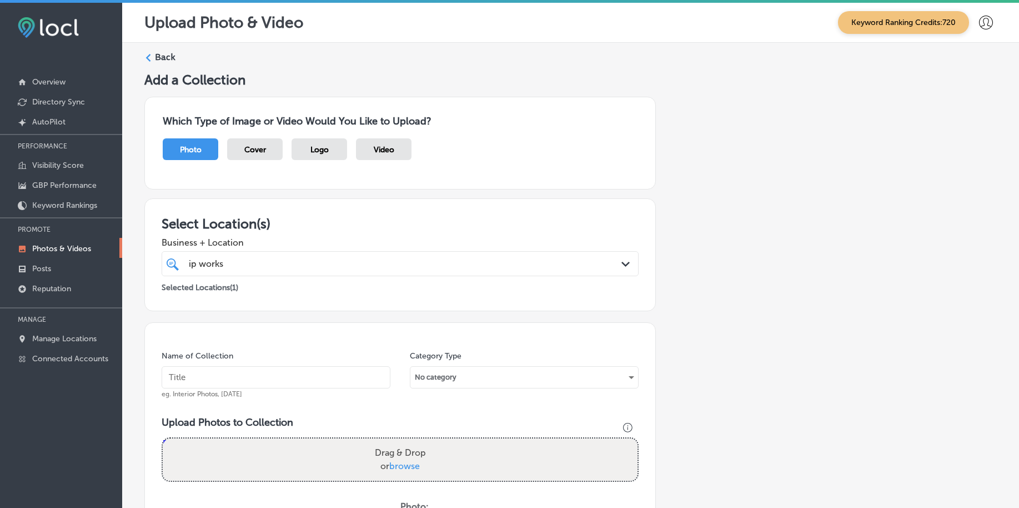
click at [357, 252] on div "ip works ip works Path Created with Sketch." at bounding box center [400, 263] width 477 height 25
click at [272, 379] on input "text" at bounding box center [276, 377] width 229 height 22
paste input "ip-works-law-[DATE]"
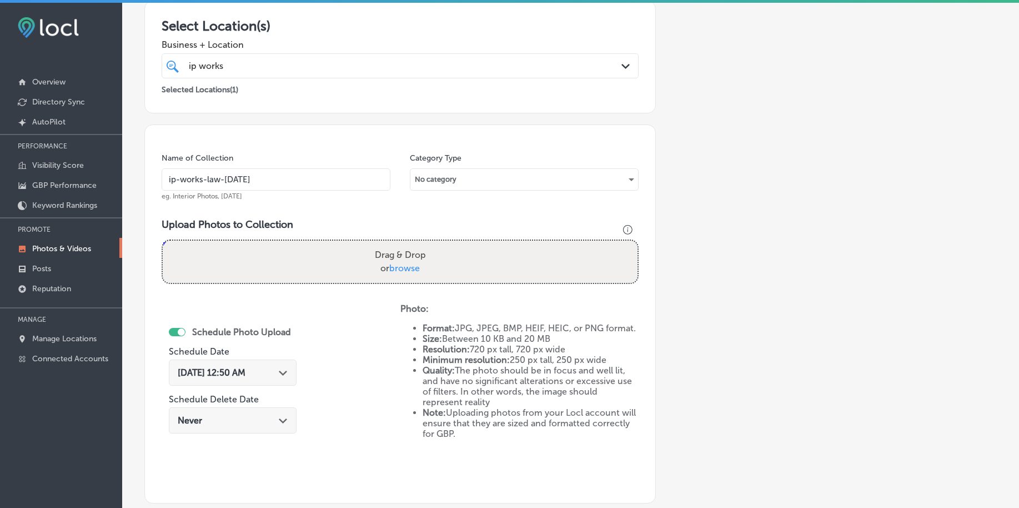
scroll to position [208, 0]
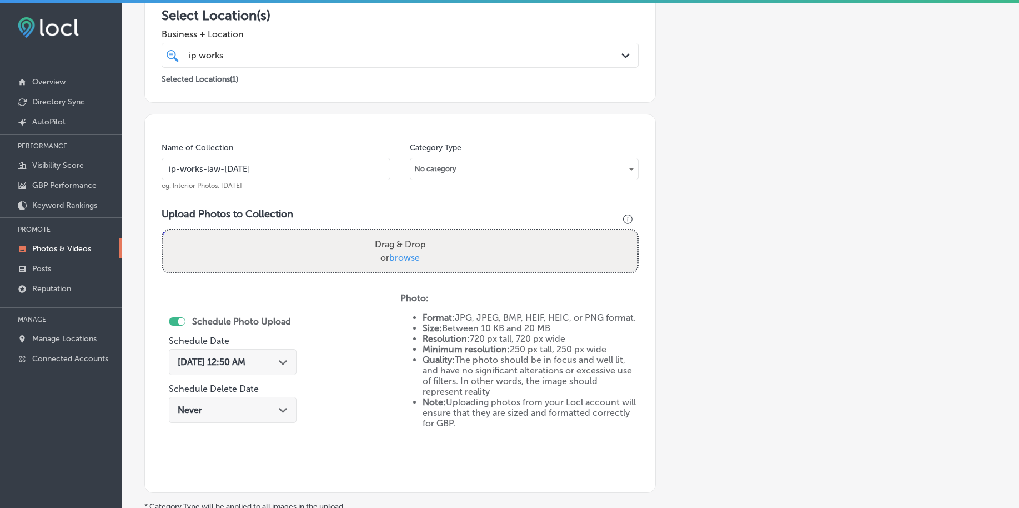
type input "ip-works-law-[DATE]"
click at [397, 260] on span "browse" at bounding box center [404, 257] width 31 height 11
click at [397, 233] on input "Drag & Drop or browse" at bounding box center [400, 231] width 475 height 3
type input "C:\fakepath\copyright-infringement-enforcement-ip-works-law-[GEOGRAPHIC_DATA]-[…"
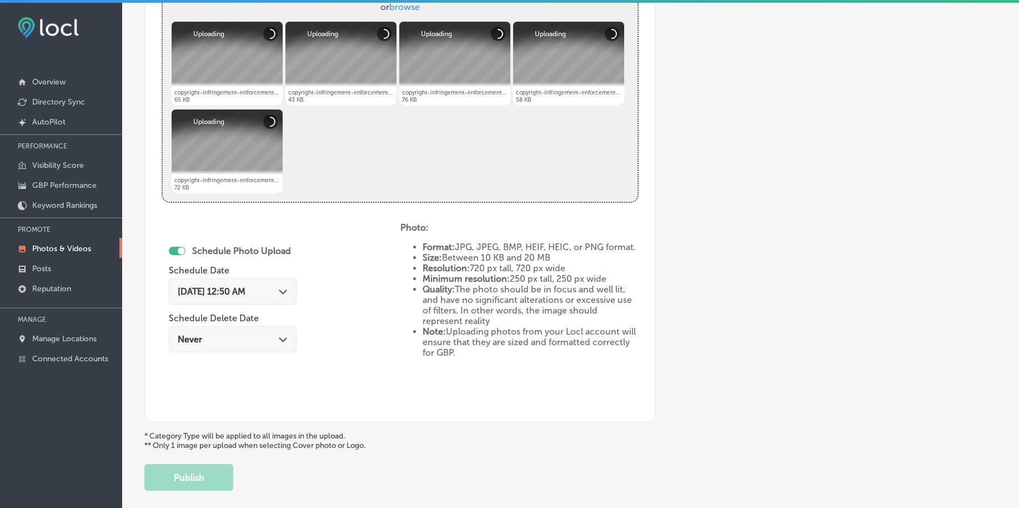
scroll to position [486, 0]
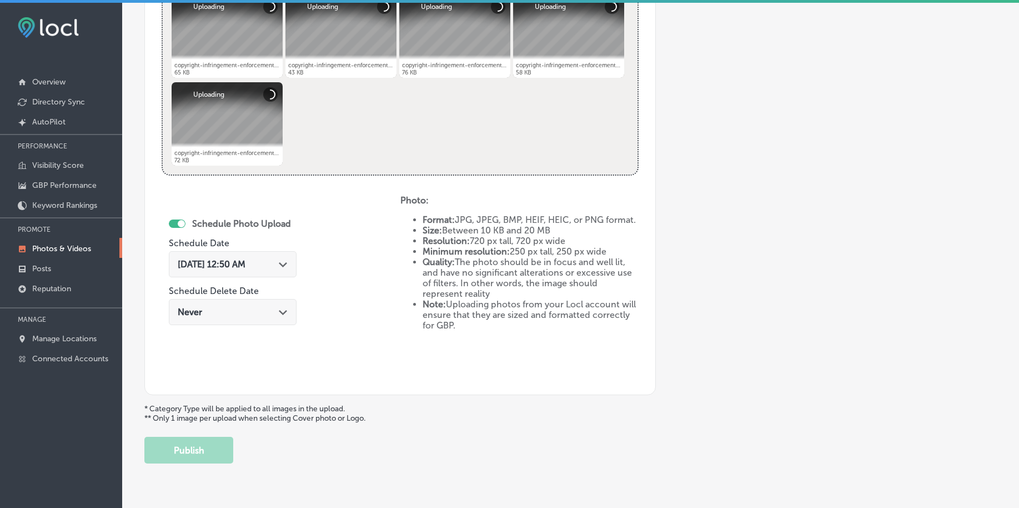
click at [225, 268] on span "[DATE] 12:50 AM" at bounding box center [212, 264] width 68 height 11
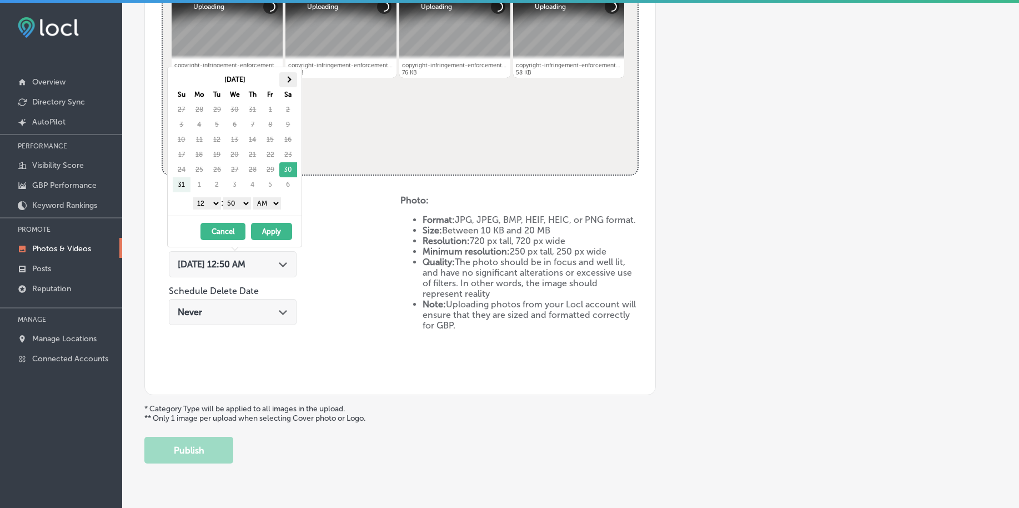
click at [287, 77] on span at bounding box center [288, 79] width 6 height 6
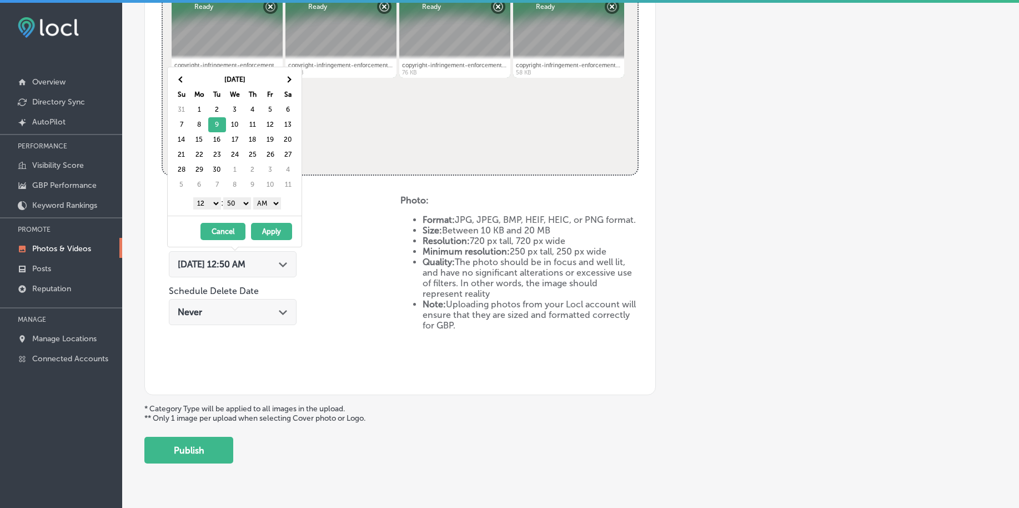
click at [202, 205] on select "1 2 3 4 5 6 7 8 9 10 11 12" at bounding box center [207, 203] width 28 height 12
click at [242, 208] on select "00 10 20 30 40 50" at bounding box center [237, 203] width 28 height 12
drag, startPoint x: 256, startPoint y: 210, endPoint x: 263, endPoint y: 206, distance: 7.7
click at [263, 206] on select "AM PM" at bounding box center [267, 203] width 28 height 12
click at [265, 233] on button "Apply" at bounding box center [271, 231] width 41 height 17
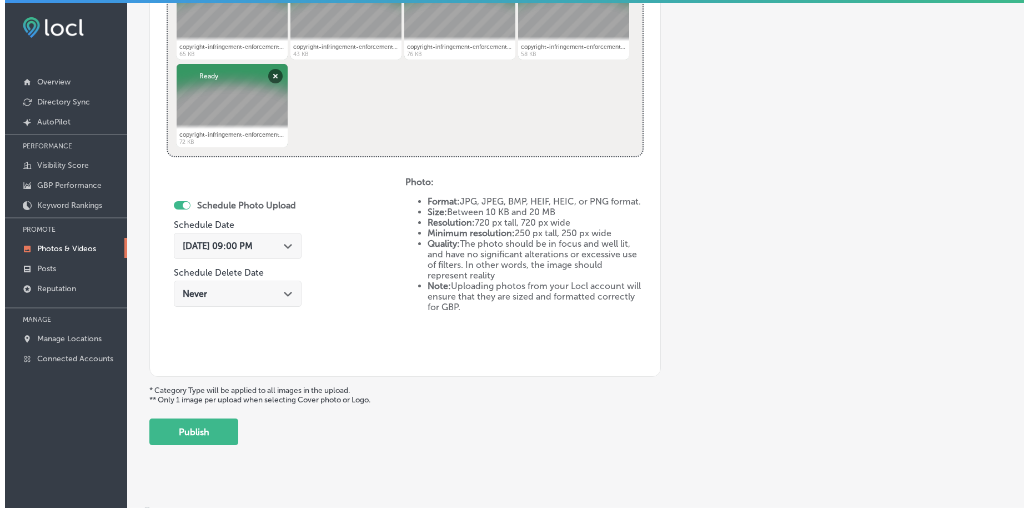
scroll to position [514, 0]
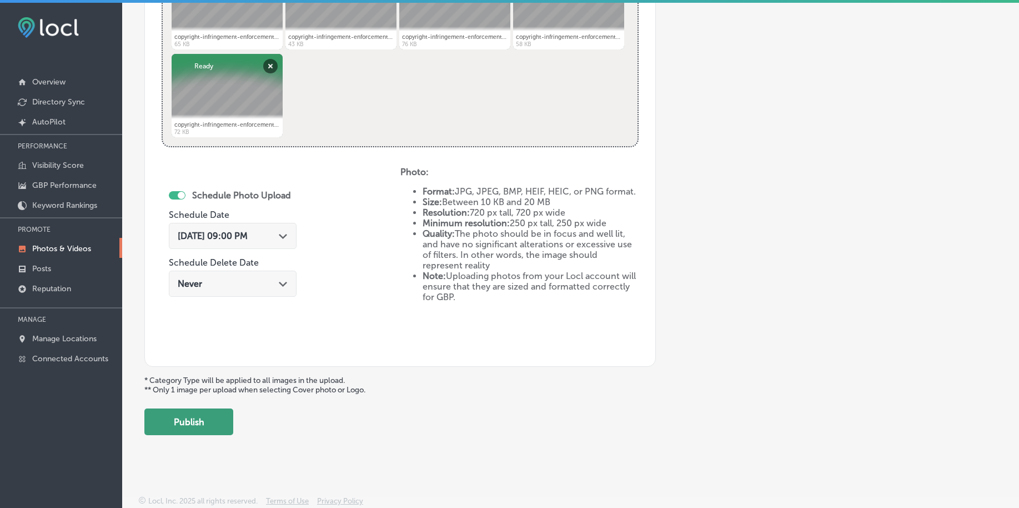
click at [198, 420] on button "Publish" at bounding box center [188, 421] width 89 height 27
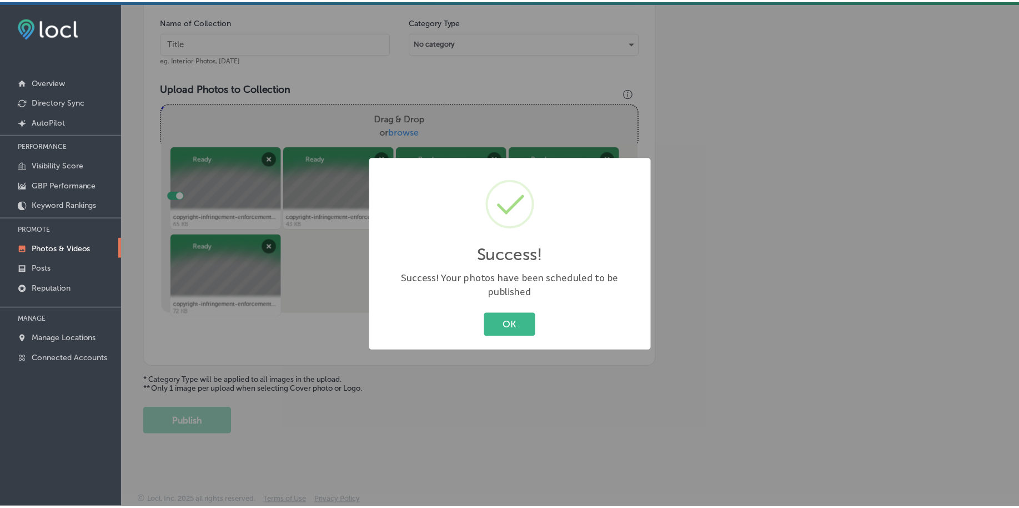
scroll to position [334, 0]
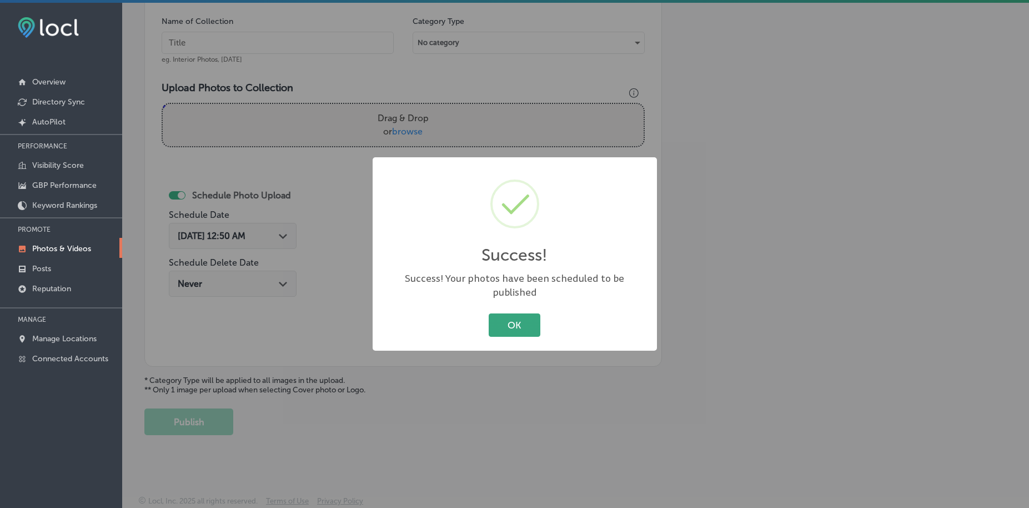
click at [494, 320] on button "OK" at bounding box center [515, 324] width 52 height 23
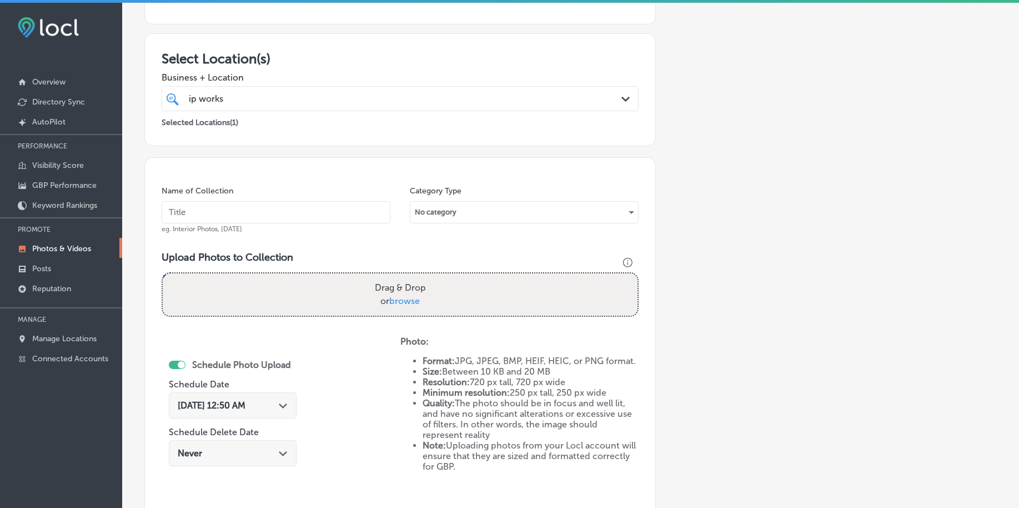
scroll to position [57, 0]
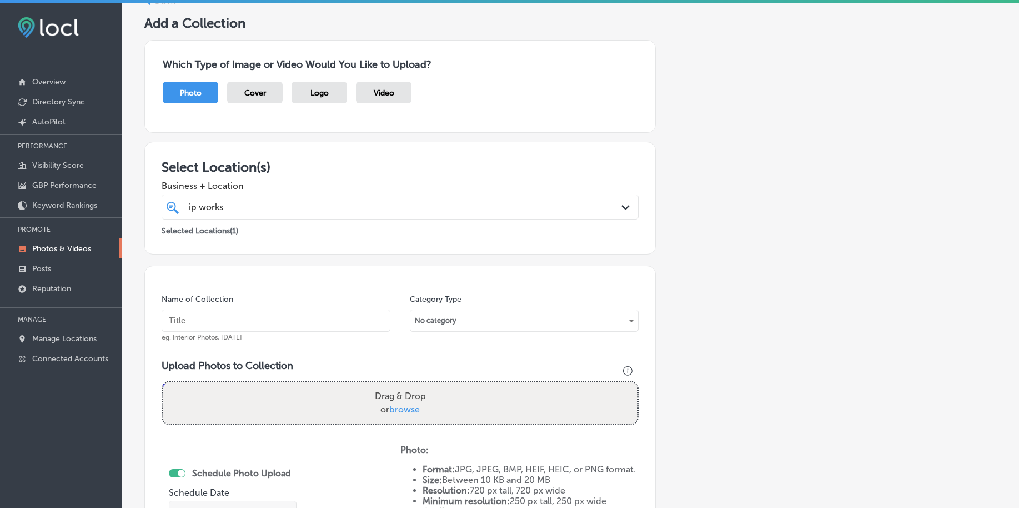
click at [242, 203] on div "ip works ip works" at bounding box center [379, 206] width 383 height 15
click at [193, 331] on input "text" at bounding box center [276, 320] width 229 height 22
paste input "ip-works-law-[DATE]"
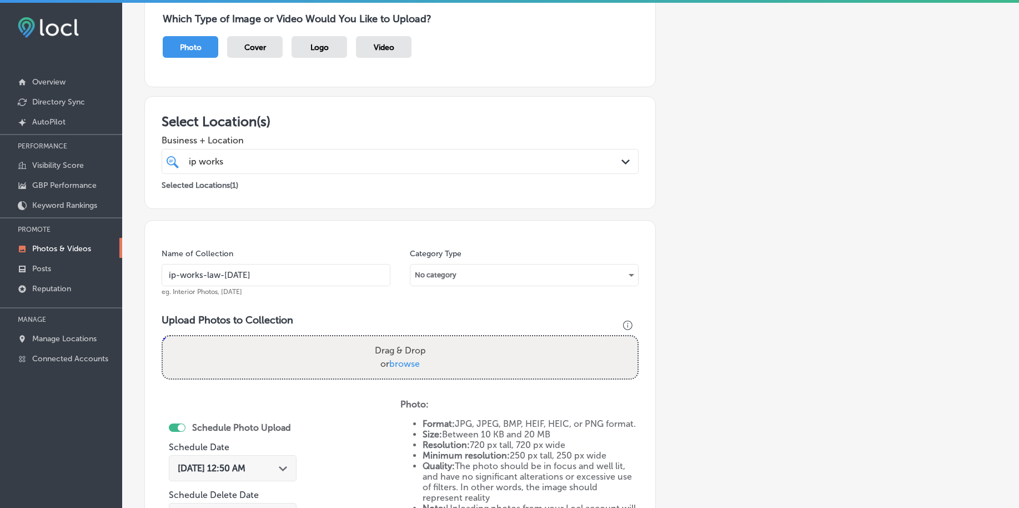
scroll to position [126, 0]
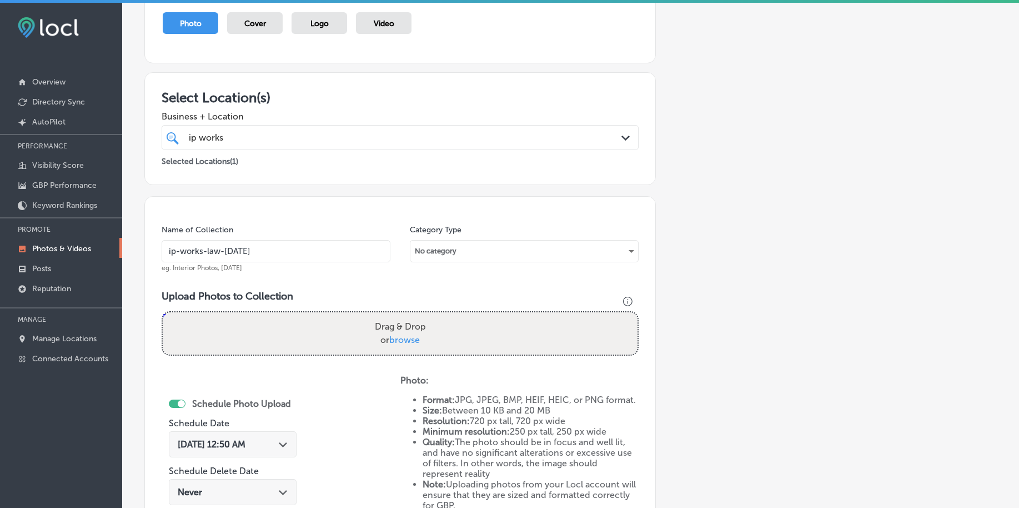
type input "ip-works-law-[DATE]"
click at [408, 337] on span "browse" at bounding box center [404, 339] width 31 height 11
click at [408, 315] on input "Drag & Drop or browse" at bounding box center [400, 313] width 475 height 3
type input "C:\fakepath\copyright-infringement-enforcement-ip-works-law-[GEOGRAPHIC_DATA]-[…"
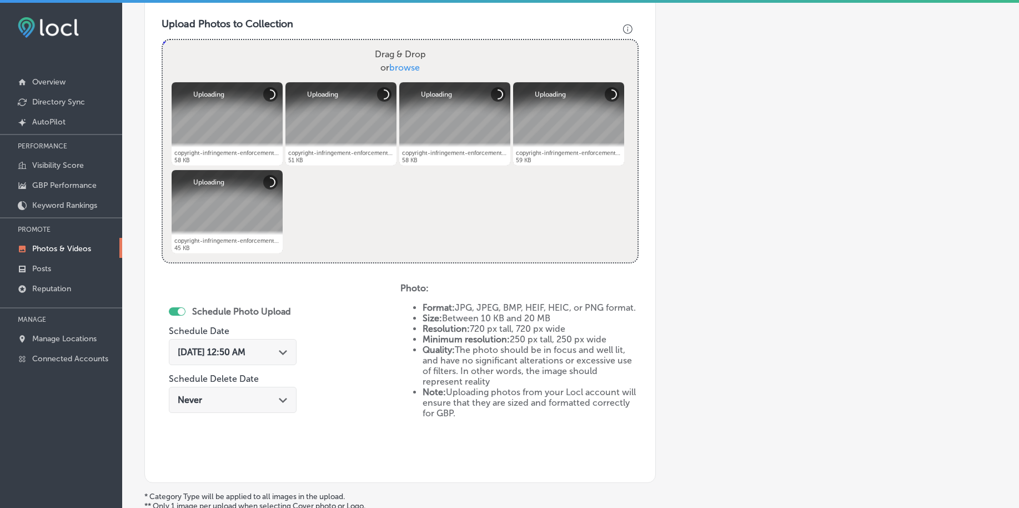
scroll to position [473, 0]
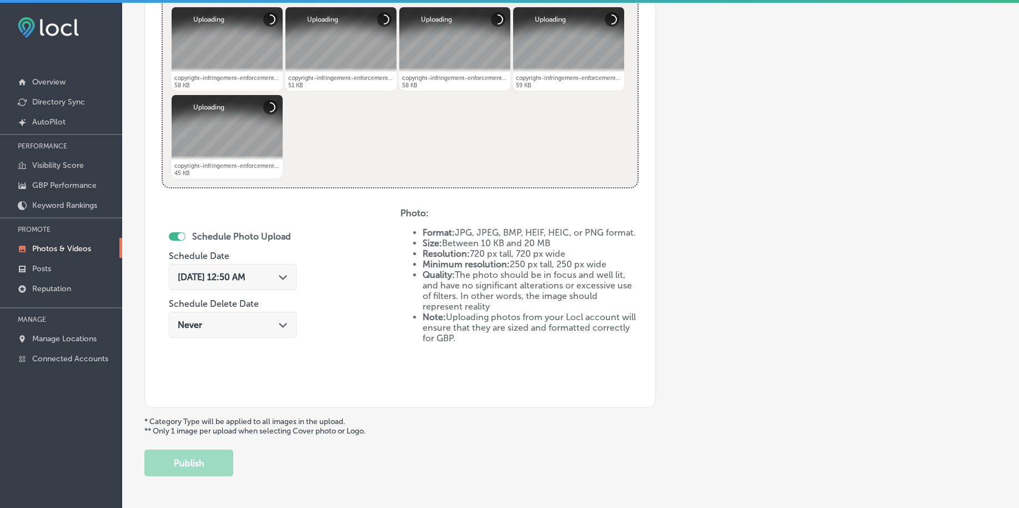
click at [233, 273] on span "[DATE] 12:50 AM" at bounding box center [212, 277] width 68 height 11
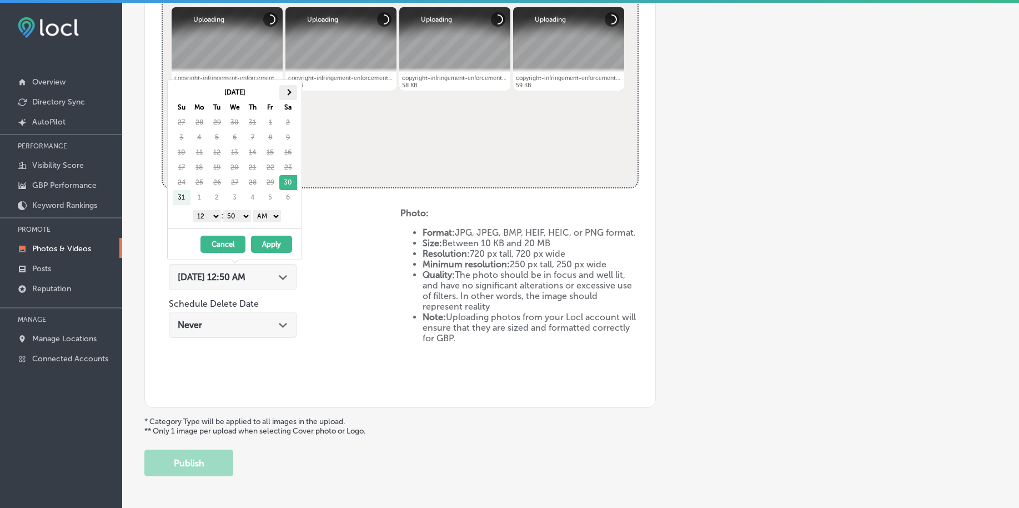
click at [286, 91] on span at bounding box center [288, 92] width 6 height 6
click at [206, 216] on select "1 2 3 4 5 6 7 8 9 10 11 12" at bounding box center [207, 216] width 28 height 12
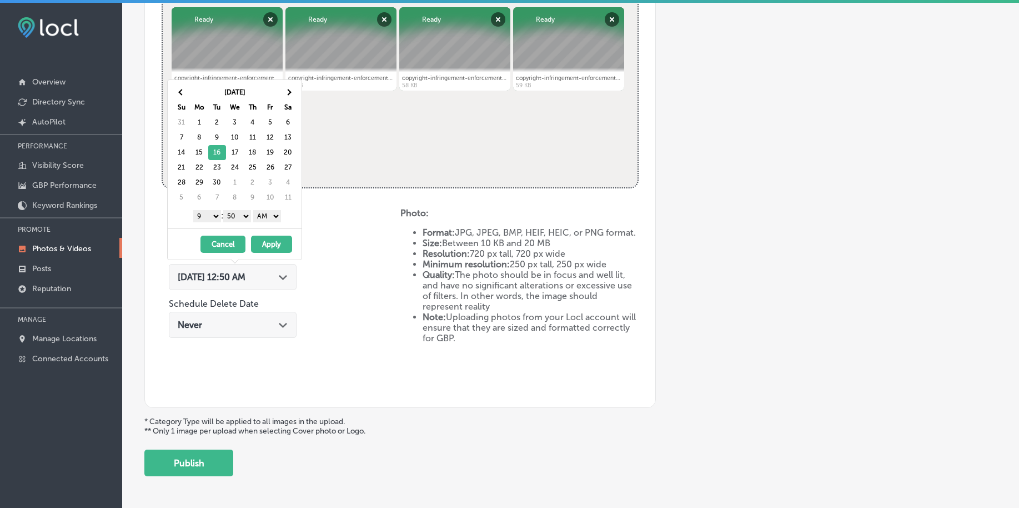
click at [239, 215] on select "00 10 20 30 40 50" at bounding box center [237, 216] width 28 height 12
click at [259, 218] on select "AM PM" at bounding box center [267, 216] width 28 height 12
click at [267, 245] on button "Apply" at bounding box center [271, 243] width 41 height 17
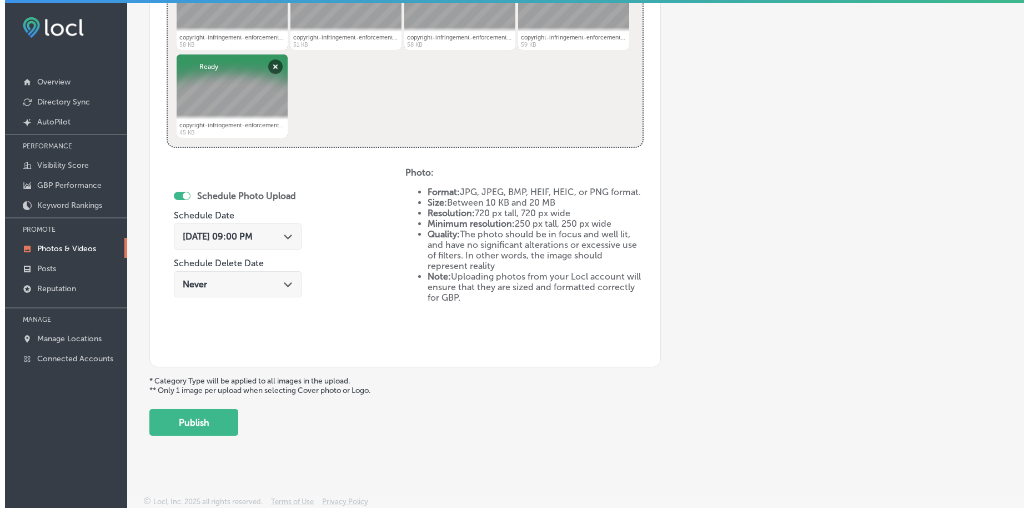
scroll to position [514, 0]
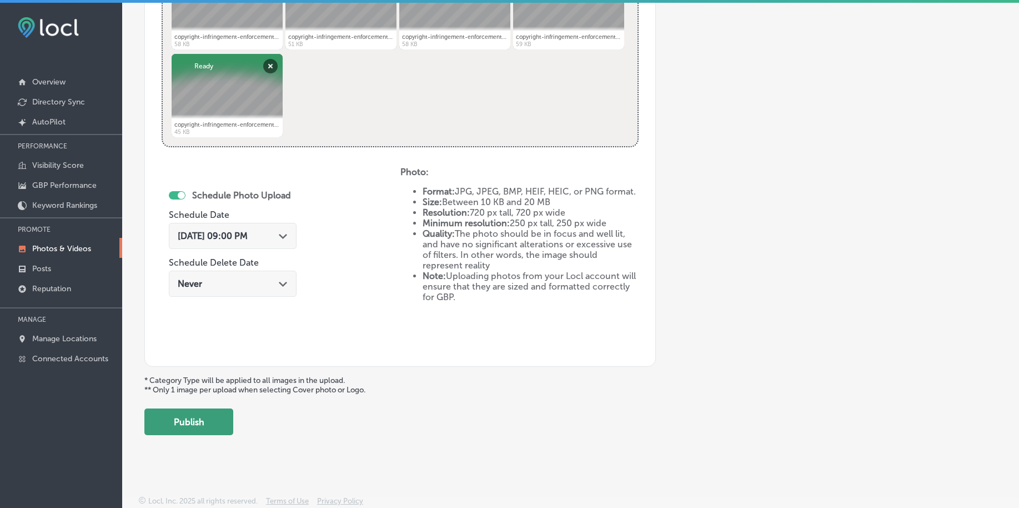
click at [207, 413] on button "Publish" at bounding box center [188, 421] width 89 height 27
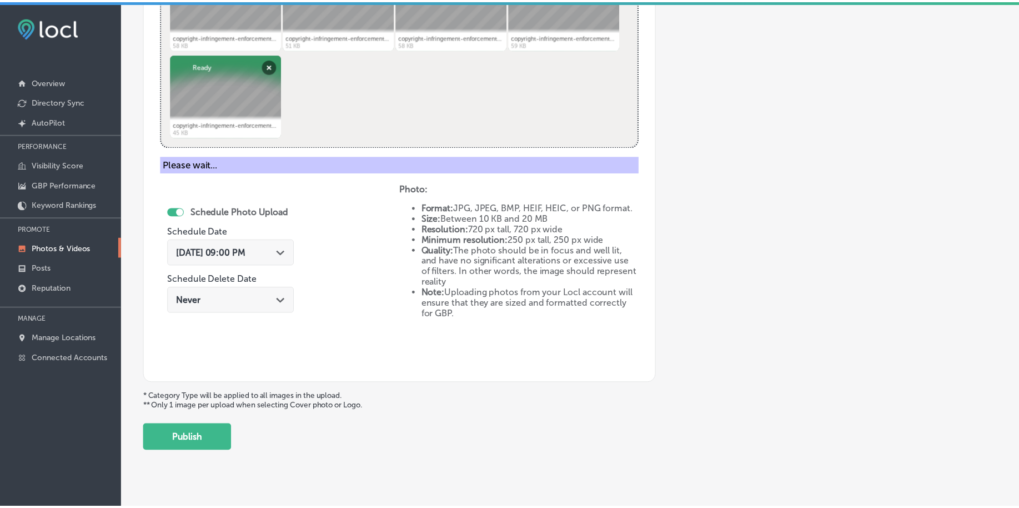
scroll to position [334, 0]
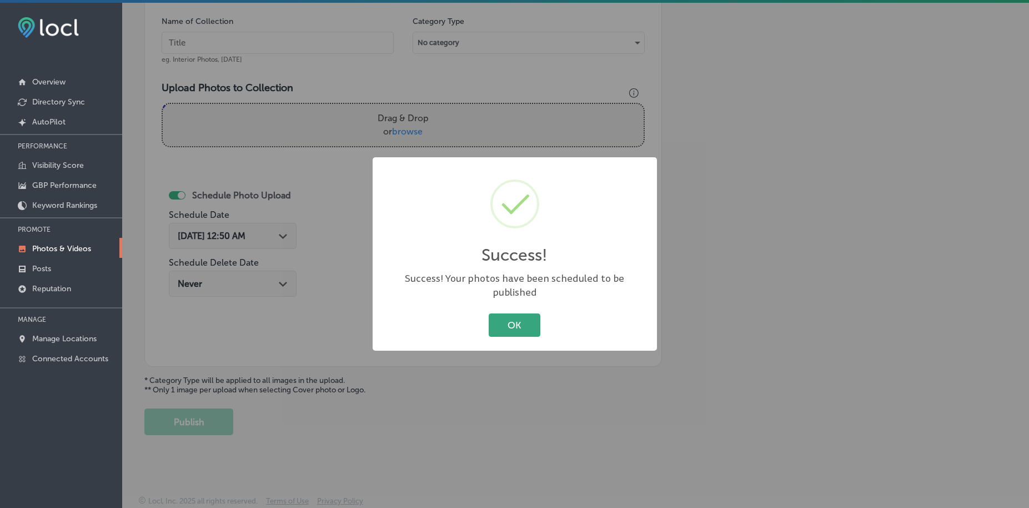
click at [501, 316] on button "OK" at bounding box center [515, 324] width 52 height 23
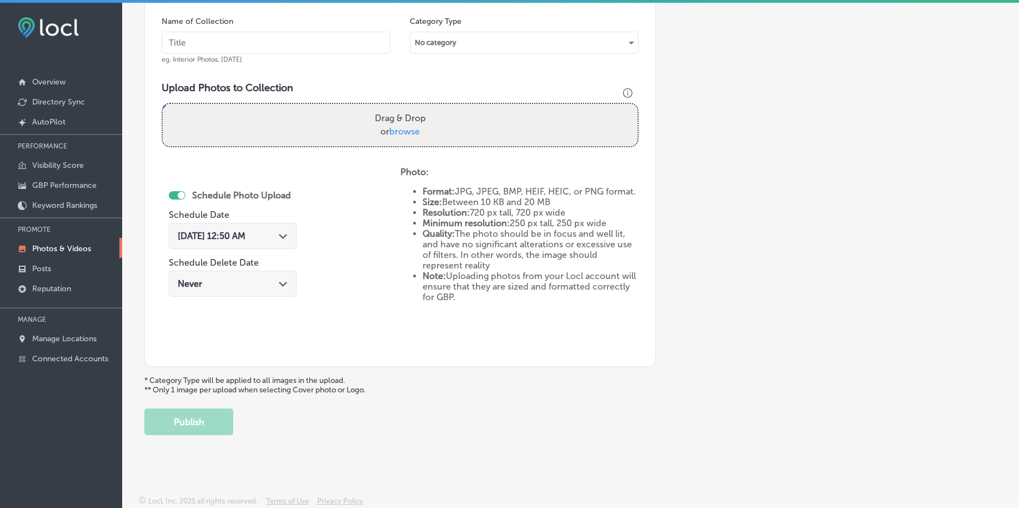
click at [202, 38] on input "text" at bounding box center [276, 43] width 229 height 22
paste input "ip-works-law-[DATE]"
type input "ip-works-law-[DATE]"
click at [402, 133] on span "browse" at bounding box center [404, 131] width 31 height 11
click at [402, 107] on input "Drag & Drop or browse" at bounding box center [400, 105] width 475 height 3
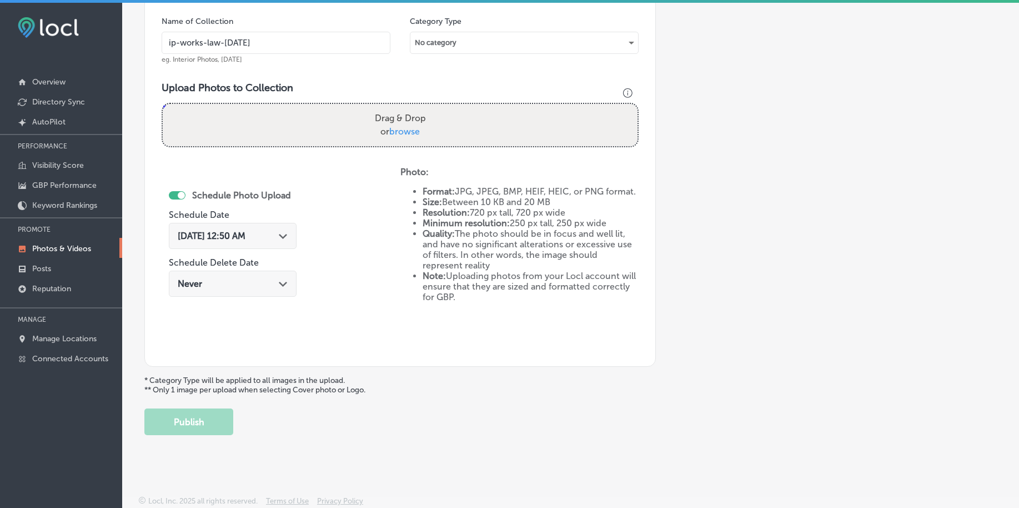
type input "C:\fakepath\copyright-infringement-enforcement-ip-works-law-[GEOGRAPHIC_DATA]-[…"
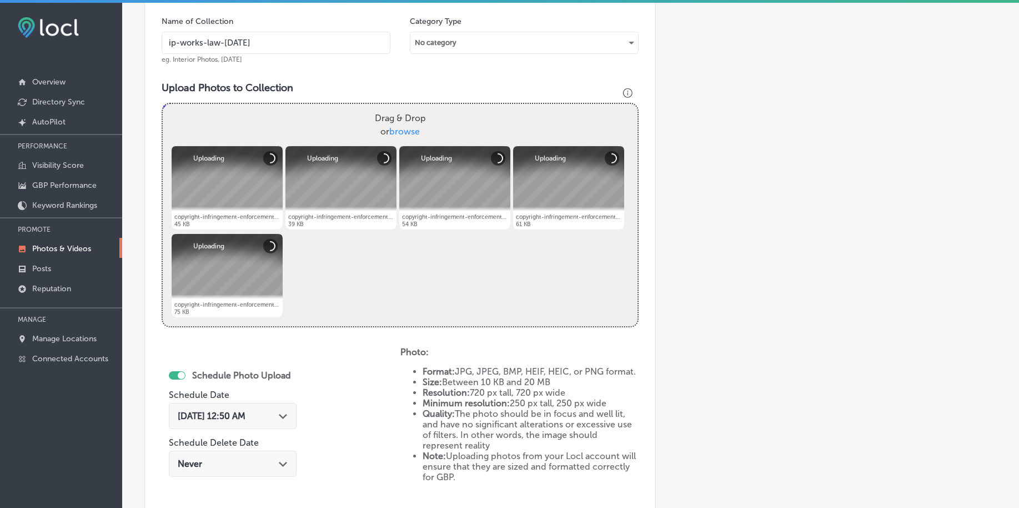
scroll to position [473, 0]
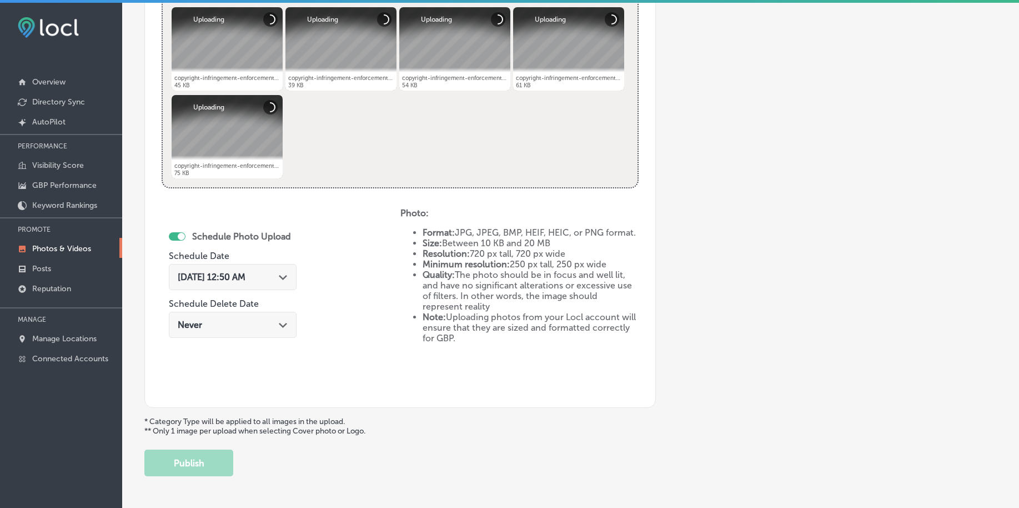
click at [245, 276] on span "[DATE] 12:50 AM" at bounding box center [212, 277] width 68 height 11
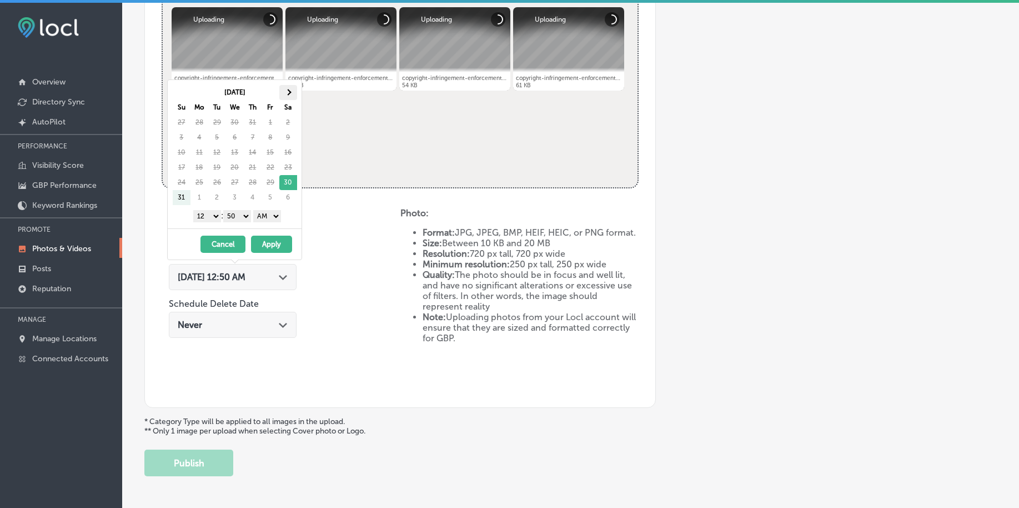
click at [289, 91] on span at bounding box center [288, 92] width 6 height 6
click at [214, 217] on select "1 2 3 4 5 6 7 8 9 10 11 12" at bounding box center [207, 216] width 28 height 12
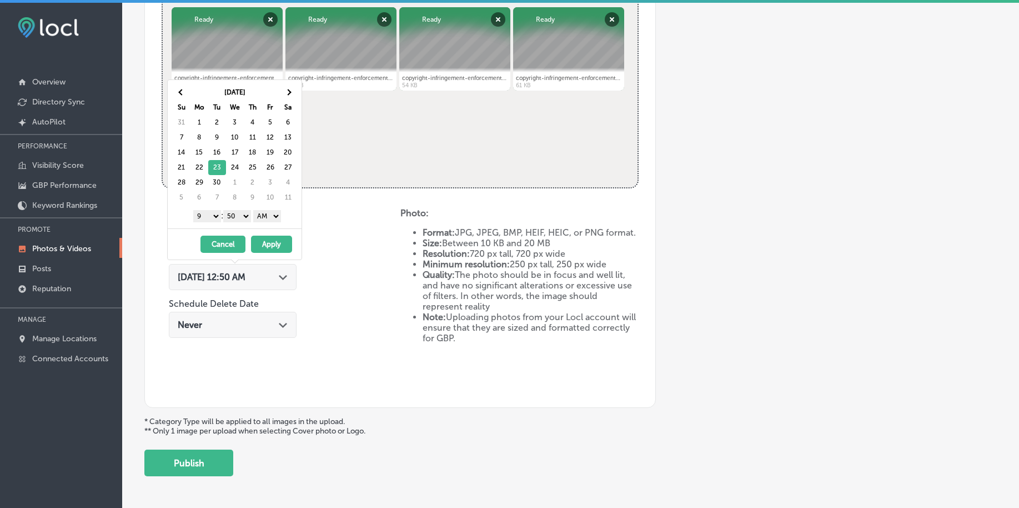
click at [234, 220] on select "00 10 20 30 40 50" at bounding box center [237, 216] width 28 height 12
click at [263, 219] on select "AM PM" at bounding box center [267, 216] width 28 height 12
click at [270, 243] on button "Apply" at bounding box center [271, 243] width 41 height 17
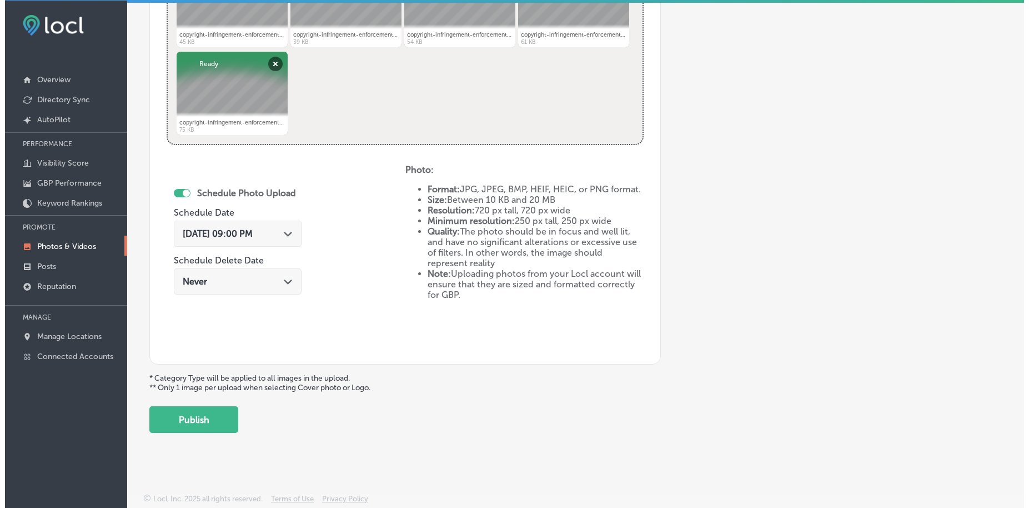
scroll to position [3, 0]
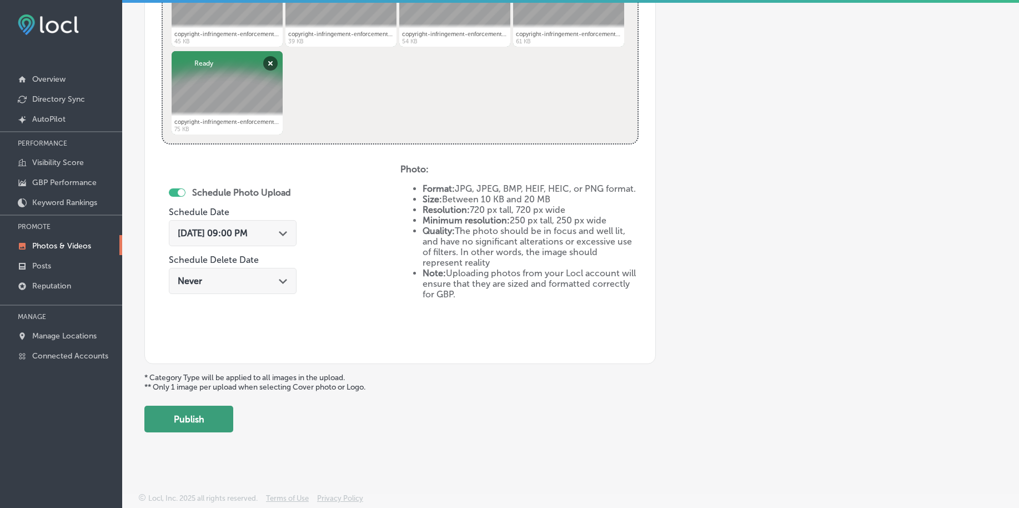
click at [208, 419] on button "Publish" at bounding box center [188, 418] width 89 height 27
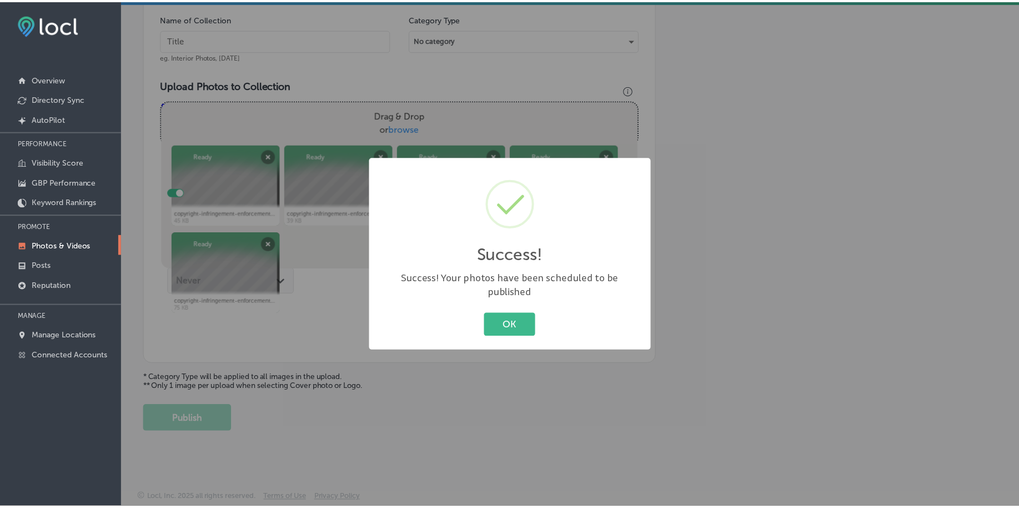
scroll to position [334, 0]
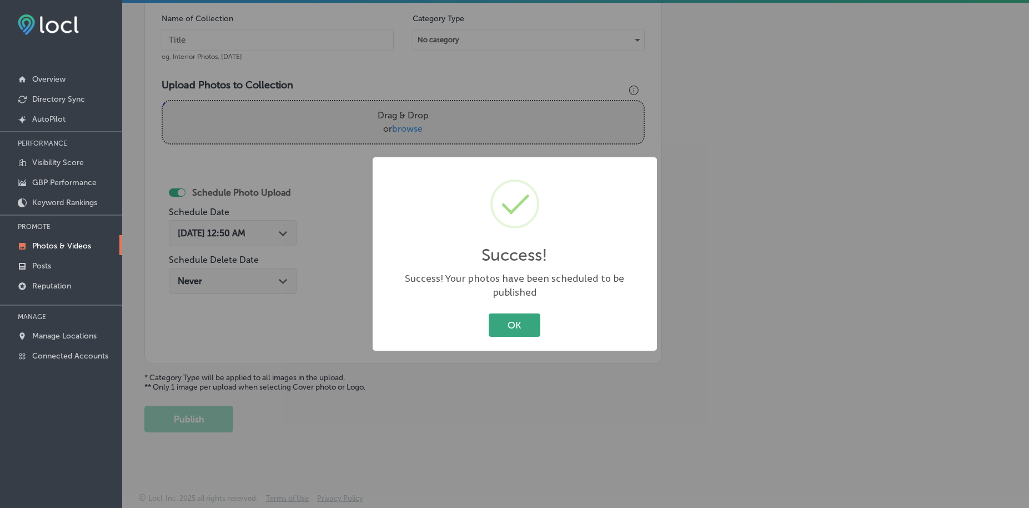
click at [501, 318] on button "OK" at bounding box center [515, 324] width 52 height 23
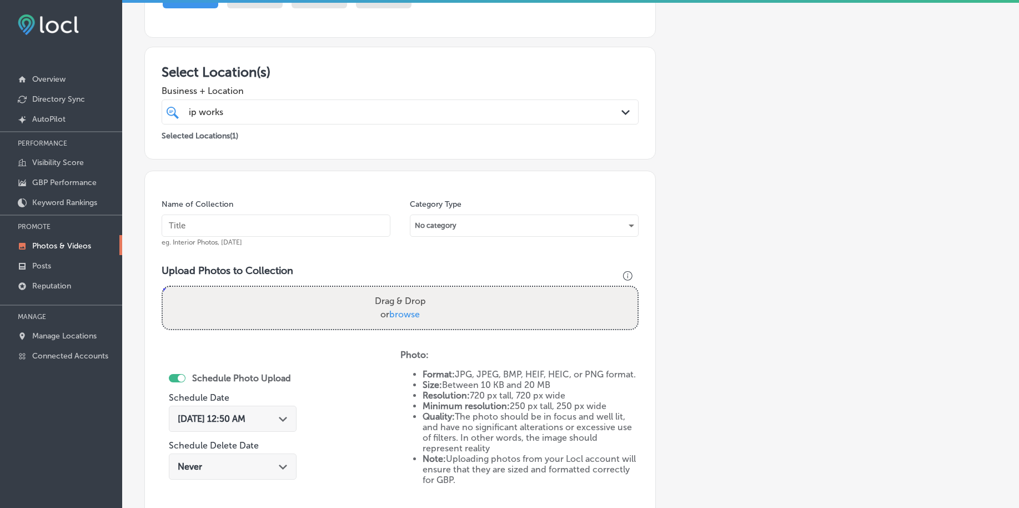
scroll to position [126, 0]
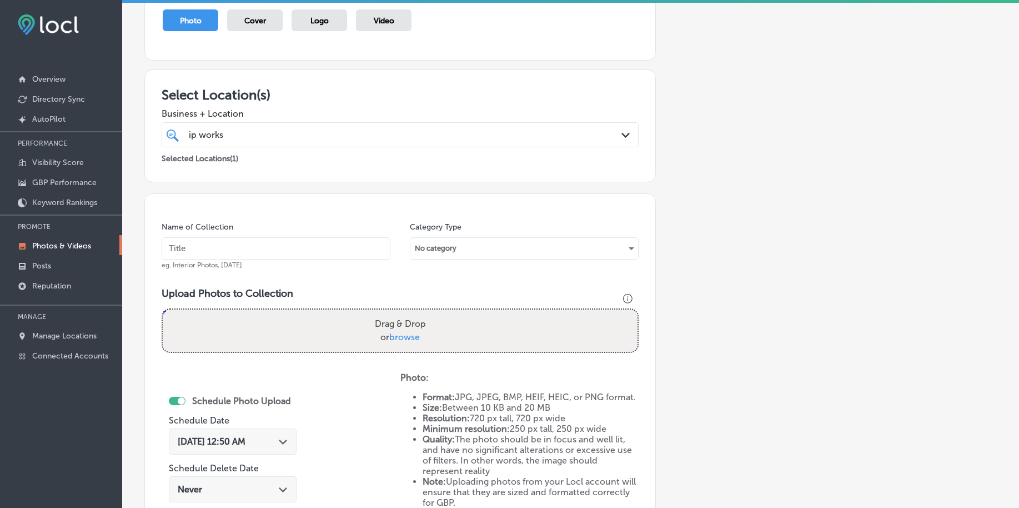
click at [227, 243] on input "text" at bounding box center [276, 248] width 229 height 22
paste input "ip-works-law-[DATE]"
type input "ip-works-law-[DATE]"
click at [407, 336] on span "browse" at bounding box center [404, 337] width 31 height 11
click at [407, 313] on input "Drag & Drop or browse" at bounding box center [400, 310] width 475 height 3
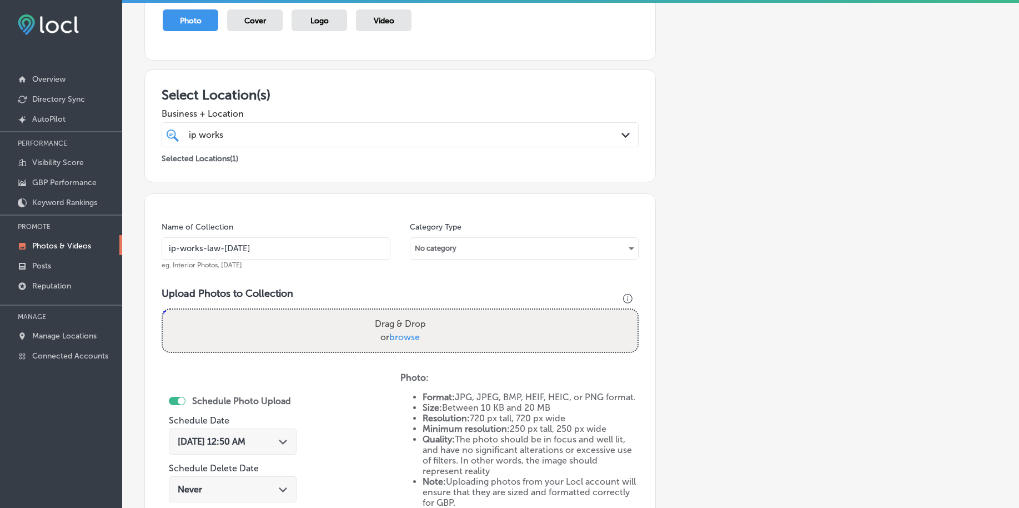
type input "C:\fakepath\copyright-infringement-enforcement-ip-works-law-[GEOGRAPHIC_DATA]-[…"
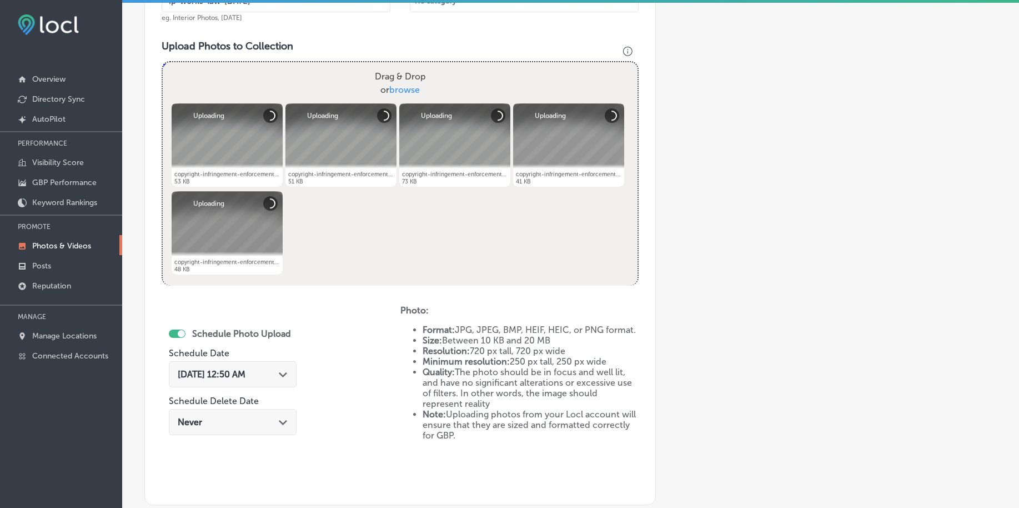
scroll to position [404, 0]
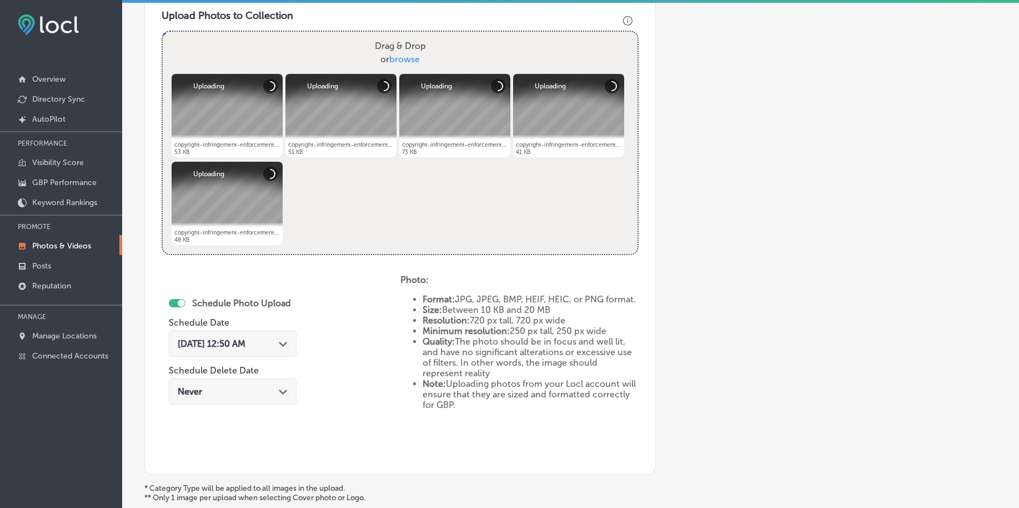
click at [217, 344] on span "[DATE] 12:50 AM" at bounding box center [212, 343] width 68 height 11
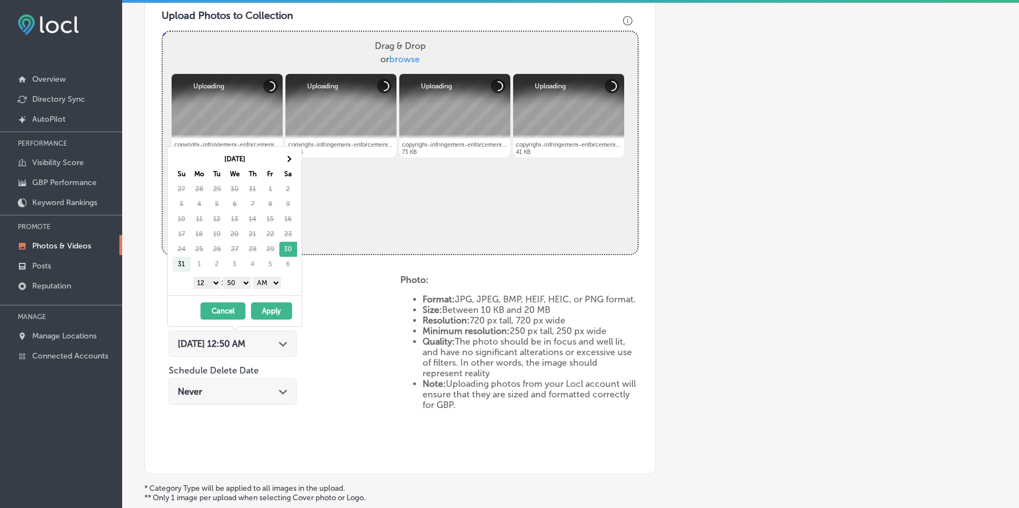
click at [285, 169] on th "Sa" at bounding box center [288, 174] width 18 height 15
click at [287, 165] on th at bounding box center [288, 159] width 18 height 15
click at [217, 284] on select "1 2 3 4 5 6 7 8 9 10 11 12" at bounding box center [207, 283] width 28 height 12
click at [240, 283] on select "00 10 20 30 40 50" at bounding box center [237, 283] width 28 height 12
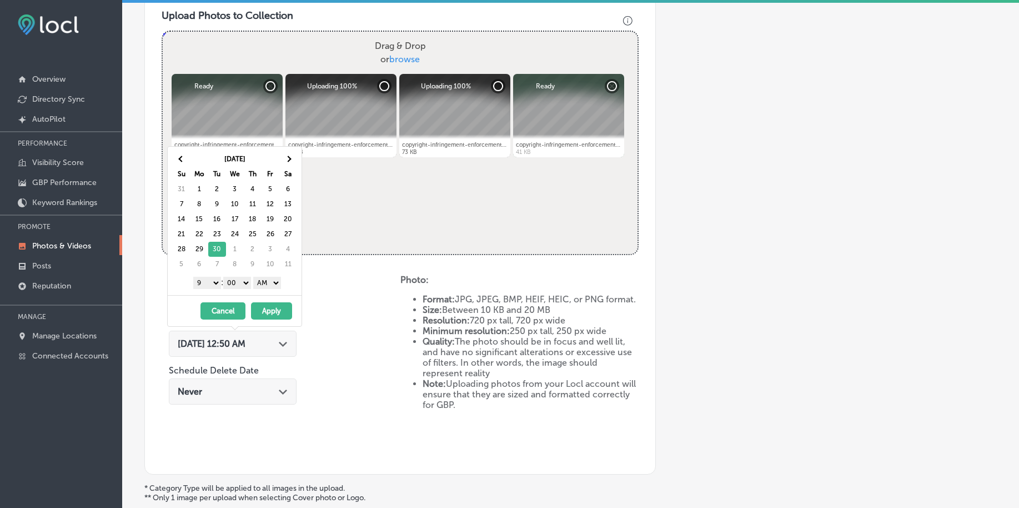
click at [264, 283] on select "AM PM" at bounding box center [267, 283] width 28 height 12
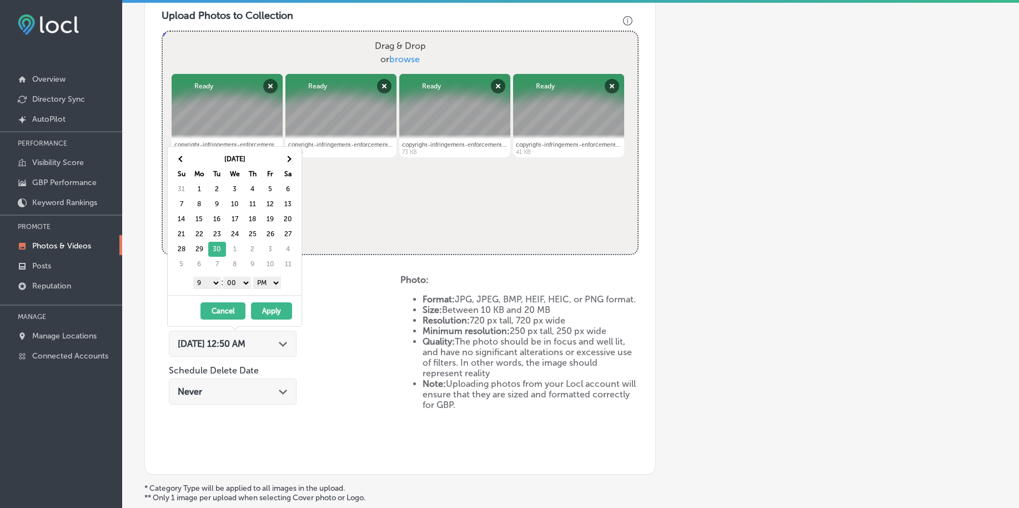
click at [272, 311] on button "Apply" at bounding box center [271, 310] width 41 height 17
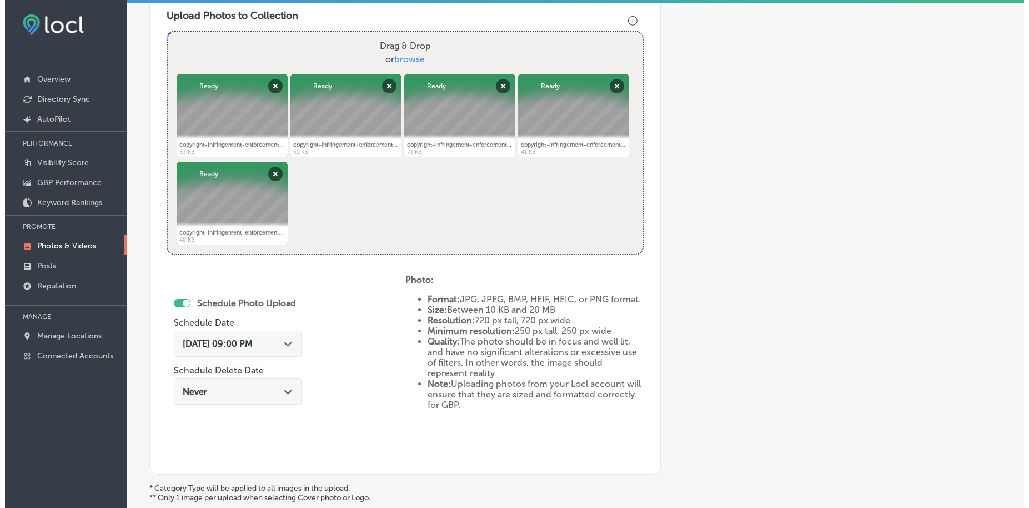
scroll to position [514, 0]
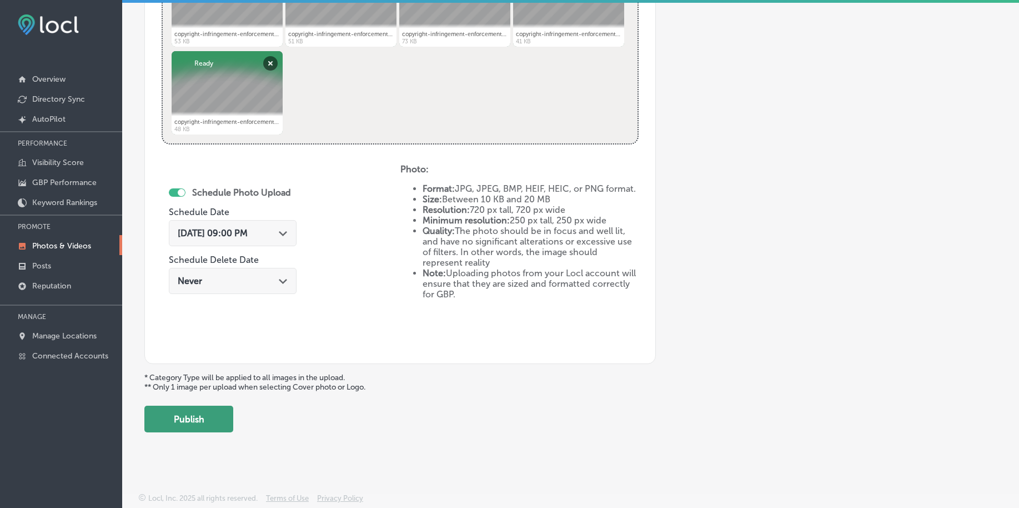
click at [199, 416] on button "Publish" at bounding box center [188, 418] width 89 height 27
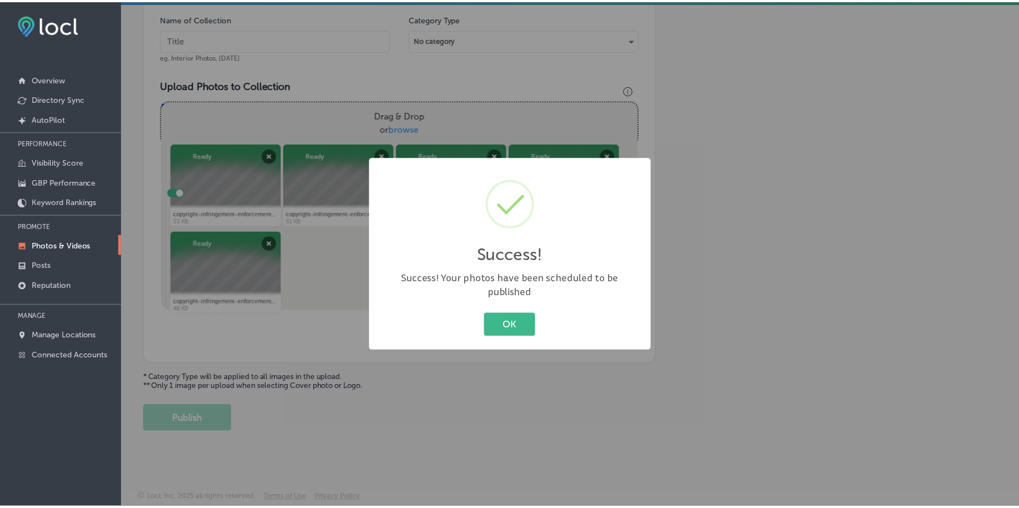
scroll to position [334, 0]
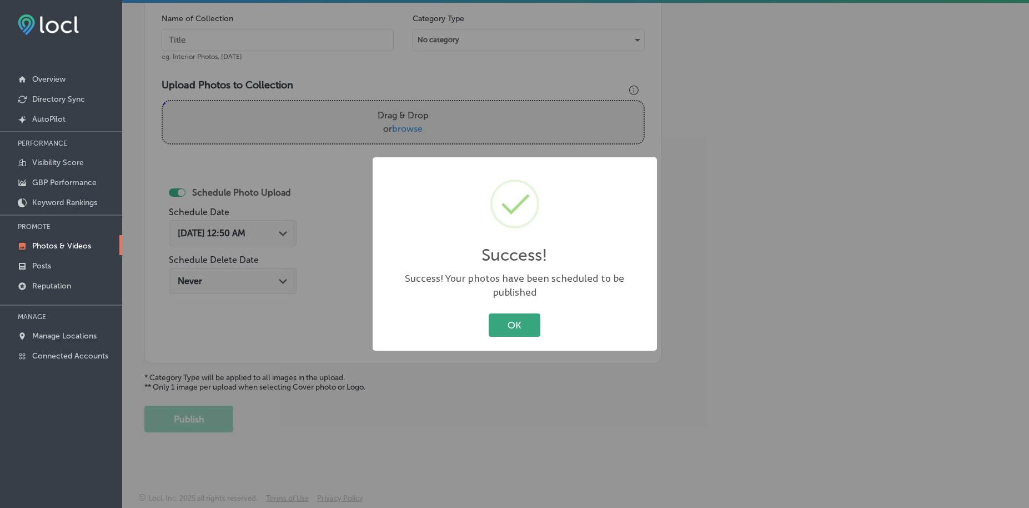
click at [519, 310] on div "OK Cancel" at bounding box center [515, 324] width 262 height 29
click at [513, 322] on button "OK" at bounding box center [515, 324] width 52 height 23
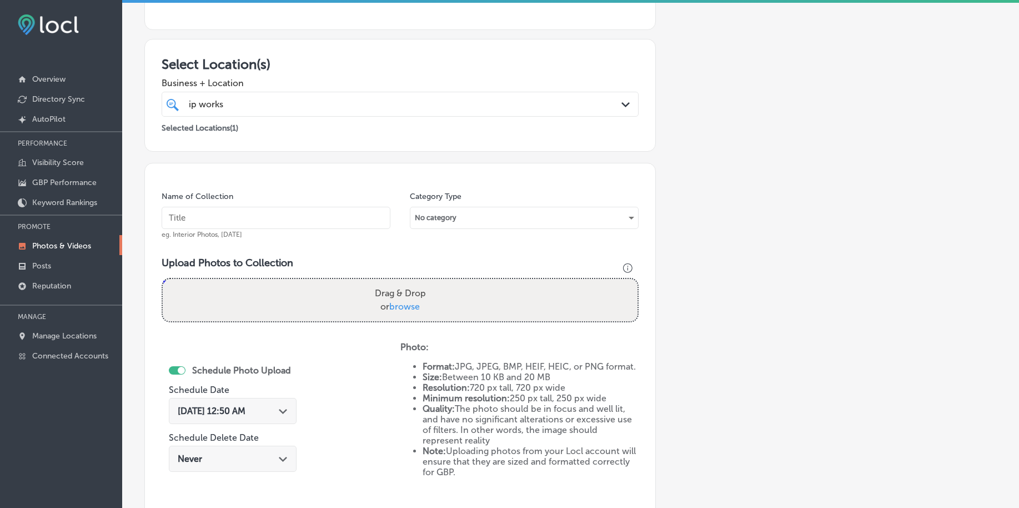
scroll to position [126, 0]
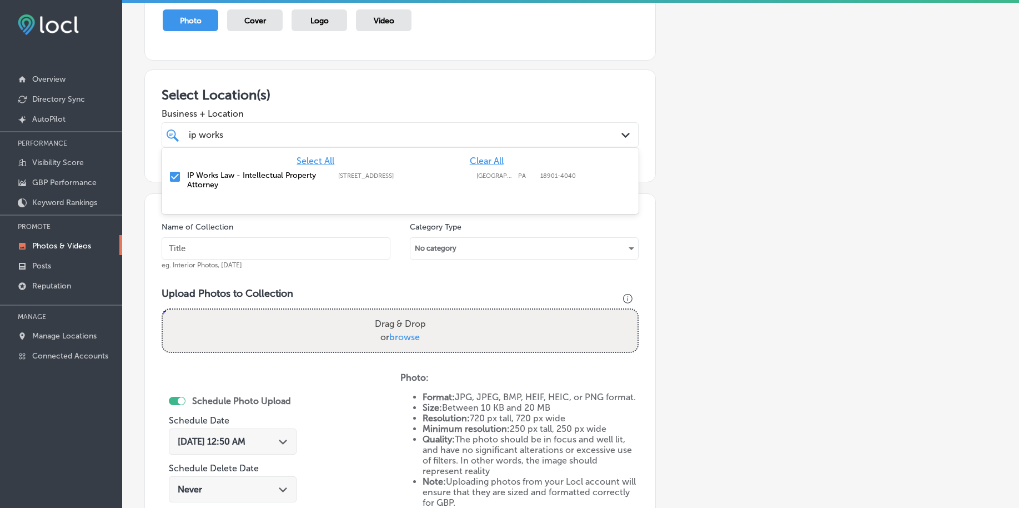
click at [254, 139] on div "ip works ip works" at bounding box center [379, 134] width 383 height 15
click at [254, 138] on div "ip works ip works" at bounding box center [379, 134] width 383 height 15
click at [257, 250] on input "text" at bounding box center [276, 248] width 229 height 22
paste input "ip-works-law-[DATE]"
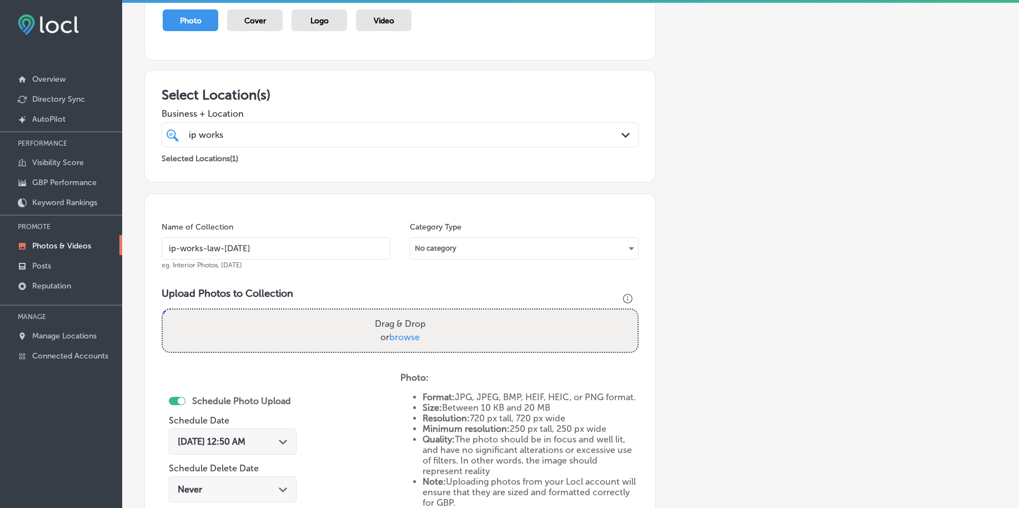
click at [258, 139] on div "ip works ip works" at bounding box center [379, 134] width 383 height 15
click at [267, 242] on input "ip-works-law-[DATE]" at bounding box center [276, 248] width 229 height 22
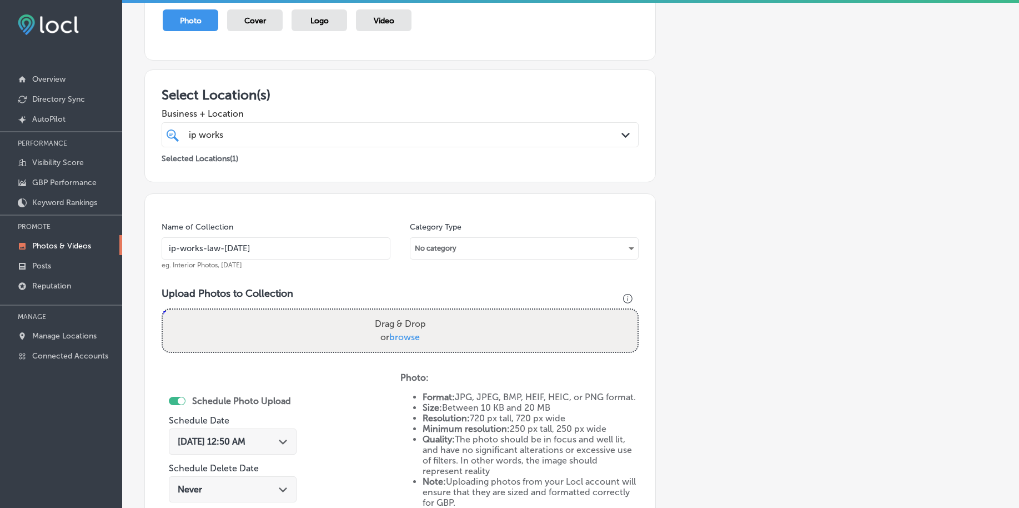
click at [267, 242] on input "ip-works-law-[DATE]" at bounding box center [276, 248] width 229 height 22
type input "ip-works-law-[DATE]"
click at [403, 342] on span "browse" at bounding box center [404, 337] width 31 height 11
click at [403, 313] on input "Drag & Drop or browse" at bounding box center [400, 310] width 475 height 3
type input "C:\fakepath\trademark-registration-ip-works-law-[GEOGRAPHIC_DATA]-[GEOGRAPHIC_D…"
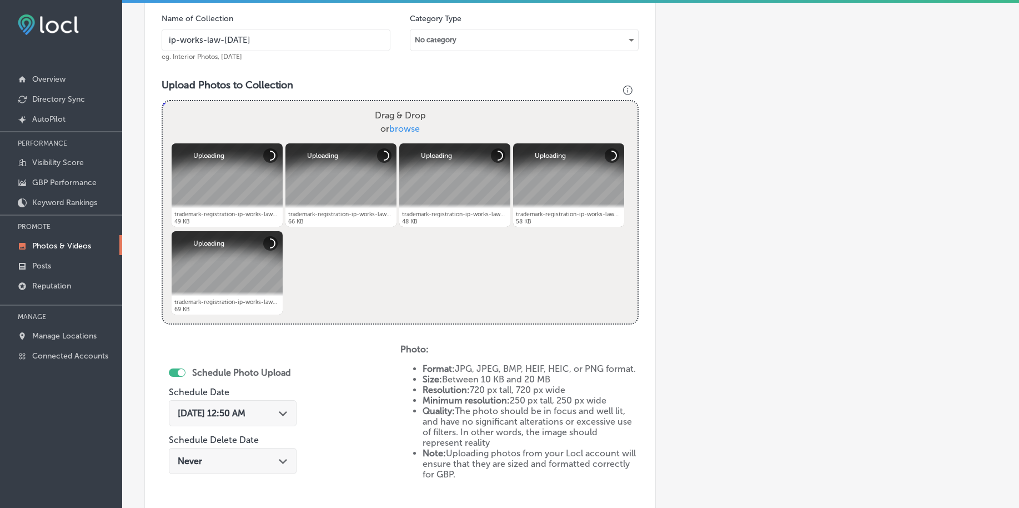
scroll to position [404, 0]
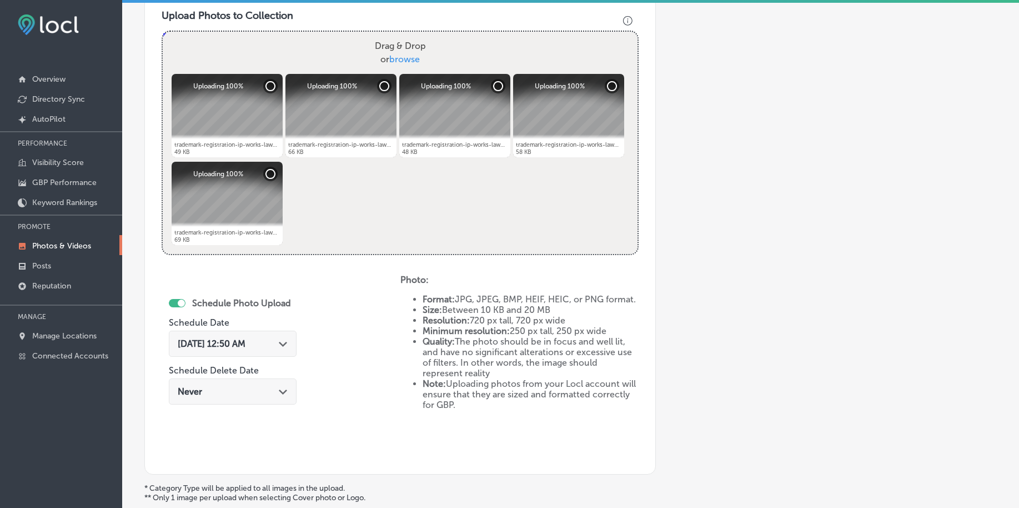
click at [245, 340] on span "[DATE] 12:50 AM" at bounding box center [212, 343] width 68 height 11
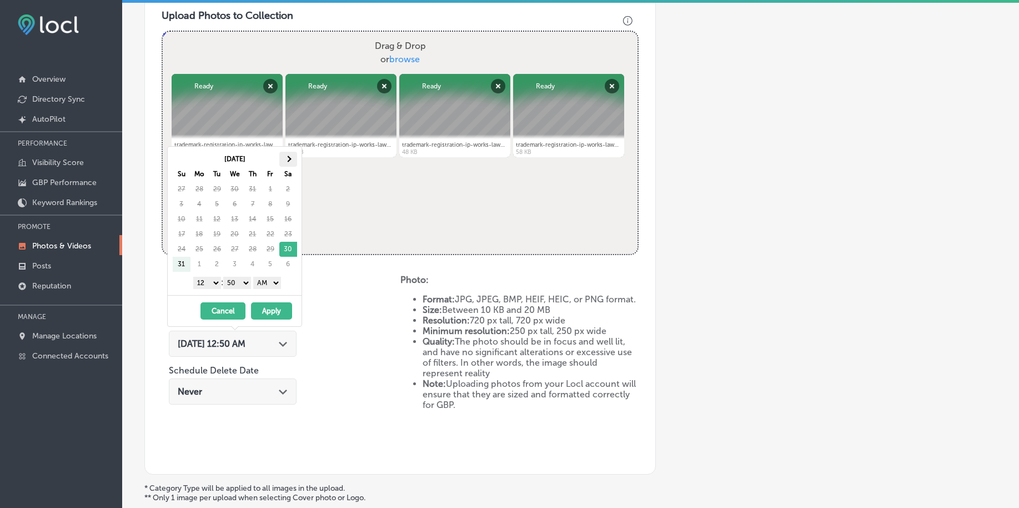
click at [284, 160] on th at bounding box center [288, 159] width 18 height 15
click at [213, 284] on select "1 2 3 4 5 6 7 8 9 10 11 12" at bounding box center [207, 283] width 28 height 12
click at [243, 283] on select "00 10 20 30 40 50" at bounding box center [237, 283] width 28 height 12
click at [265, 281] on select "AM PM" at bounding box center [267, 283] width 28 height 12
click at [272, 312] on button "Apply" at bounding box center [271, 310] width 41 height 17
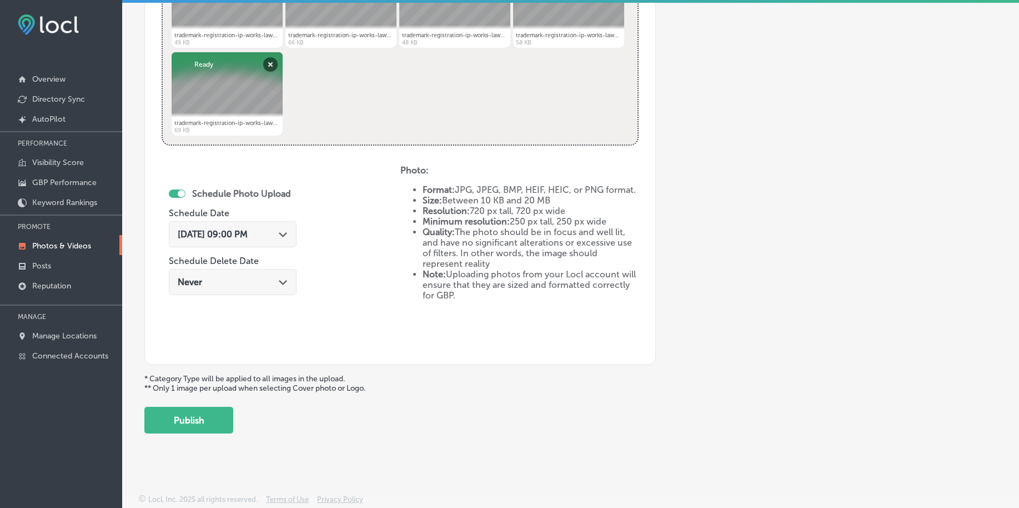
scroll to position [514, 0]
click at [225, 421] on button "Publish" at bounding box center [188, 418] width 89 height 27
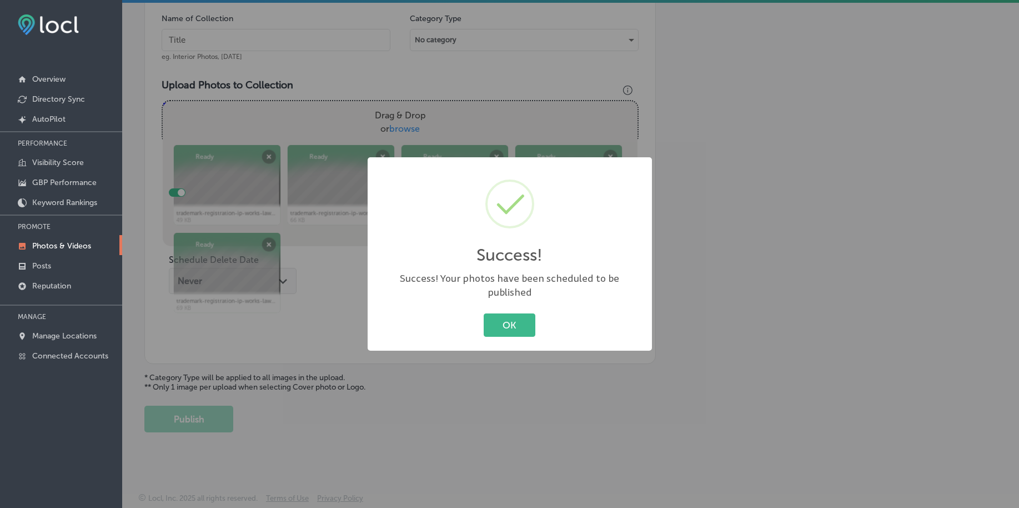
scroll to position [334, 0]
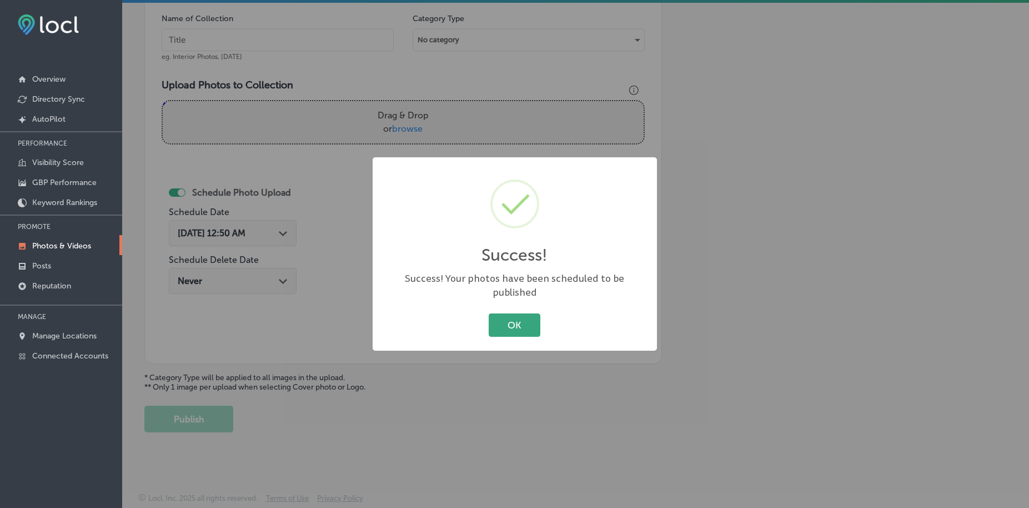
click at [503, 315] on button "OK" at bounding box center [515, 324] width 52 height 23
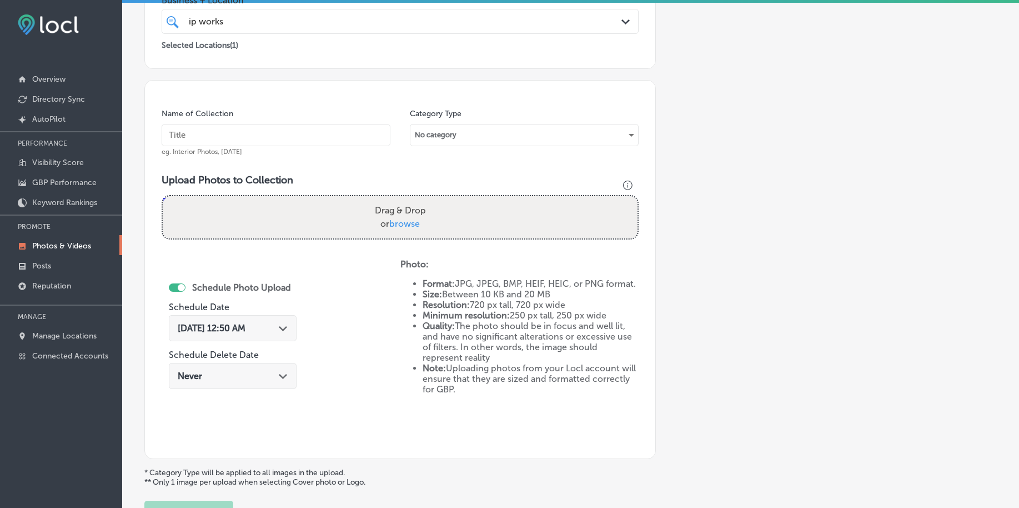
scroll to position [0, 0]
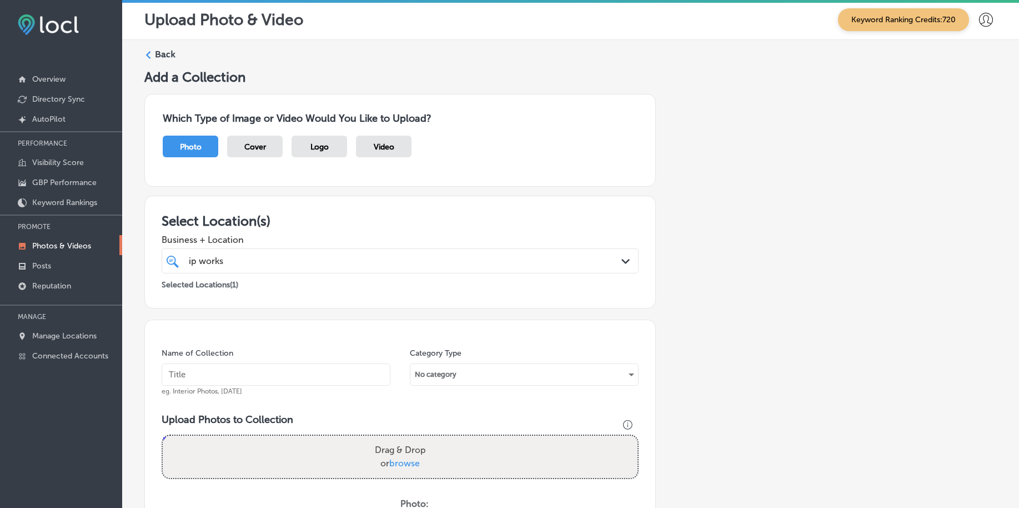
click at [231, 374] on input "text" at bounding box center [276, 374] width 229 height 22
paste input "ip-works-law-[DATE]"
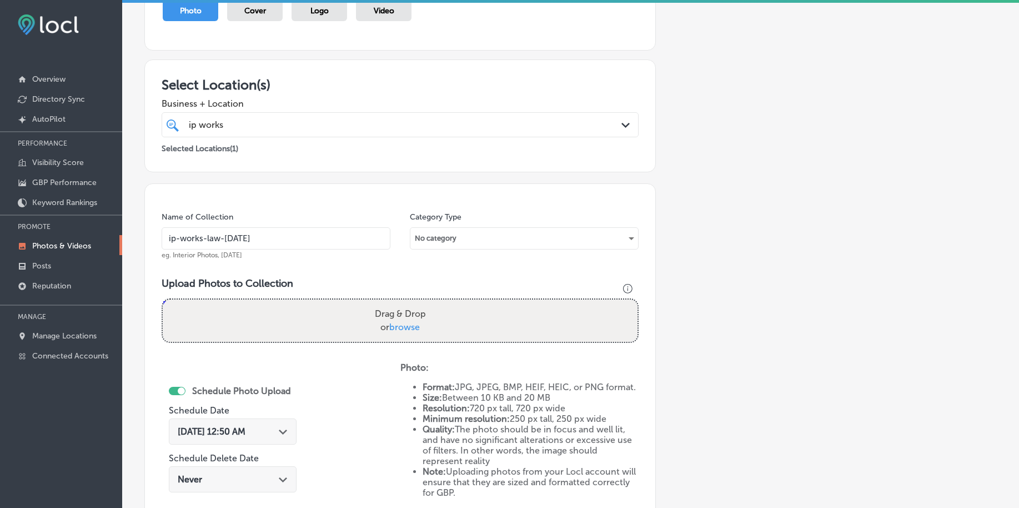
scroll to position [139, 0]
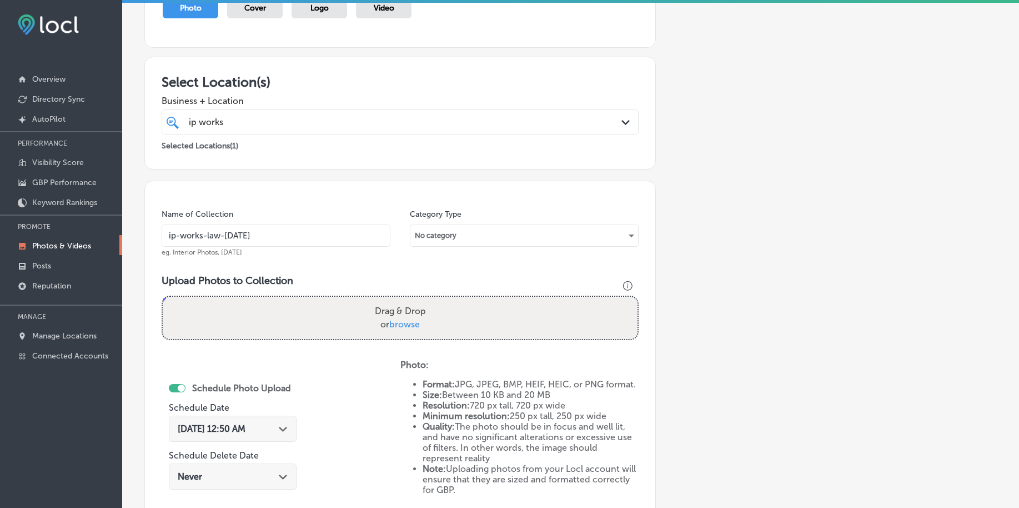
type input "ip-works-law-[DATE]"
click at [406, 331] on label "Drag & Drop or browse" at bounding box center [400, 318] width 60 height 36
click at [406, 300] on input "Drag & Drop or browse" at bounding box center [400, 298] width 475 height 3
type input "C:\fakepath\trademark-registration-ip-works-law-[GEOGRAPHIC_DATA]-[GEOGRAPHIC_D…"
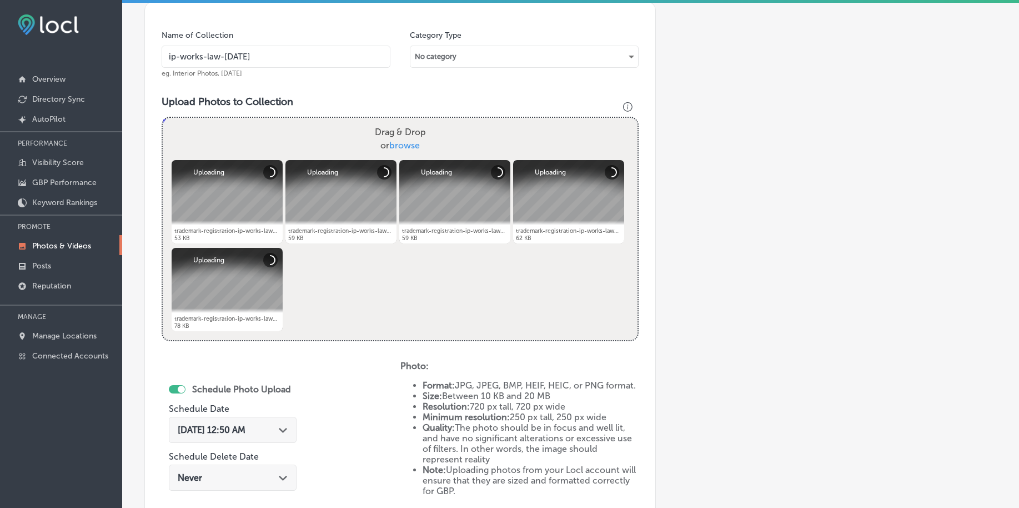
scroll to position [416, 0]
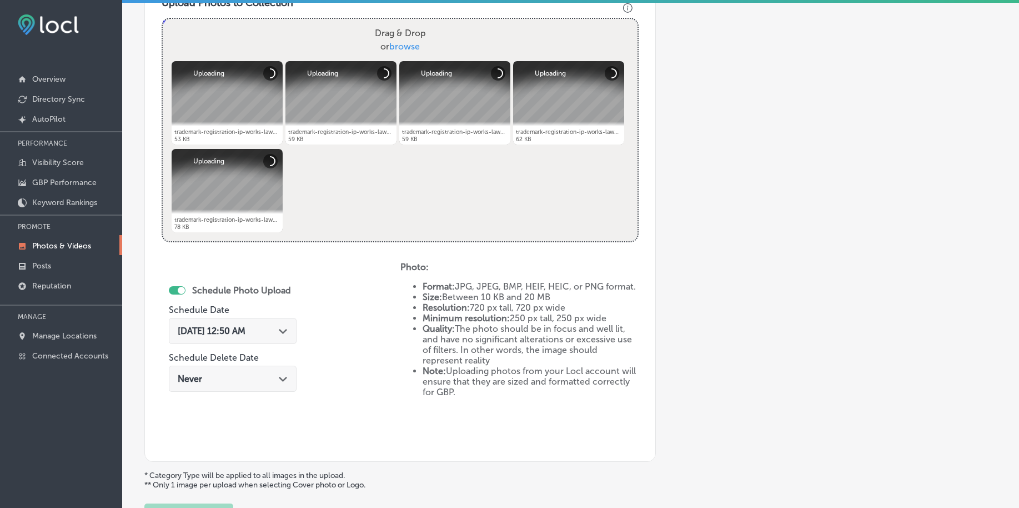
click at [241, 324] on div "[DATE] 12:50 AM Path Created with Sketch." at bounding box center [233, 331] width 128 height 26
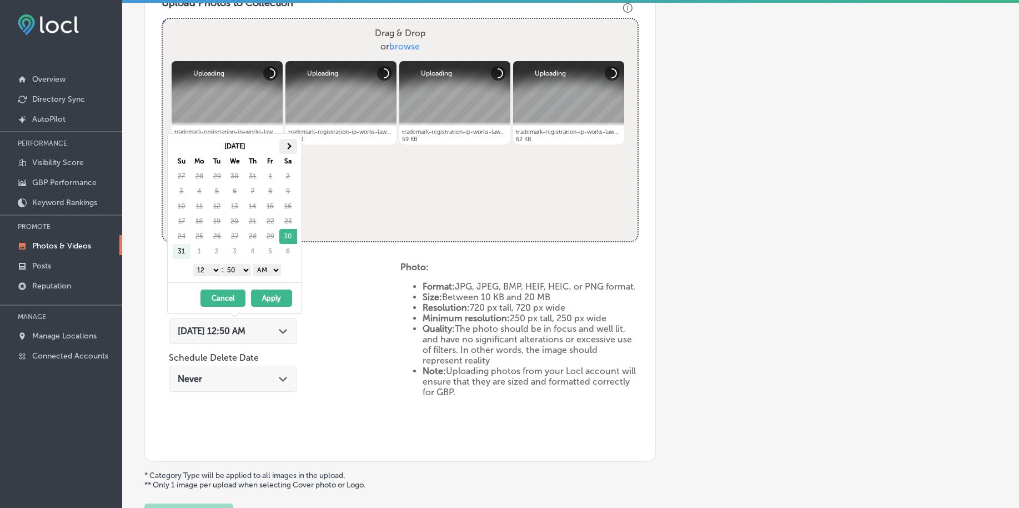
click at [282, 152] on th at bounding box center [288, 146] width 18 height 15
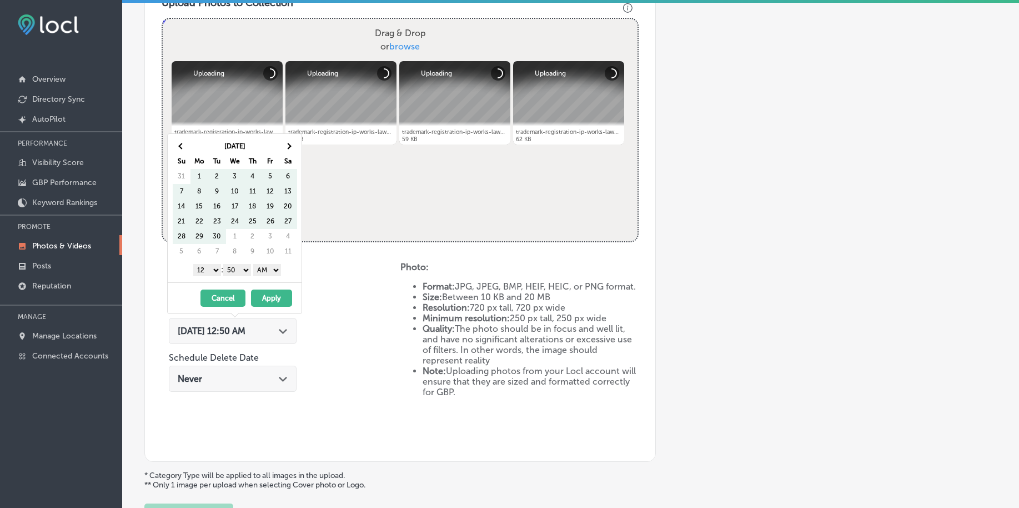
click at [282, 152] on th at bounding box center [288, 146] width 18 height 15
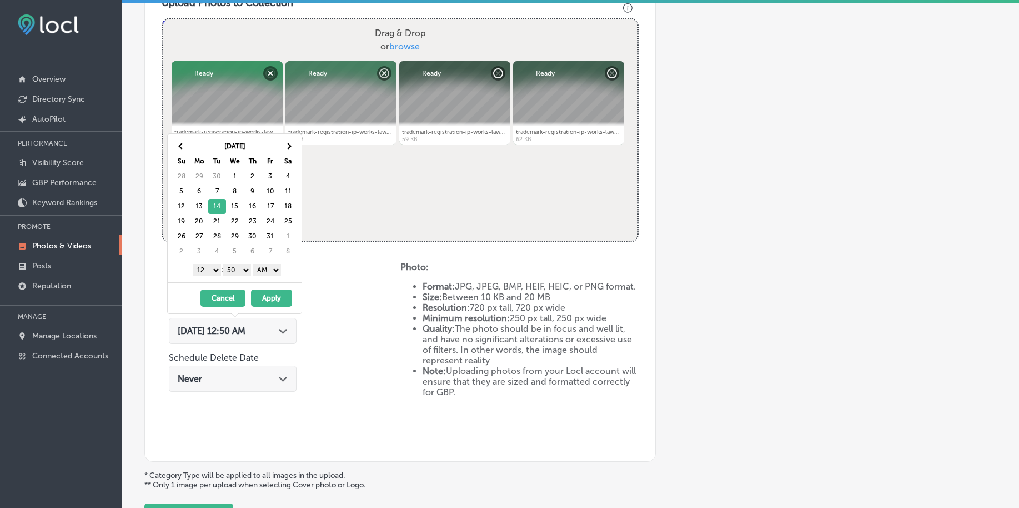
click at [208, 271] on select "1 2 3 4 5 6 7 8 9 10 11 12" at bounding box center [207, 270] width 28 height 12
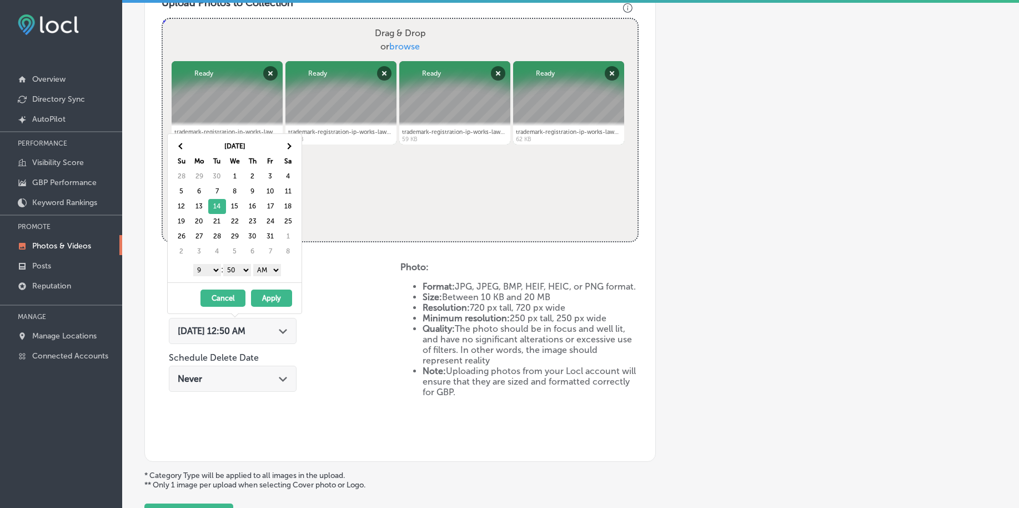
click at [241, 270] on select "00 10 20 30 40 50" at bounding box center [237, 270] width 28 height 12
click at [265, 273] on select "AM PM" at bounding box center [267, 270] width 28 height 12
click at [265, 297] on button "Apply" at bounding box center [271, 297] width 41 height 17
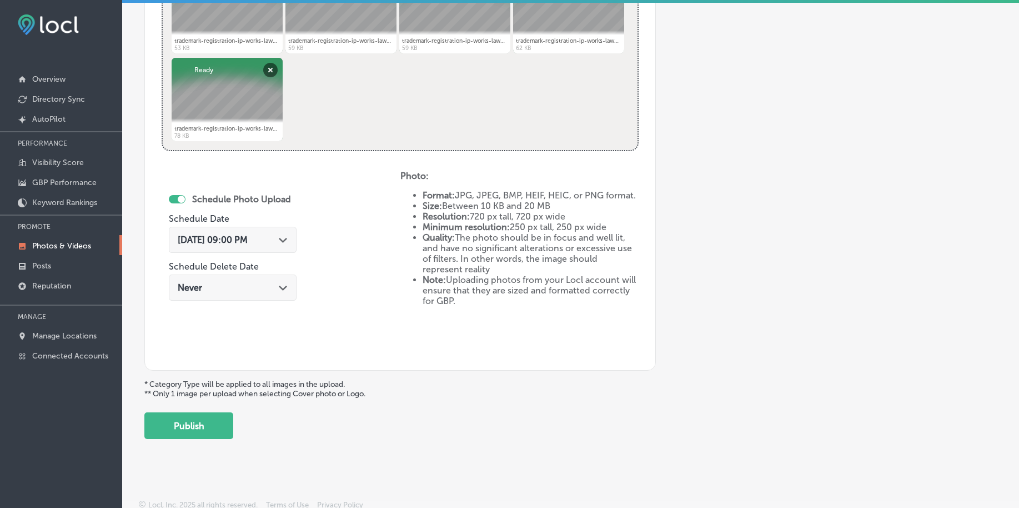
scroll to position [514, 0]
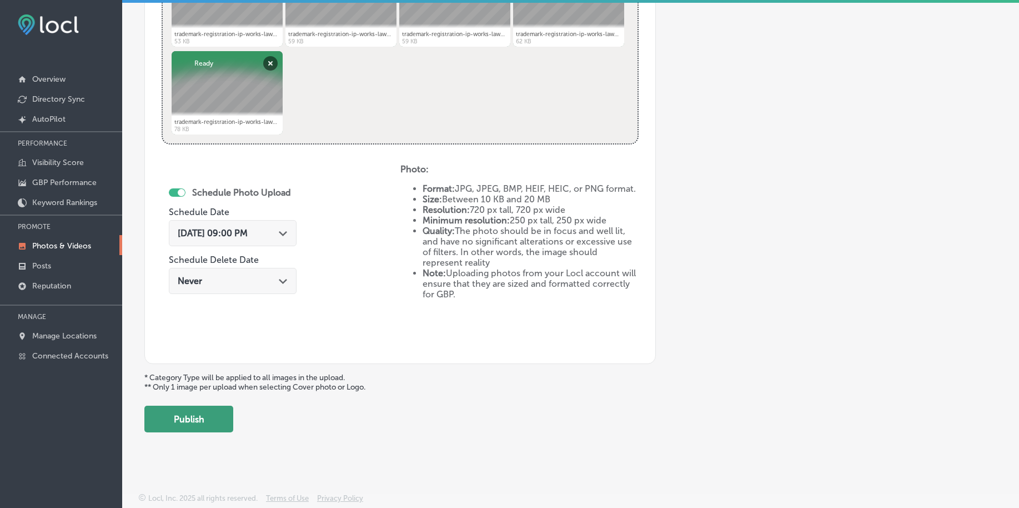
click at [204, 418] on button "Publish" at bounding box center [188, 418] width 89 height 27
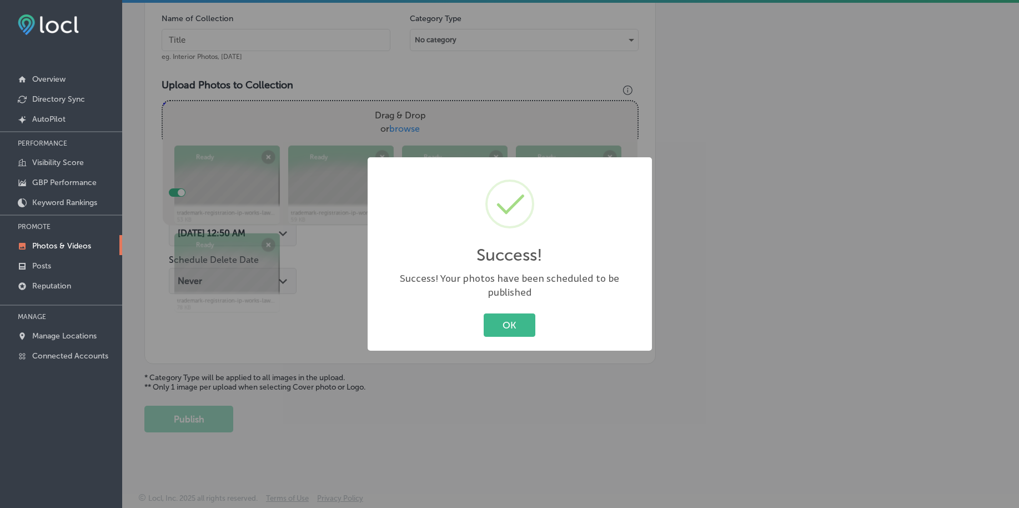
scroll to position [334, 0]
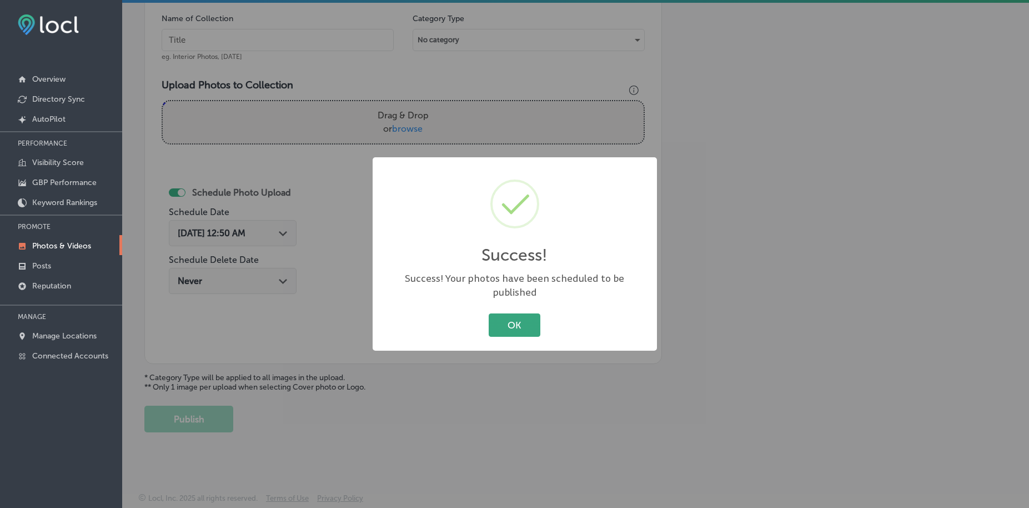
click at [513, 314] on button "OK" at bounding box center [515, 324] width 52 height 23
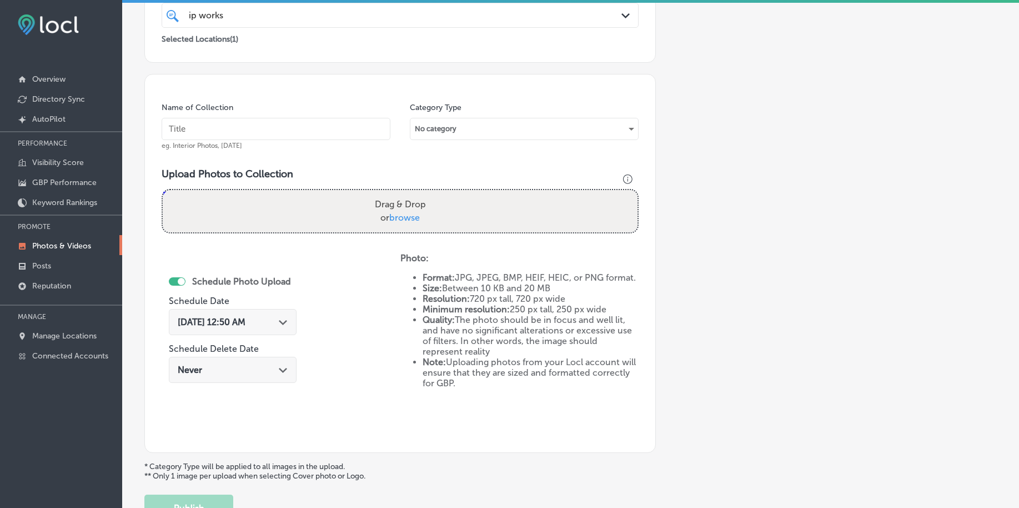
scroll to position [0, 0]
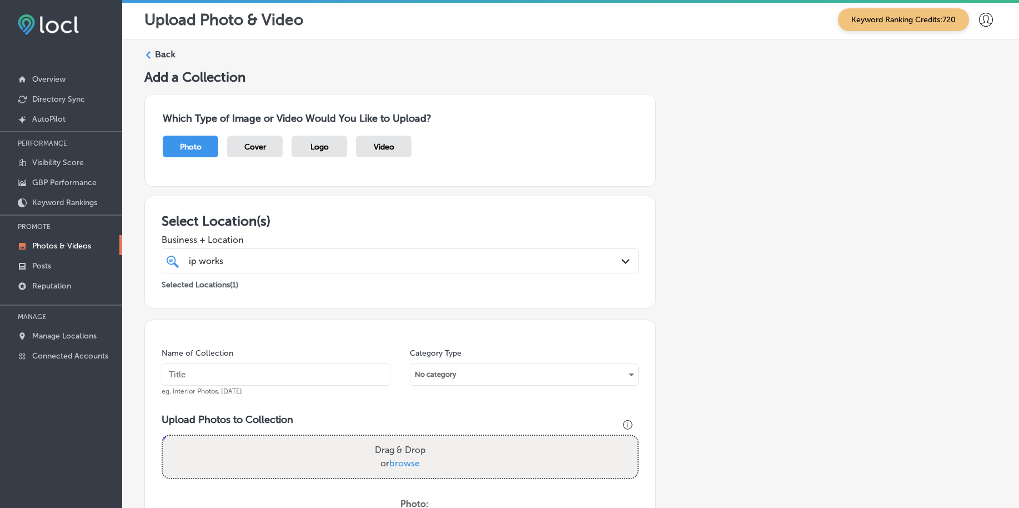
click at [280, 253] on div "ip works ip works" at bounding box center [379, 260] width 383 height 15
click at [228, 370] on input "text" at bounding box center [276, 374] width 229 height 22
paste input "ip-works-law-[DATE]"
type input "ip-works-law-[DATE]"
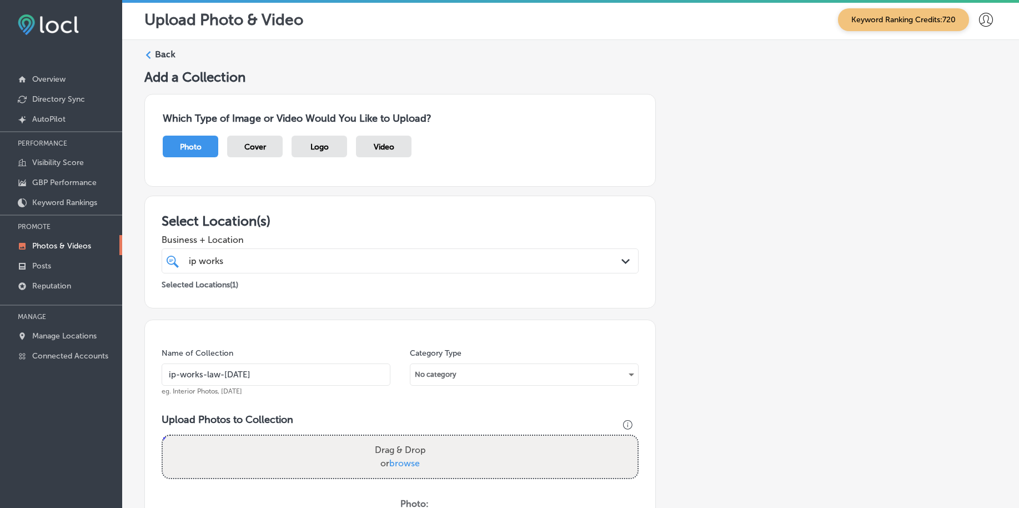
click at [397, 460] on span "browse" at bounding box center [404, 463] width 31 height 11
click at [397, 439] on input "Drag & Drop or browse" at bounding box center [400, 436] width 475 height 3
type input "C:\fakepath\trademark-registration-ip-works-law-[GEOGRAPHIC_DATA]-[GEOGRAPHIC_D…"
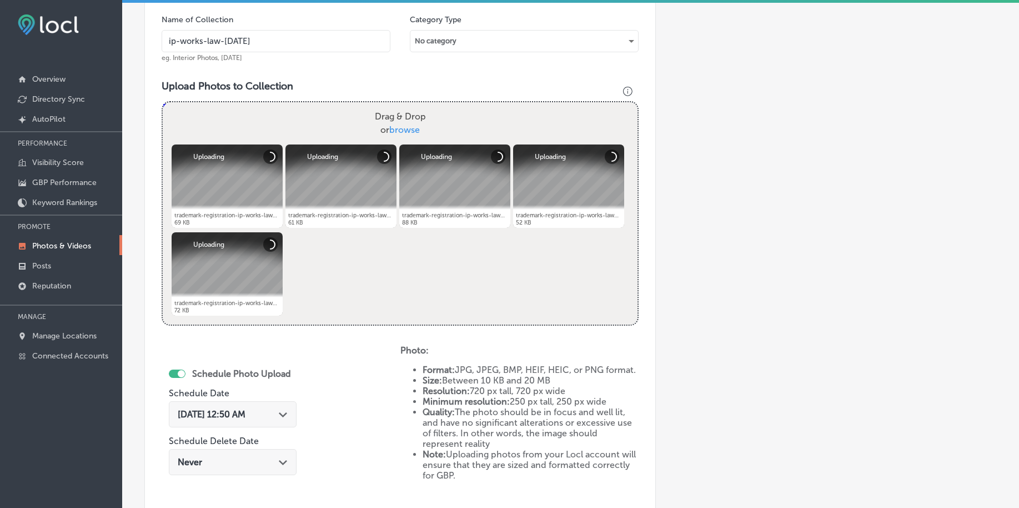
scroll to position [416, 0]
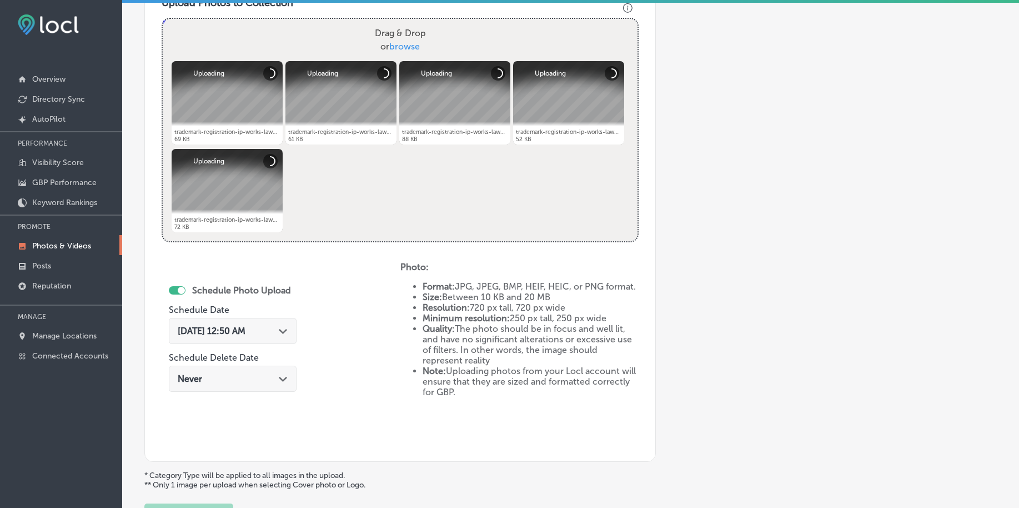
click at [216, 330] on span "[DATE] 12:50 AM" at bounding box center [212, 330] width 68 height 11
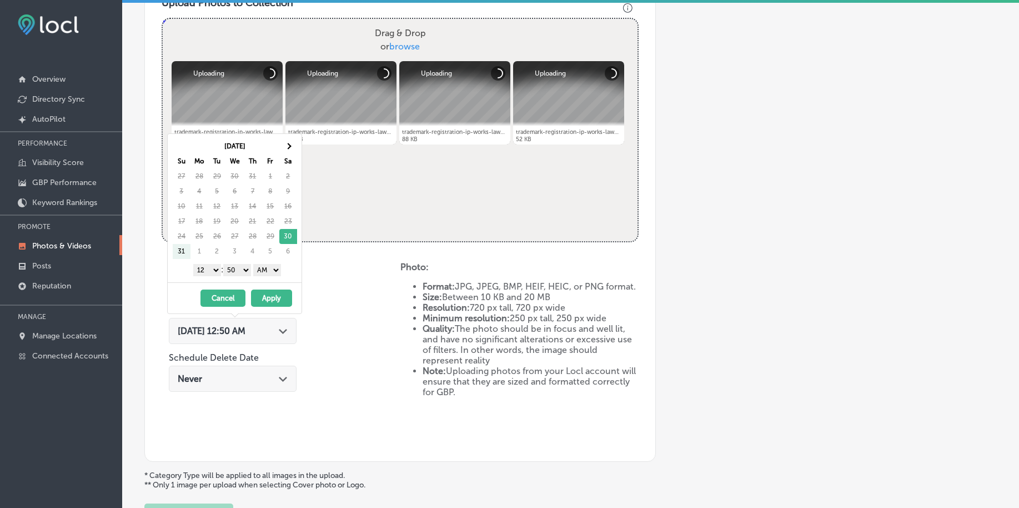
click at [291, 154] on th "Sa" at bounding box center [288, 161] width 18 height 15
click at [291, 148] on th at bounding box center [288, 146] width 18 height 15
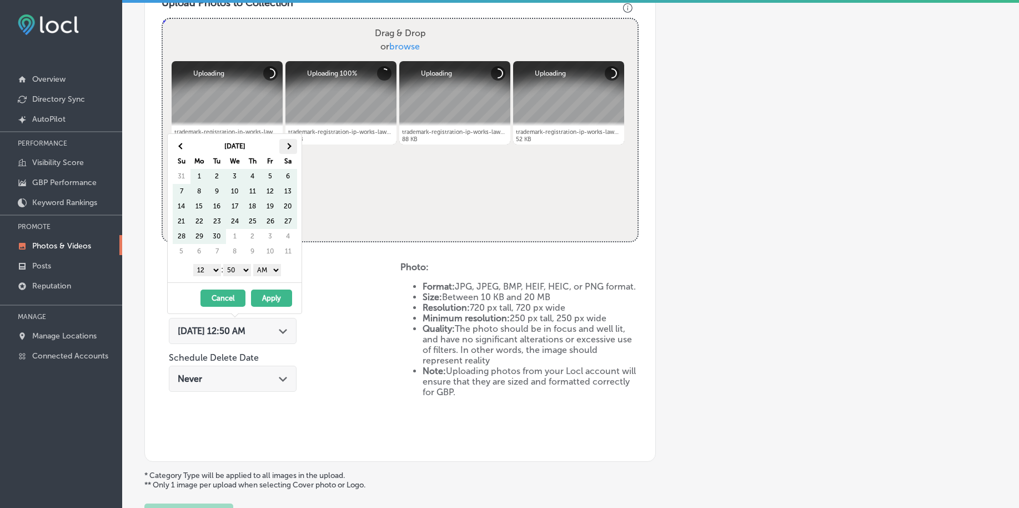
click at [291, 148] on th at bounding box center [288, 146] width 18 height 15
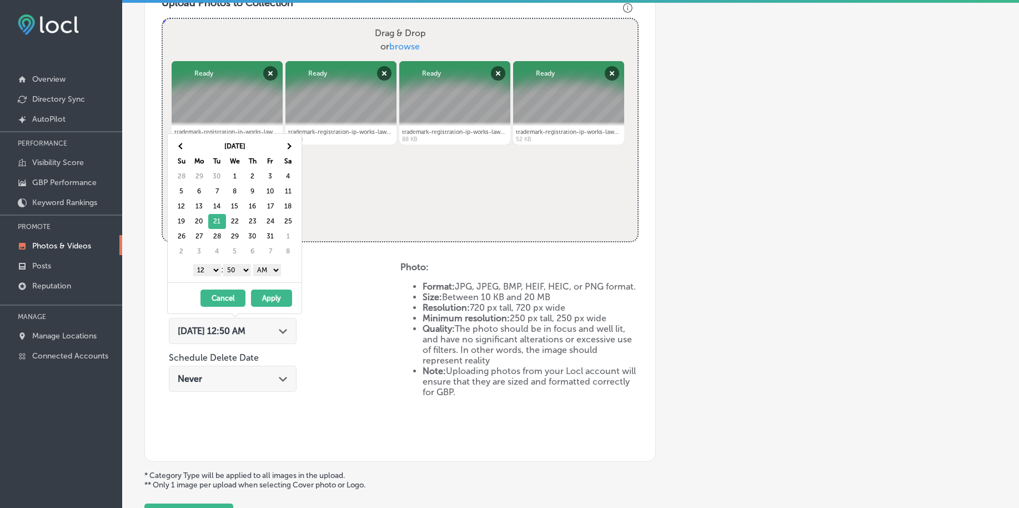
click at [205, 267] on select "1 2 3 4 5 6 7 8 9 10 11 12" at bounding box center [207, 270] width 28 height 12
click at [247, 276] on div "1 2 3 4 5 6 7 8 9 10 11 12 : 00 10 20 30 40 50 AM PM" at bounding box center [236, 269] width 129 height 17
click at [243, 268] on select "00 10 20 30 40 50" at bounding box center [237, 270] width 28 height 12
click at [263, 267] on select "AM PM" at bounding box center [267, 270] width 28 height 12
click at [269, 299] on button "Apply" at bounding box center [271, 297] width 41 height 17
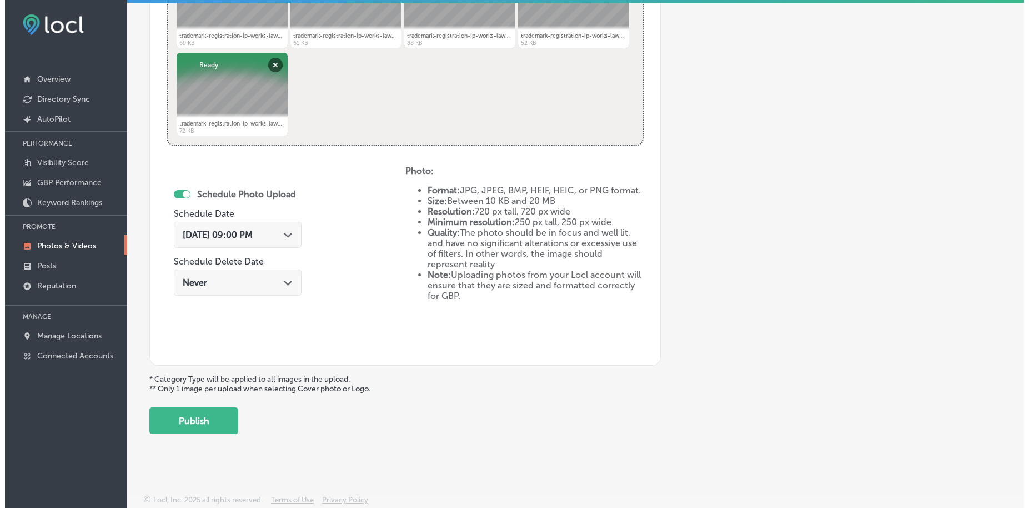
scroll to position [514, 0]
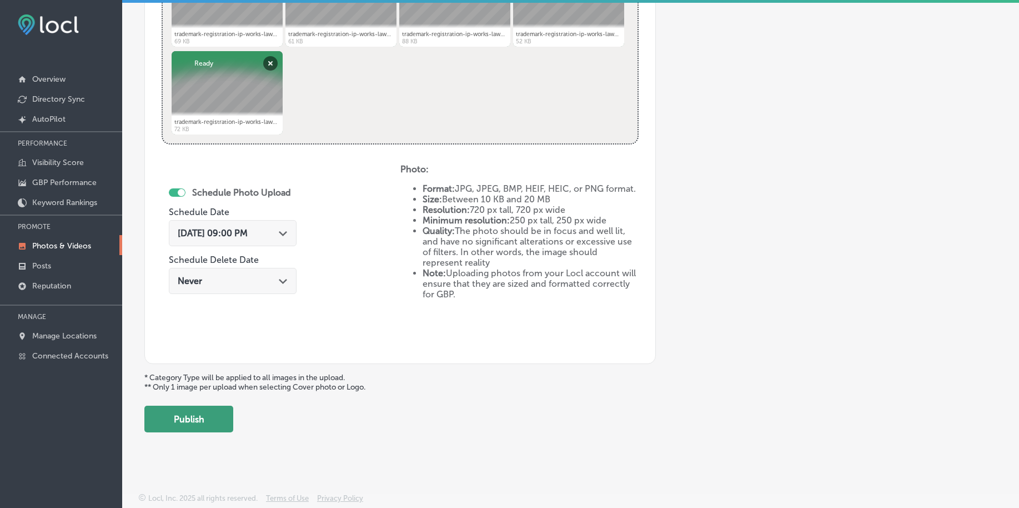
click at [205, 422] on button "Publish" at bounding box center [188, 418] width 89 height 27
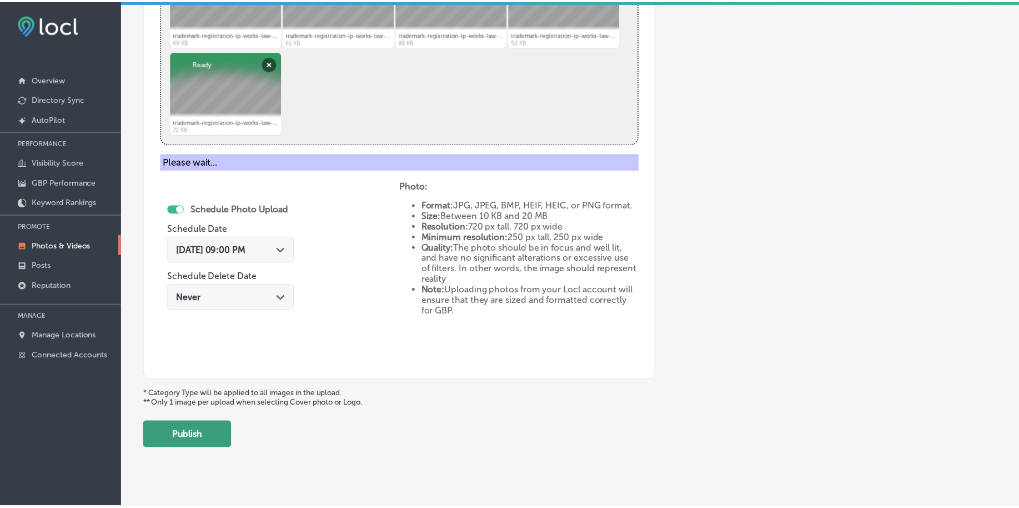
scroll to position [334, 0]
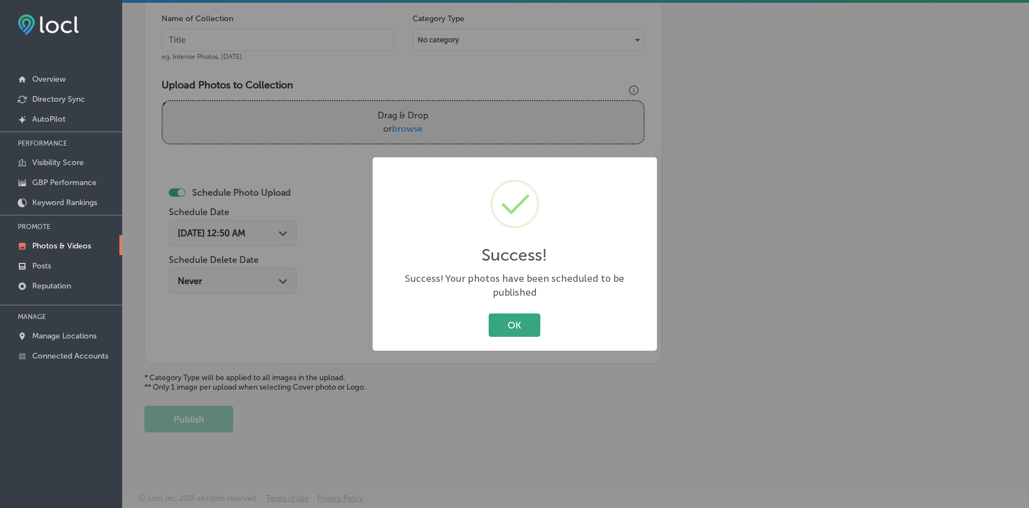
click at [531, 319] on button "OK" at bounding box center [515, 324] width 52 height 23
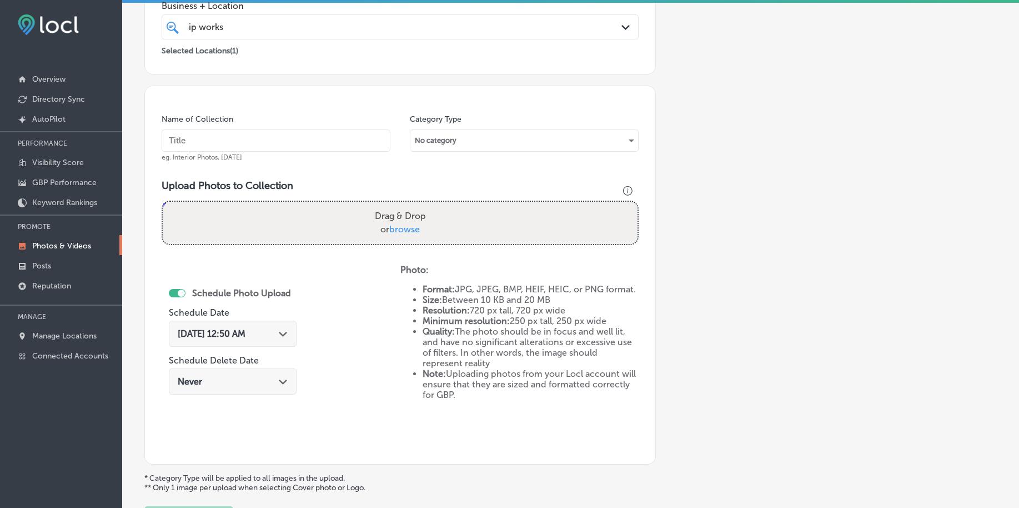
scroll to position [126, 0]
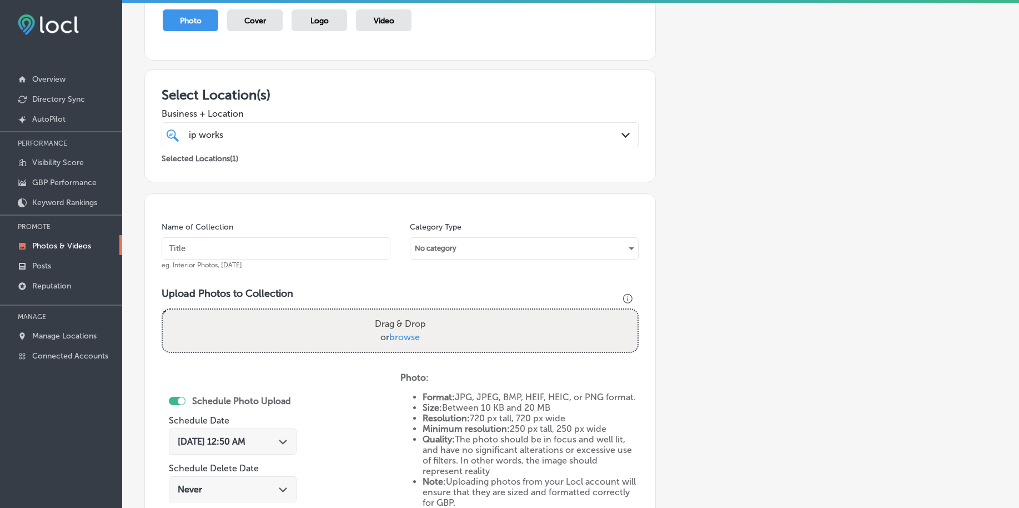
click at [236, 257] on input "text" at bounding box center [276, 248] width 229 height 22
paste input "ip-works-law-[DATE]"
type input "ip-works-law-[DATE]"
click at [400, 340] on span "browse" at bounding box center [404, 337] width 31 height 11
click at [400, 313] on input "Drag & Drop or browse" at bounding box center [400, 310] width 475 height 3
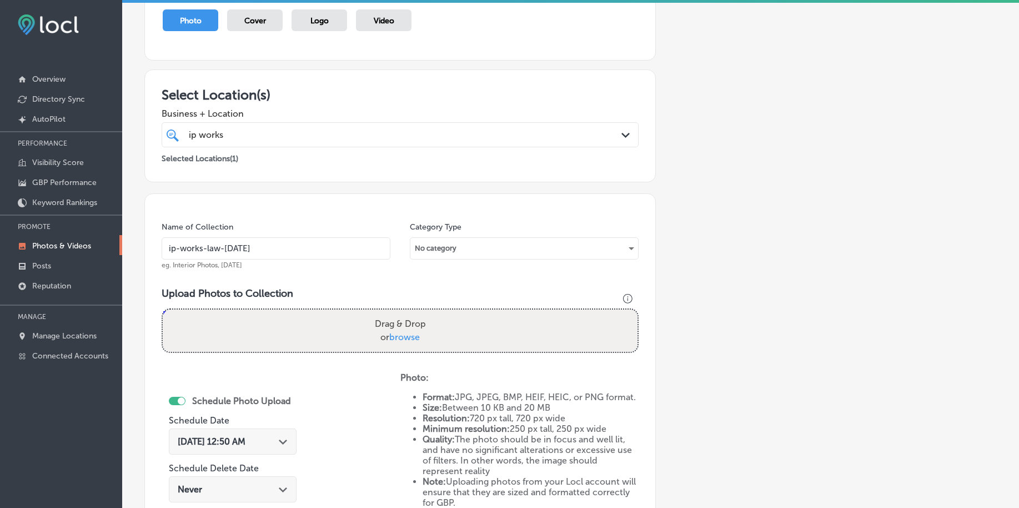
type input "C:\fakepath\trademark-registration-ip-works-law-[GEOGRAPHIC_DATA]-[GEOGRAPHIC_D…"
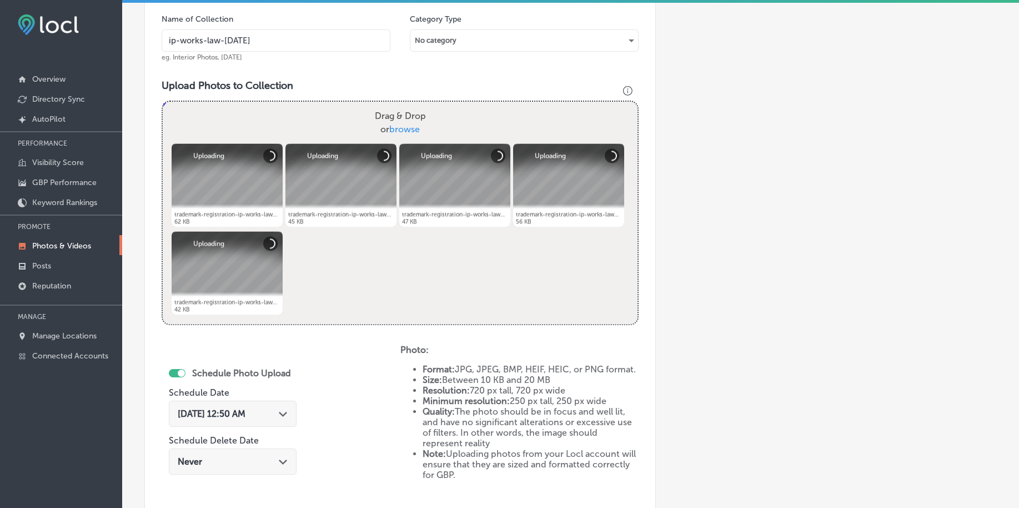
scroll to position [404, 0]
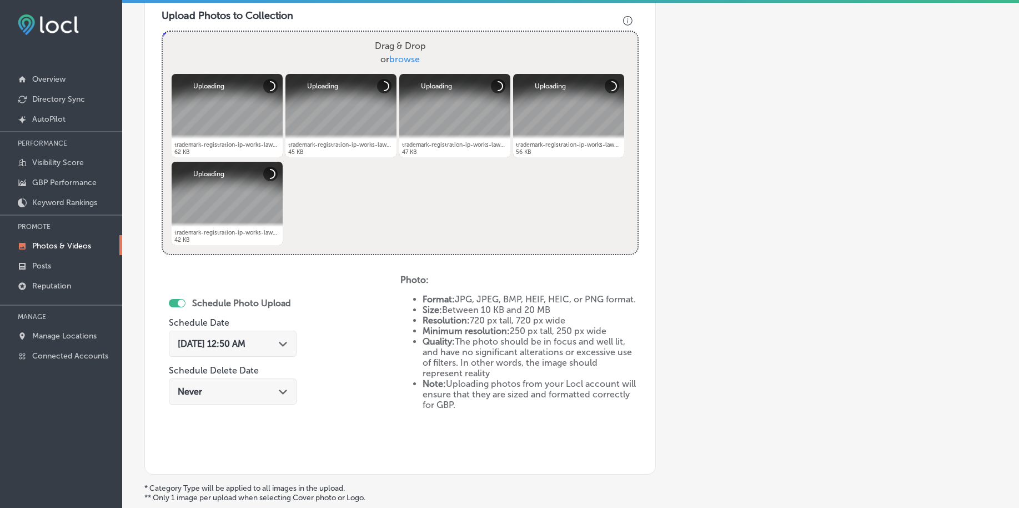
click at [275, 329] on div "[DATE] 12:50 AM Path Created with Sketch." at bounding box center [233, 346] width 128 height 37
click at [274, 343] on div "[DATE] 12:50 AM Path Created with Sketch." at bounding box center [233, 343] width 110 height 11
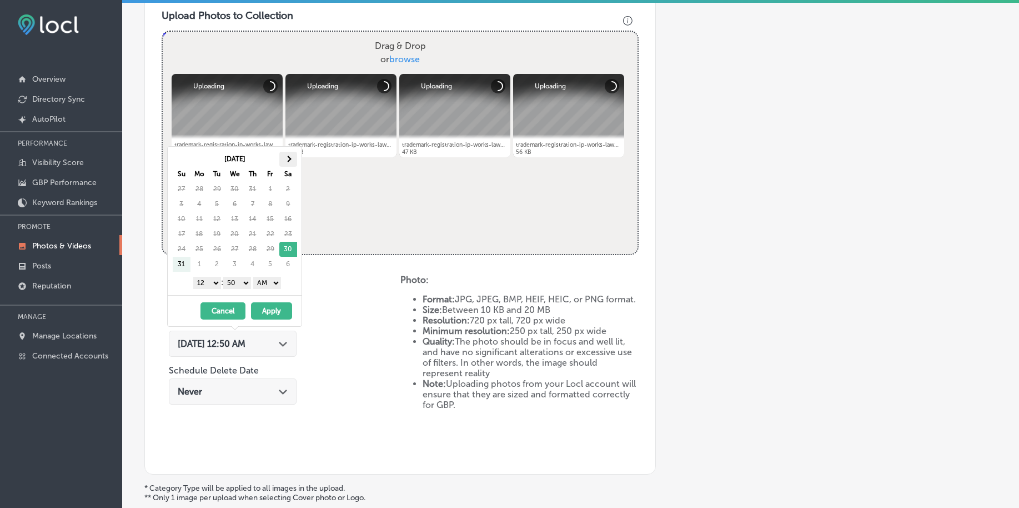
click at [290, 156] on th at bounding box center [288, 159] width 18 height 15
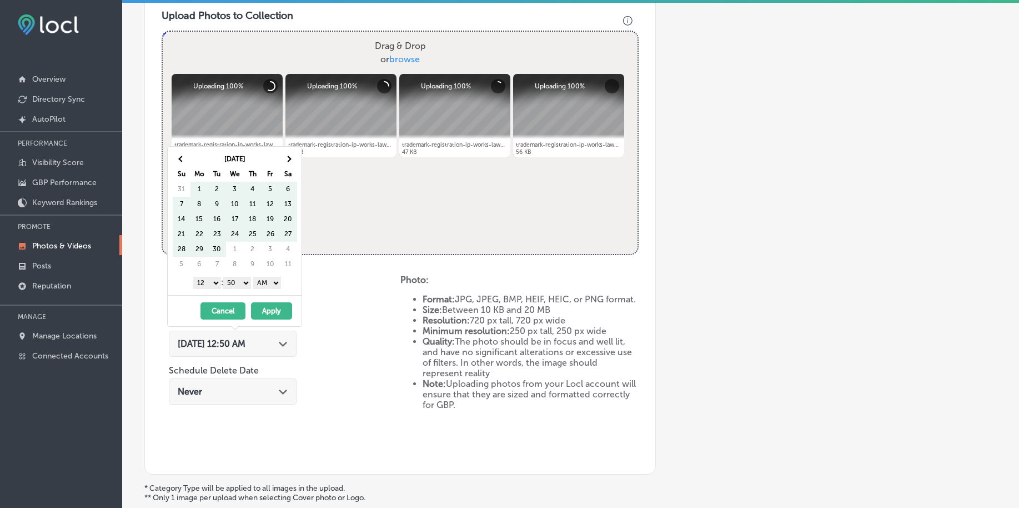
click at [290, 156] on th at bounding box center [288, 159] width 18 height 15
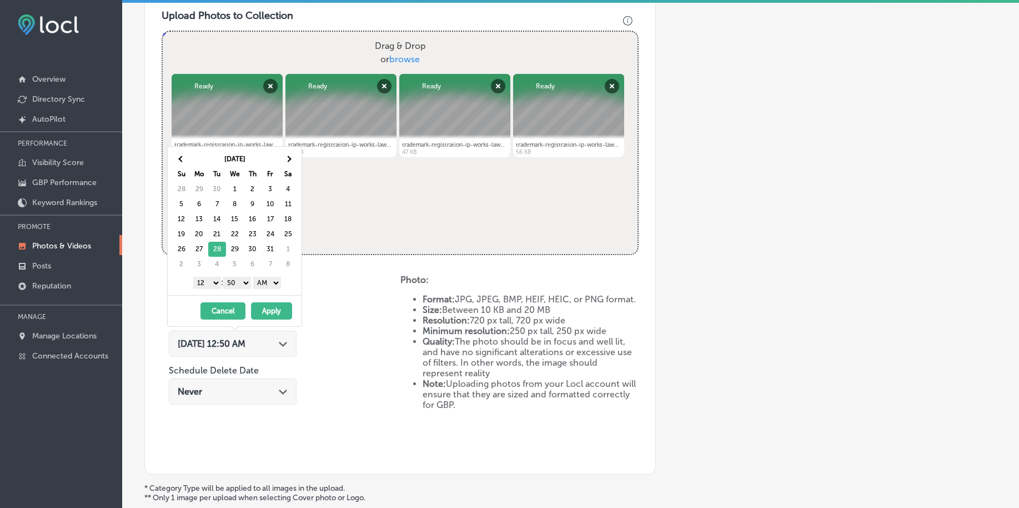
click at [212, 282] on select "1 2 3 4 5 6 7 8 9 10 11 12" at bounding box center [207, 283] width 28 height 12
click at [233, 280] on select "00 10 20 30 40 50" at bounding box center [237, 283] width 28 height 12
click at [264, 285] on select "AM PM" at bounding box center [267, 283] width 28 height 12
click at [267, 313] on button "Apply" at bounding box center [271, 310] width 41 height 17
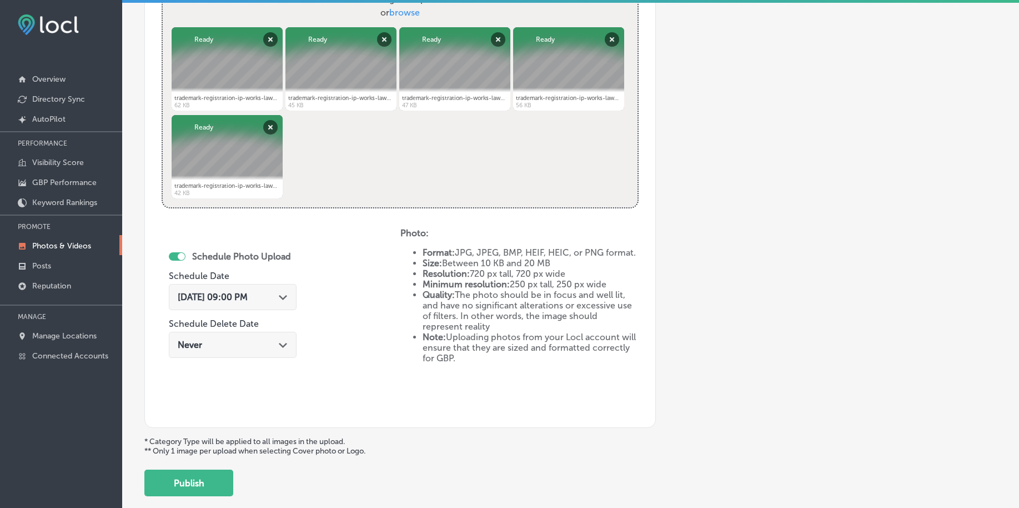
scroll to position [514, 0]
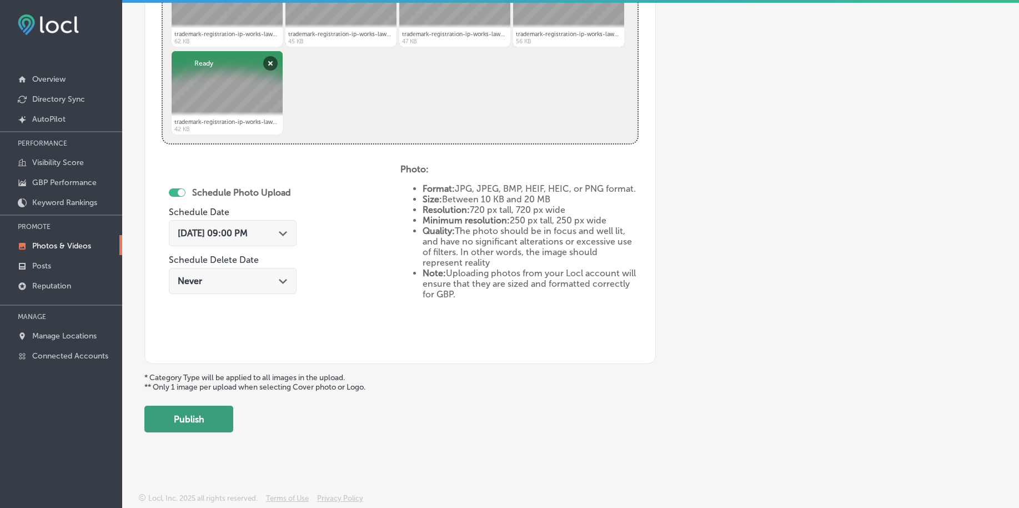
click at [200, 418] on button "Publish" at bounding box center [188, 418] width 89 height 27
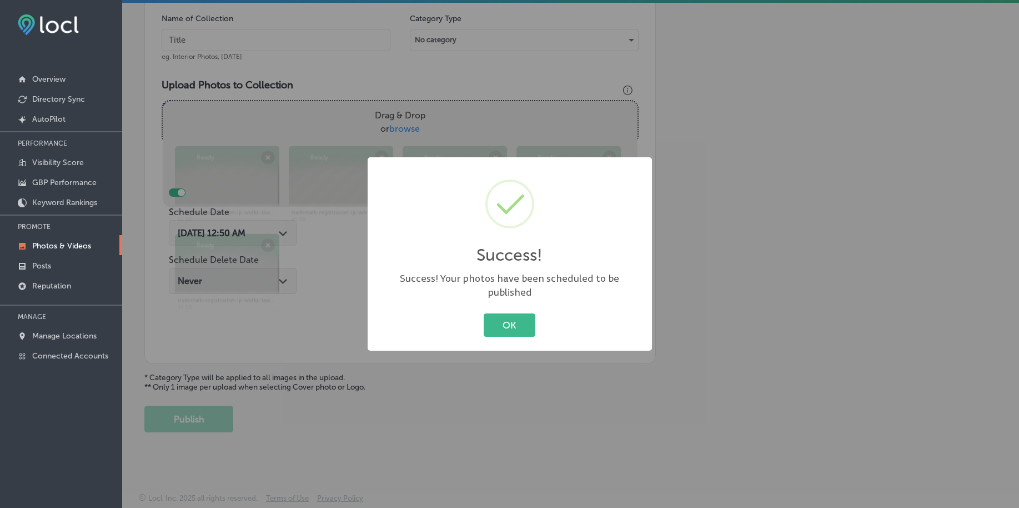
scroll to position [334, 0]
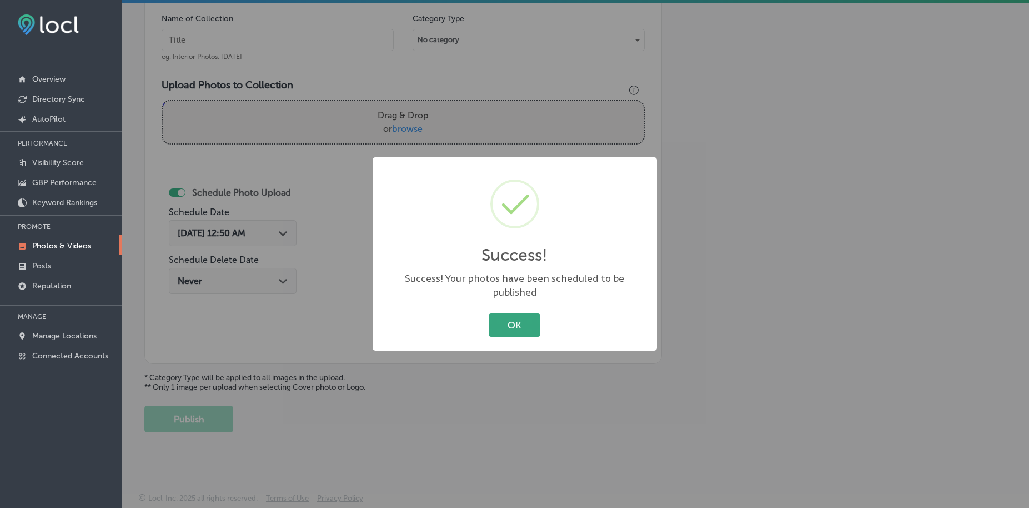
click at [516, 317] on button "OK" at bounding box center [515, 324] width 52 height 23
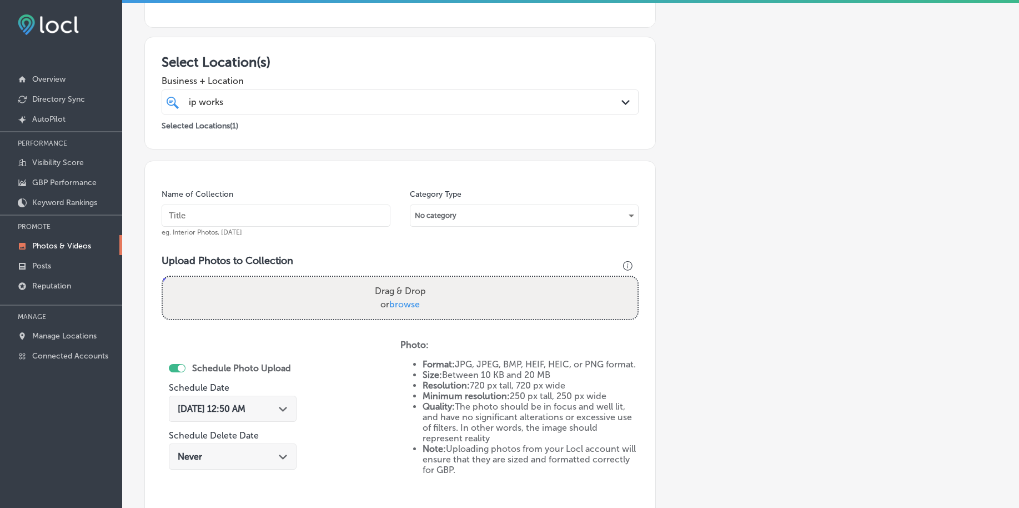
scroll to position [0, 0]
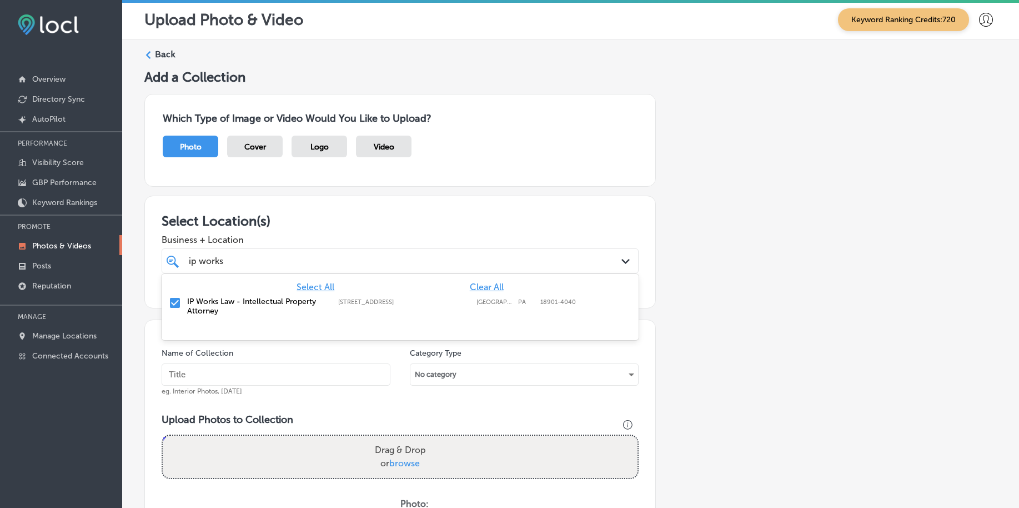
click at [285, 263] on div "ip works ip works" at bounding box center [379, 260] width 383 height 15
click at [228, 370] on input "text" at bounding box center [276, 374] width 229 height 22
paste input "ip-works-law-[DATE]"
click at [228, 370] on input "ip-works-law-[DATE]" at bounding box center [276, 374] width 229 height 22
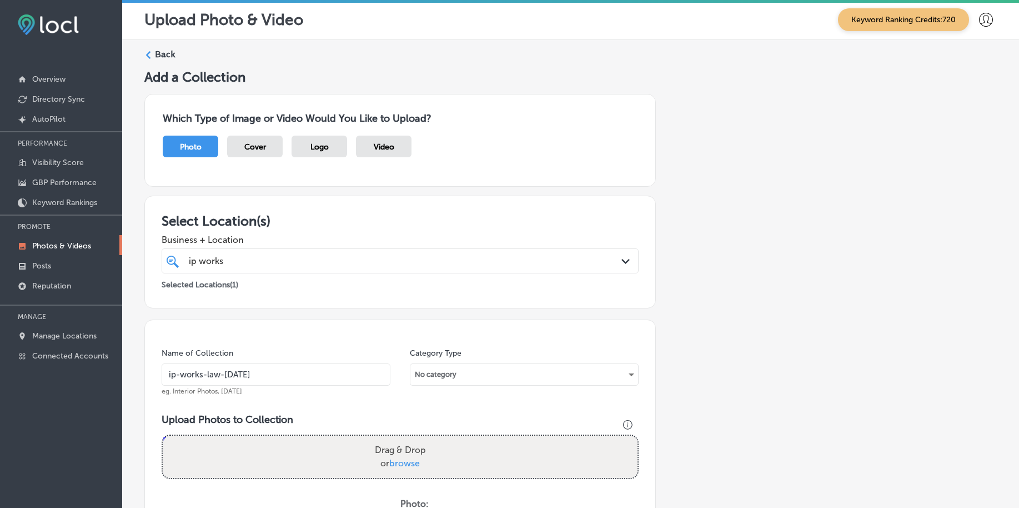
click at [228, 370] on input "ip-works-law-[DATE]" at bounding box center [276, 374] width 229 height 22
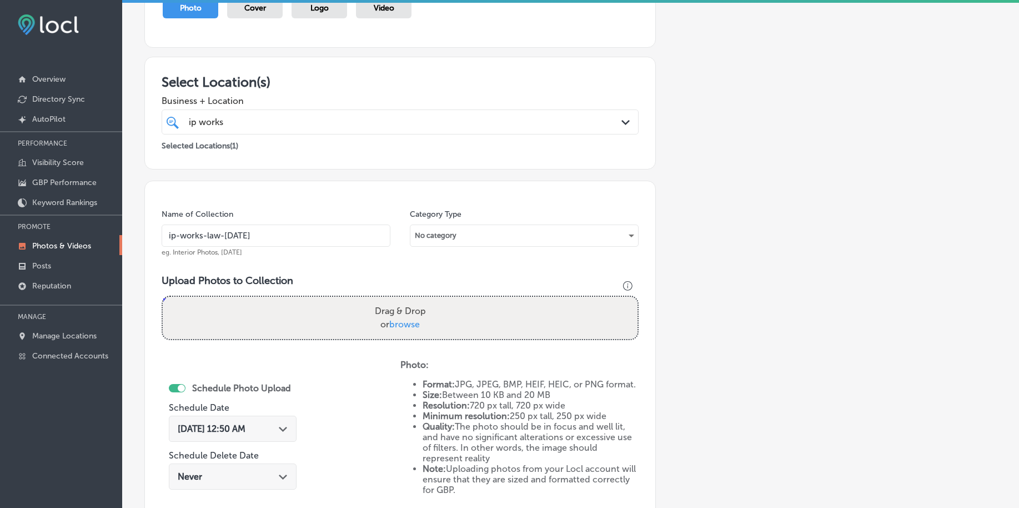
type input "ip-works-law-[DATE]"
click at [401, 322] on span "browse" at bounding box center [404, 324] width 31 height 11
click at [401, 300] on input "Drag & Drop or browse" at bounding box center [400, 298] width 475 height 3
type input "C:\fakepath\patent-attorney-intellectual-property-ip-works-law-[GEOGRAPHIC_DATA…"
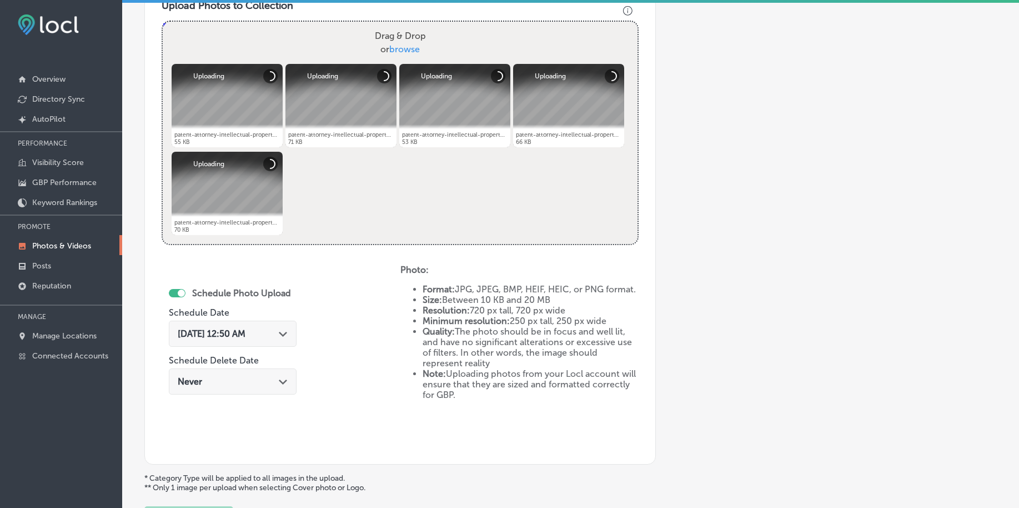
scroll to position [416, 0]
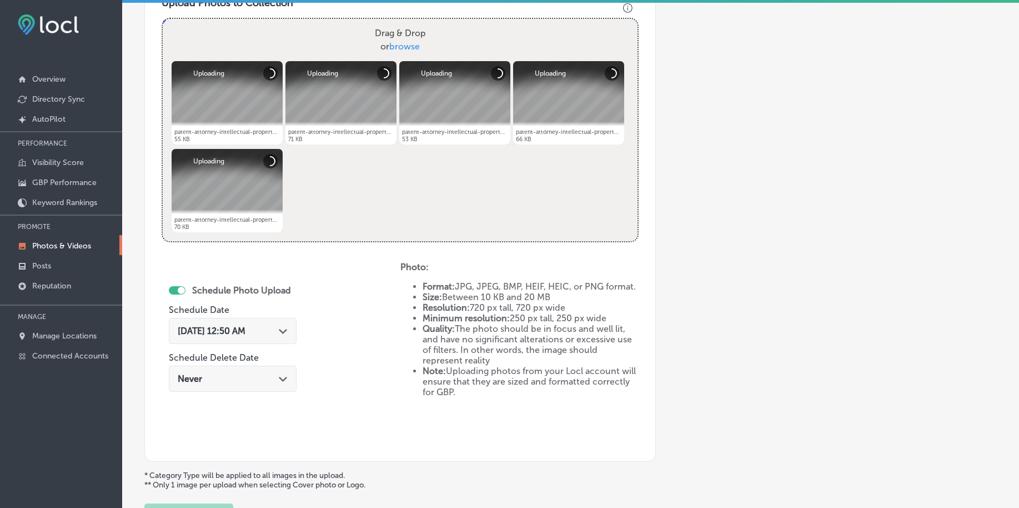
click at [231, 332] on span "[DATE] 12:50 AM" at bounding box center [212, 330] width 68 height 11
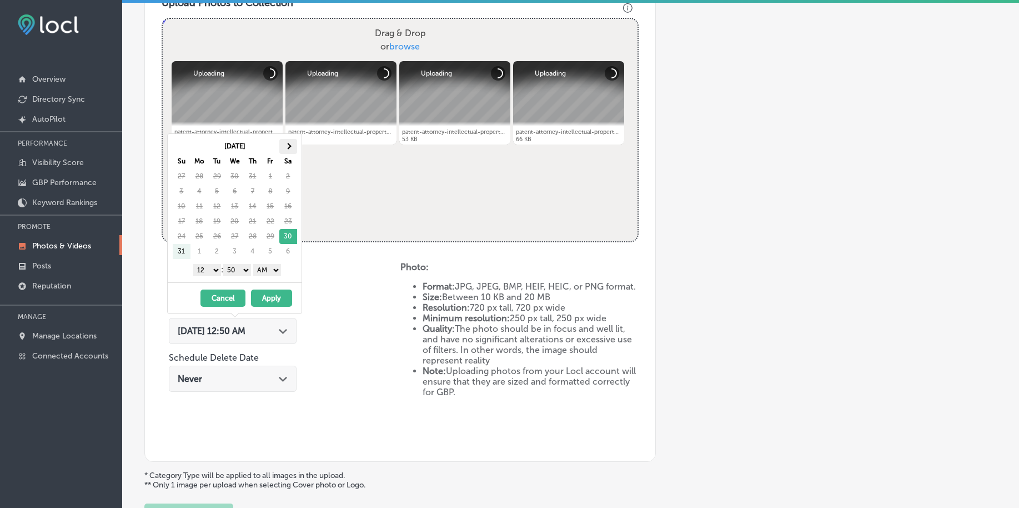
click at [282, 147] on th at bounding box center [288, 146] width 18 height 15
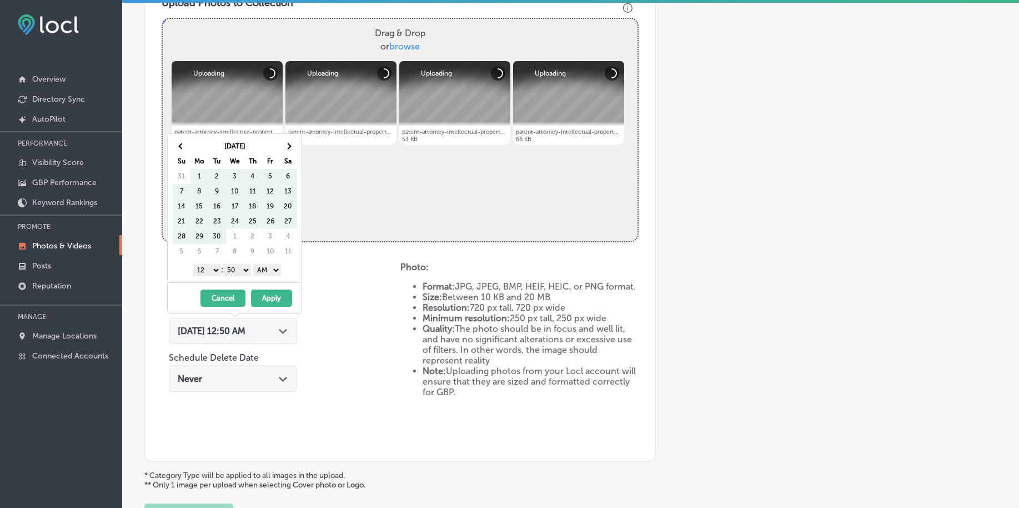
click at [282, 147] on th at bounding box center [288, 146] width 18 height 15
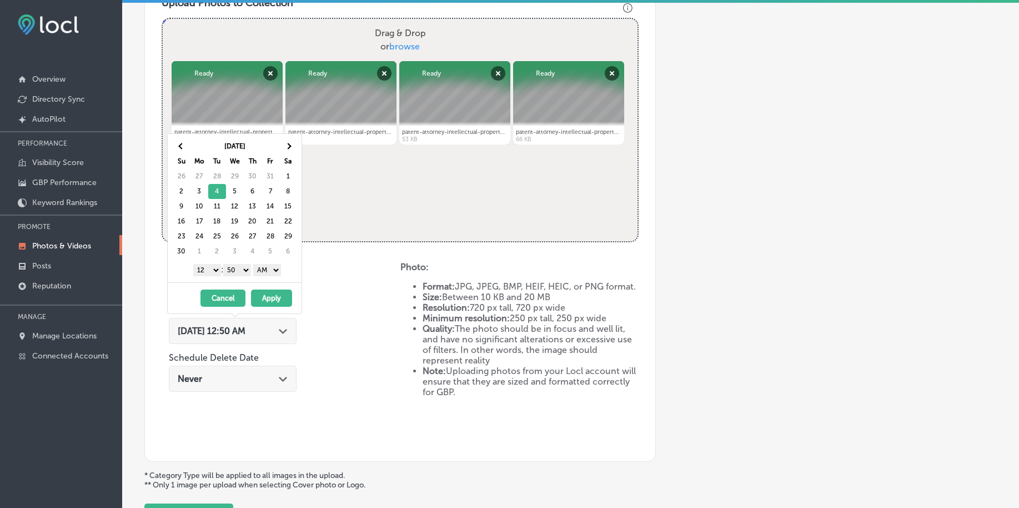
click at [210, 272] on select "1 2 3 4 5 6 7 8 9 10 11 12" at bounding box center [207, 270] width 28 height 12
click at [237, 263] on div "1 2 3 4 5 6 7 8 9 10 11 12 : 00 10 20 30 40 50 AM PM" at bounding box center [236, 269] width 129 height 17
click at [239, 276] on div "1 2 3 4 5 6 7 8 9 10 11 12 : 00 10 20 30 40 50 AM PM" at bounding box center [236, 269] width 129 height 17
click at [241, 269] on select "00 10 20 30 40 50" at bounding box center [237, 270] width 28 height 12
click at [262, 271] on select "AM PM" at bounding box center [267, 270] width 28 height 12
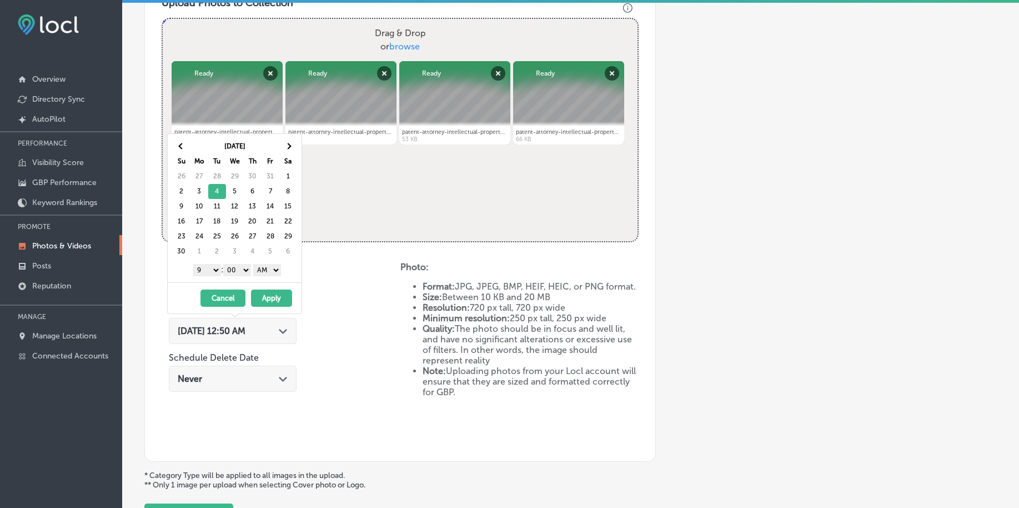
click at [255, 264] on select "AM PM" at bounding box center [267, 270] width 28 height 12
click at [268, 274] on select "AM PM" at bounding box center [267, 270] width 28 height 12
click at [269, 293] on button "Apply" at bounding box center [271, 297] width 41 height 17
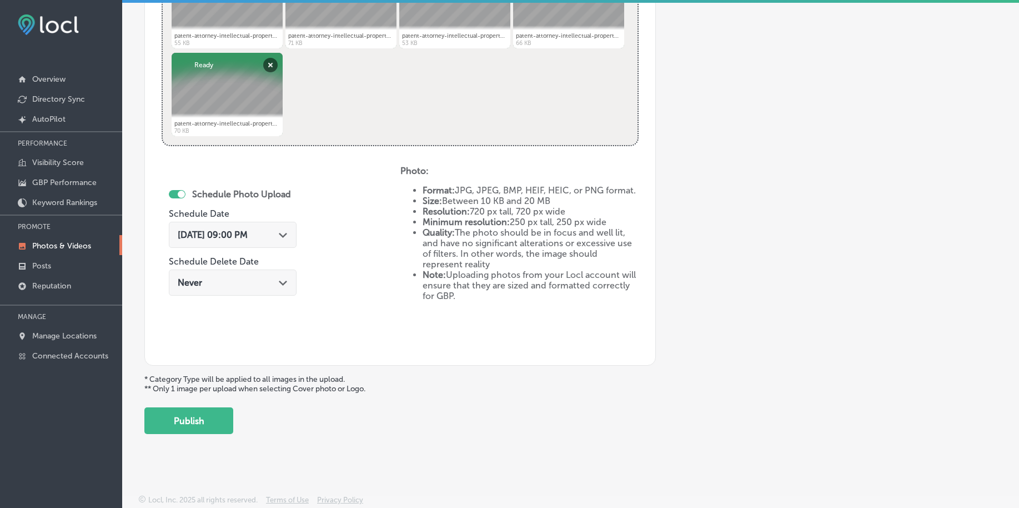
scroll to position [514, 0]
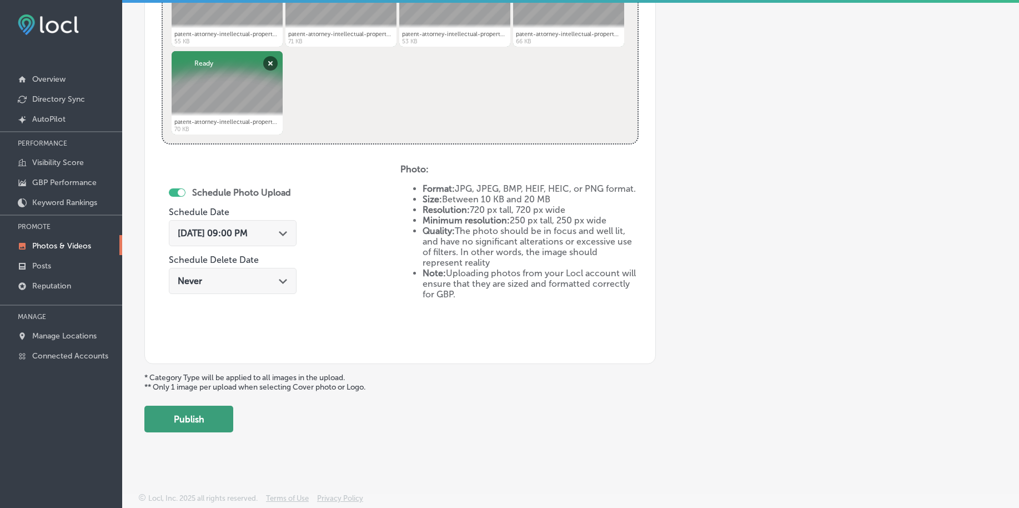
click at [210, 423] on button "Publish" at bounding box center [188, 418] width 89 height 27
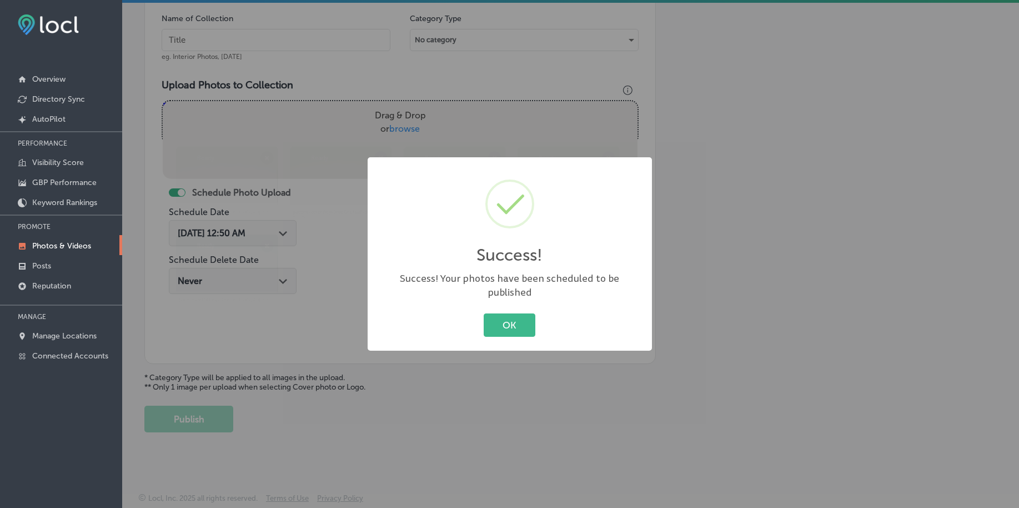
scroll to position [334, 0]
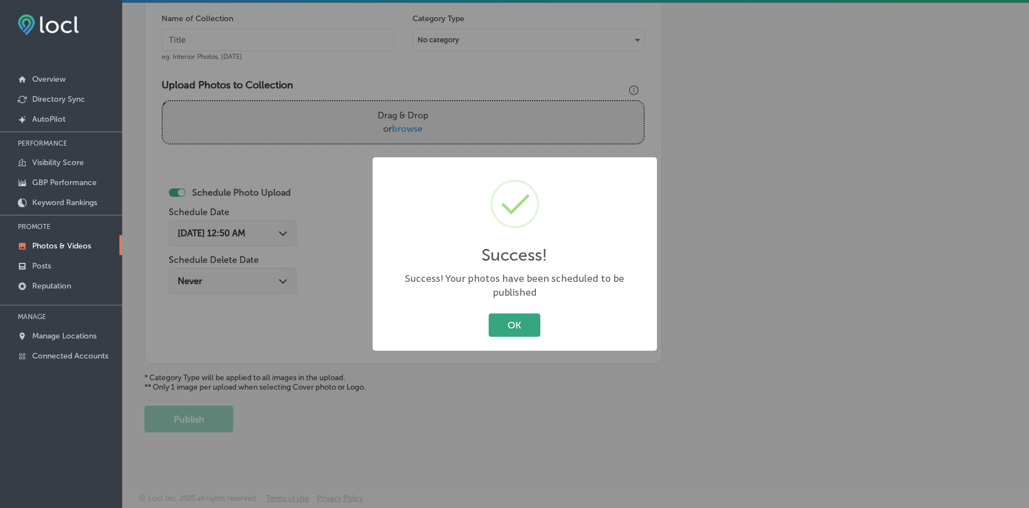
click at [516, 315] on button "OK" at bounding box center [515, 324] width 52 height 23
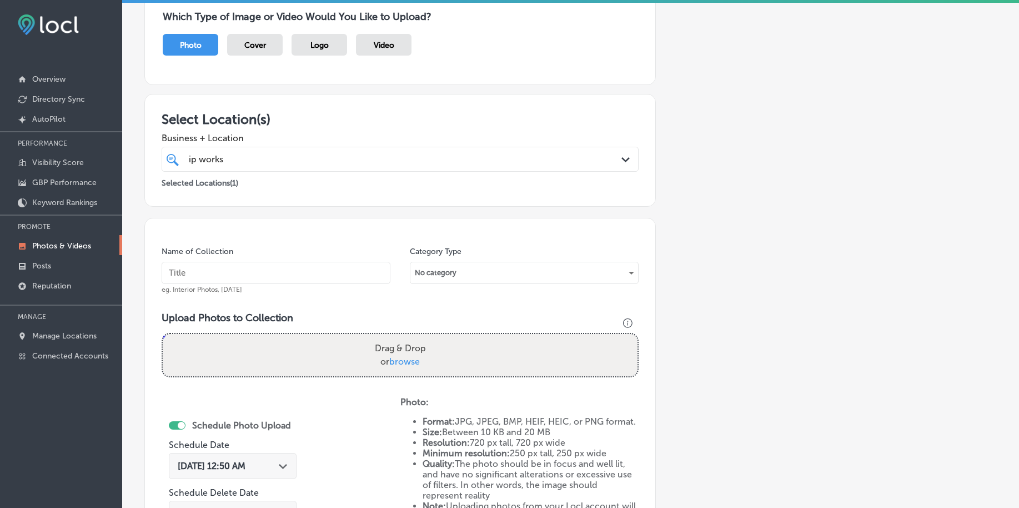
scroll to position [57, 0]
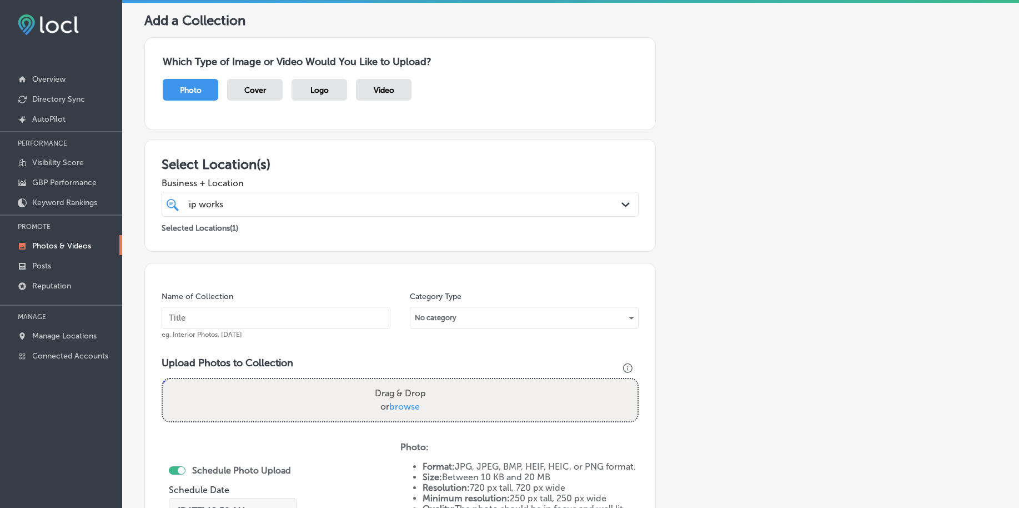
click at [238, 318] on input "text" at bounding box center [276, 318] width 229 height 22
paste input "ip-works-law-[DATE]"
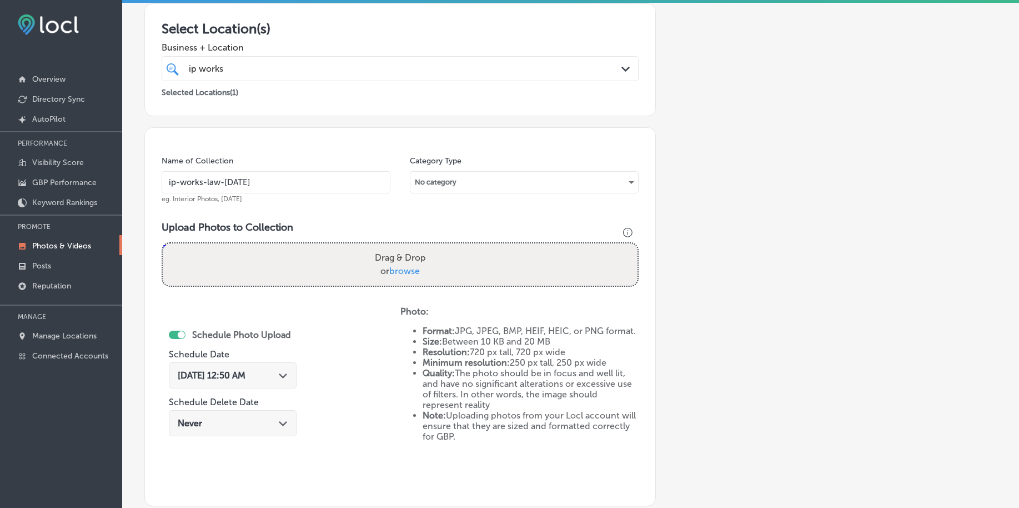
scroll to position [195, 0]
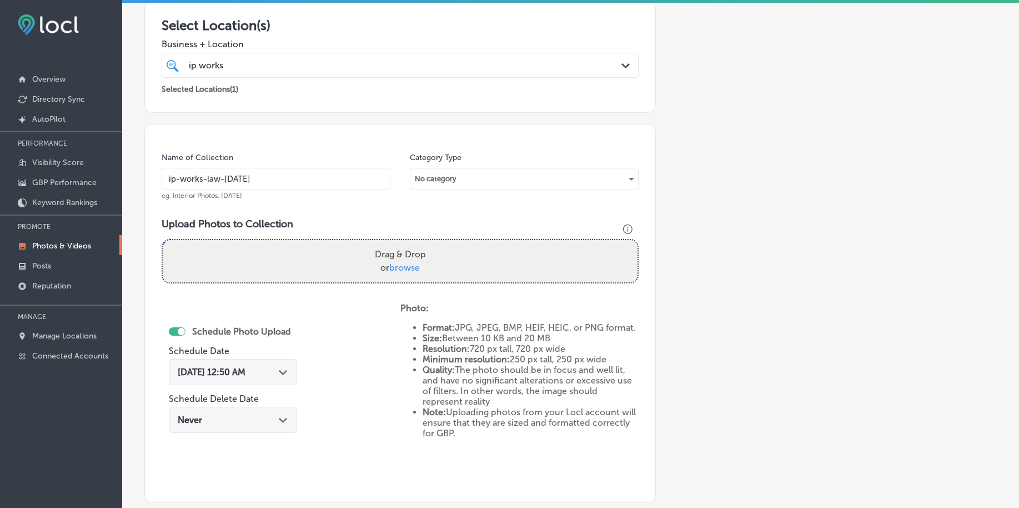
type input "ip-works-law-[DATE]"
click at [403, 270] on span "browse" at bounding box center [404, 267] width 31 height 11
click at [403, 243] on input "Drag & Drop or browse" at bounding box center [400, 241] width 475 height 3
type input "C:\fakepath\patent-attorney-intellectual-property-ip-works-law-[GEOGRAPHIC_DATA…"
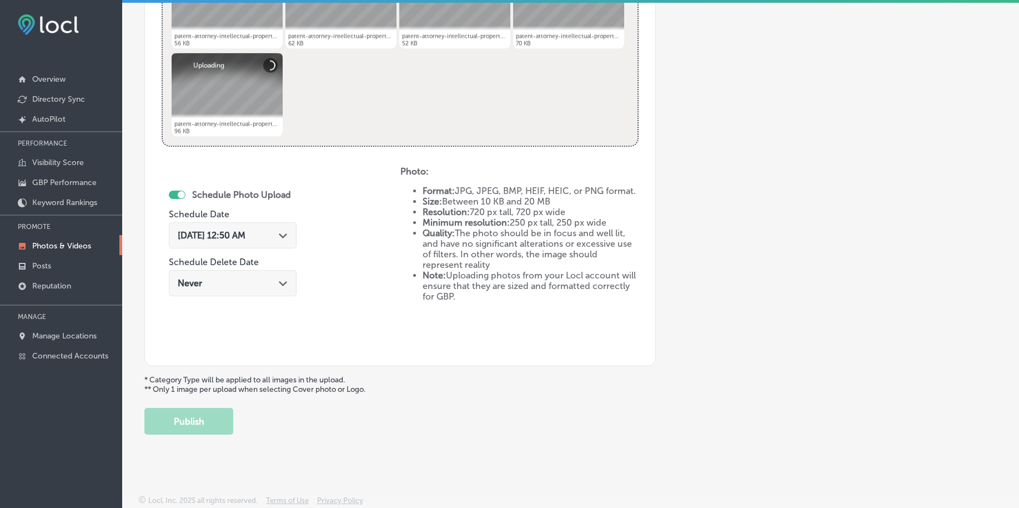
scroll to position [514, 0]
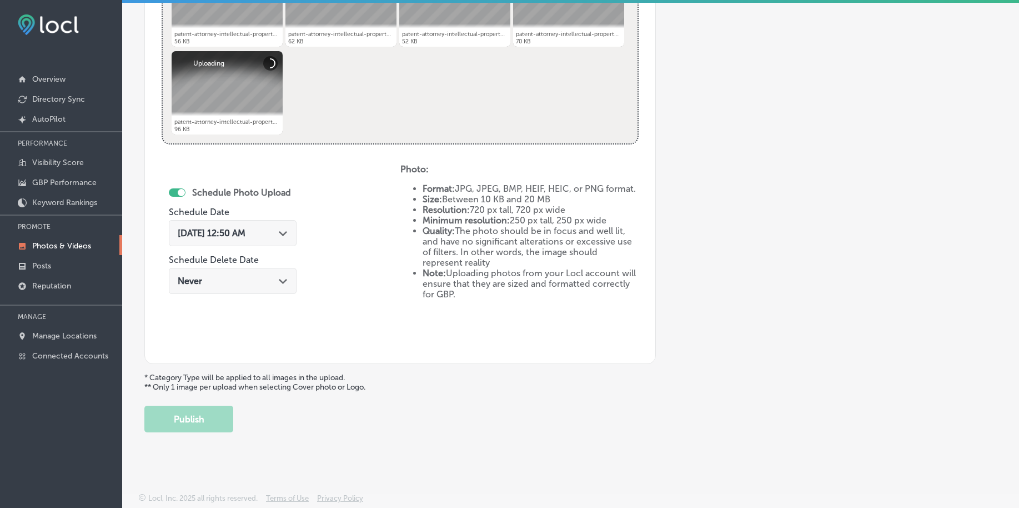
click at [283, 234] on icon "Path Created with Sketch." at bounding box center [283, 233] width 8 height 5
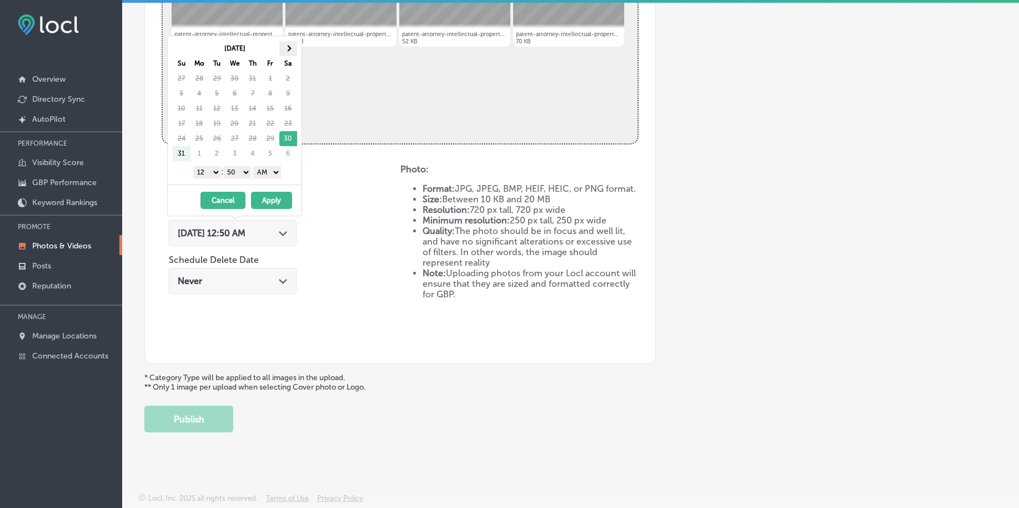
click at [294, 52] on th at bounding box center [288, 48] width 18 height 15
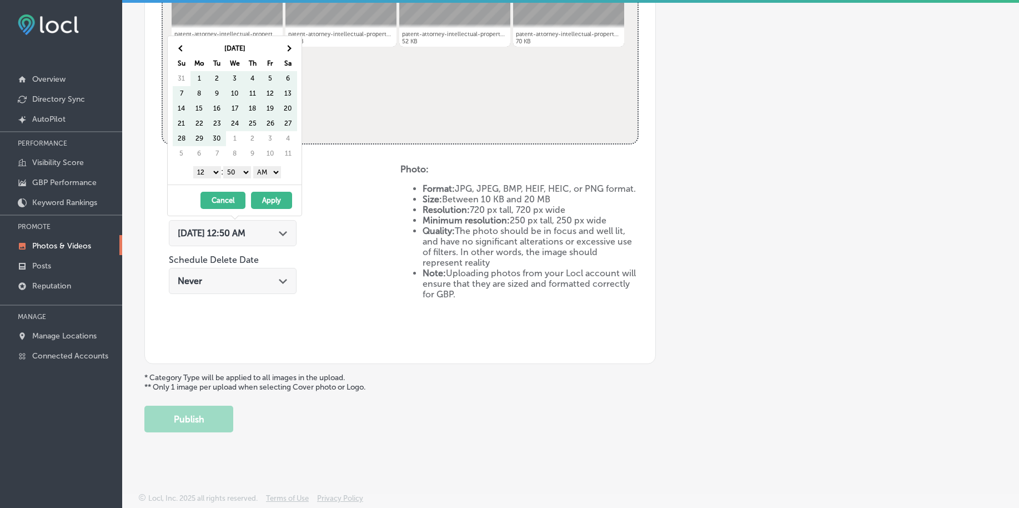
click at [294, 52] on th at bounding box center [288, 48] width 18 height 15
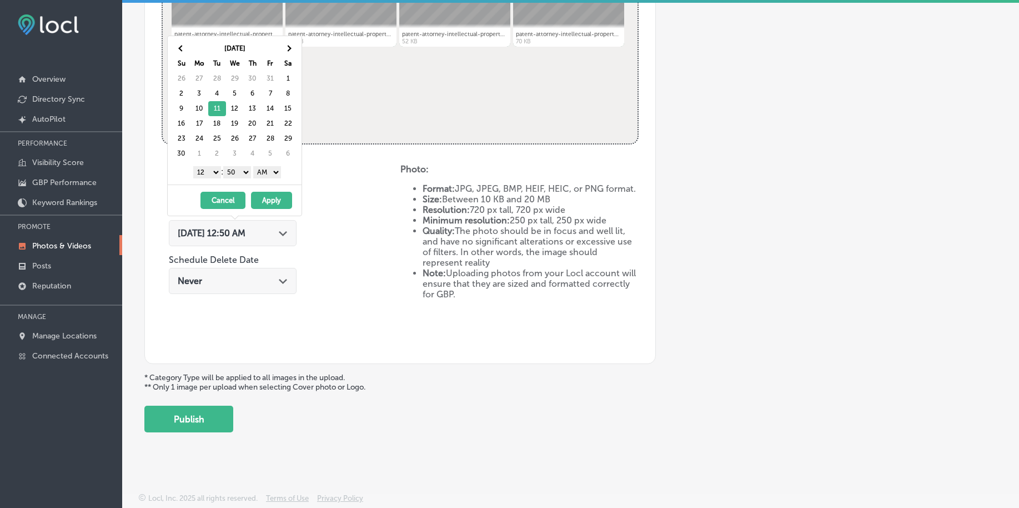
click at [205, 175] on select "1 2 3 4 5 6 7 8 9 10 11 12" at bounding box center [207, 172] width 28 height 12
click at [240, 174] on select "00 10 20 30 40 50" at bounding box center [237, 172] width 28 height 12
click at [272, 174] on select "AM PM" at bounding box center [267, 172] width 28 height 12
click at [269, 199] on button "Apply" at bounding box center [271, 200] width 41 height 17
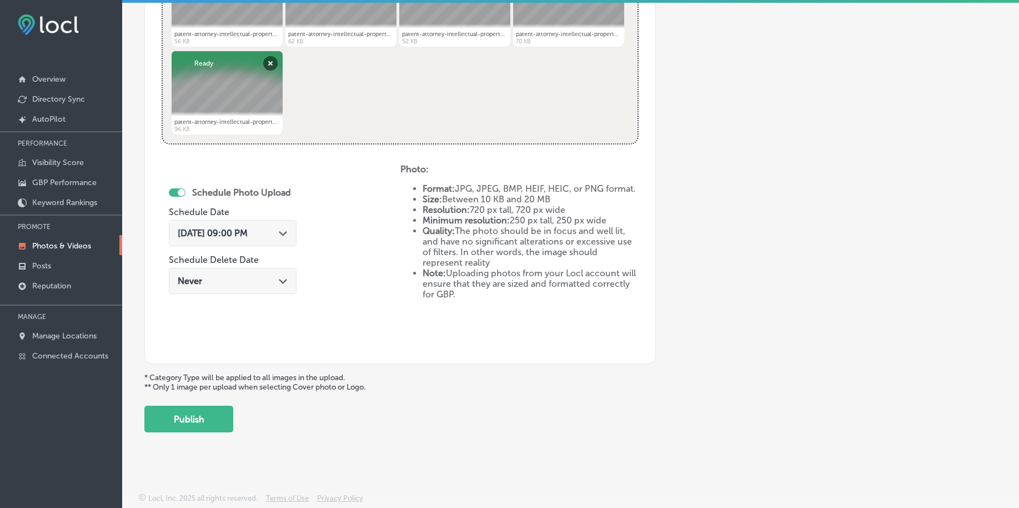
click at [195, 418] on button "Publish" at bounding box center [188, 418] width 89 height 27
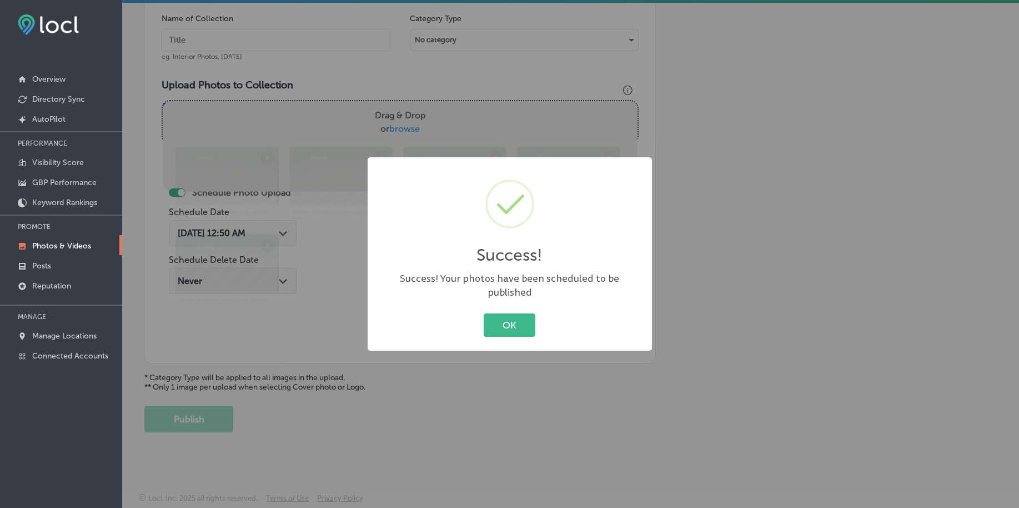
scroll to position [334, 0]
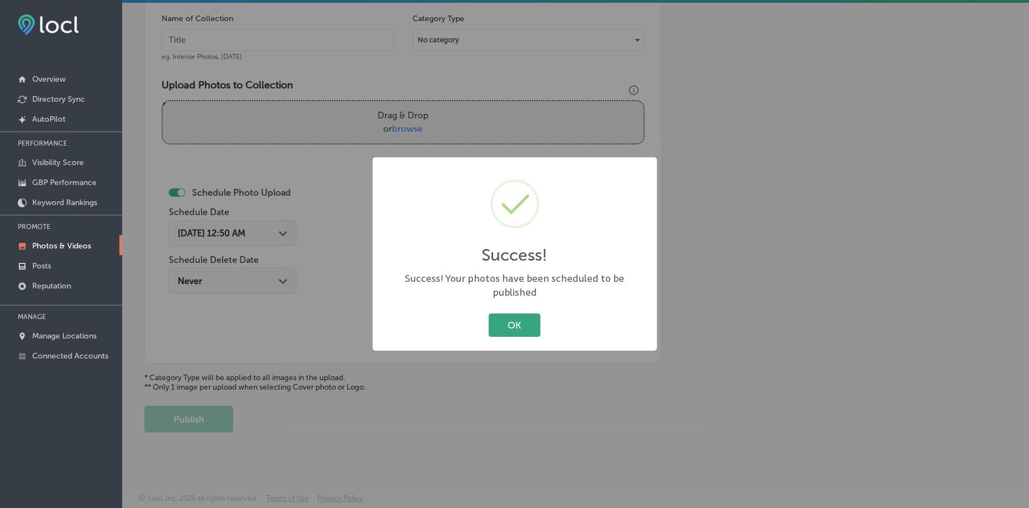
click at [507, 315] on button "OK" at bounding box center [515, 324] width 52 height 23
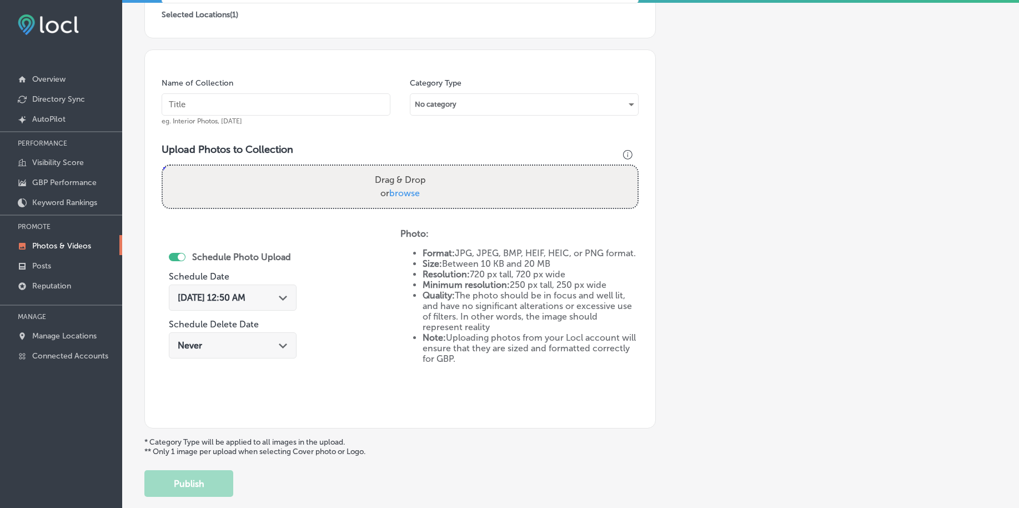
scroll to position [57, 0]
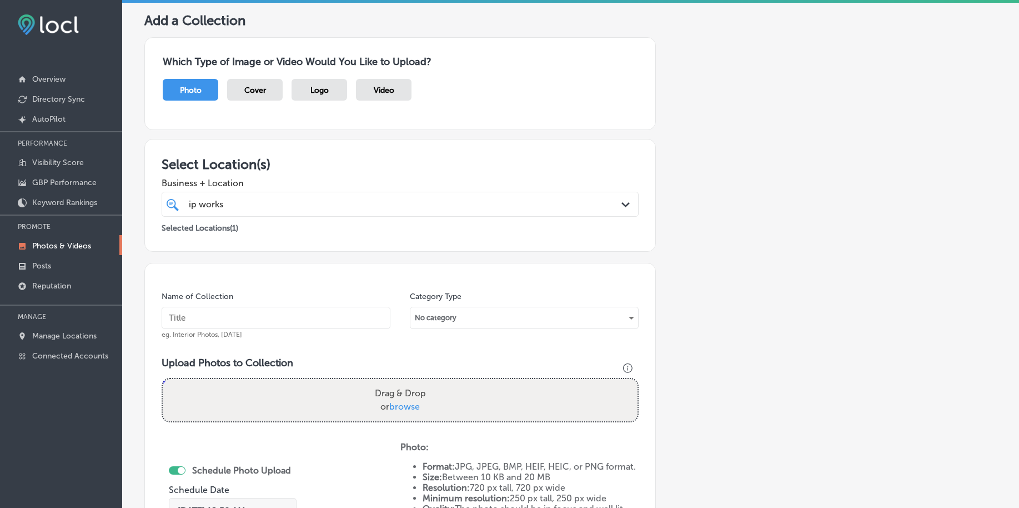
click at [248, 324] on input "text" at bounding box center [276, 318] width 229 height 22
paste input "ip-works-law-[DATE]"
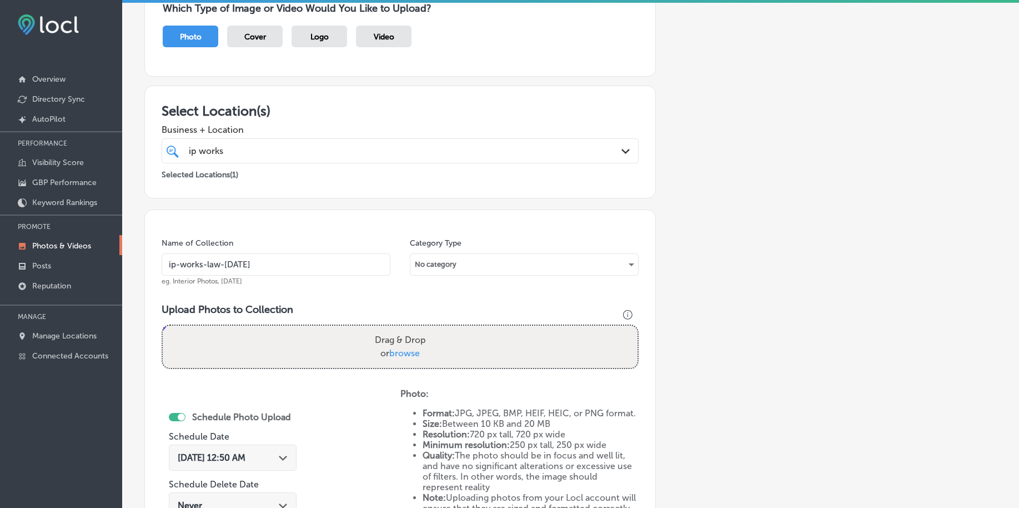
scroll to position [195, 0]
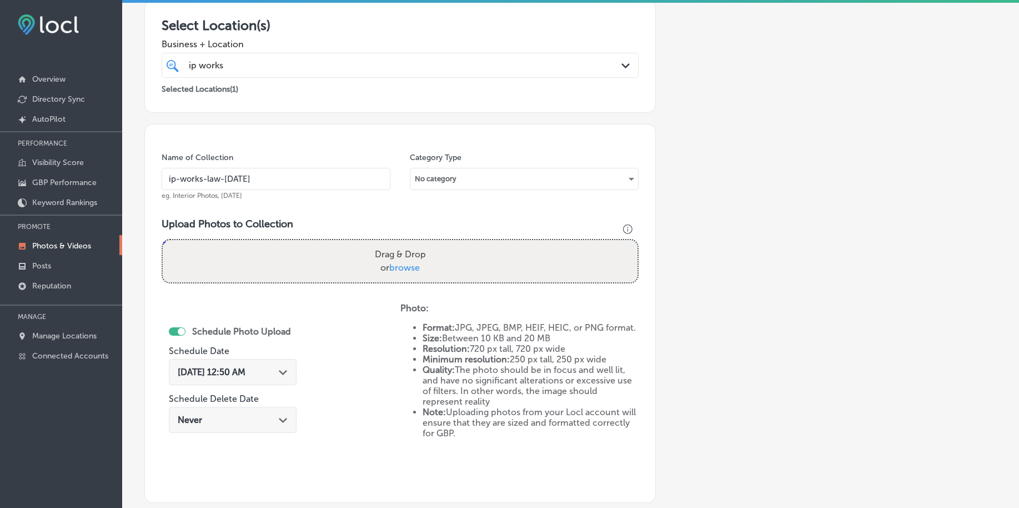
type input "ip-works-law-[DATE]"
click at [403, 268] on span "browse" at bounding box center [404, 267] width 31 height 11
click at [403, 243] on input "Drag & Drop or browse" at bounding box center [400, 241] width 475 height 3
type input "C:\fakepath\patent-attorney-intellectual-property-ip-works-law-[GEOGRAPHIC_DATA…"
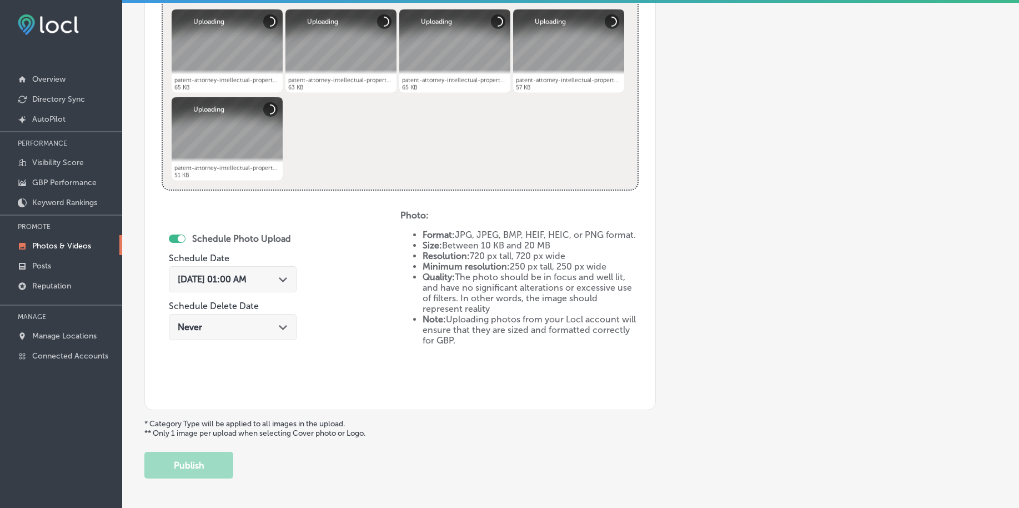
scroll to position [514, 0]
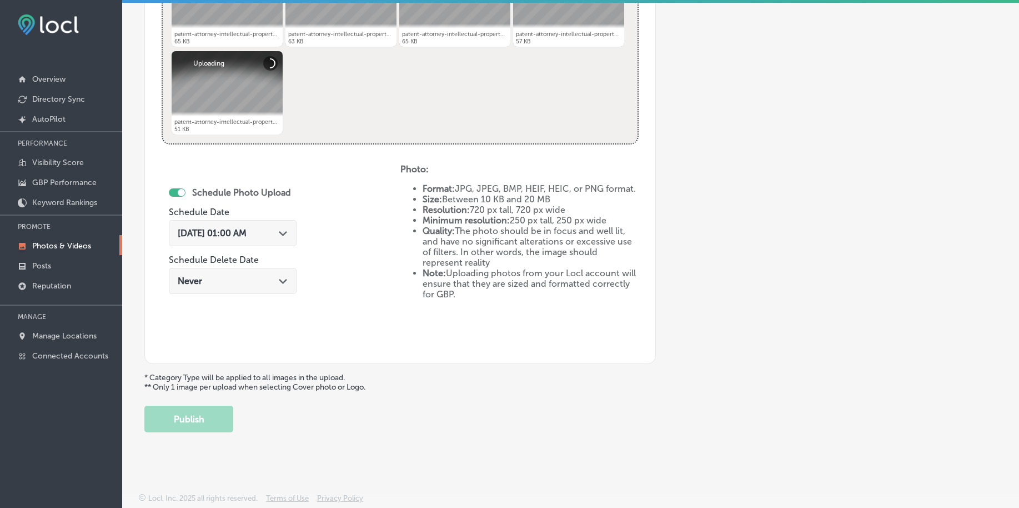
click at [229, 245] on div "[DATE] 01:00 AM Path Created with Sketch." at bounding box center [233, 233] width 128 height 26
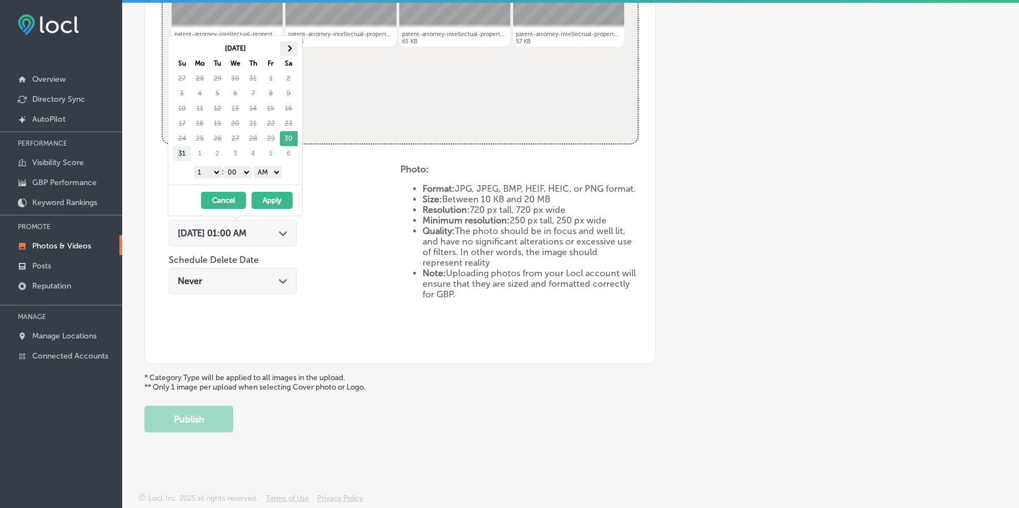
click at [293, 48] on th at bounding box center [289, 48] width 18 height 15
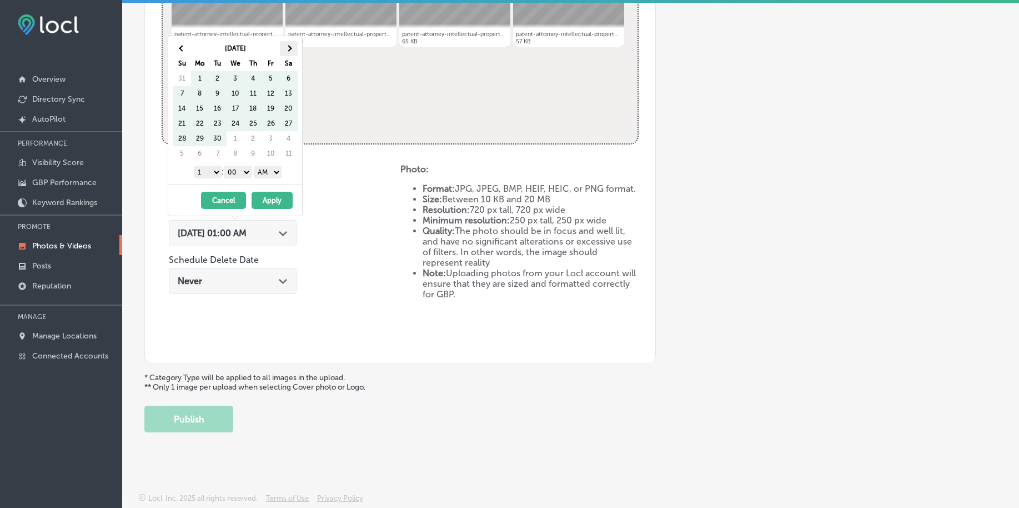
click at [292, 48] on th at bounding box center [289, 48] width 18 height 15
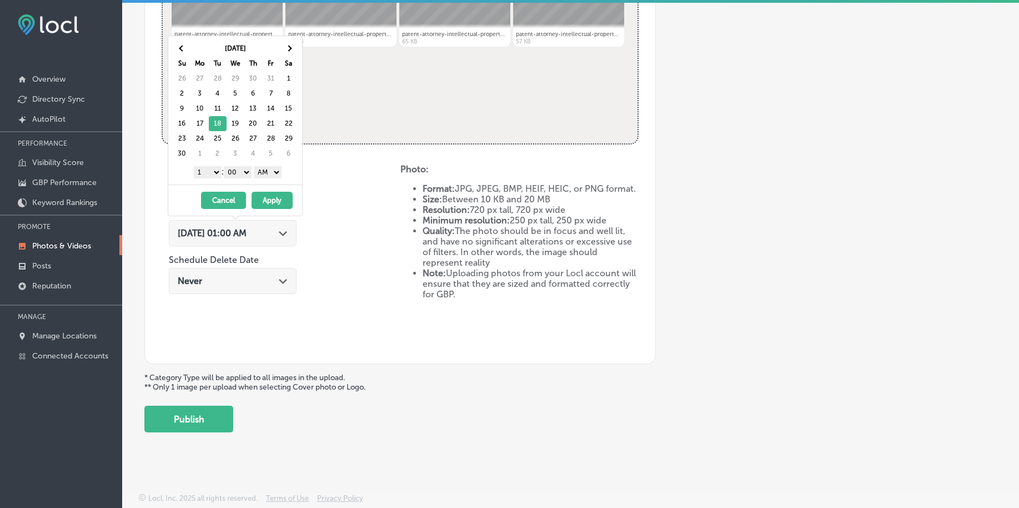
click at [207, 171] on select "1 2 3 4 5 6 7 8 9 10 11 12" at bounding box center [208, 172] width 28 height 12
click at [268, 174] on select "AM PM" at bounding box center [268, 172] width 28 height 12
click at [272, 200] on button "Apply" at bounding box center [272, 200] width 41 height 17
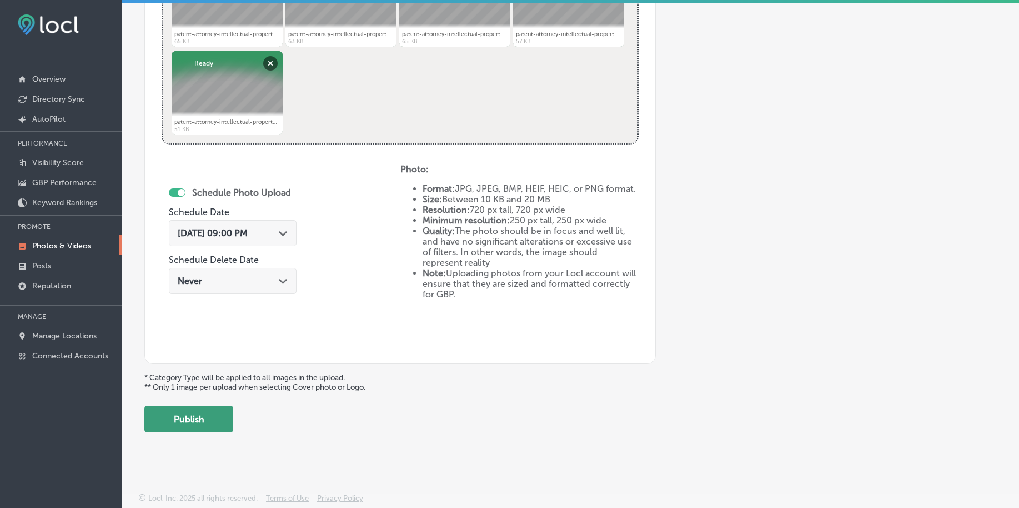
click at [226, 421] on button "Publish" at bounding box center [188, 418] width 89 height 27
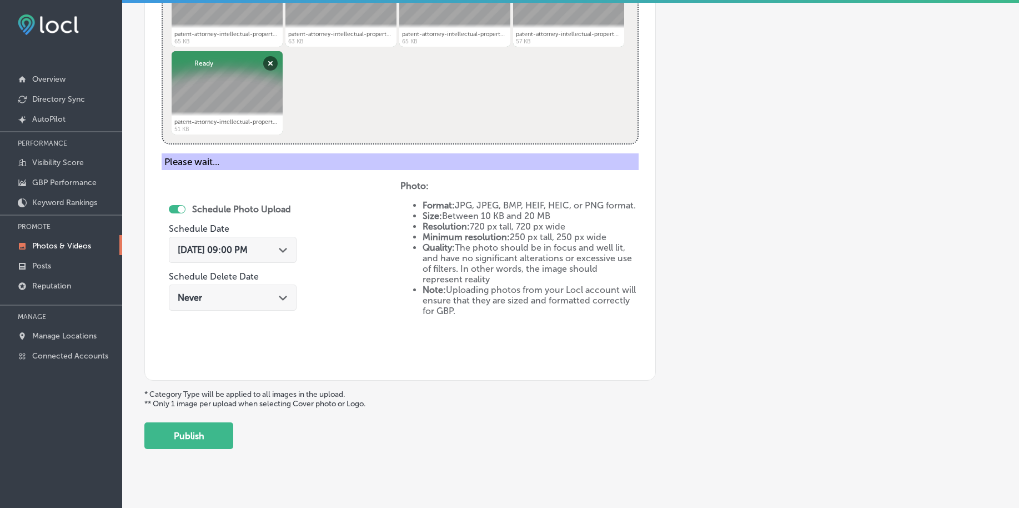
scroll to position [334, 0]
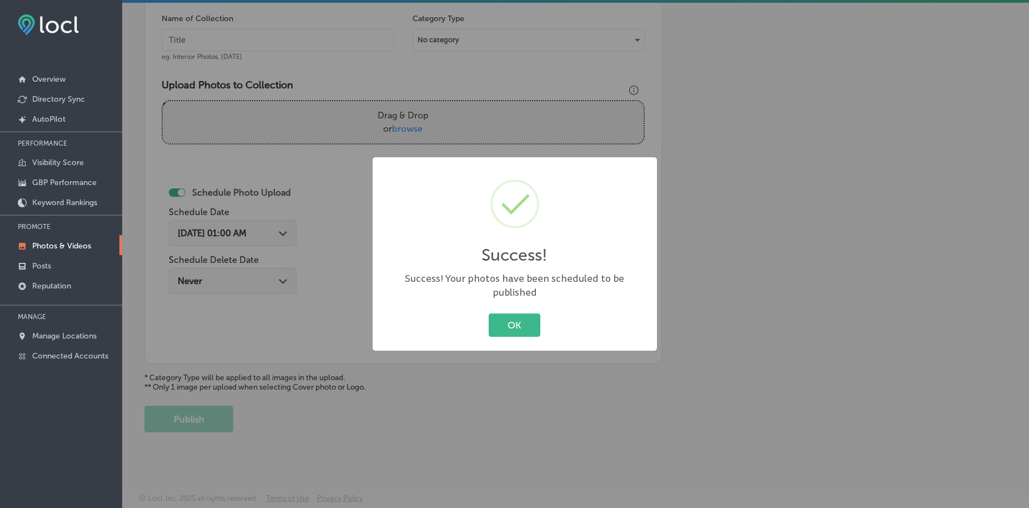
click at [522, 331] on div "OK Cancel" at bounding box center [515, 324] width 262 height 29
drag, startPoint x: 500, startPoint y: 302, endPoint x: 502, endPoint y: 314, distance: 12.4
click at [499, 302] on div "Success! × Success! Your photos have been scheduled to be published OK Cancel" at bounding box center [515, 253] width 284 height 193
click at [502, 314] on button "OK" at bounding box center [515, 324] width 52 height 23
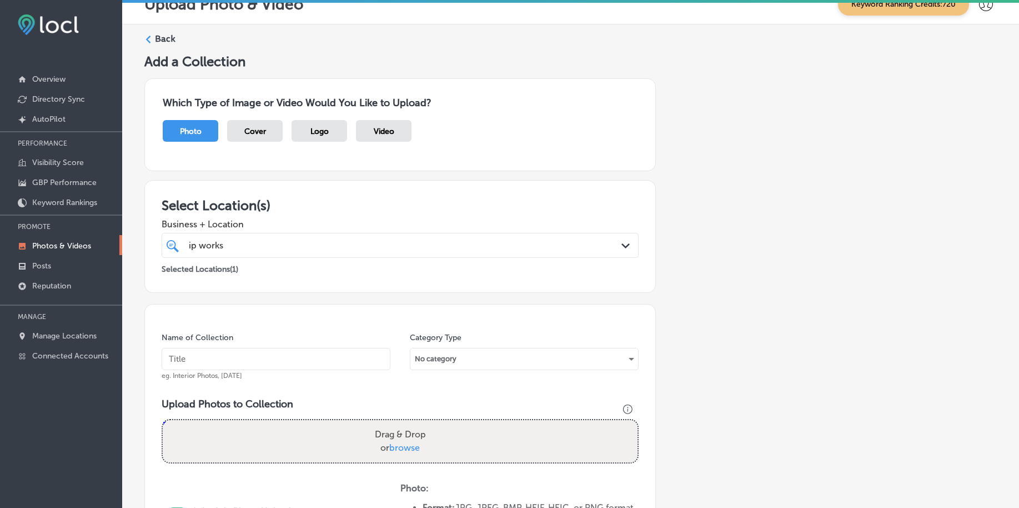
scroll to position [0, 0]
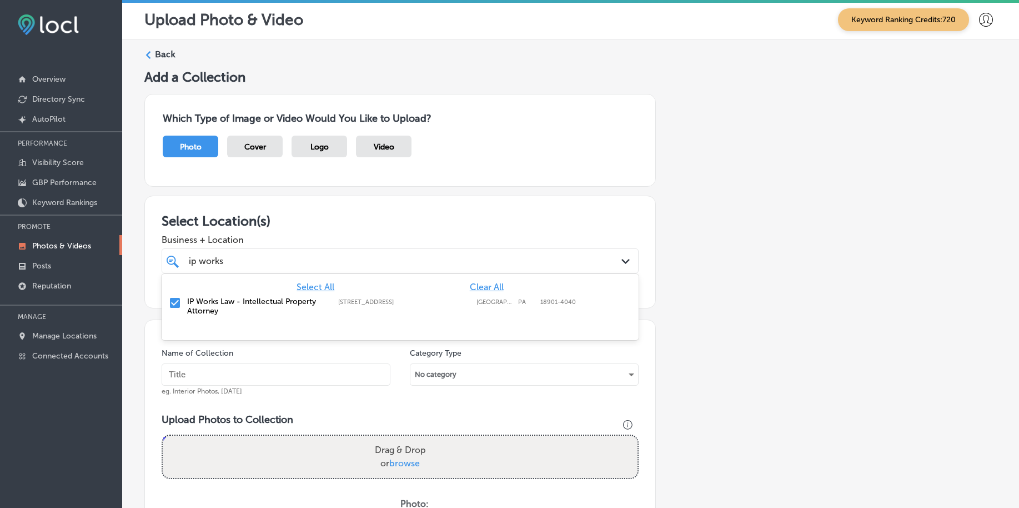
click at [303, 262] on div "ip works ip works" at bounding box center [379, 260] width 383 height 15
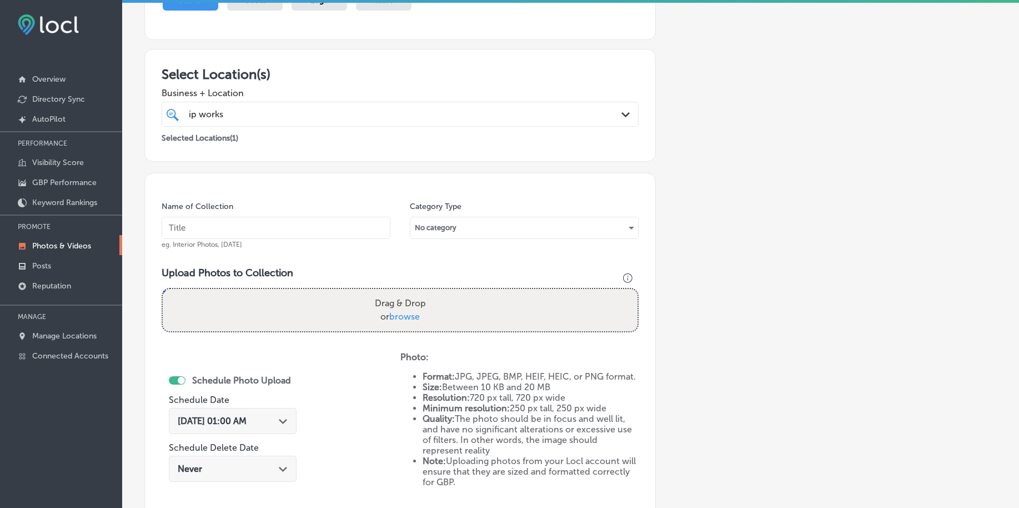
scroll to position [208, 0]
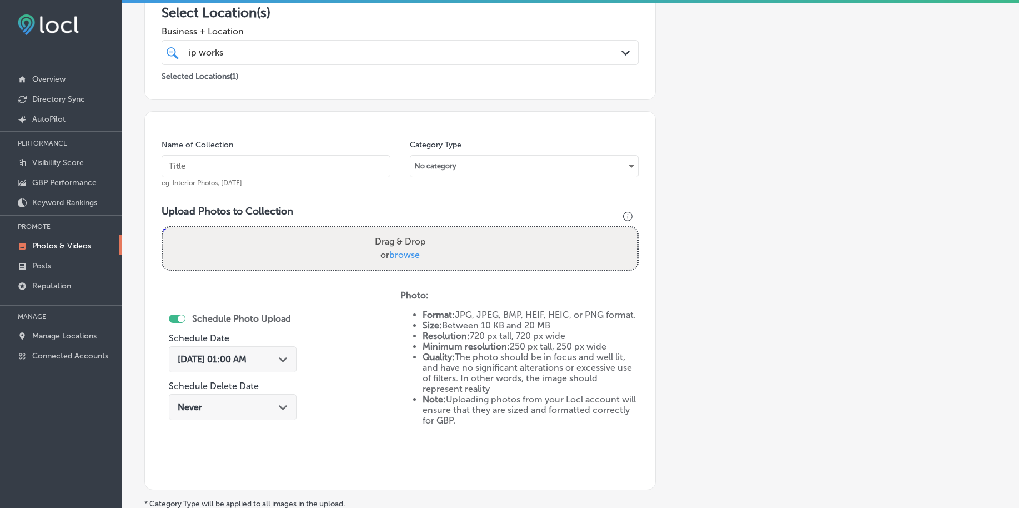
click at [257, 166] on input "text" at bounding box center [276, 166] width 229 height 22
paste input "ip-works-law-[DATE]"
type input "ip-works-law-[DATE]"
click at [404, 250] on span "browse" at bounding box center [404, 254] width 31 height 11
click at [404, 230] on input "Drag & Drop or browse" at bounding box center [400, 228] width 475 height 3
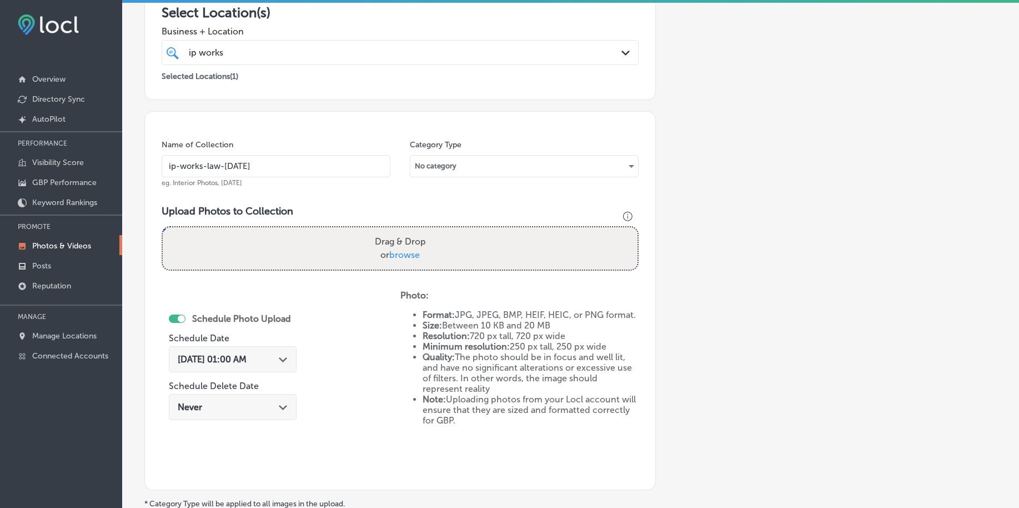
type input "C:\fakepath\patent-attorney-intellectual-property-ip-works-law-[GEOGRAPHIC_DATA…"
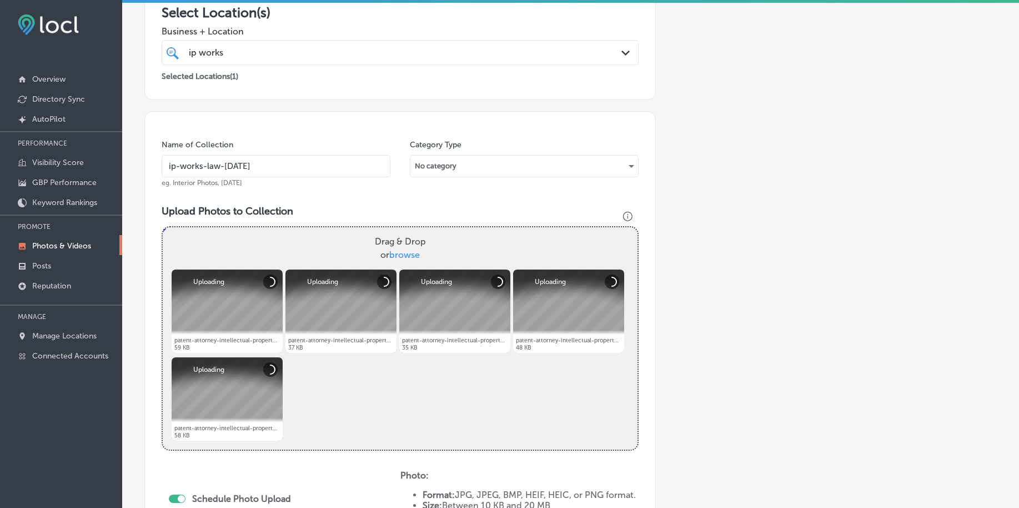
click at [293, 170] on input "ip-works-law-[DATE]" at bounding box center [276, 166] width 229 height 22
type input "ip-works-law-[DATE]"
click at [673, 208] on div "Add a Collection Which Type of Image or Video Would You Like to Upload? Photo C…" at bounding box center [570, 299] width 852 height 877
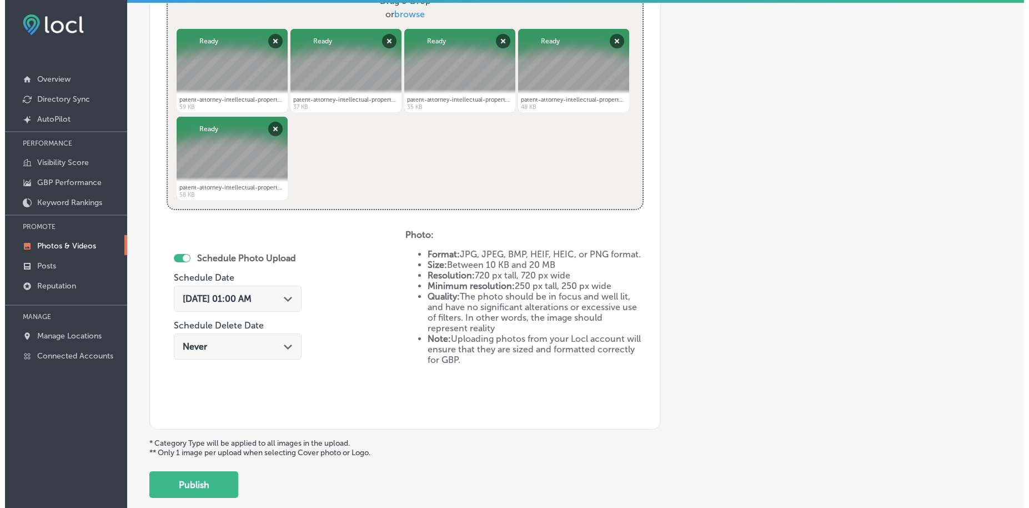
scroll to position [514, 0]
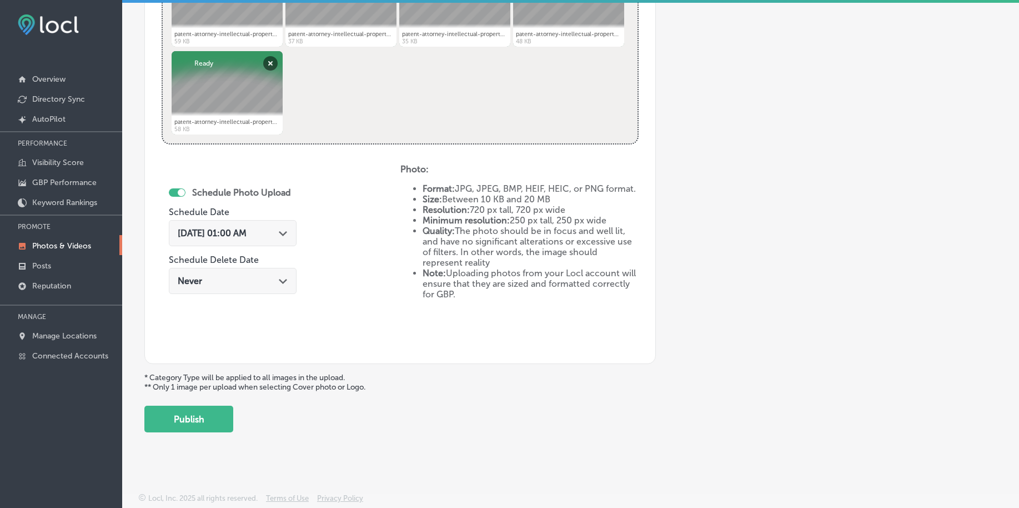
click at [247, 231] on span "[DATE] 01:00 AM" at bounding box center [212, 233] width 69 height 11
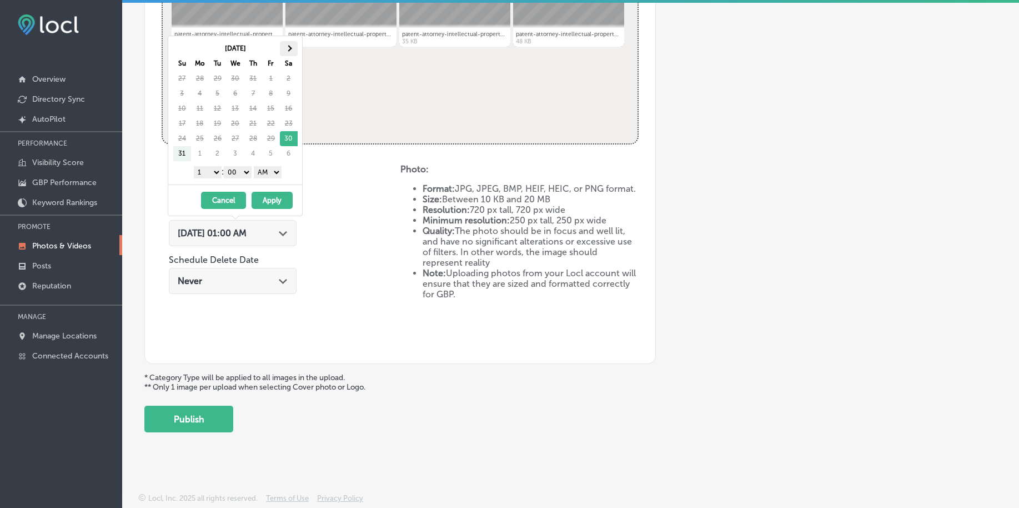
click at [292, 52] on th at bounding box center [289, 48] width 18 height 15
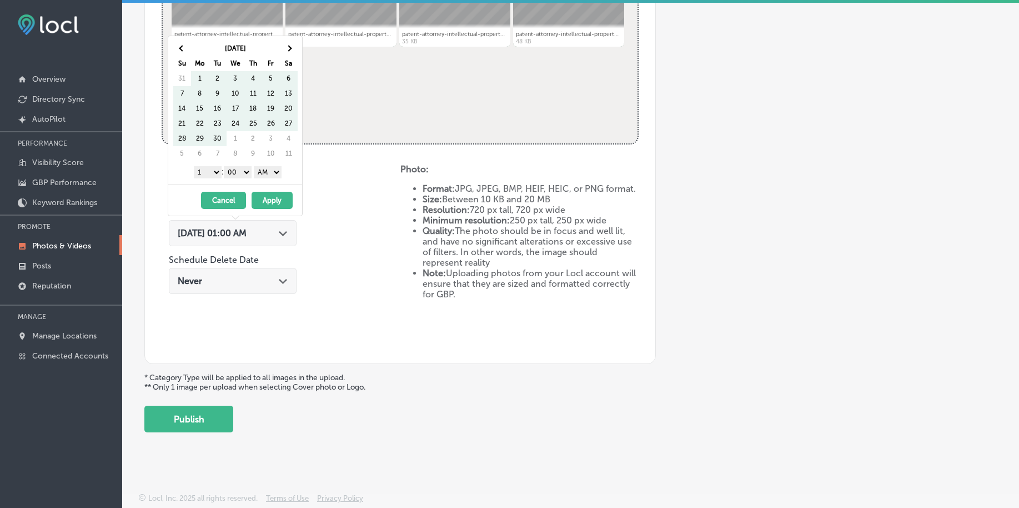
click at [292, 52] on th at bounding box center [289, 48] width 18 height 15
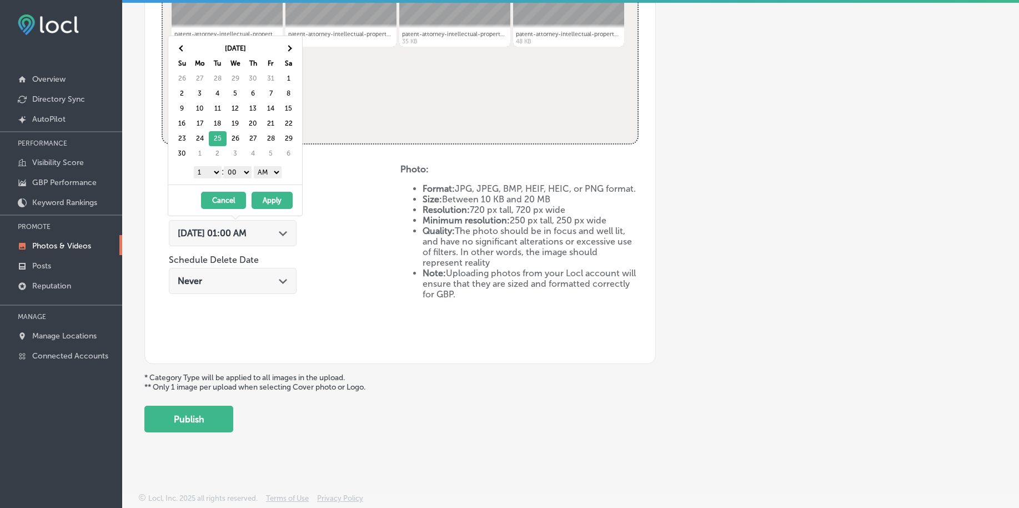
drag, startPoint x: 214, startPoint y: 169, endPoint x: 214, endPoint y: 175, distance: 6.1
click at [214, 169] on select "1 2 3 4 5 6 7 8 9 10 11 12" at bounding box center [208, 172] width 28 height 12
click at [265, 173] on select "AM PM" at bounding box center [268, 172] width 28 height 12
click at [267, 203] on button "Apply" at bounding box center [272, 200] width 41 height 17
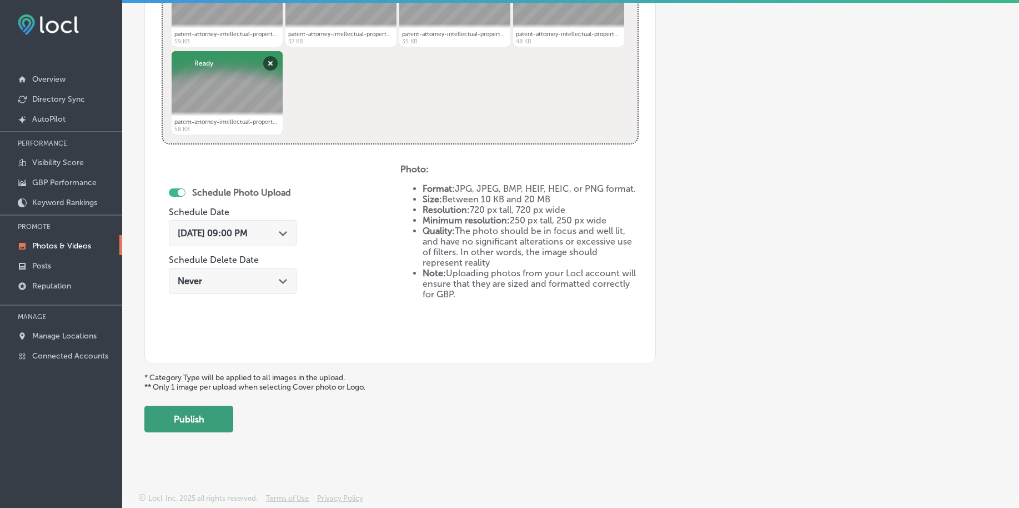
click at [198, 421] on button "Publish" at bounding box center [188, 418] width 89 height 27
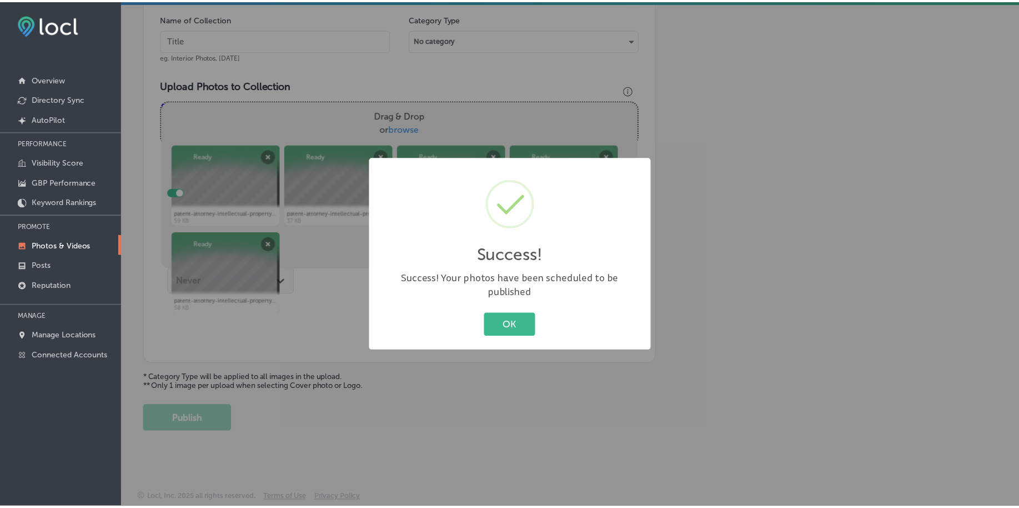
scroll to position [334, 0]
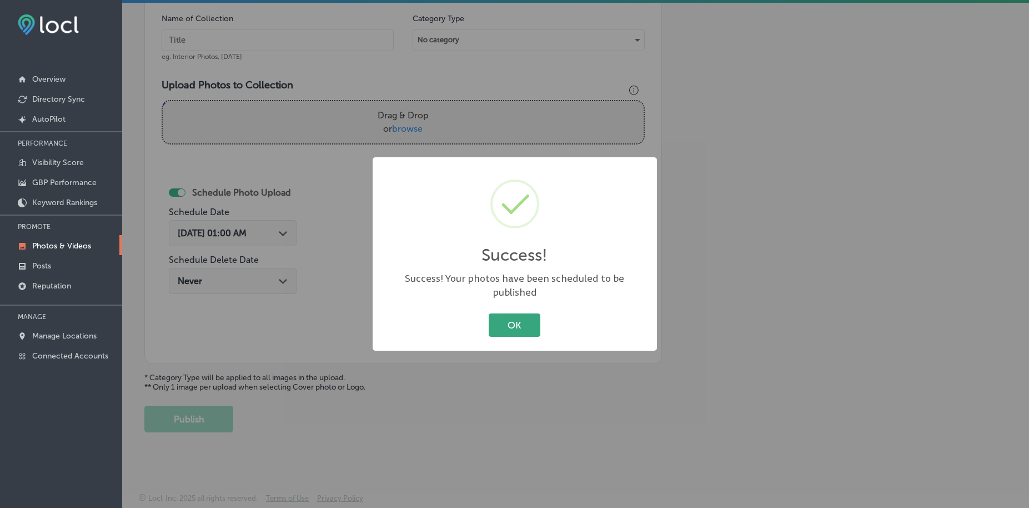
click at [522, 316] on button "OK" at bounding box center [515, 324] width 52 height 23
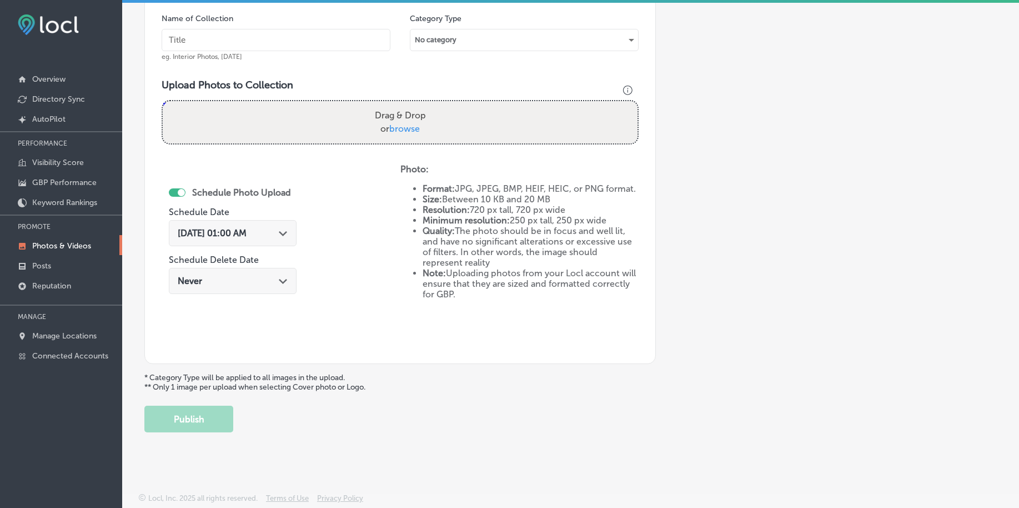
click at [801, 245] on div "Add a Collection Which Type of Image or Video Would You Like to Upload? Photo C…" at bounding box center [570, 83] width 852 height 697
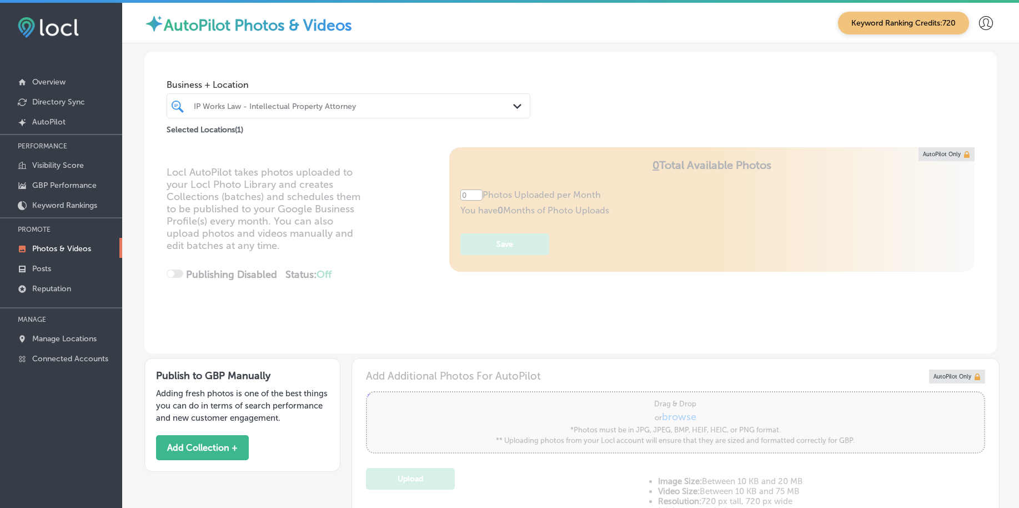
type input "5"
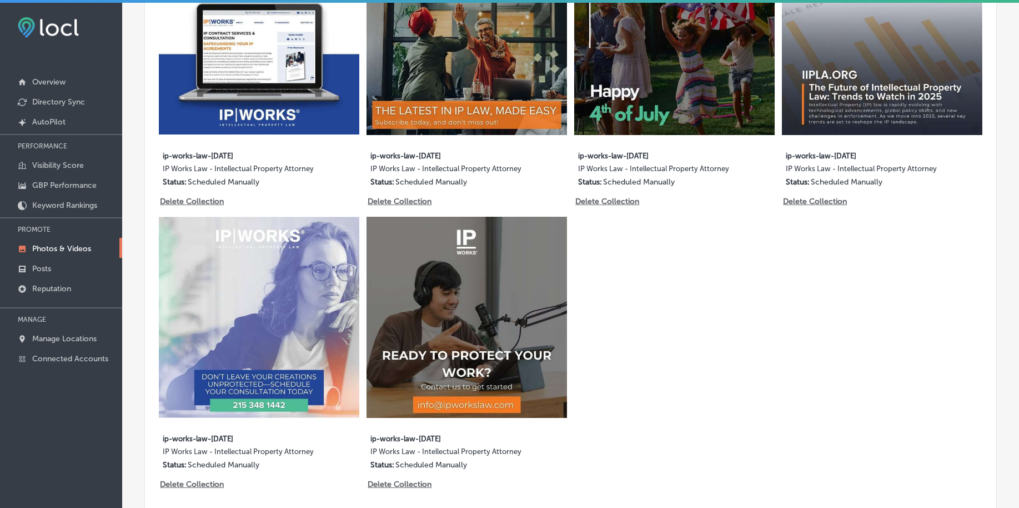
scroll to position [1041, 0]
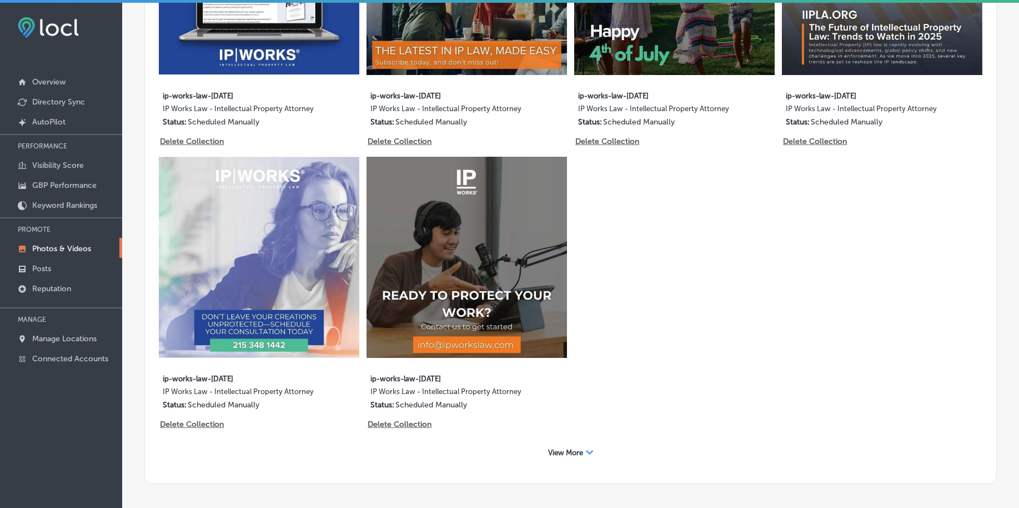
click at [556, 453] on span "View More" at bounding box center [565, 452] width 35 height 8
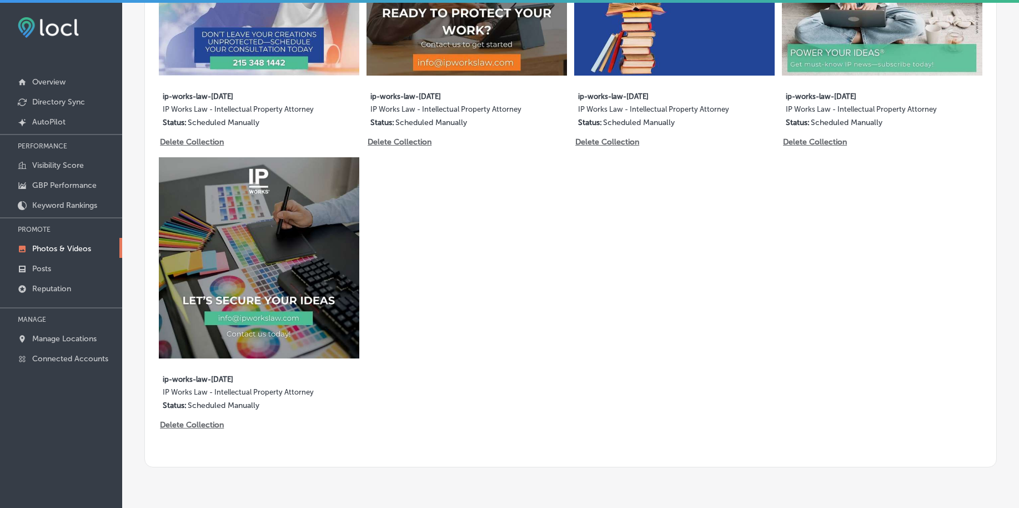
scroll to position [1354, 0]
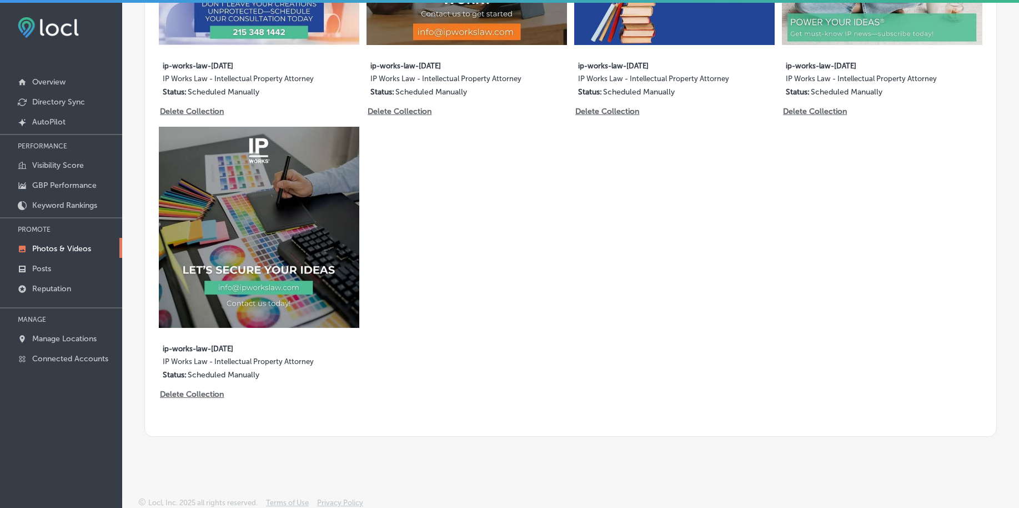
click at [59, 286] on p "Reputation" at bounding box center [51, 288] width 39 height 9
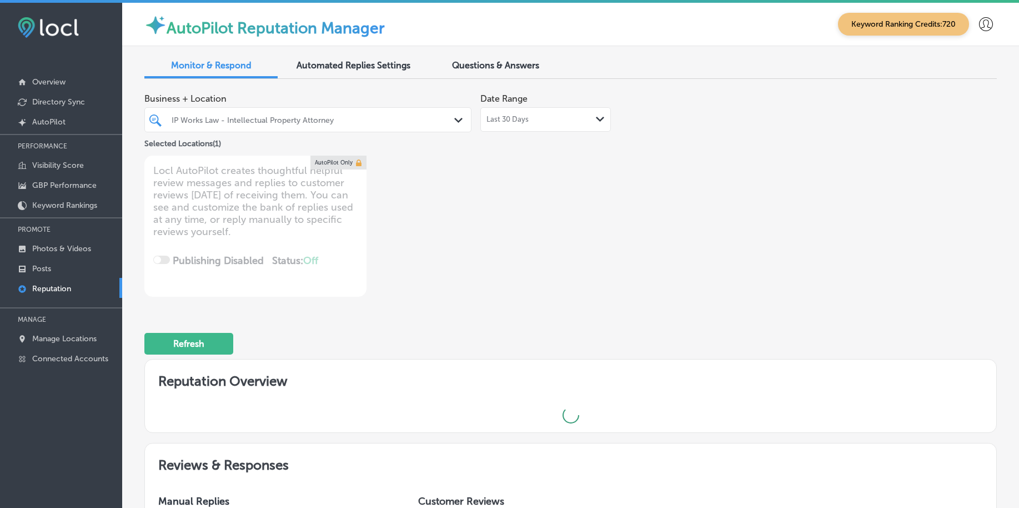
click at [280, 112] on div at bounding box center [294, 119] width 248 height 15
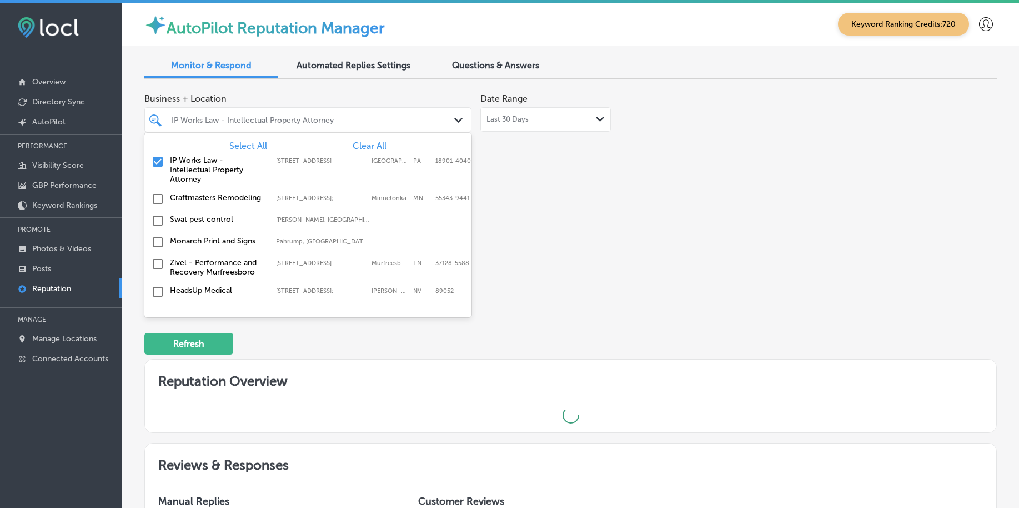
click at [247, 143] on span "Select All" at bounding box center [248, 145] width 38 height 11
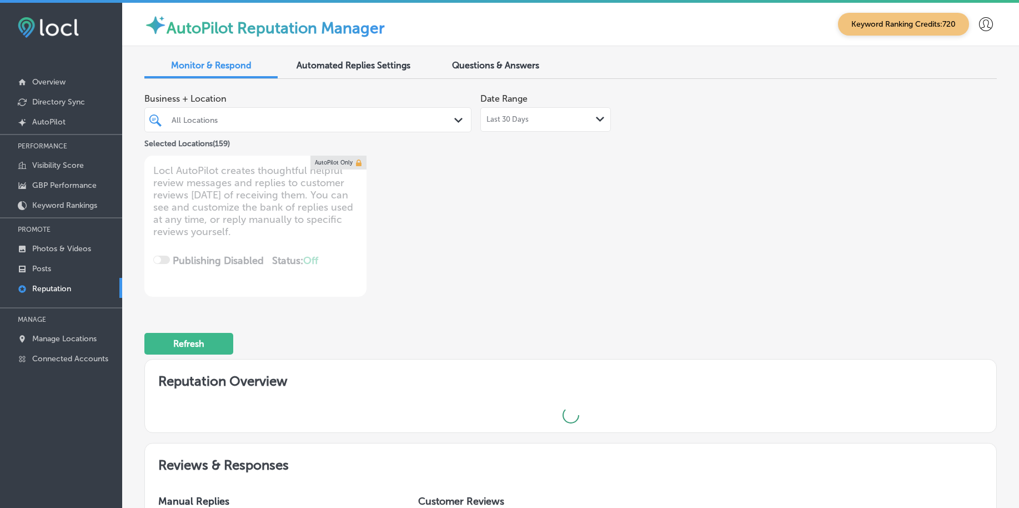
click at [624, 230] on div "Business + Location All Locations Path Created with Sketch. Selected Locations …" at bounding box center [399, 192] width 511 height 209
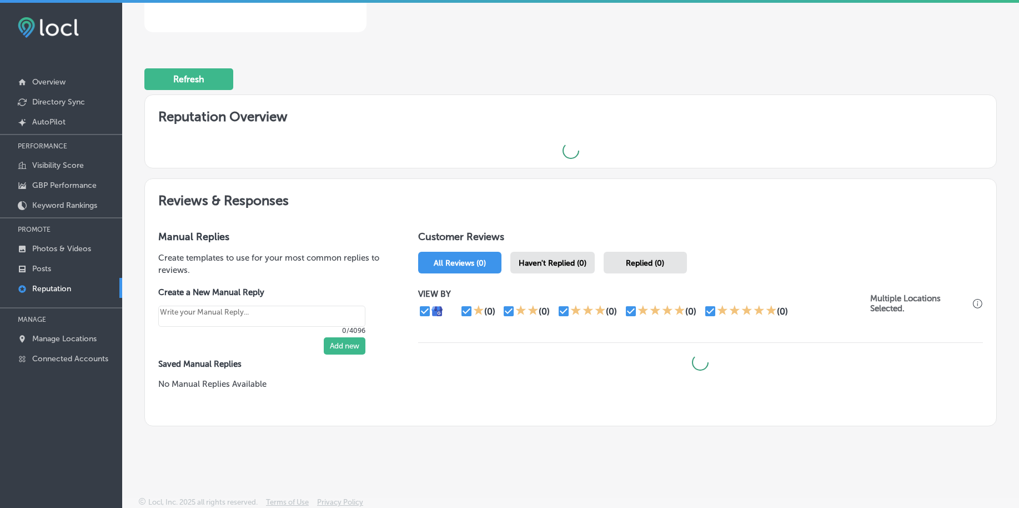
scroll to position [265, 0]
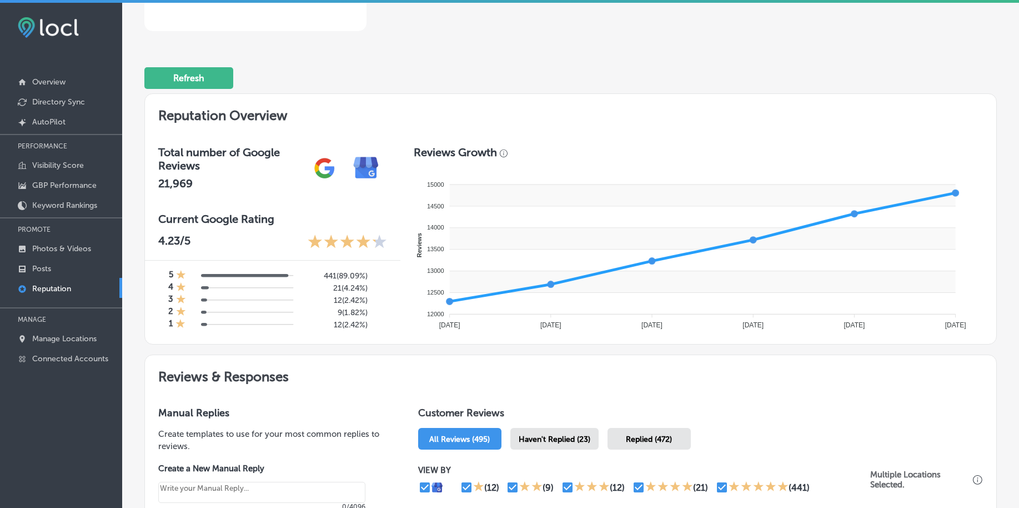
click at [568, 435] on span "Haven't Replied (23)" at bounding box center [555, 438] width 72 height 9
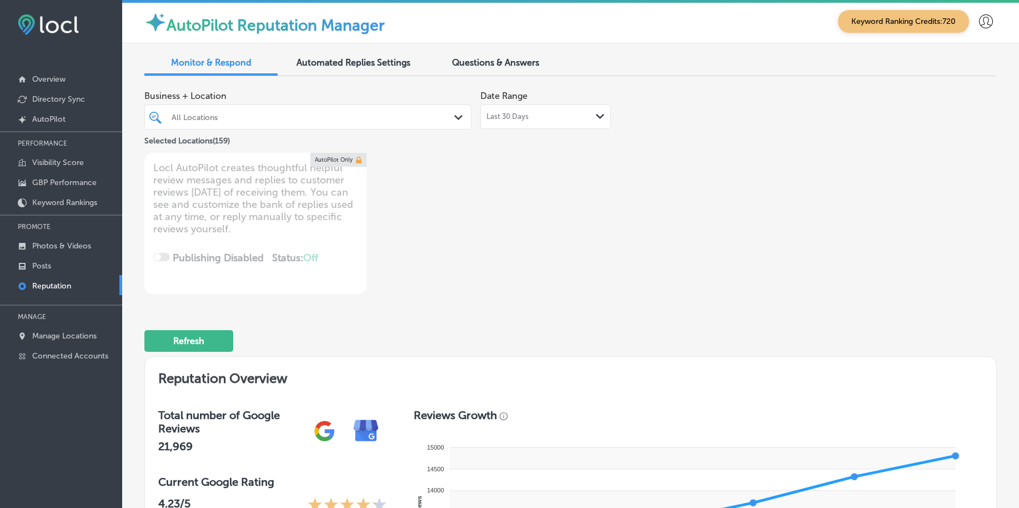
click at [301, 124] on div at bounding box center [294, 116] width 248 height 15
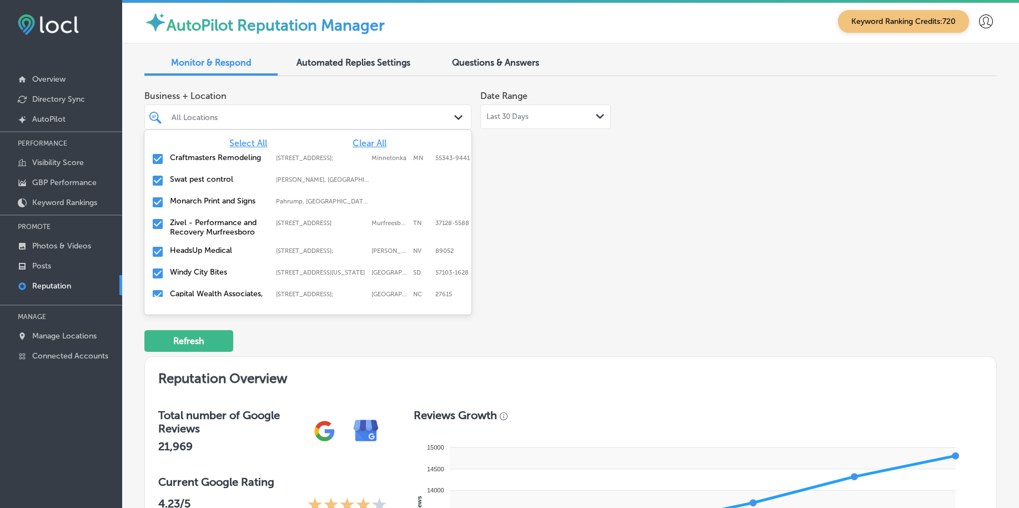
click at [368, 142] on span "Clear All" at bounding box center [370, 143] width 34 height 11
type textarea "x"
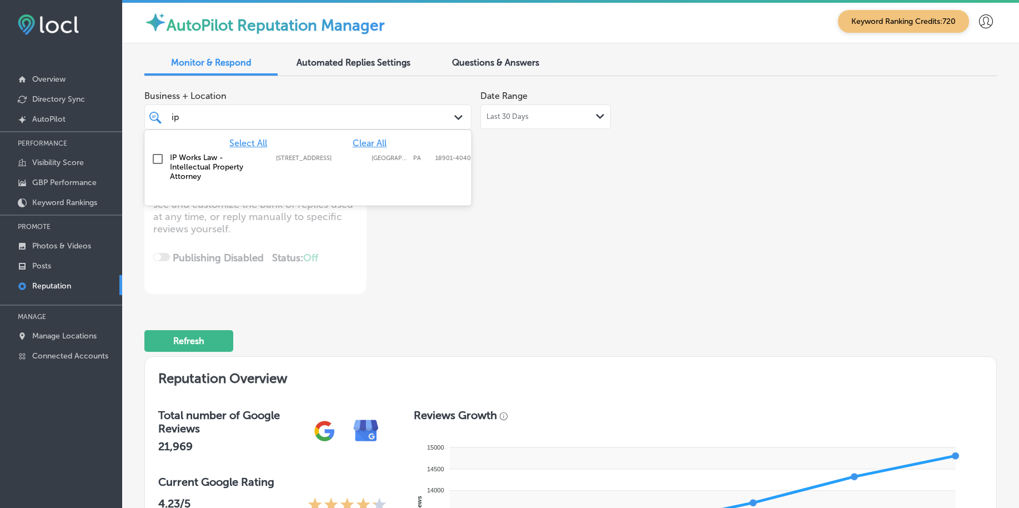
type input "i"
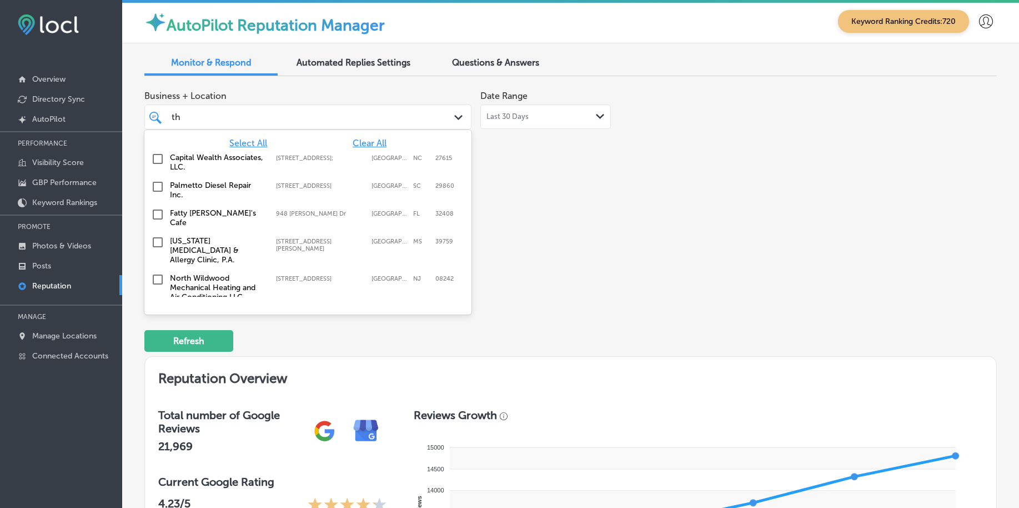
type input "thri"
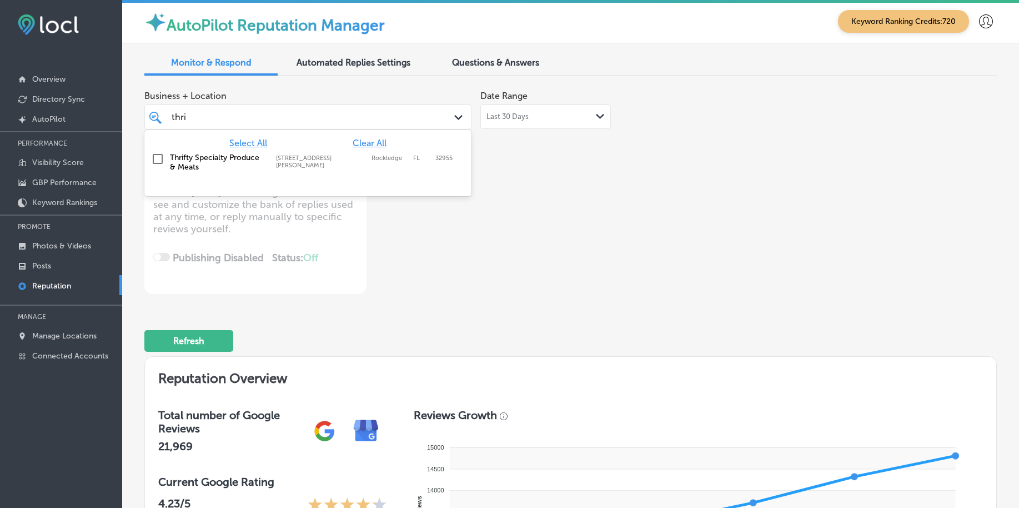
click at [372, 161] on label "Rockledge" at bounding box center [390, 161] width 36 height 14
type textarea "x"
type input "thri"
click at [487, 163] on div "Business + Location option [STREET_ADDRESS][PERSON_NAME]. option [STREET_ADDRES…" at bounding box center [399, 189] width 511 height 209
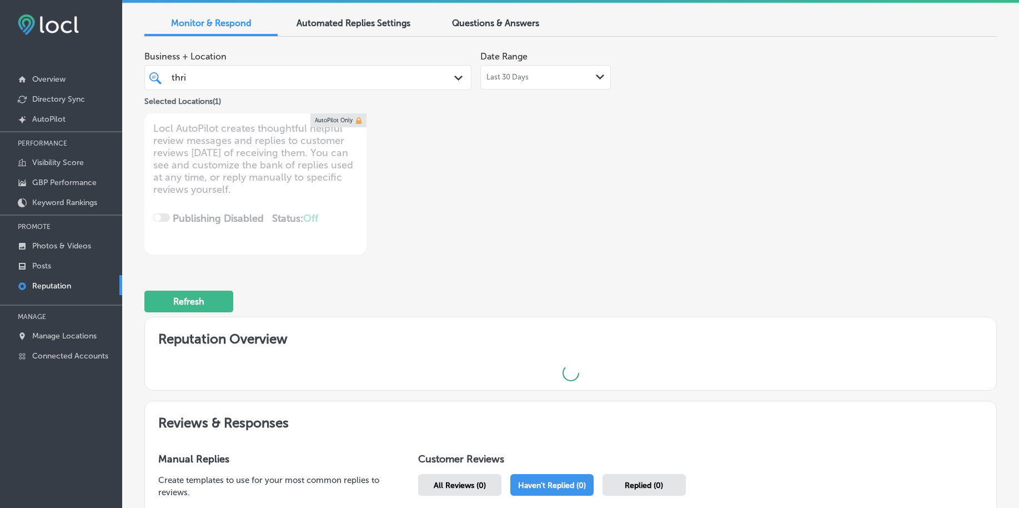
scroll to position [265, 0]
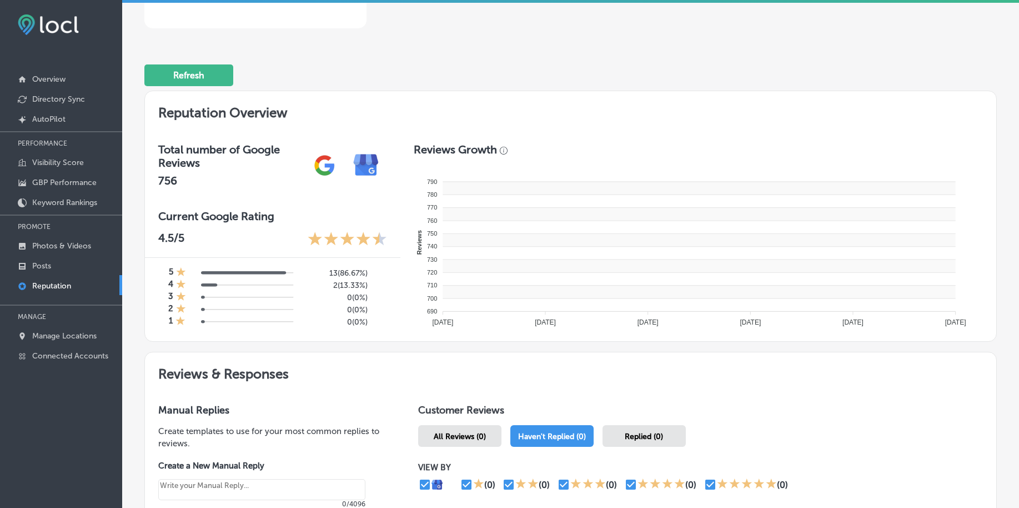
type textarea "x"
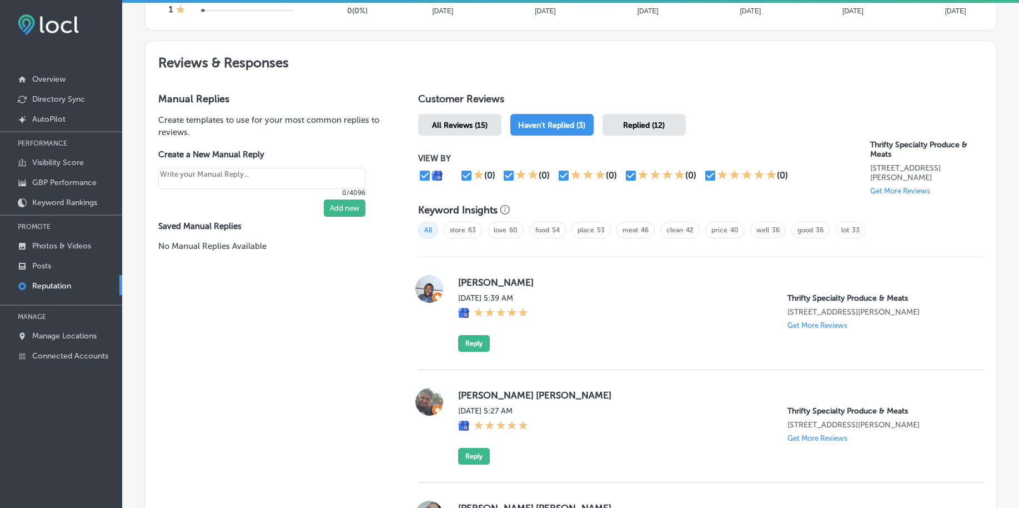
scroll to position [613, 0]
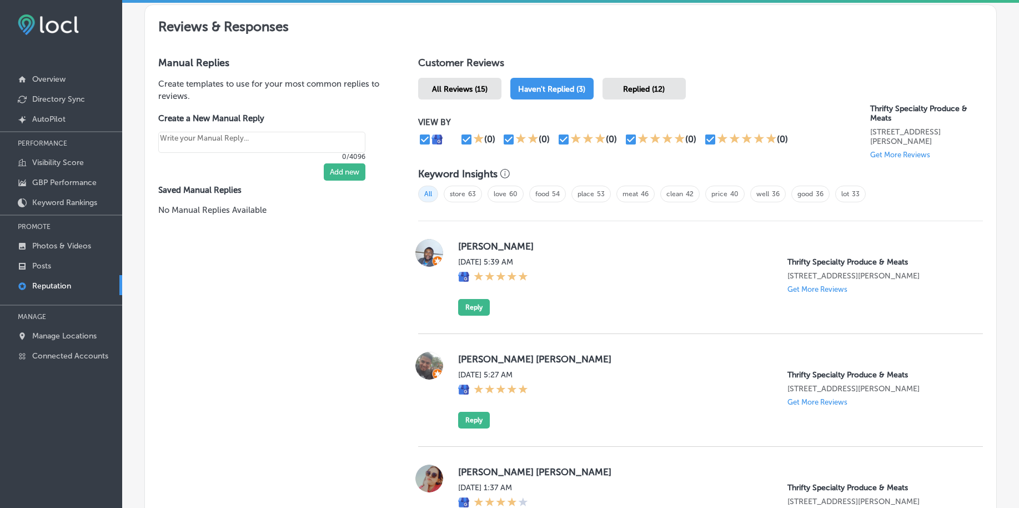
click at [559, 89] on span "Haven't Replied (3)" at bounding box center [551, 88] width 67 height 9
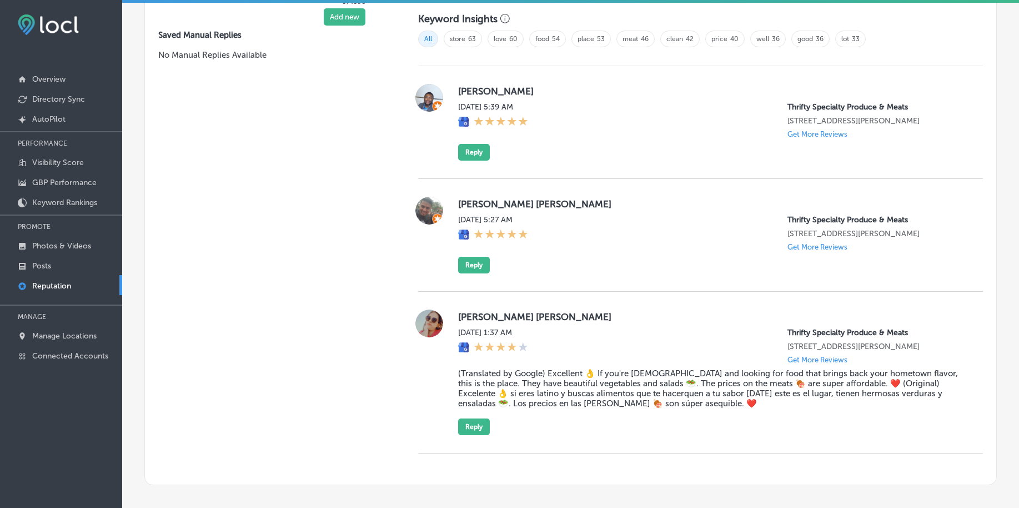
scroll to position [821, 0]
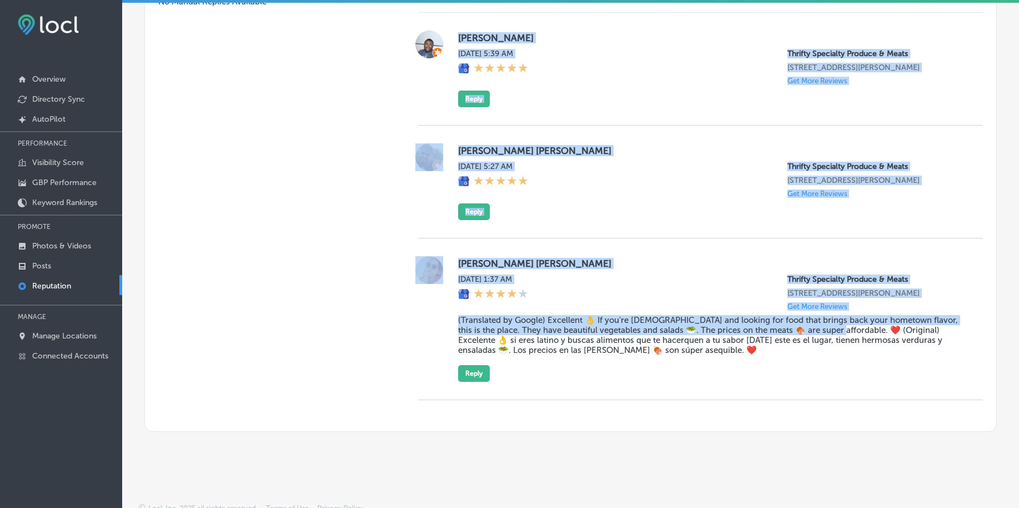
drag, startPoint x: 450, startPoint y: 31, endPoint x: 827, endPoint y: 337, distance: 485.6
click at [827, 337] on div "[PERSON_NAME] [DATE] 5:39 AM Thrifty Specialty Produce & Meats [STREET_ADDRESS]…" at bounding box center [700, 206] width 565 height 387
copy div "[PERSON_NAME] [DATE] 5:39 AM Thrifty Specialty Produce & Meats [STREET_ADDRESS]…"
click at [618, 232] on div "[PERSON_NAME] [PERSON_NAME] [DATE] 5:27 AM Thrifty Specialty Produce & Meats [S…" at bounding box center [700, 182] width 565 height 113
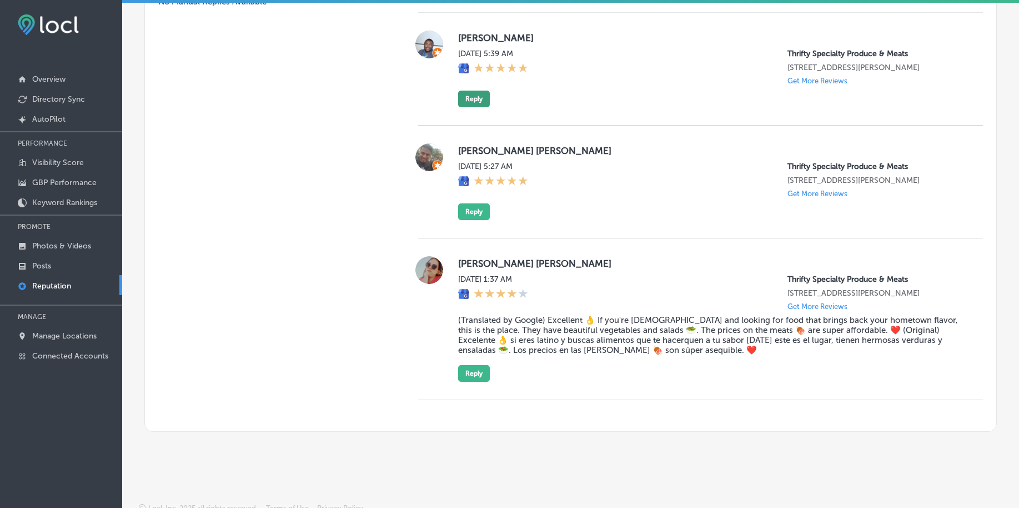
click at [471, 101] on button "Reply" at bounding box center [474, 99] width 32 height 17
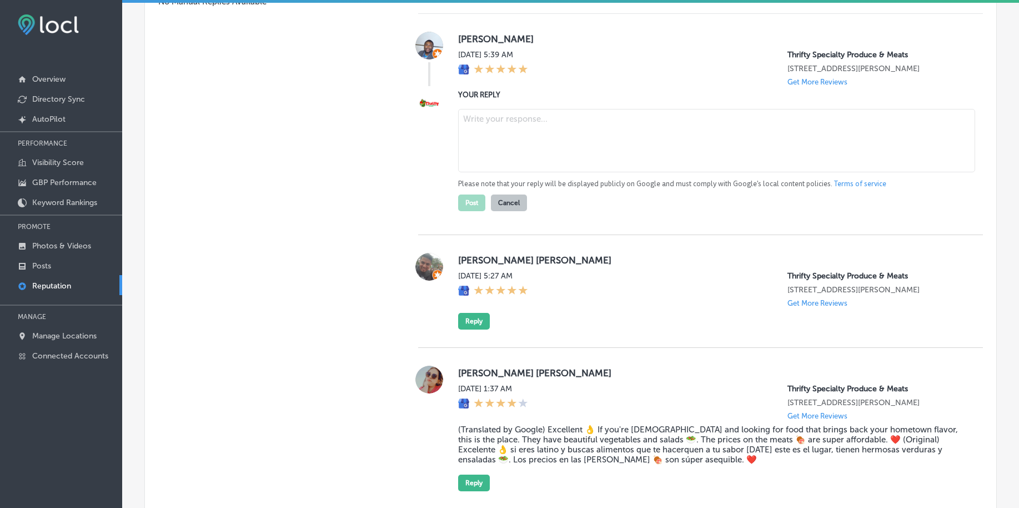
click at [488, 138] on textarea at bounding box center [716, 140] width 517 height 63
paste textarea "Thank you for the great review, [PERSON_NAME]! We’re so glad you had a positive…"
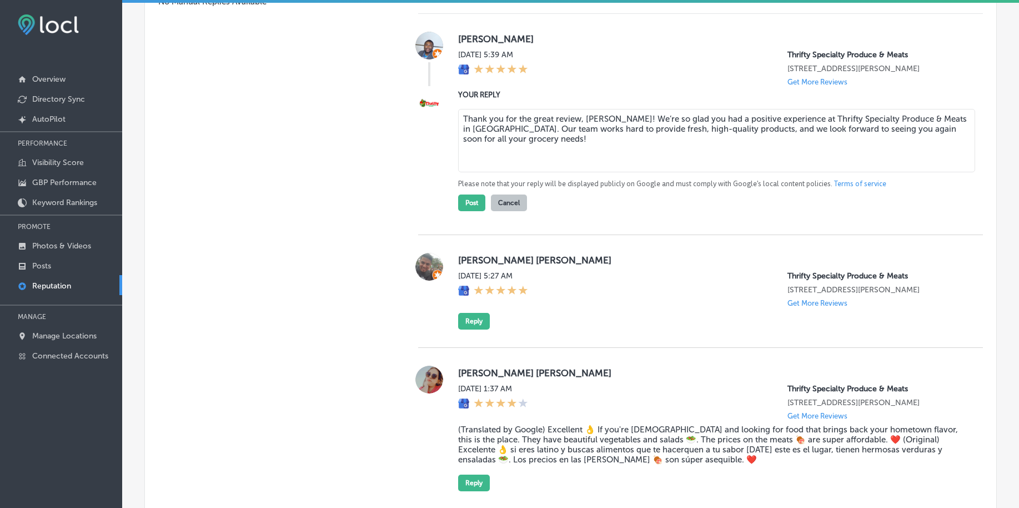
click at [553, 143] on textarea "Thank you for the great review, [PERSON_NAME]! We’re so glad you had a positive…" at bounding box center [716, 140] width 517 height 63
click at [549, 118] on textarea "Thank you for the great review, [PERSON_NAME]! We’re so glad you had a positive…" at bounding box center [716, 140] width 517 height 63
click at [545, 119] on textarea "Thank you for the five star review, [PERSON_NAME]! We’re so glad you had a posi…" at bounding box center [716, 140] width 517 height 63
click at [570, 156] on textarea "Thank you for the five-star review, [PERSON_NAME]! We’re so glad you had a posi…" at bounding box center [716, 140] width 517 height 63
type textarea "Thank you for the five-star review, [PERSON_NAME]! We’re so glad you had a posi…"
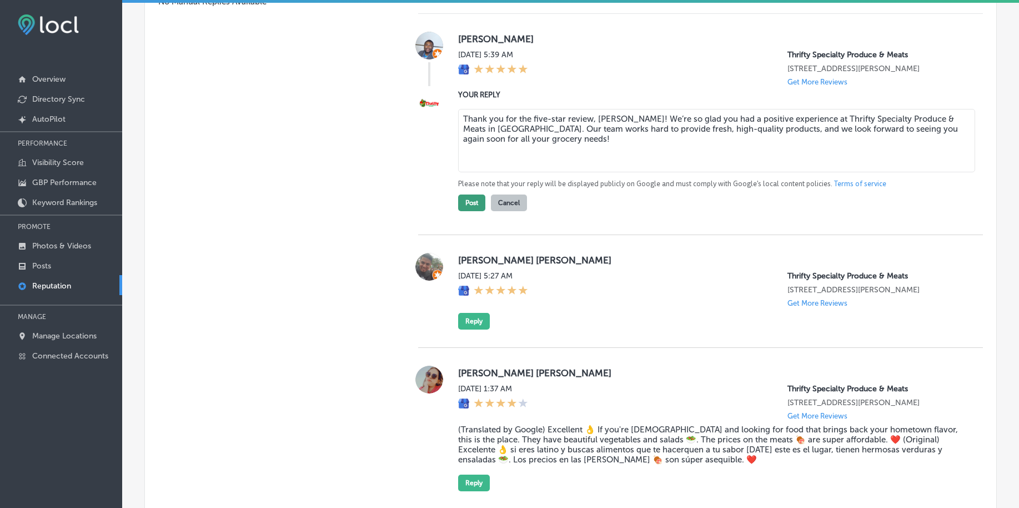
click at [461, 204] on button "Post" at bounding box center [471, 202] width 27 height 17
type textarea "x"
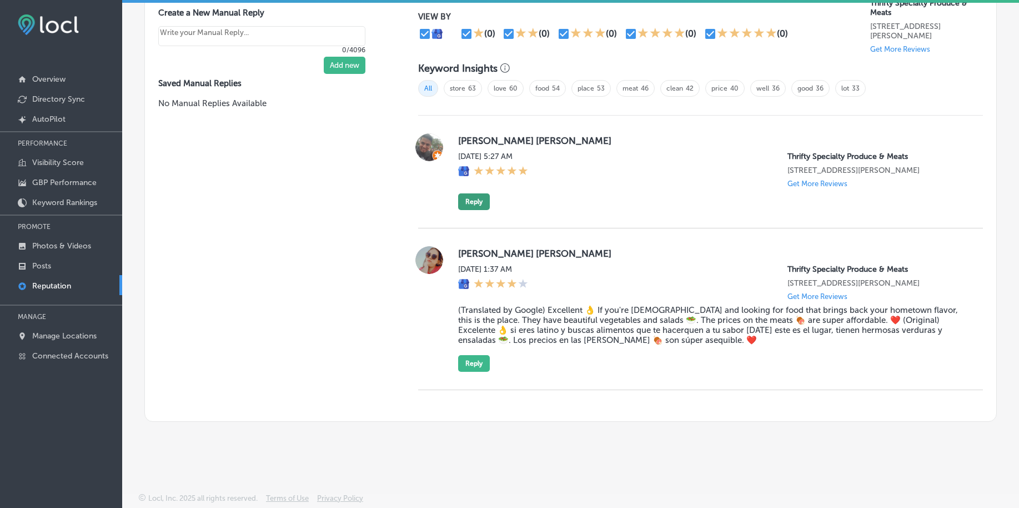
click at [473, 194] on button "Reply" at bounding box center [474, 201] width 32 height 17
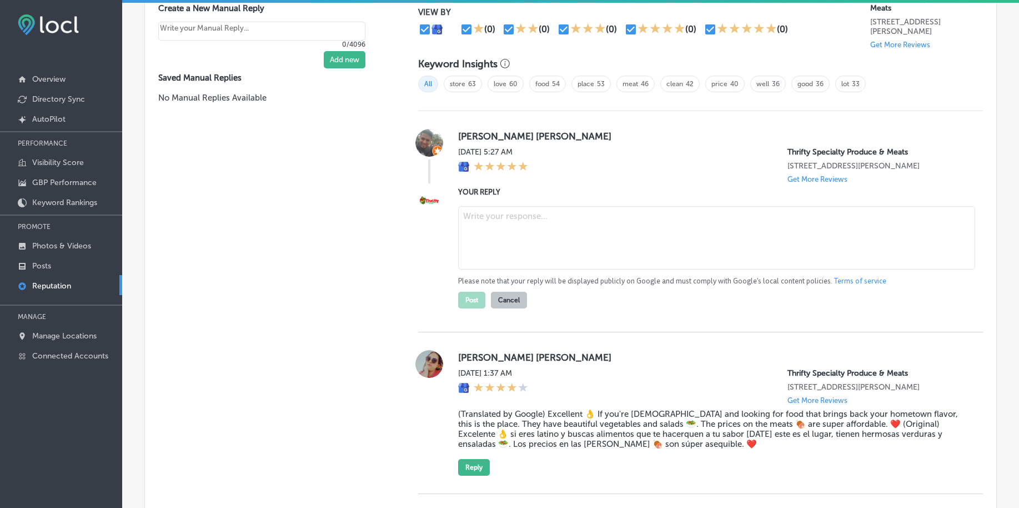
click at [494, 221] on textarea at bounding box center [716, 237] width 517 height 63
paste textarea "Thank you for taking the time to leave a review, [PERSON_NAME]! We’re happy to …"
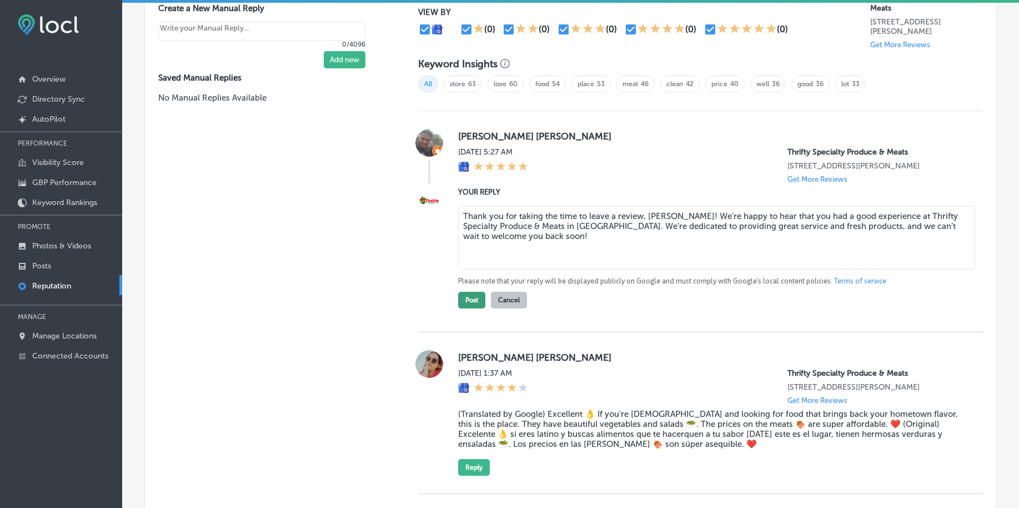
type textarea "Thank you for taking the time to leave a review, [PERSON_NAME]! We’re happy to …"
click at [464, 304] on button "Post" at bounding box center [471, 300] width 27 height 17
type textarea "x"
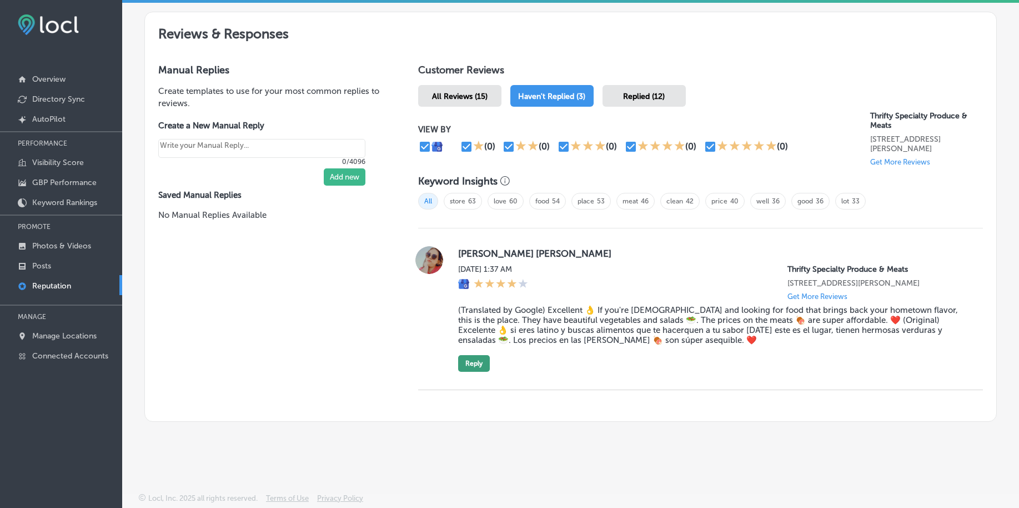
click at [470, 360] on button "Reply" at bounding box center [474, 363] width 32 height 17
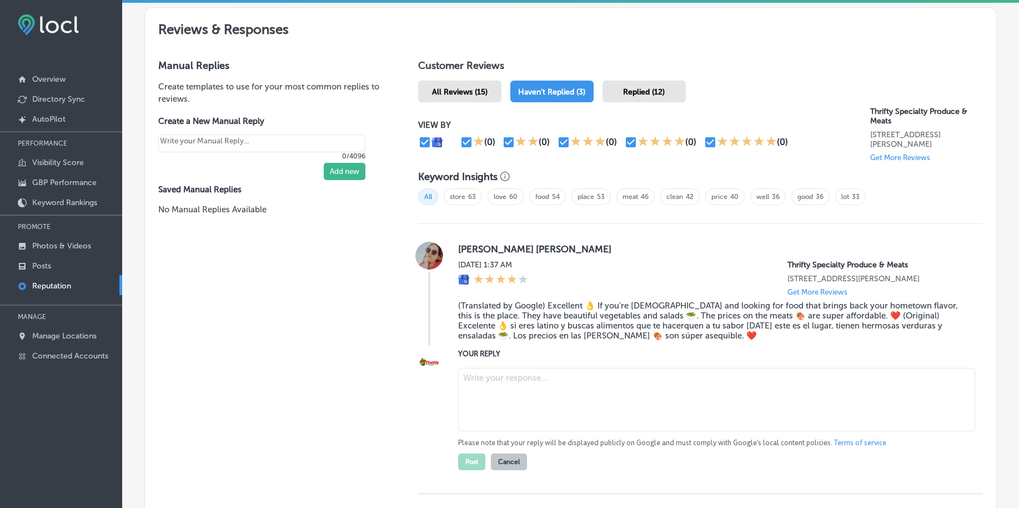
click at [517, 402] on textarea at bounding box center [716, 399] width 517 height 63
paste textarea "Thank you so much for the wonderful review, [PERSON_NAME]! We’re so happy to he…"
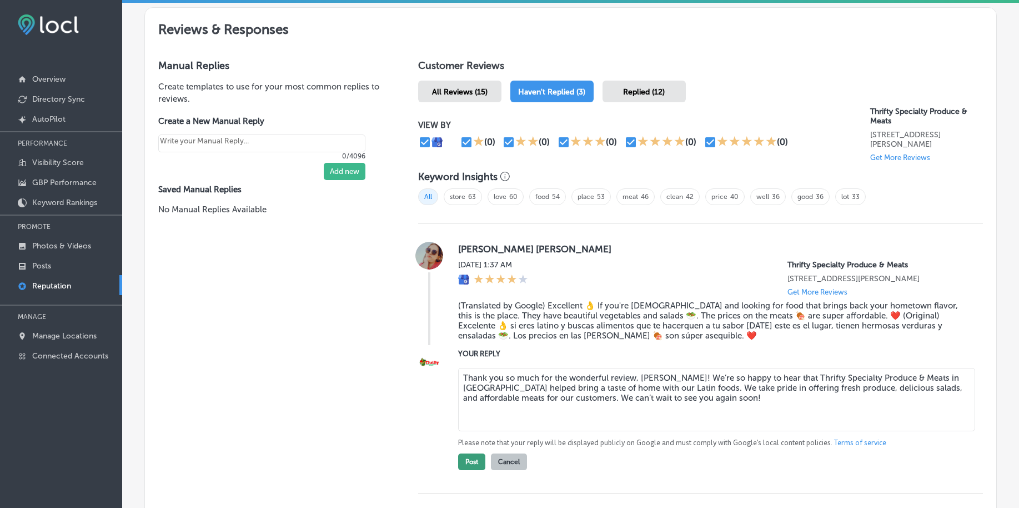
type textarea "Thank you so much for the wonderful review, [PERSON_NAME]! We’re so happy to he…"
click at [474, 459] on button "Post" at bounding box center [471, 461] width 27 height 17
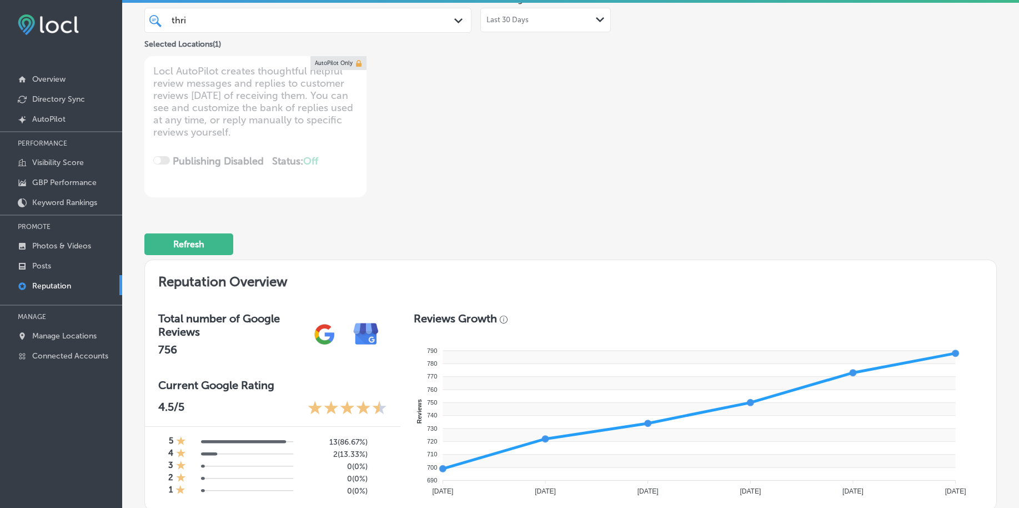
scroll to position [0, 0]
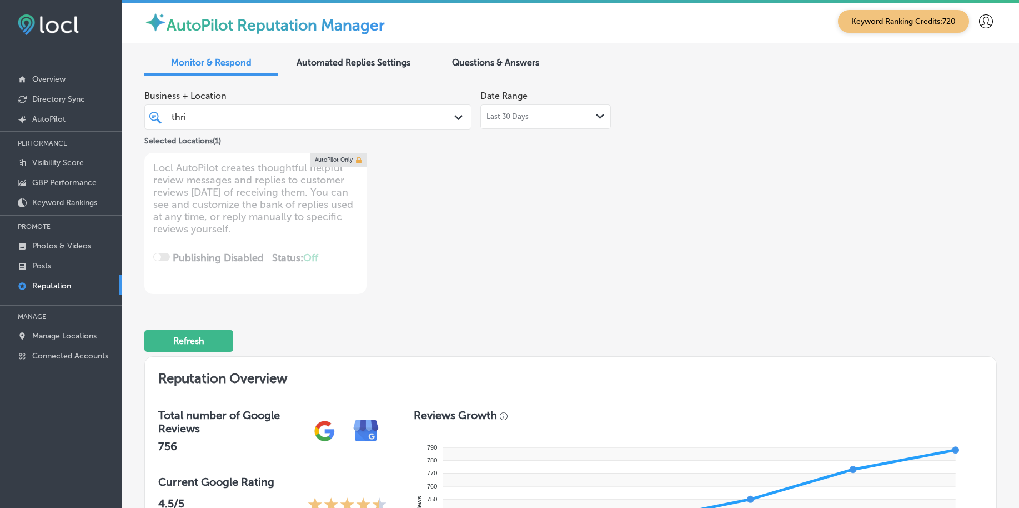
click at [298, 125] on div "thri thri" at bounding box center [308, 116] width 284 height 17
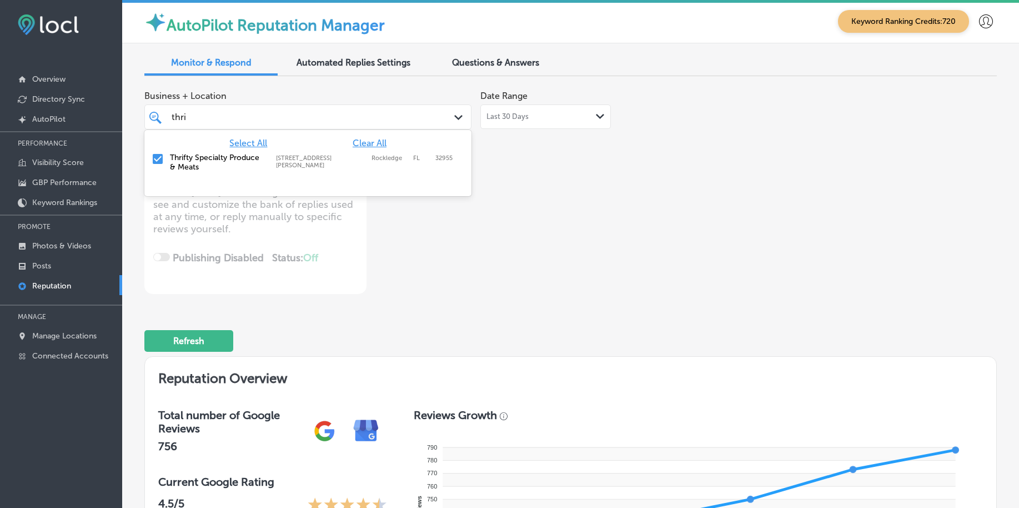
click at [357, 139] on span "Clear All" at bounding box center [370, 143] width 34 height 11
type textarea "x"
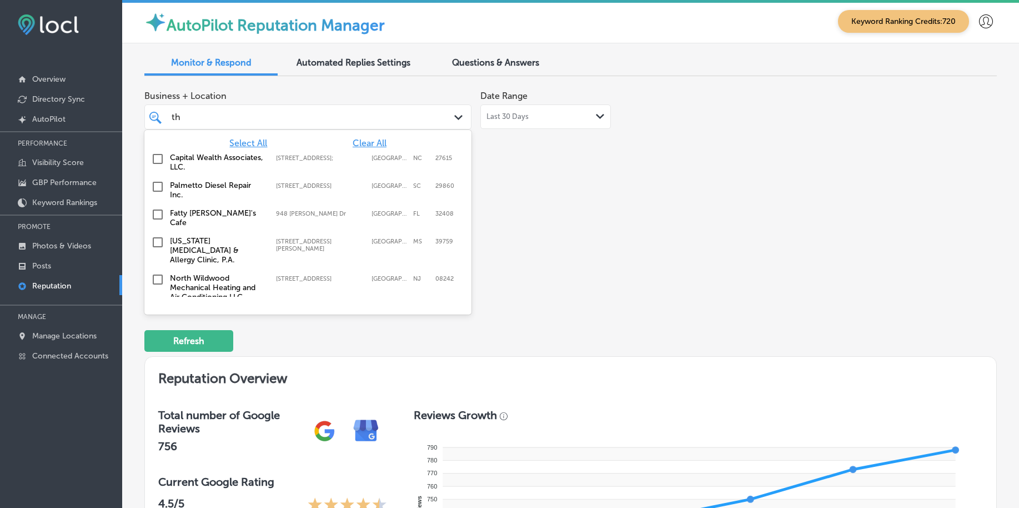
type input "t"
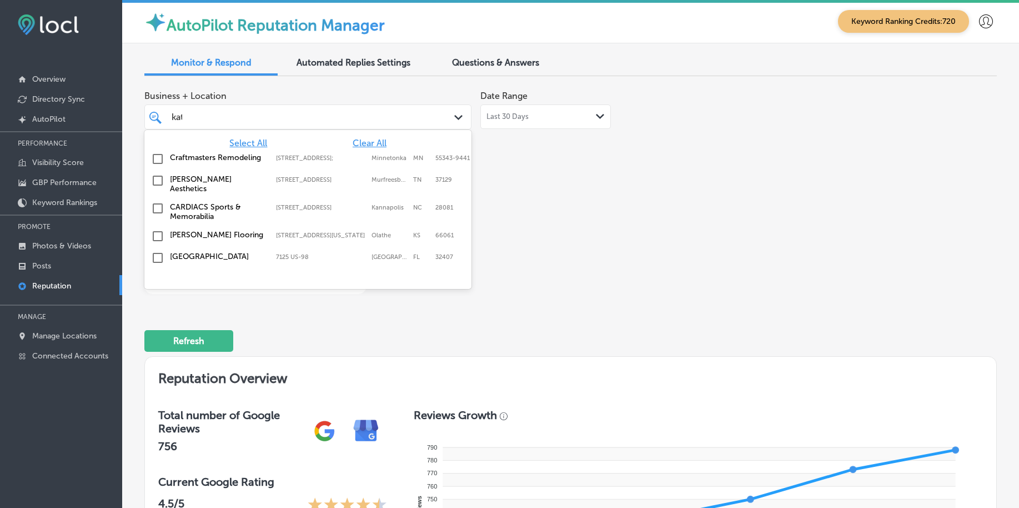
type input "katt"
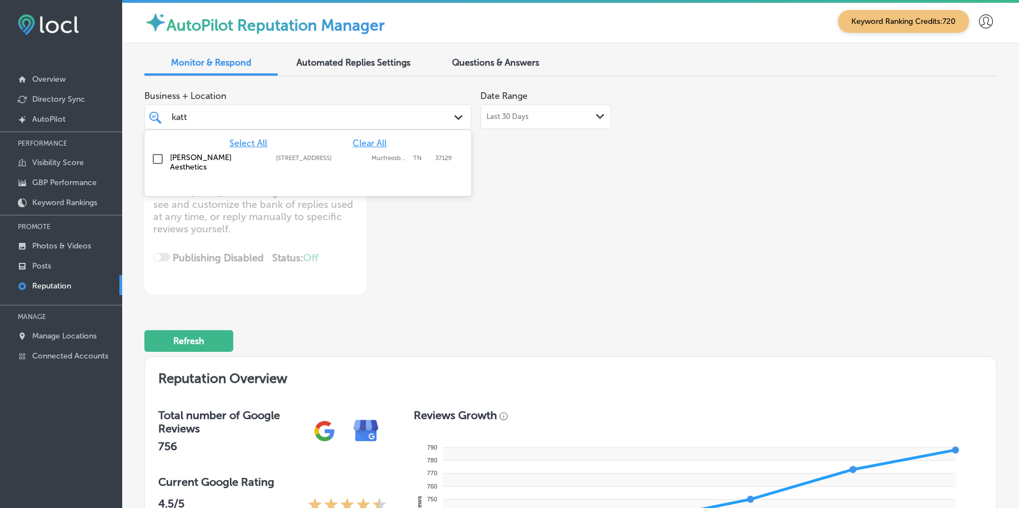
click at [365, 169] on div "[PERSON_NAME] Aesthetics [STREET_ADDRESS][GEOGRAPHIC_DATA][STREET_ADDRESS]" at bounding box center [308, 161] width 318 height 23
type textarea "x"
type input "katt"
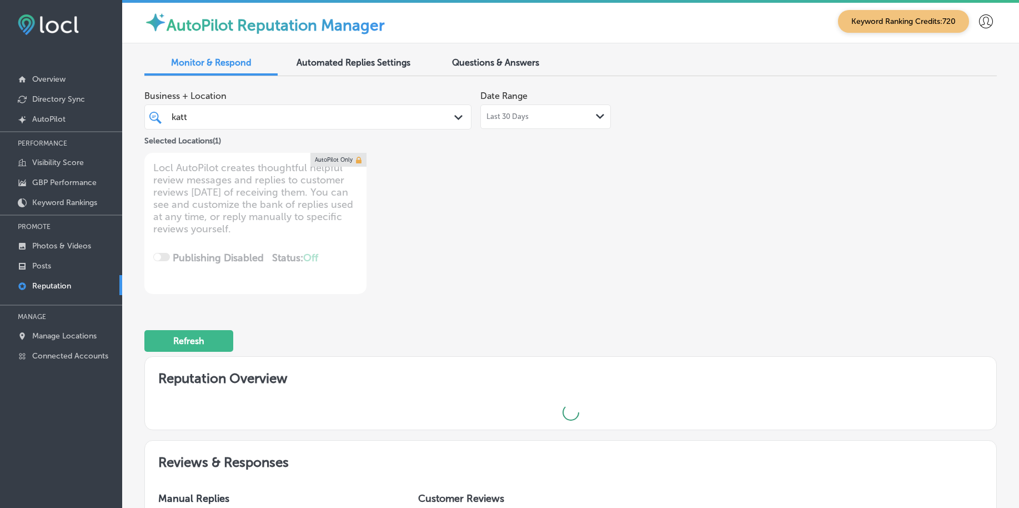
click at [536, 188] on div "Business + Location katt katt Path Created with Sketch. Selected Locations ( 1 …" at bounding box center [399, 189] width 511 height 209
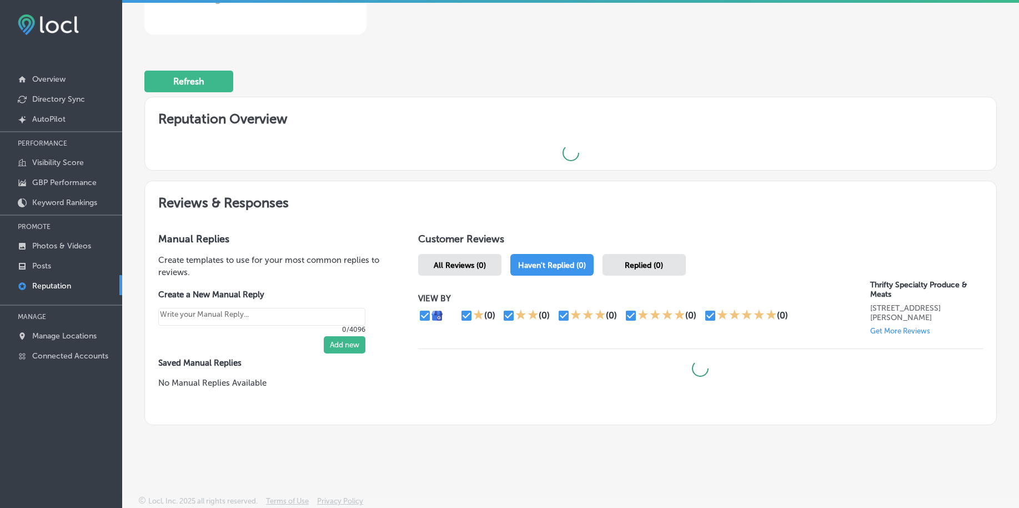
scroll to position [262, 0]
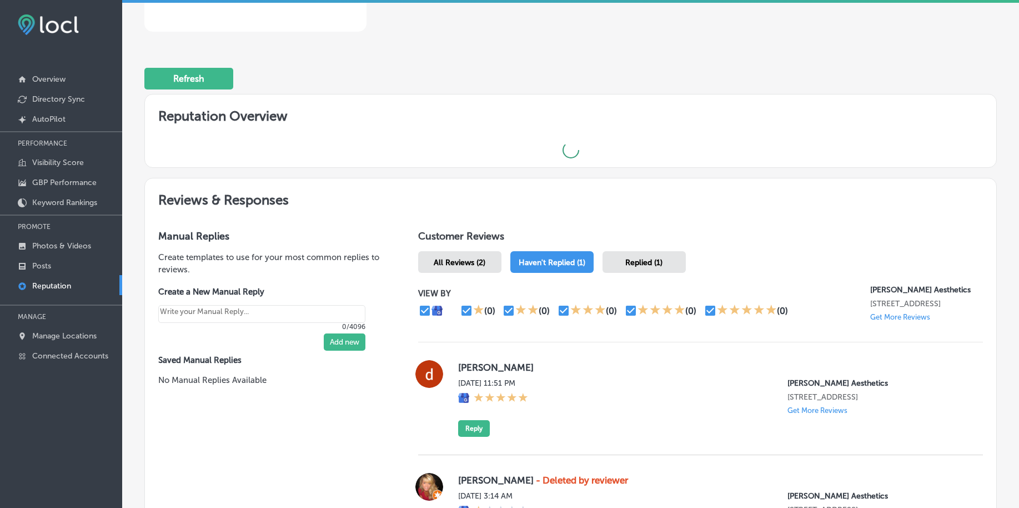
type textarea "x"
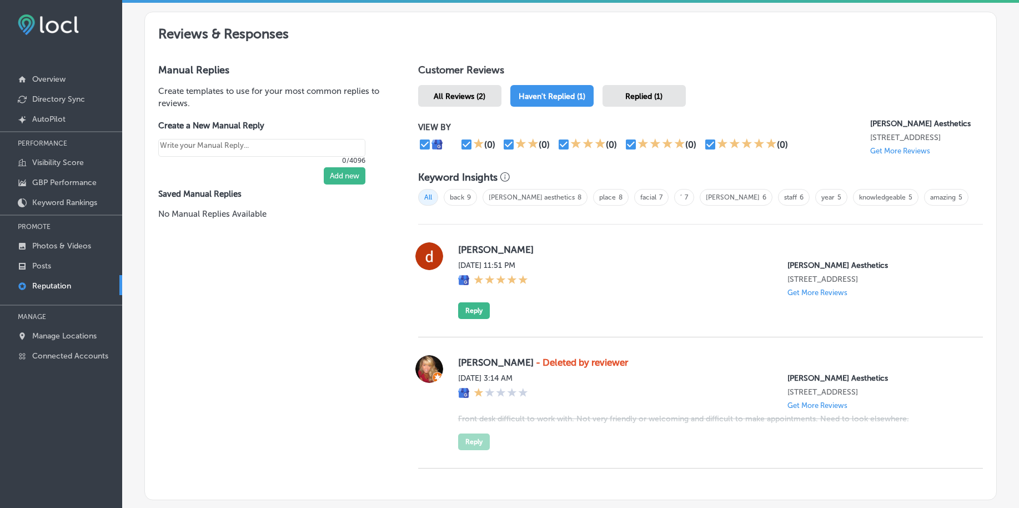
scroll to position [609, 0]
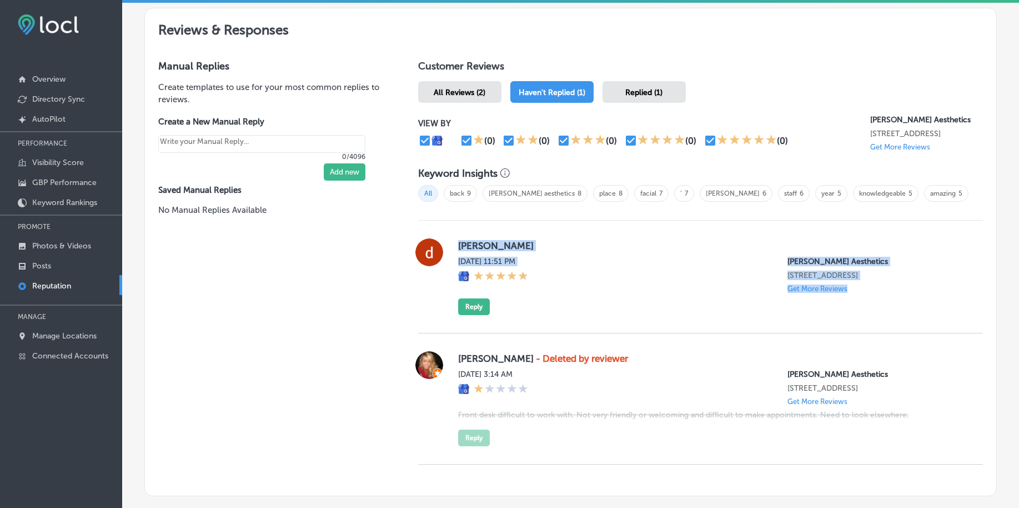
drag, startPoint x: 456, startPoint y: 243, endPoint x: 943, endPoint y: 334, distance: 494.8
click at [943, 333] on div "[PERSON_NAME][DATE] 11:51 PM [PERSON_NAME] Aesthetics [STREET_ADDRESS] Get More…" at bounding box center [700, 276] width 565 height 113
copy div "[PERSON_NAME][DATE] 11:51 PM [PERSON_NAME] Aesthetics [STREET_ADDRESS] Get More…"
click at [479, 315] on button "Reply" at bounding box center [474, 306] width 32 height 17
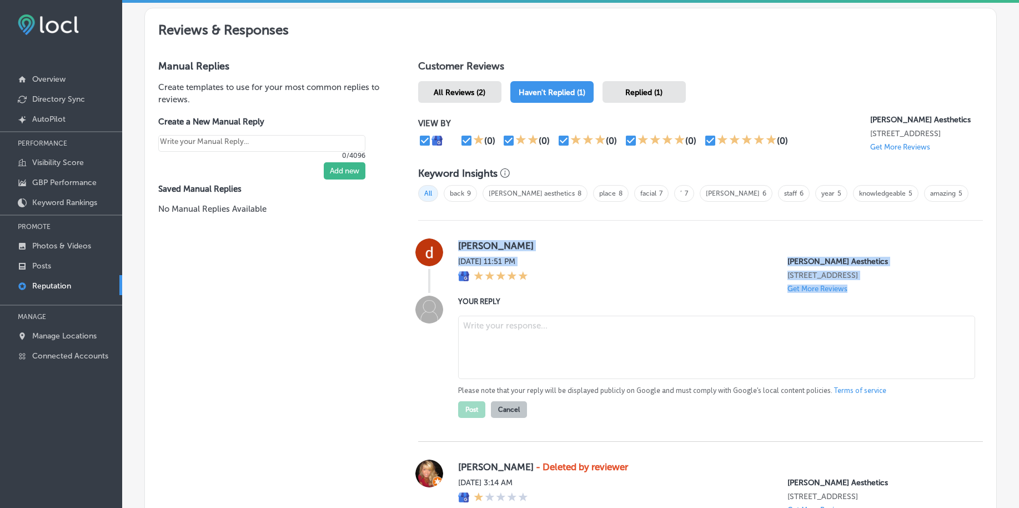
click at [520, 353] on textarea at bounding box center [716, 346] width 517 height 63
paste textarea "Thank you so much for the five-star review, [PERSON_NAME]! We’re thrilled to he…"
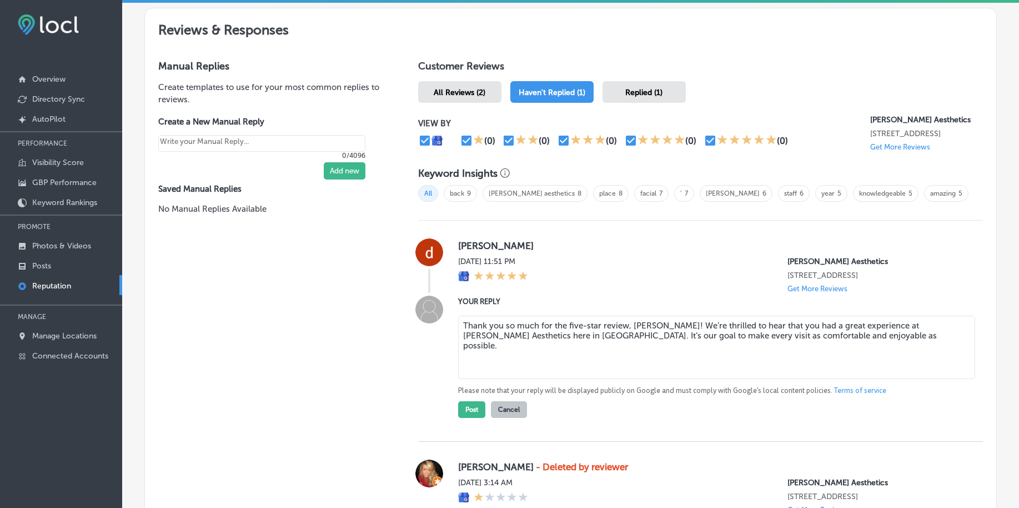
paste textarea "We look forward to welcoming you back for more [MEDICAL_DATA] treatments and he…"
click at [830, 352] on textarea "Thank you so much for the five-star review, [PERSON_NAME]! We’re thrilled to he…" at bounding box center [716, 346] width 517 height 63
click at [706, 334] on textarea "Thank you so much for the five-star review, [PERSON_NAME]! We’re thrilled to he…" at bounding box center [716, 346] width 517 height 63
type textarea "Thank you so much for the five-star review, [PERSON_NAME]! We’re so glad to hea…"
click at [464, 418] on button "Post" at bounding box center [471, 409] width 27 height 17
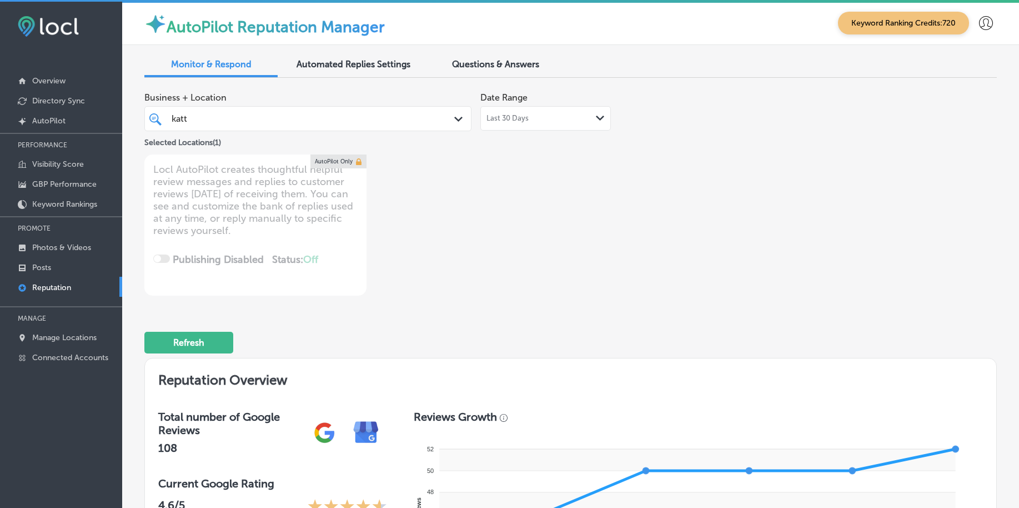
scroll to position [0, 0]
click at [435, 113] on div "katt katt" at bounding box center [308, 119] width 284 height 17
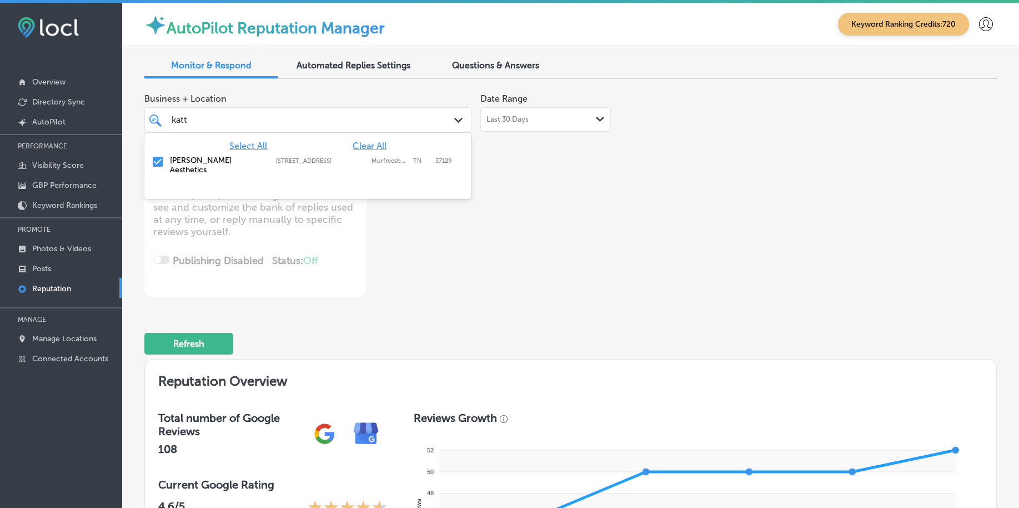
click at [375, 145] on span "Clear All" at bounding box center [370, 145] width 34 height 11
type textarea "x"
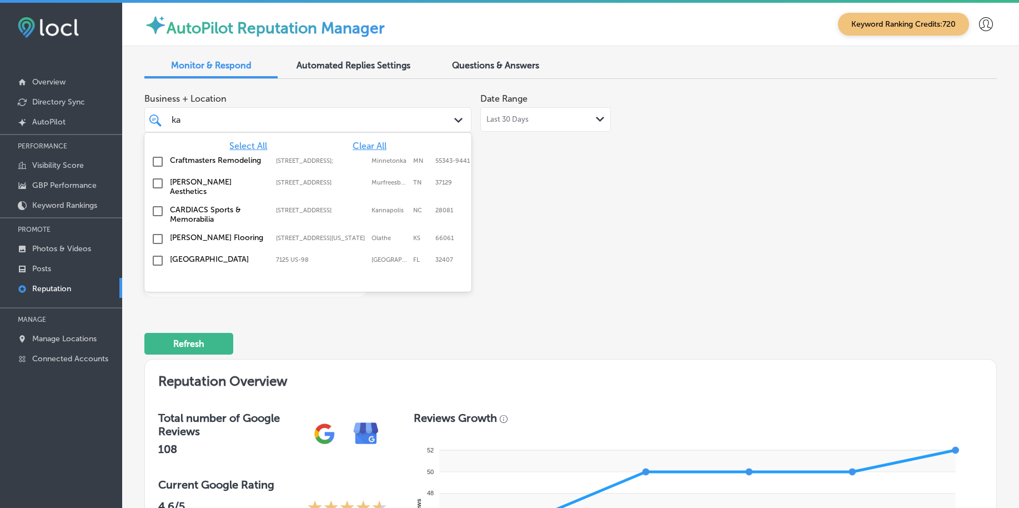
type input "k"
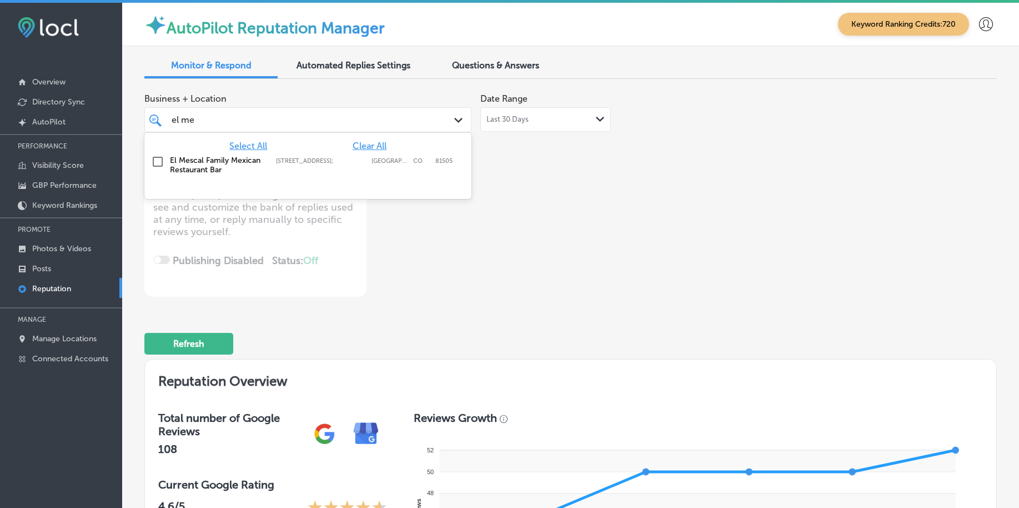
type input "el mes"
drag, startPoint x: 375, startPoint y: 165, endPoint x: 724, endPoint y: 228, distance: 354.4
click at [375, 165] on div "El Mescal Family Mexican Restaurant Bar [STREET_ADDRESS][GEOGRAPHIC_DATA][STREE…" at bounding box center [288, 164] width 237 height 19
type textarea "x"
type input "el mes"
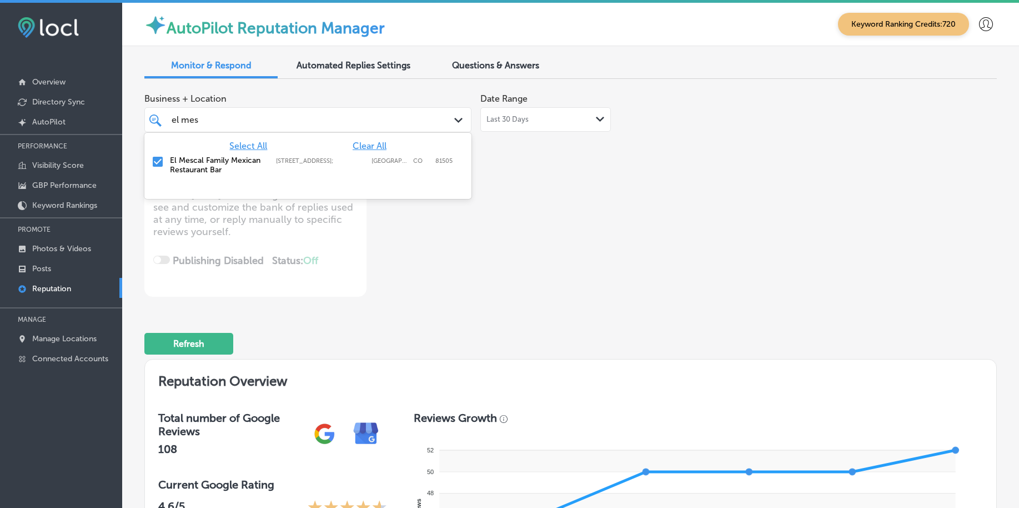
click at [746, 232] on div "Business + Location option [STREET_ADDRESS]; , selected. option [STREET_ADDRESS…" at bounding box center [570, 192] width 852 height 209
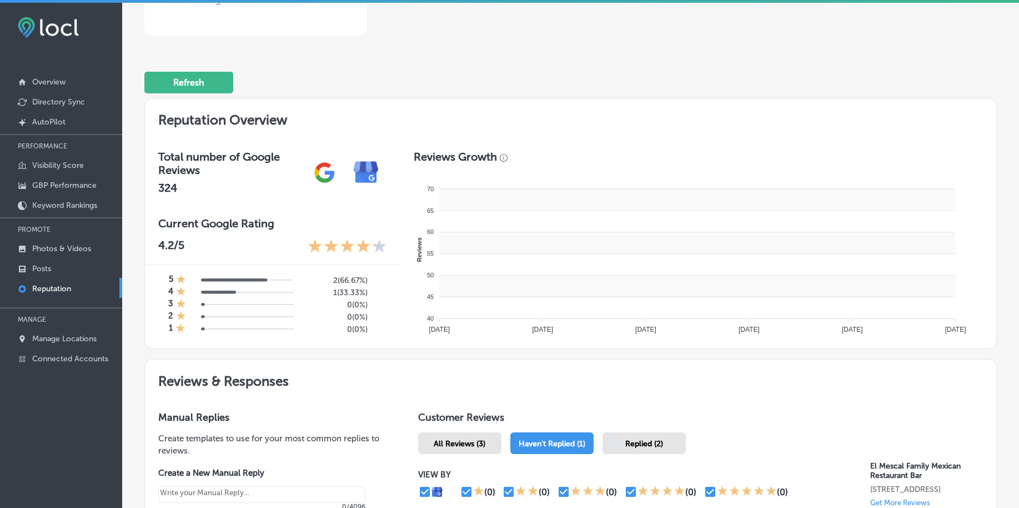
type textarea "x"
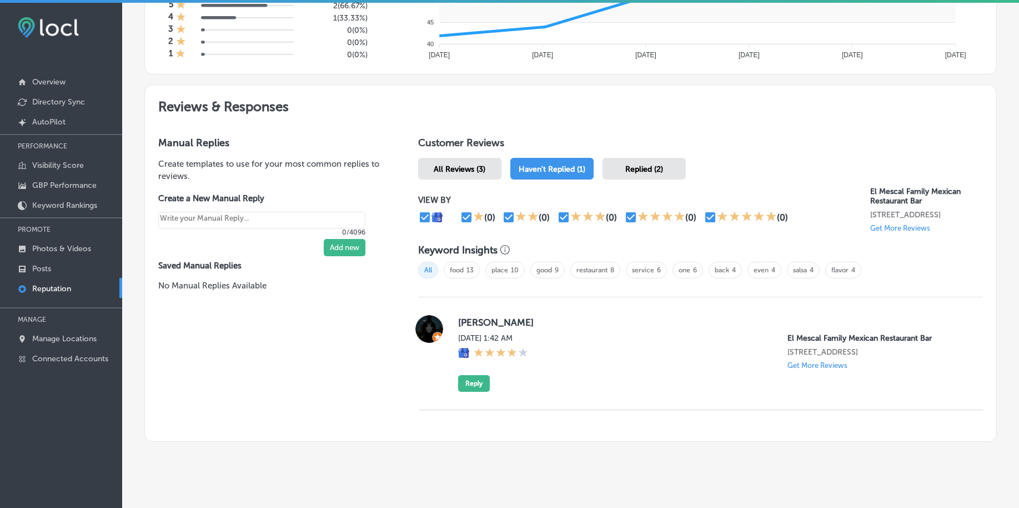
scroll to position [566, 0]
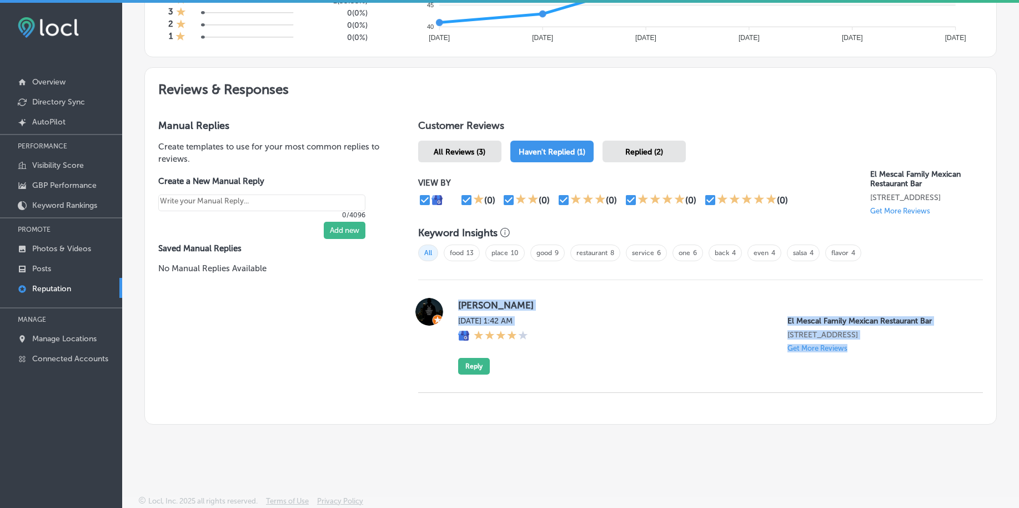
drag, startPoint x: 449, startPoint y: 294, endPoint x: 845, endPoint y: 359, distance: 401.8
click at [845, 359] on div "[PERSON_NAME] [DATE] 1:42 AM El Mescal Family Mexican Restaurant Bar [STREET_AD…" at bounding box center [700, 336] width 565 height 77
copy div "[PERSON_NAME] [DATE] 1:42 AM El Mescal Family Mexican Restaurant Bar [STREET_AD…"
click at [484, 362] on button "Reply" at bounding box center [474, 366] width 32 height 17
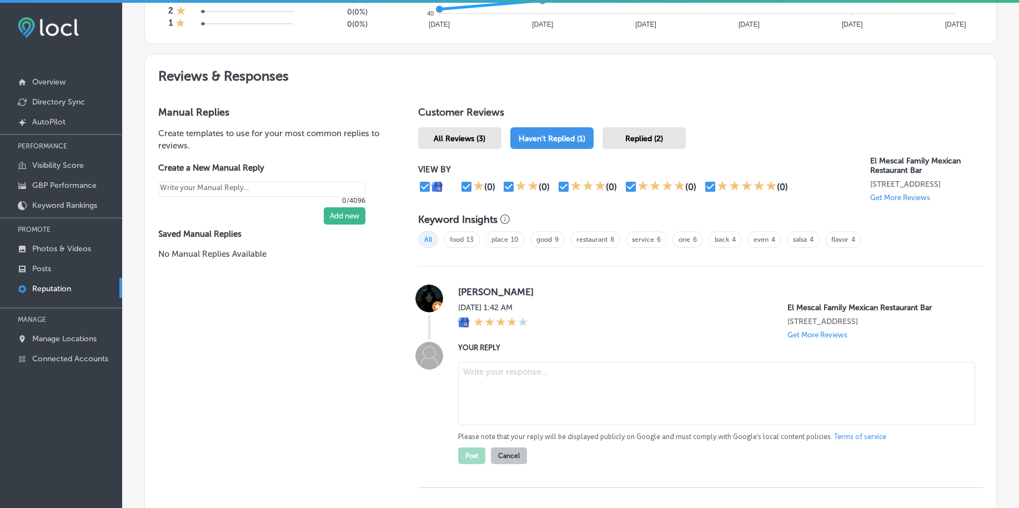
click at [520, 385] on textarea at bounding box center [716, 393] width 517 height 63
paste textarea "Thank you for the four-star review, [PERSON_NAME]! We’re glad to hear you enjoy…"
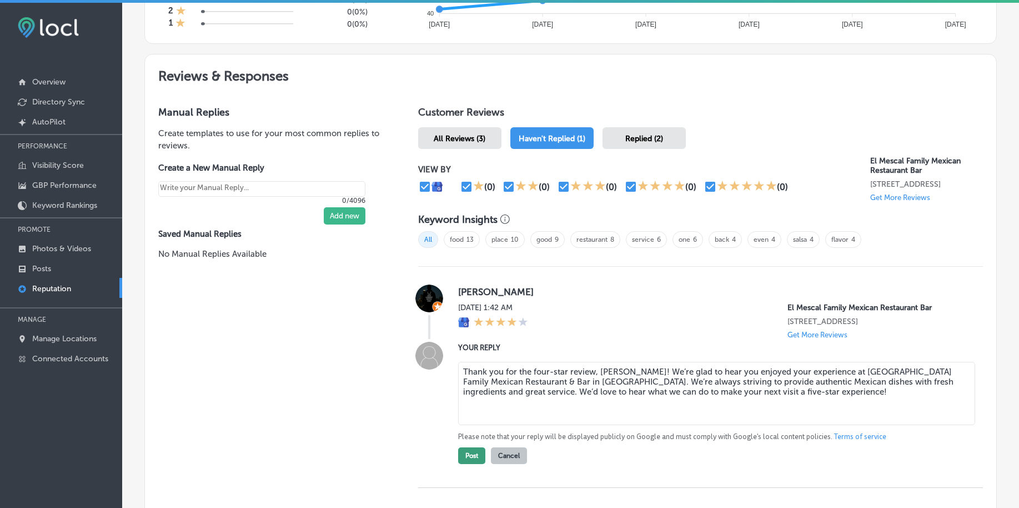
type textarea "Thank you for the four-star review, [PERSON_NAME]! We’re glad to hear you enjoy…"
click at [473, 464] on button "Post" at bounding box center [471, 455] width 27 height 17
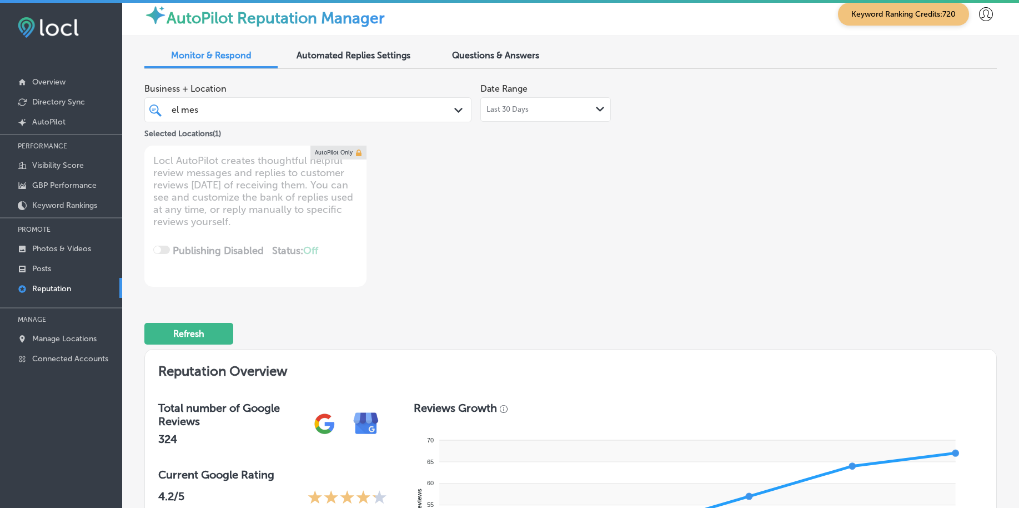
scroll to position [0, 0]
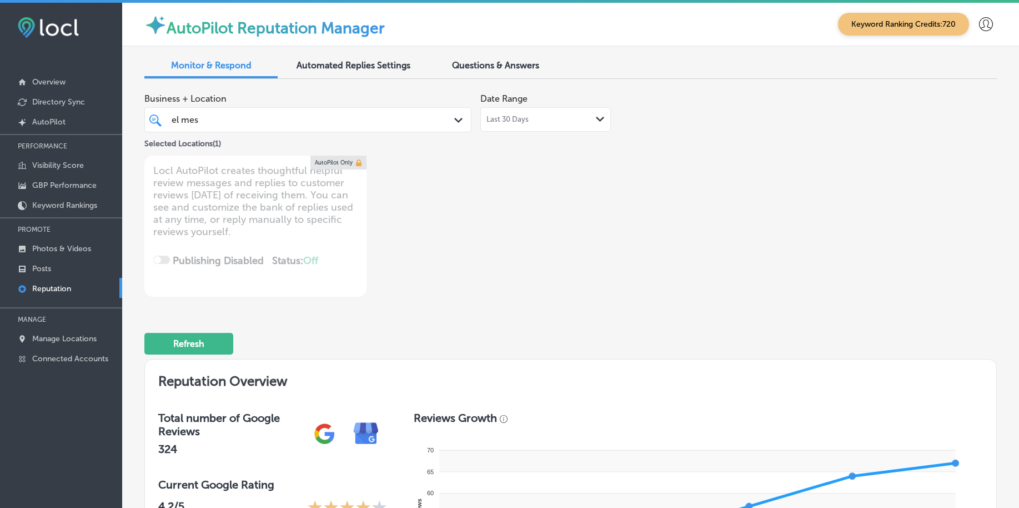
click at [399, 127] on div "el mes el mes" at bounding box center [308, 119] width 284 height 17
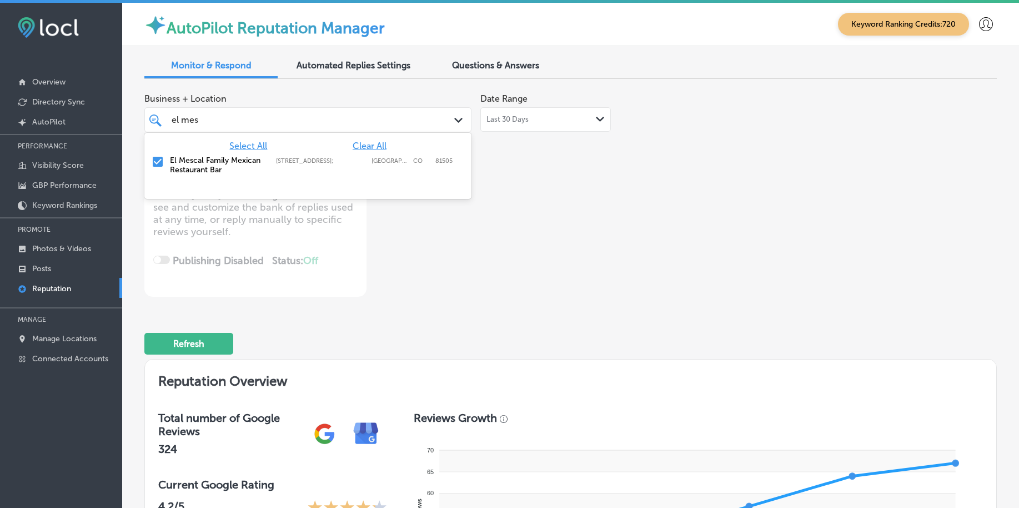
click at [370, 145] on span "Clear All" at bounding box center [370, 145] width 34 height 11
type textarea "x"
type input "e"
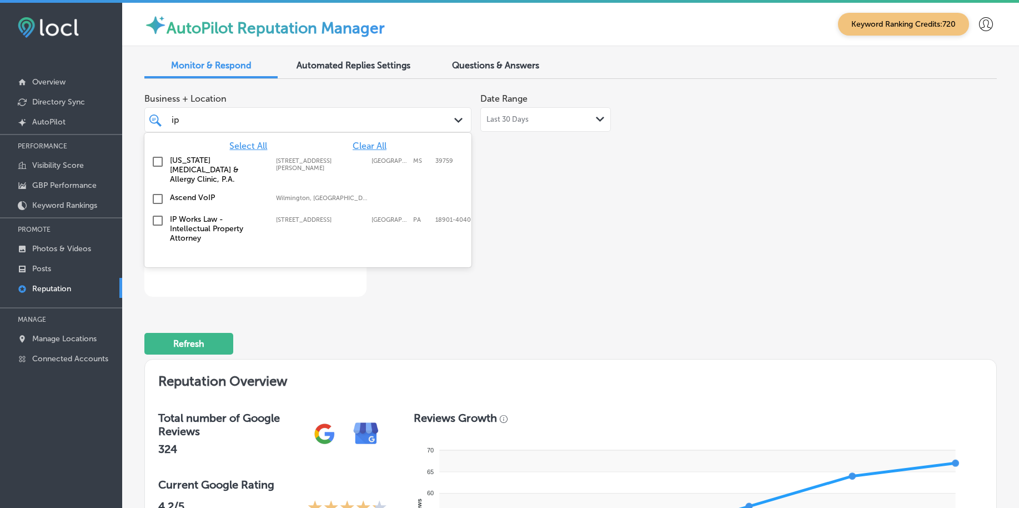
type input "ip"
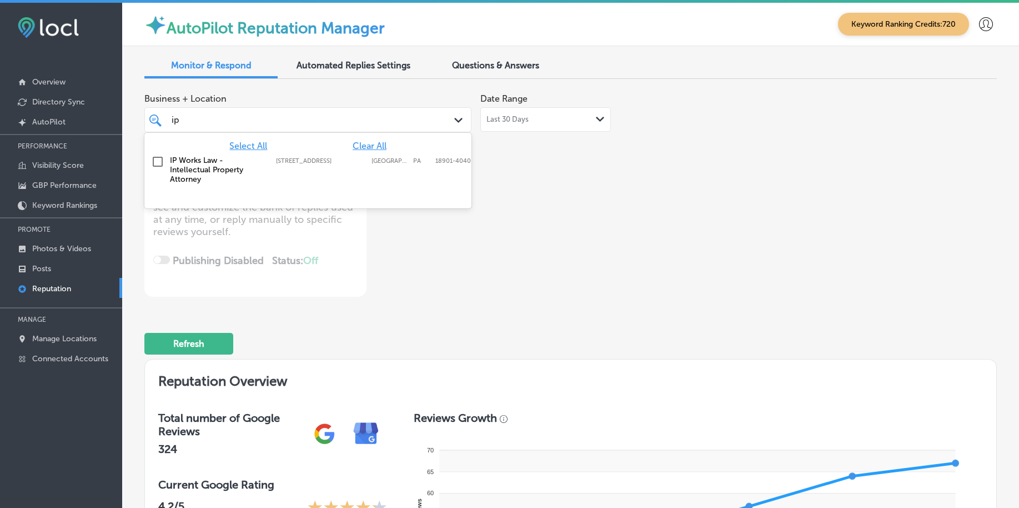
click at [375, 174] on div "IP Works Law - Intellectual Property Attorney [STREET_ADDRESS]-4040 [STREET_ADD…" at bounding box center [288, 169] width 237 height 28
type textarea "x"
type input "ip"
click at [680, 220] on div "Business + Location option [STREET_ADDRESS]. option [STREET_ADDRESS]. 2 results…" at bounding box center [570, 192] width 852 height 209
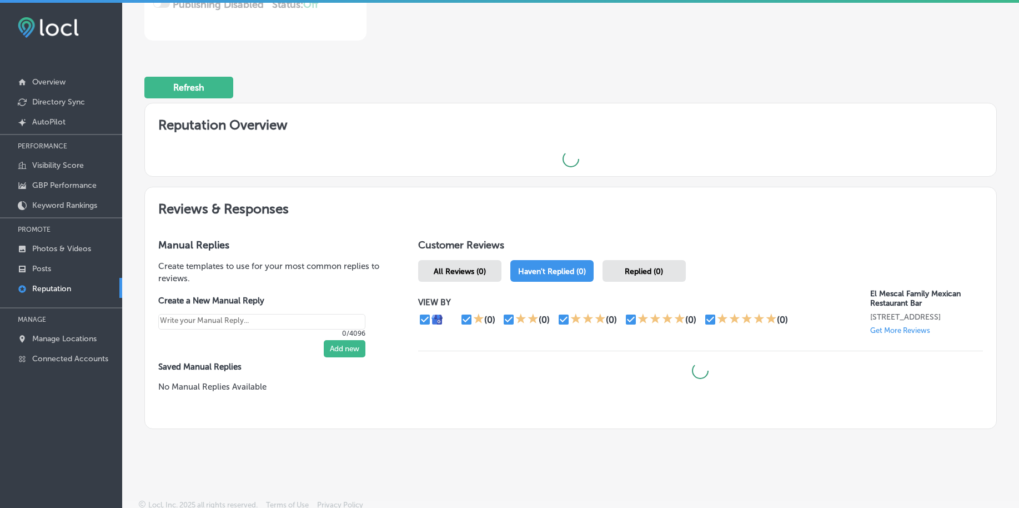
scroll to position [260, 0]
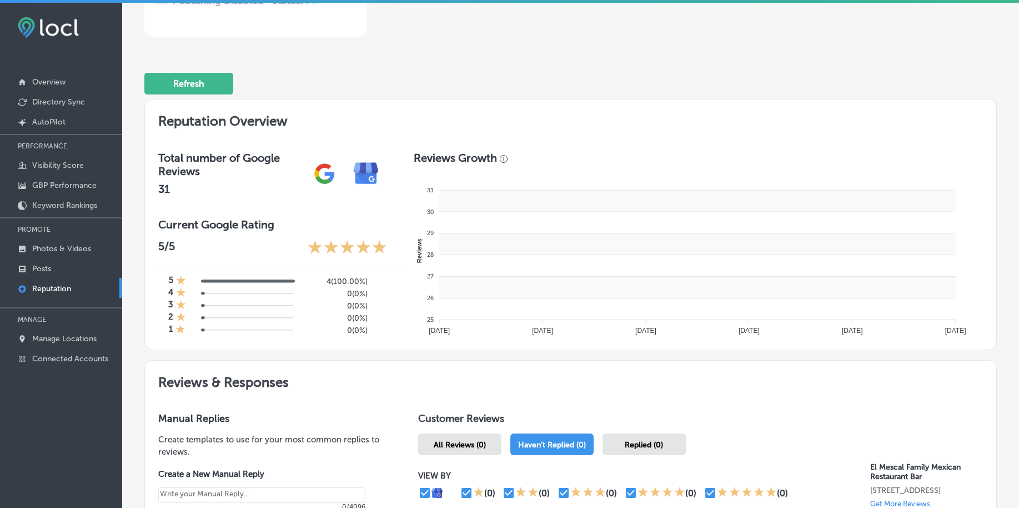
type textarea "x"
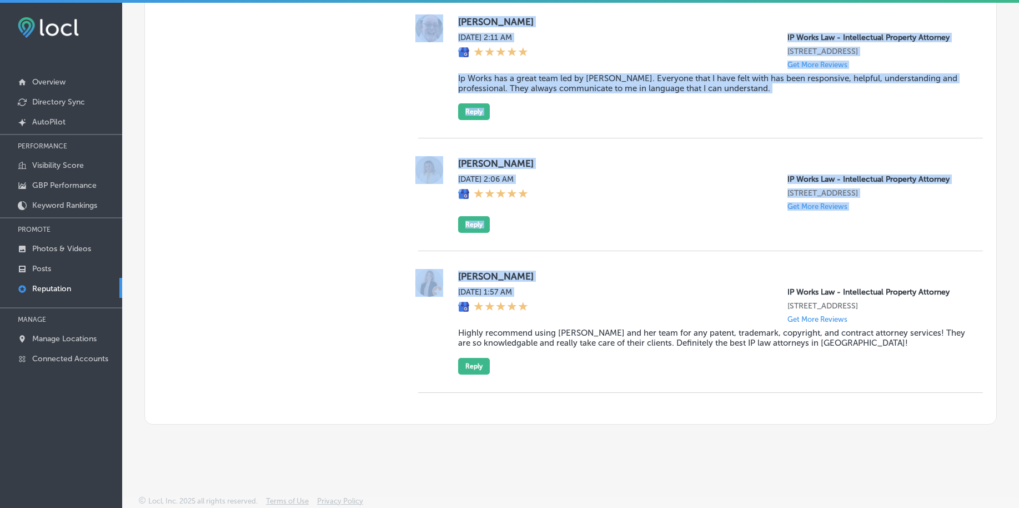
scroll to position [1048, 0]
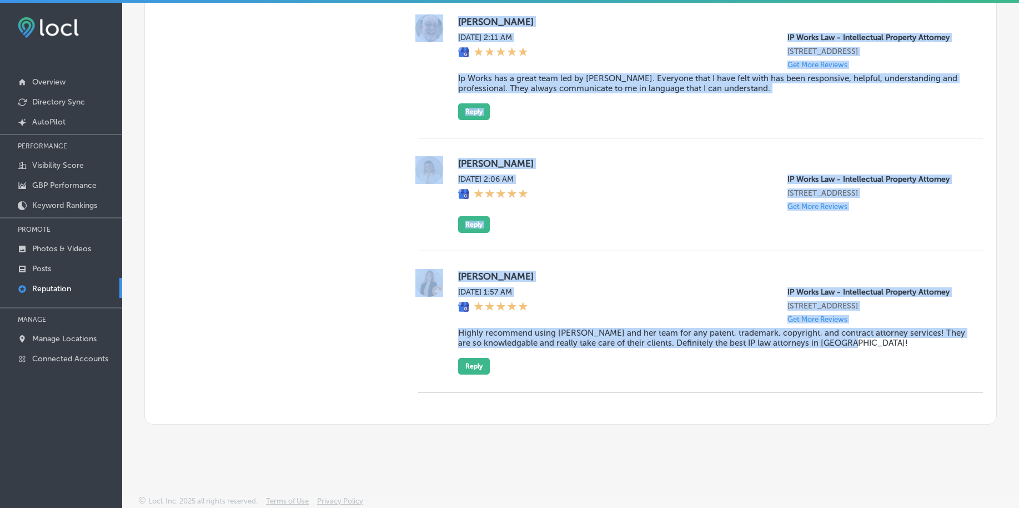
drag, startPoint x: 453, startPoint y: 239, endPoint x: 869, endPoint y: 356, distance: 432.1
click at [869, 356] on div "[PERSON_NAME][DATE] 4:23 AM IP Works Law - Intellectual Property Attorney [STRE…" at bounding box center [700, 109] width 565 height 568
copy div "[PERSON_NAME][DATE] 4:23 AM IP Works Law - Intellectual Property Attorney [STRE…"
click at [869, 356] on div "[PERSON_NAME][DATE] 1:57 AM IP Works Law - Intellectual Property Attorney [STRE…" at bounding box center [711, 322] width 507 height 106
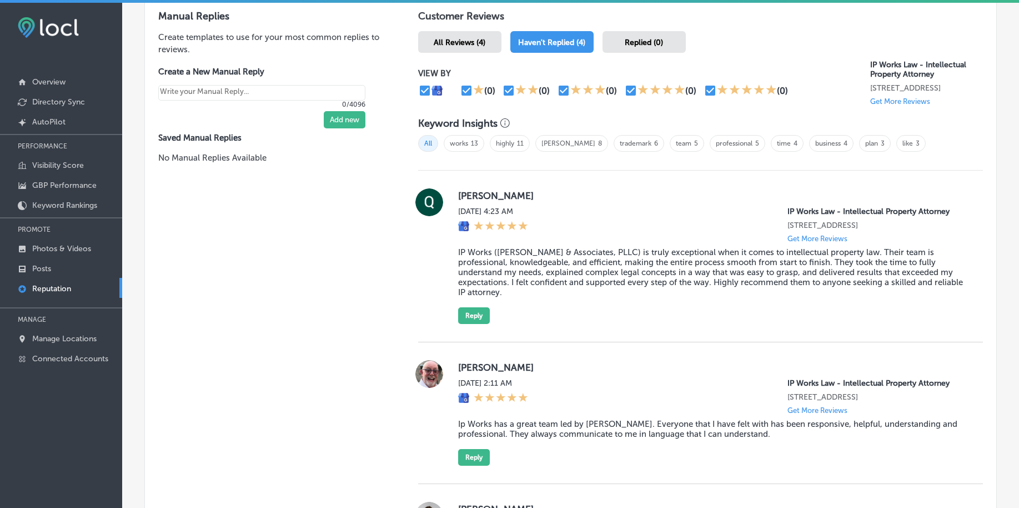
scroll to position [632, 0]
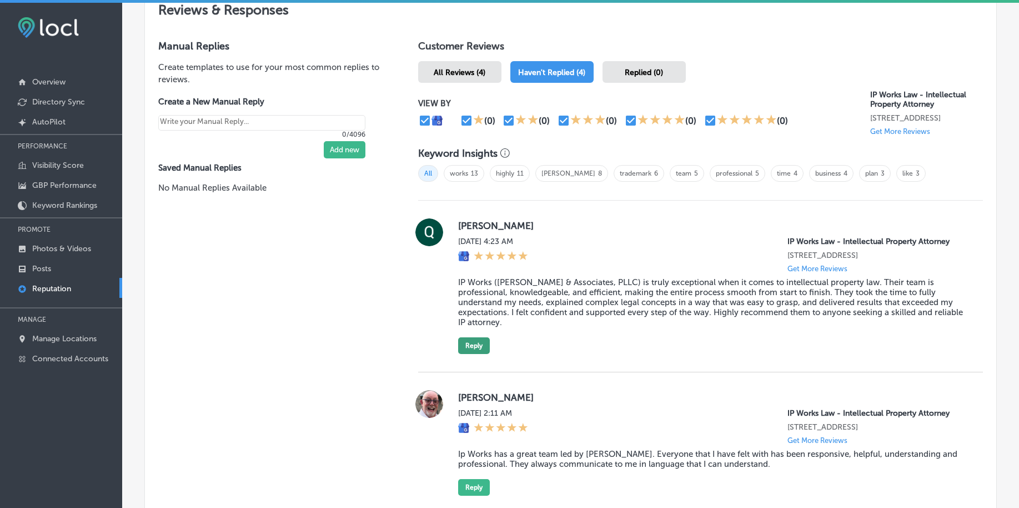
click at [473, 351] on button "Reply" at bounding box center [474, 345] width 32 height 17
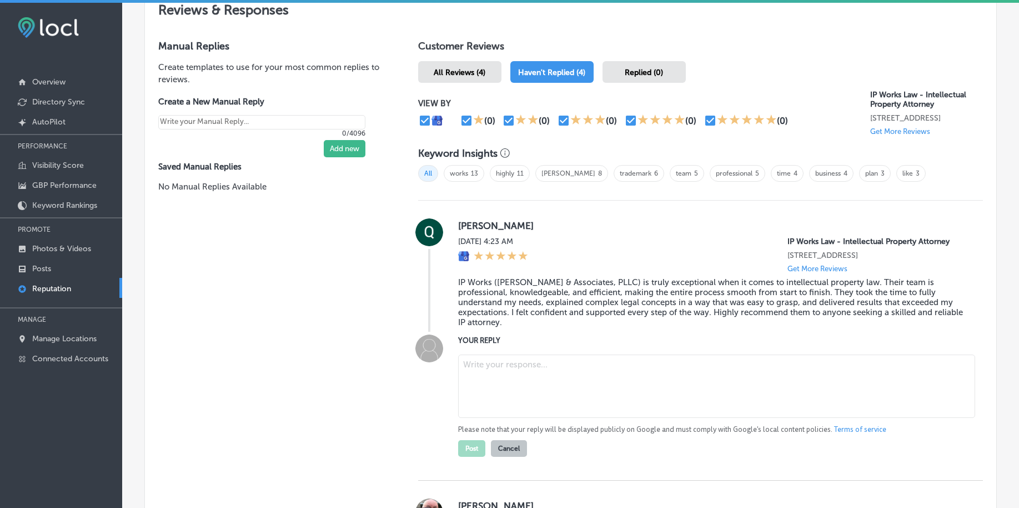
click at [495, 386] on textarea at bounding box center [716, 385] width 517 height 63
paste textarea "Thank you for the wonderful review, [PERSON_NAME]! We are so happy to hear that…"
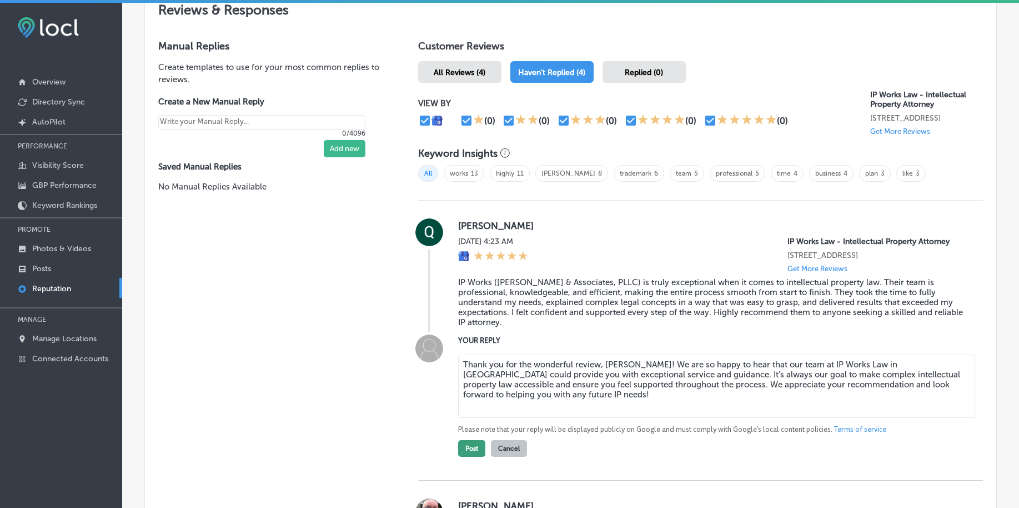
type textarea "Thank you for the wonderful review, [PERSON_NAME]! We are so happy to hear that…"
click at [461, 456] on button "Post" at bounding box center [471, 448] width 27 height 17
type textarea "x"
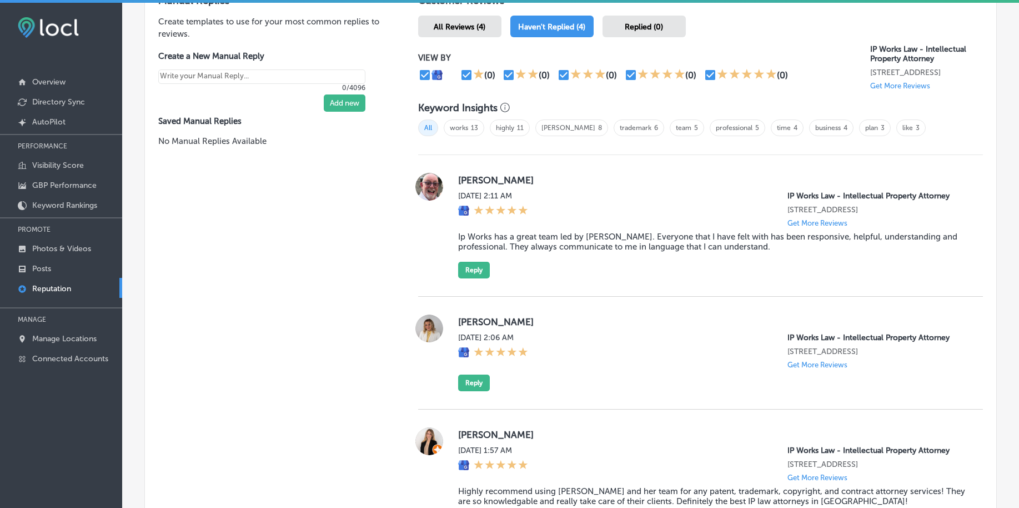
scroll to position [701, 0]
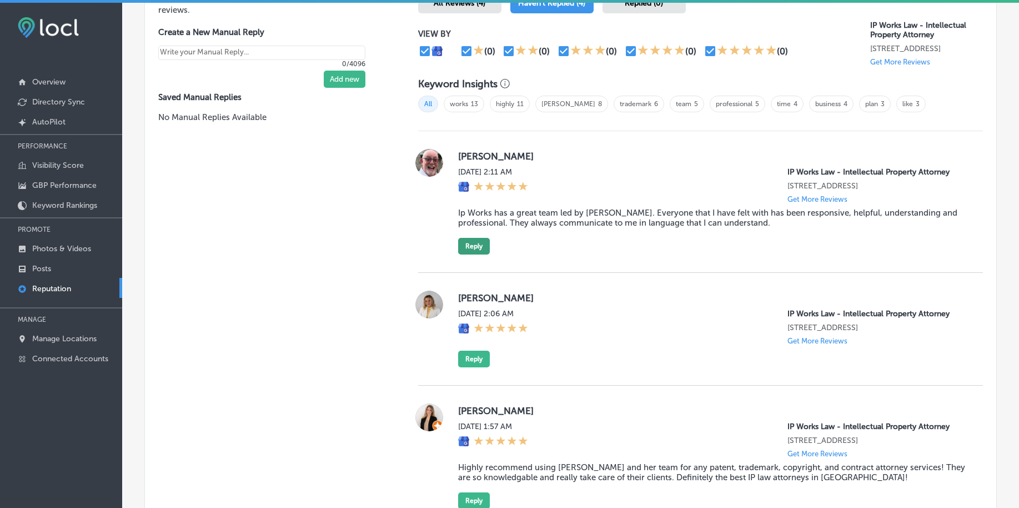
click at [469, 254] on button "Reply" at bounding box center [474, 246] width 32 height 17
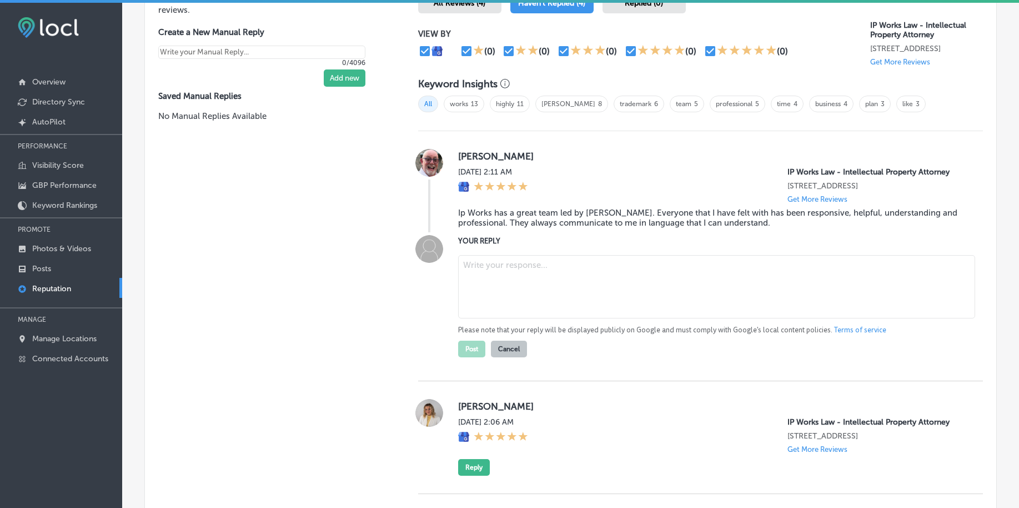
click at [494, 307] on textarea at bounding box center [716, 286] width 517 height 63
paste textarea "Thank you so much for your kind words, [PERSON_NAME]! We’re glad to know that o…"
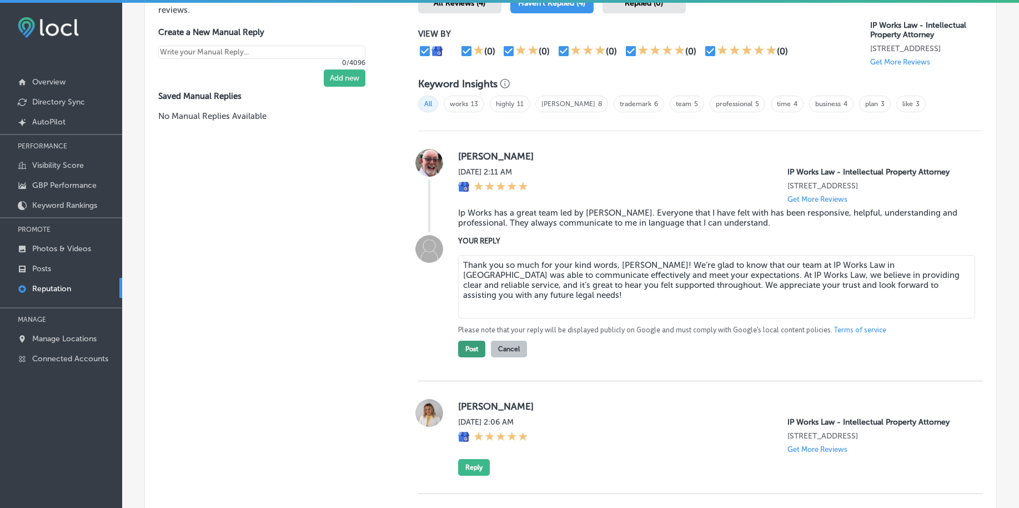
type textarea "Thank you so much for your kind words, [PERSON_NAME]! We’re glad to know that o…"
click at [471, 357] on button "Post" at bounding box center [471, 348] width 27 height 17
type textarea "x"
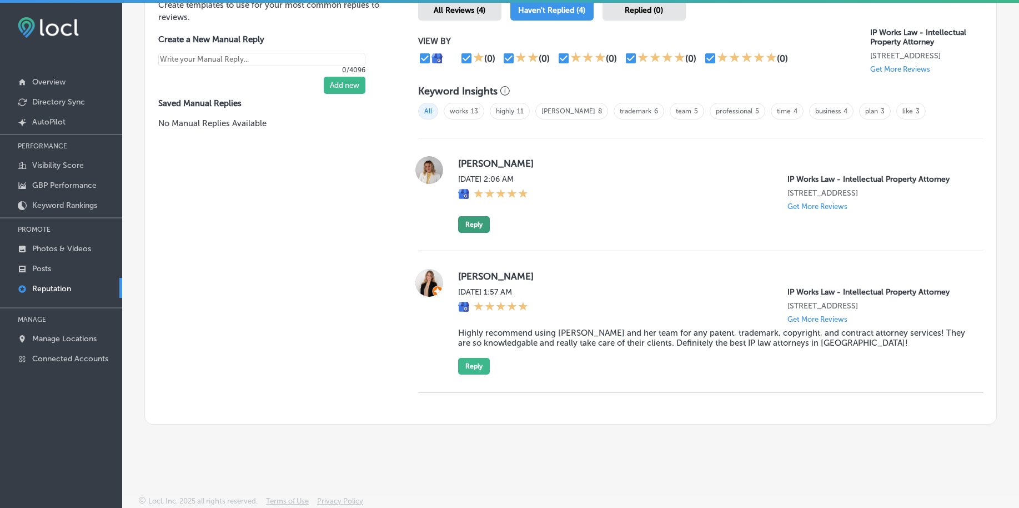
click at [477, 233] on button "Reply" at bounding box center [474, 224] width 32 height 17
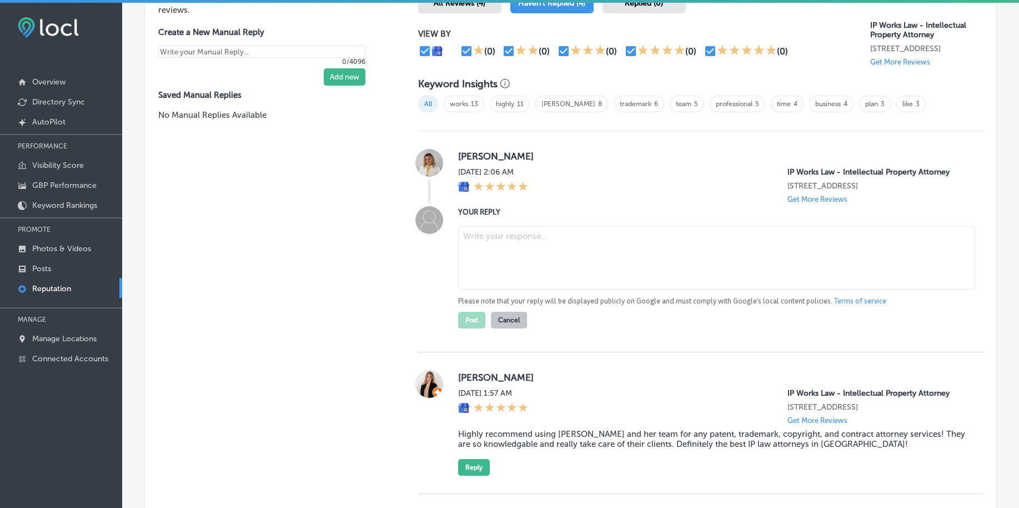
click at [499, 271] on textarea at bounding box center [716, 257] width 517 height 63
paste textarea "Thank you for your feedback, [PERSON_NAME]! We're grateful for the opportunity …"
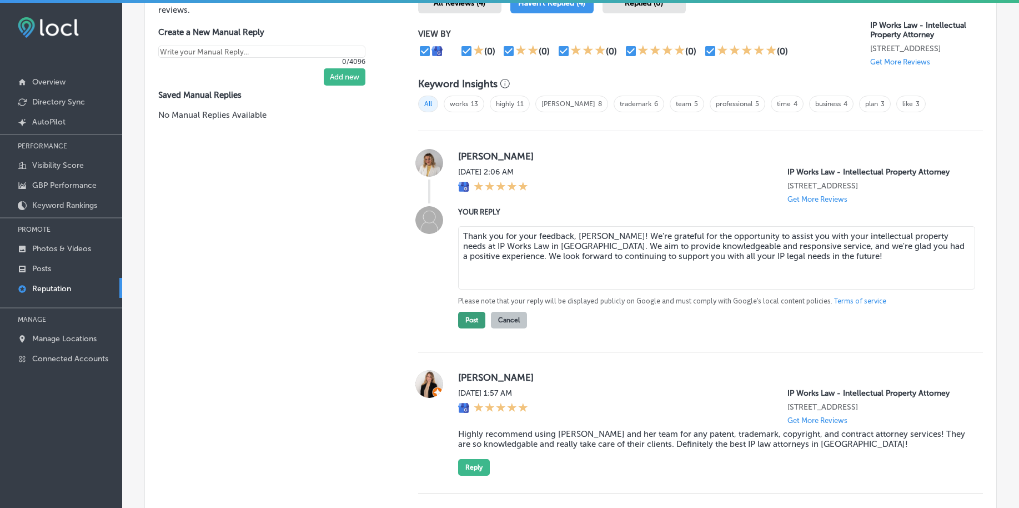
type textarea "Thank you for your feedback, [PERSON_NAME]! We're grateful for the opportunity …"
click at [463, 328] on button "Post" at bounding box center [471, 320] width 27 height 17
type textarea "x"
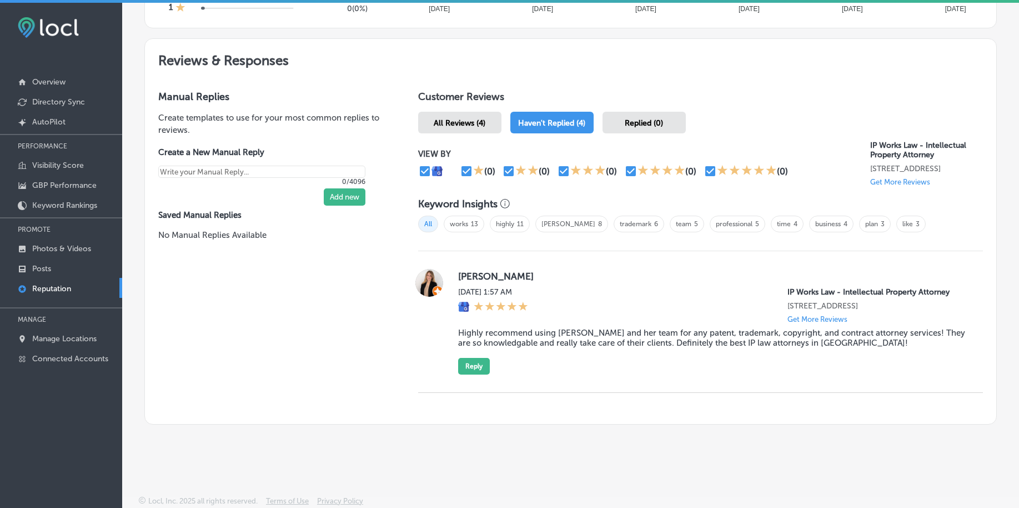
scroll to position [604, 0]
click at [481, 370] on button "Reply" at bounding box center [474, 366] width 32 height 17
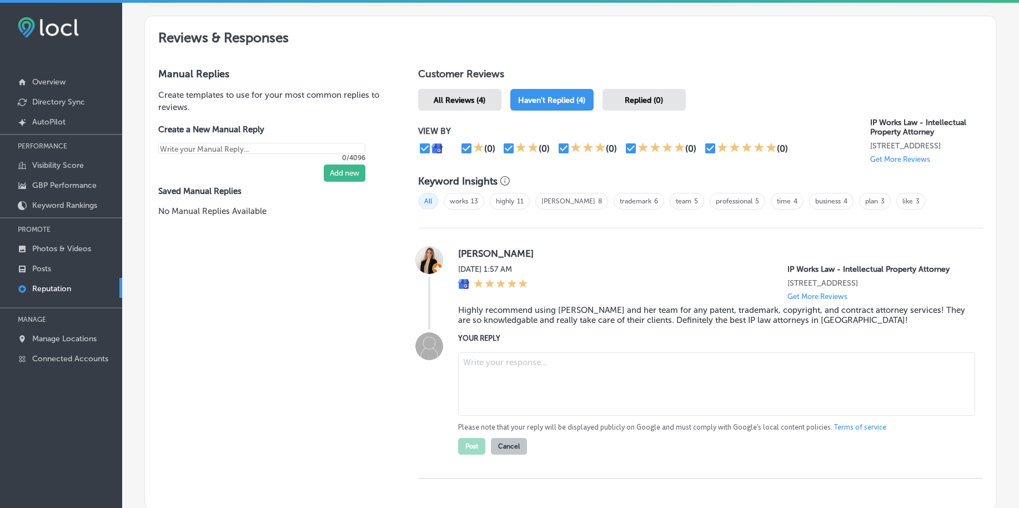
click at [485, 405] on textarea at bounding box center [716, 383] width 517 height 63
paste textarea "Thank you for the fantastic review, [PERSON_NAME]! We're so pleased to hear tha…"
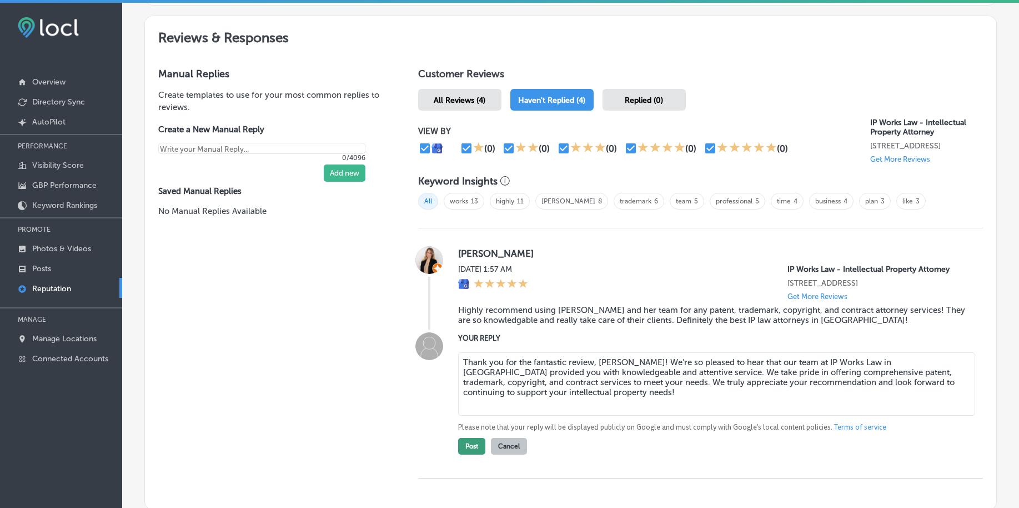
type textarea "Thank you for the fantastic review, [PERSON_NAME]! We're so pleased to hear tha…"
click at [475, 454] on button "Post" at bounding box center [471, 446] width 27 height 17
type textarea "x"
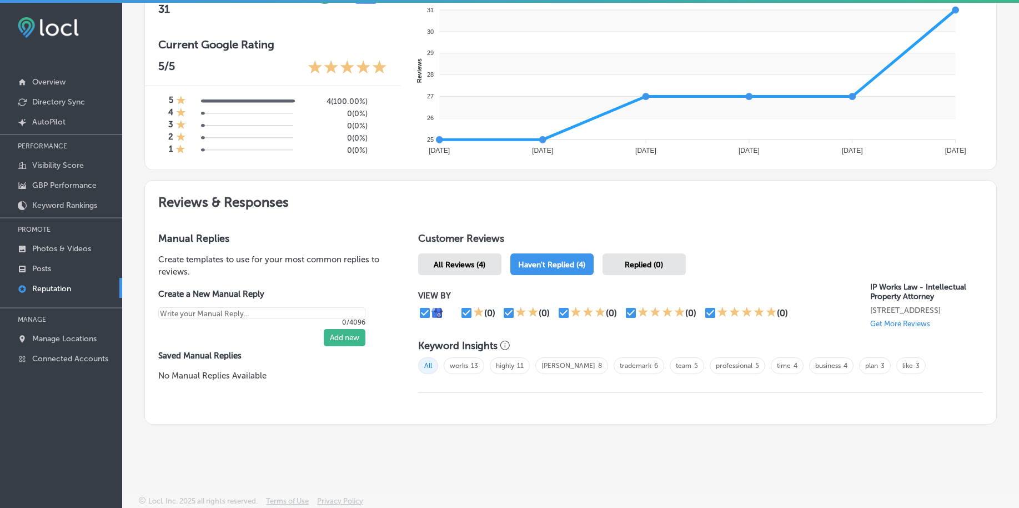
scroll to position [453, 0]
